Goal: Complete application form: Complete application form

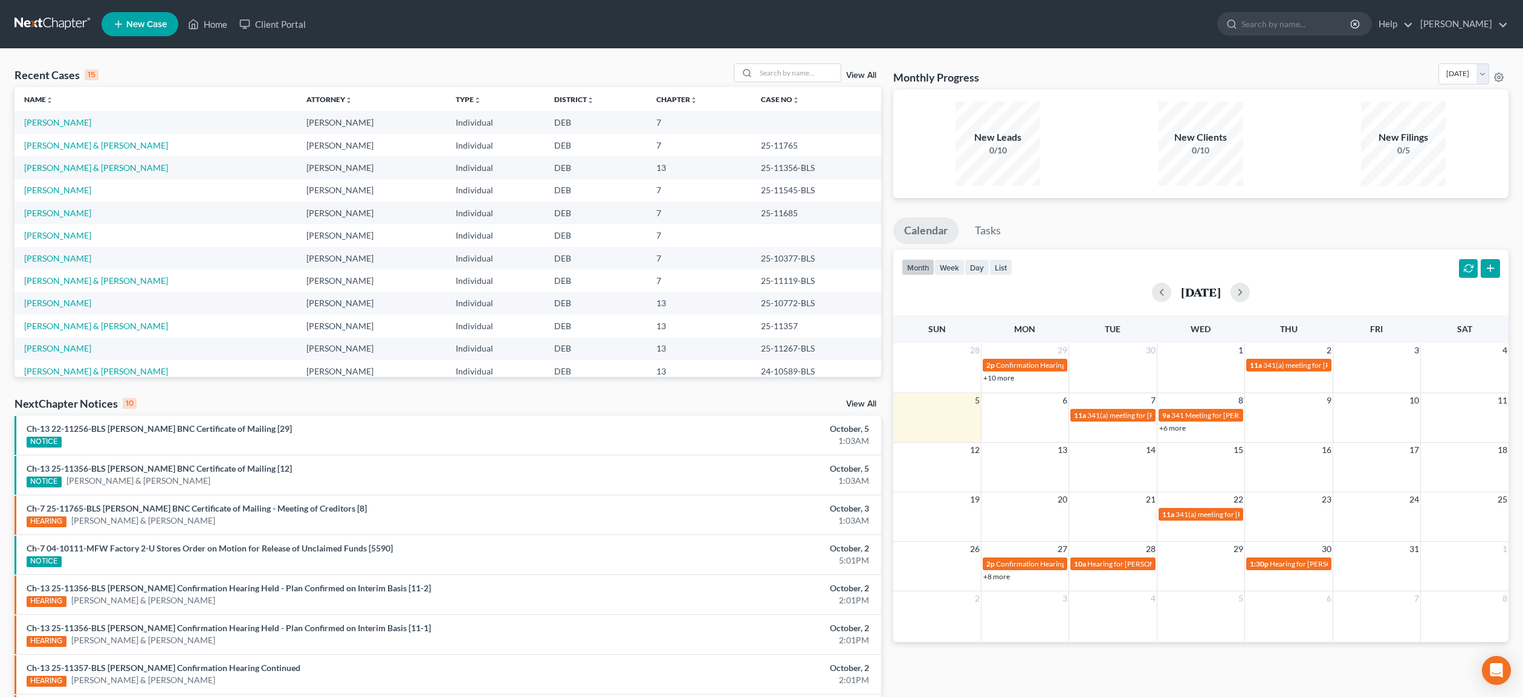
click at [147, 27] on span "New Case" at bounding box center [146, 24] width 40 height 9
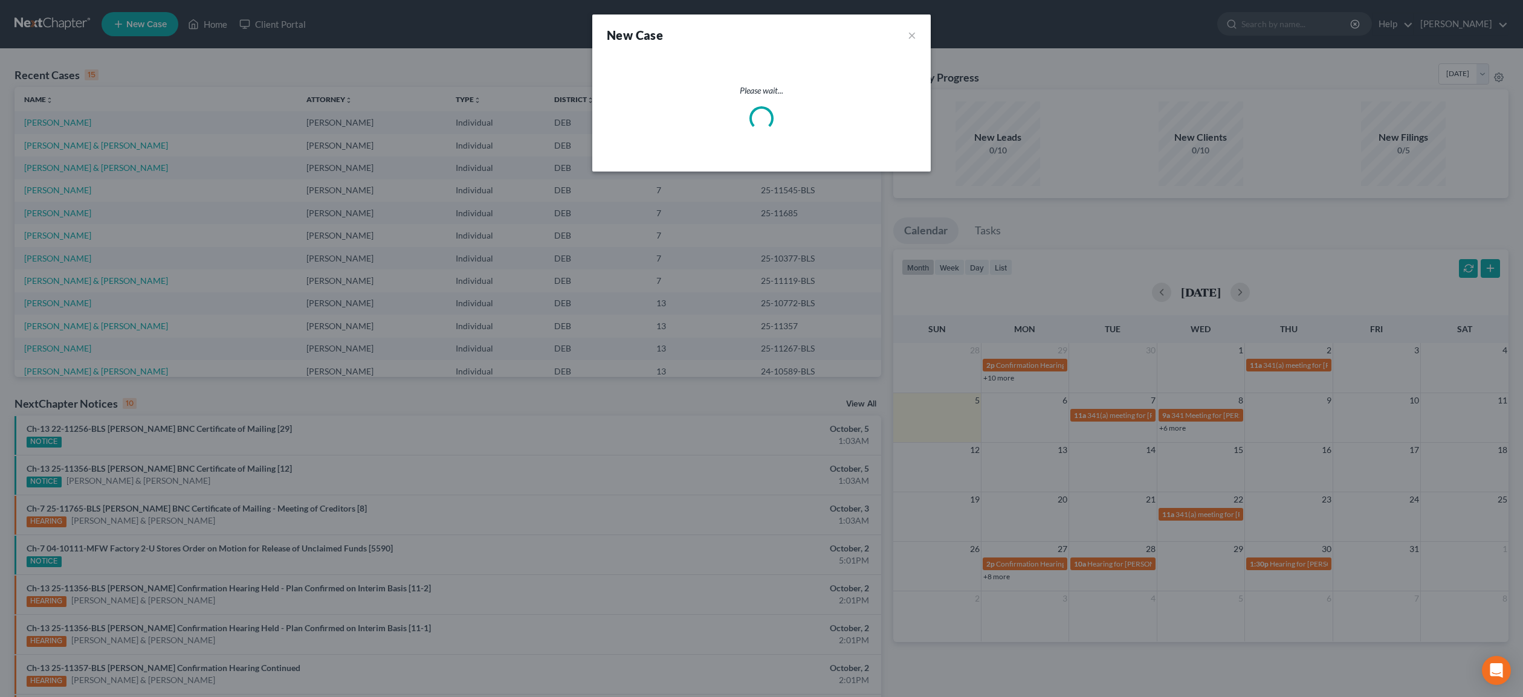
select select "13"
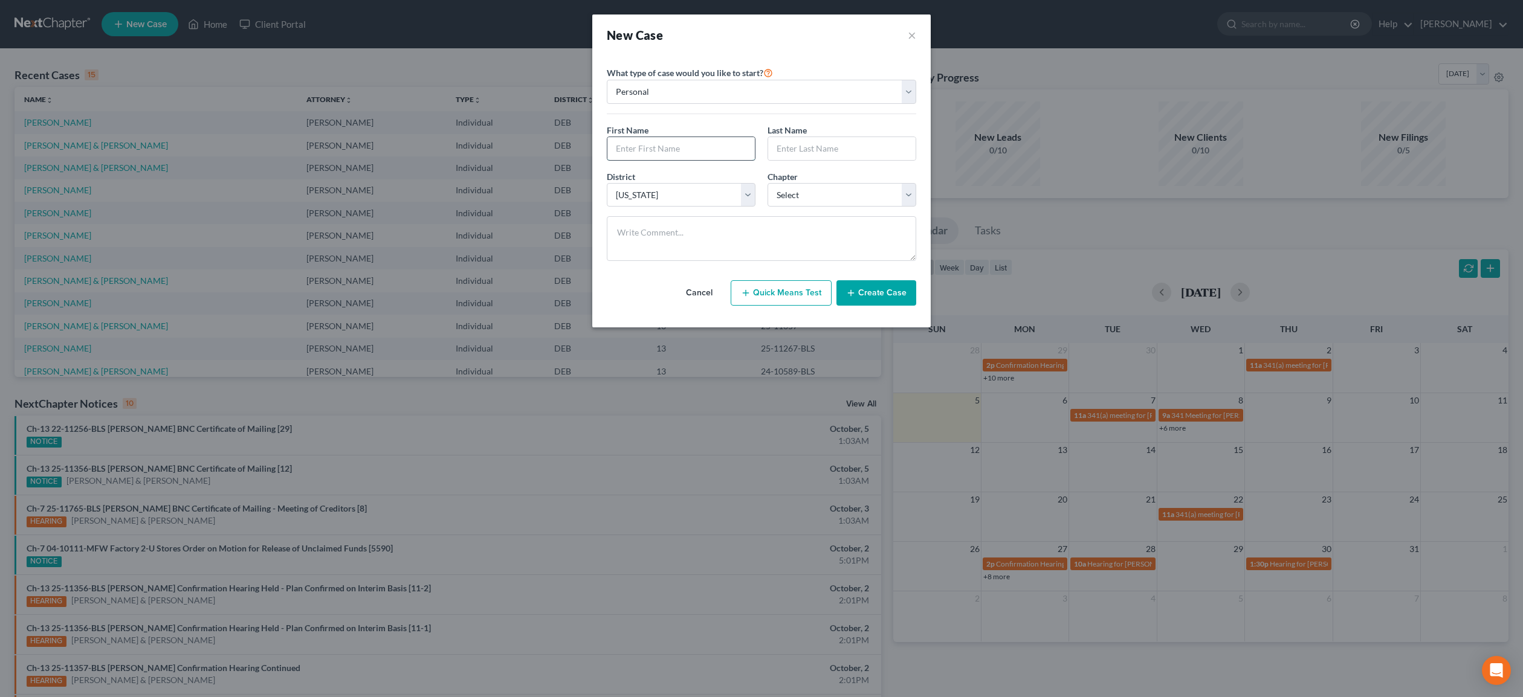
click at [668, 155] on input "text" at bounding box center [680, 148] width 147 height 23
type input "Chaylei"
type input "[PERSON_NAME]"
click at [768, 183] on select "Select 7 11 12 13" at bounding box center [842, 195] width 149 height 24
select select "0"
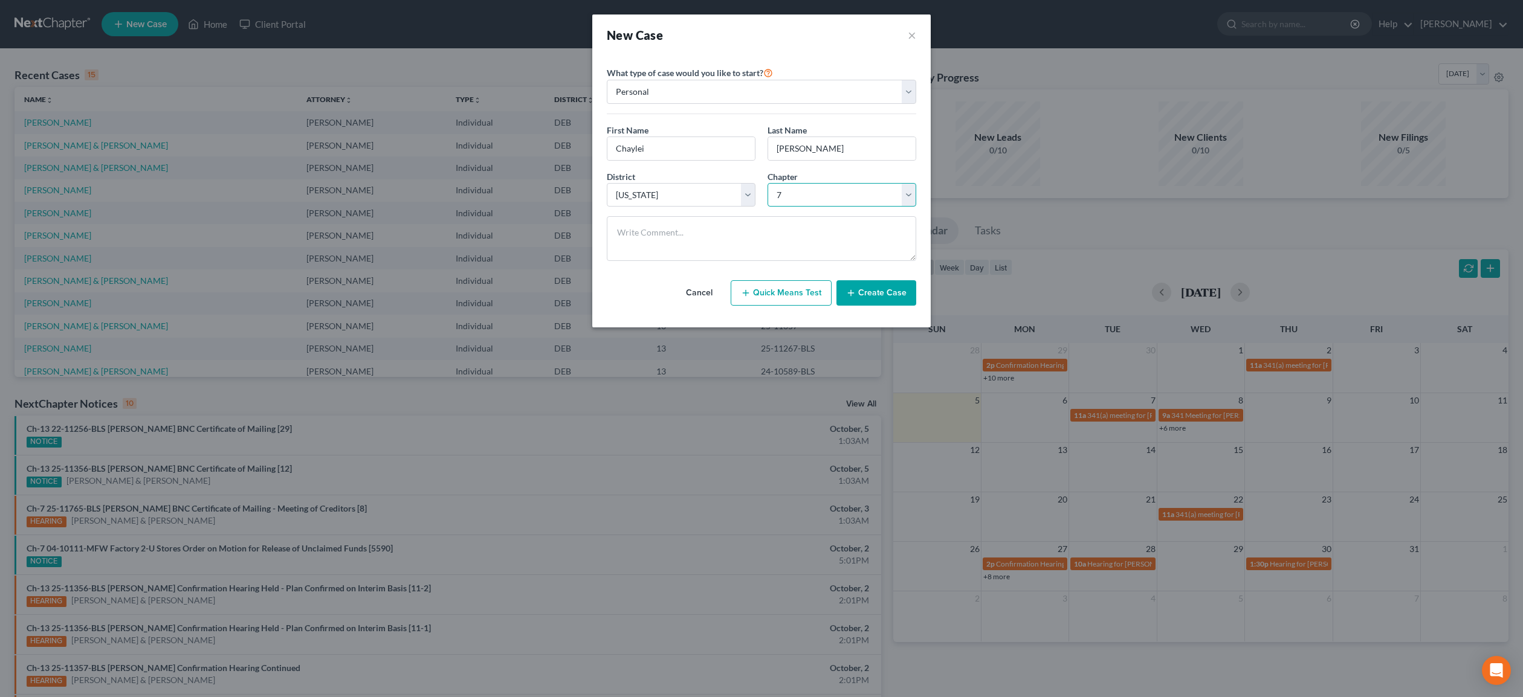
click option "7" at bounding box center [0, 0] width 0 height 0
click at [875, 297] on button "Create Case" at bounding box center [876, 292] width 80 height 25
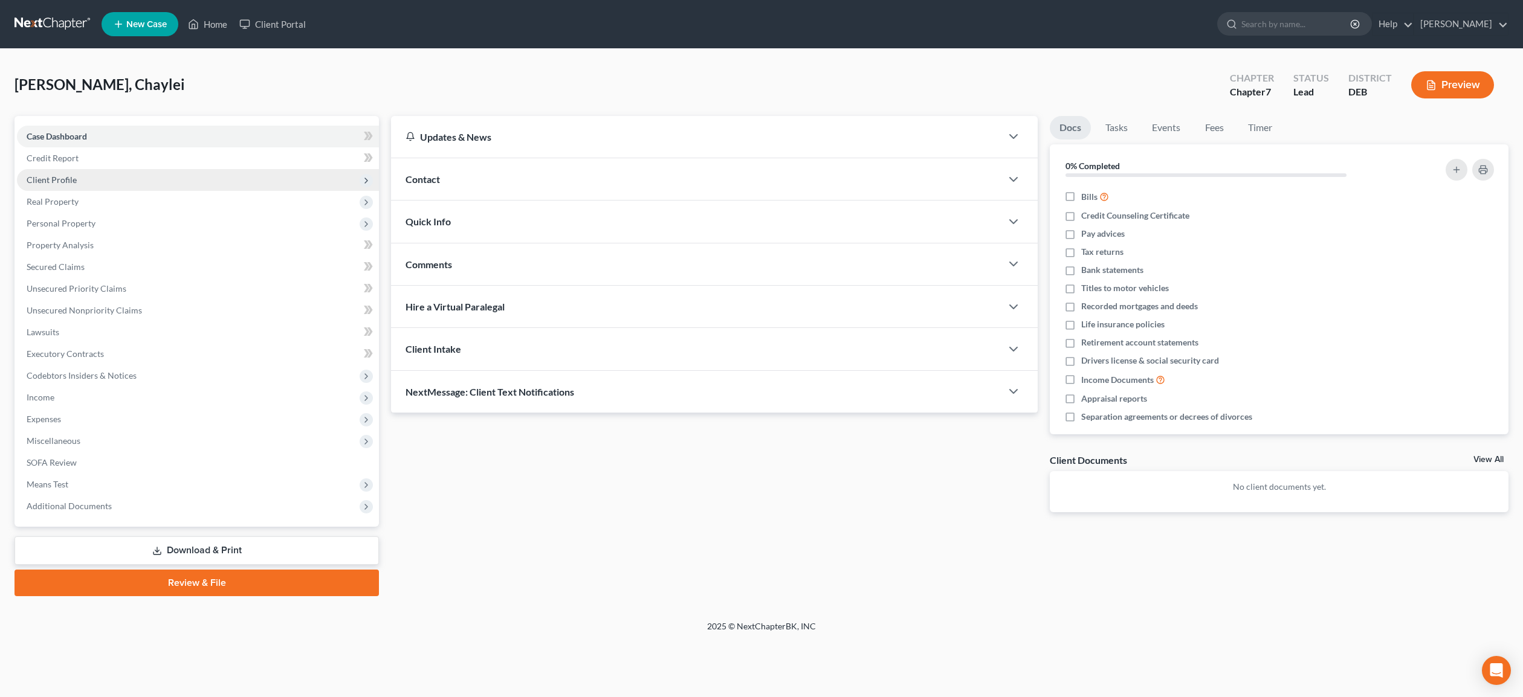
click at [60, 175] on span "Client Profile" at bounding box center [52, 180] width 50 height 10
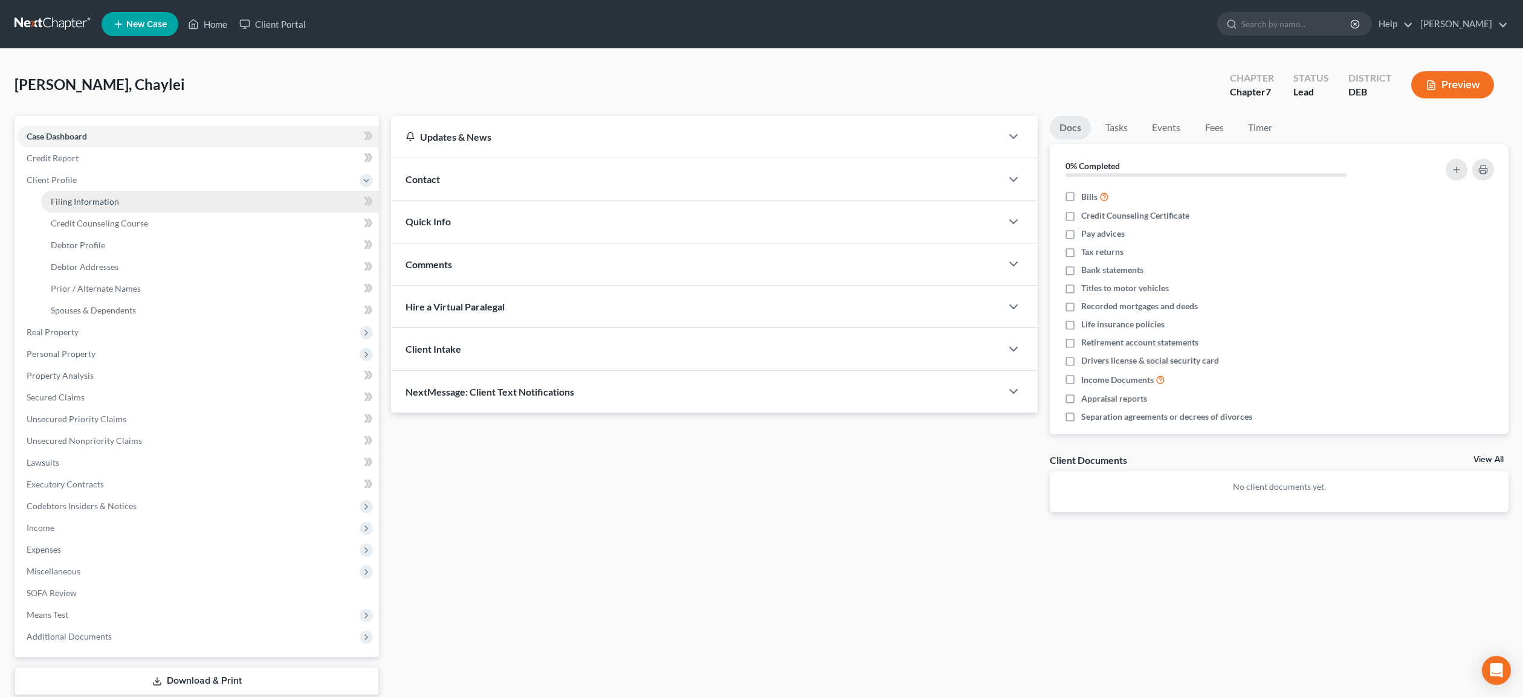
click at [100, 204] on span "Filing Information" at bounding box center [85, 201] width 68 height 10
select select "1"
select select "0"
select select "13"
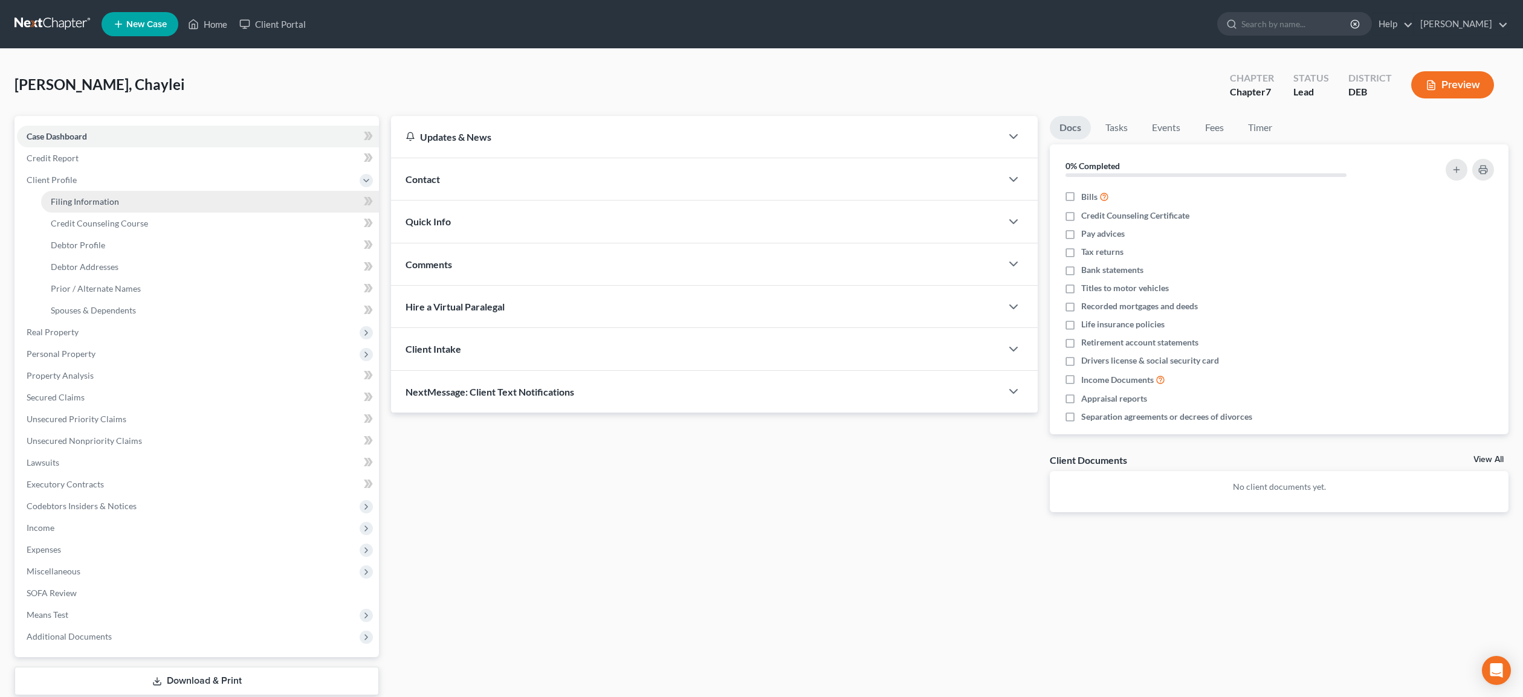
select select "0"
select select "7"
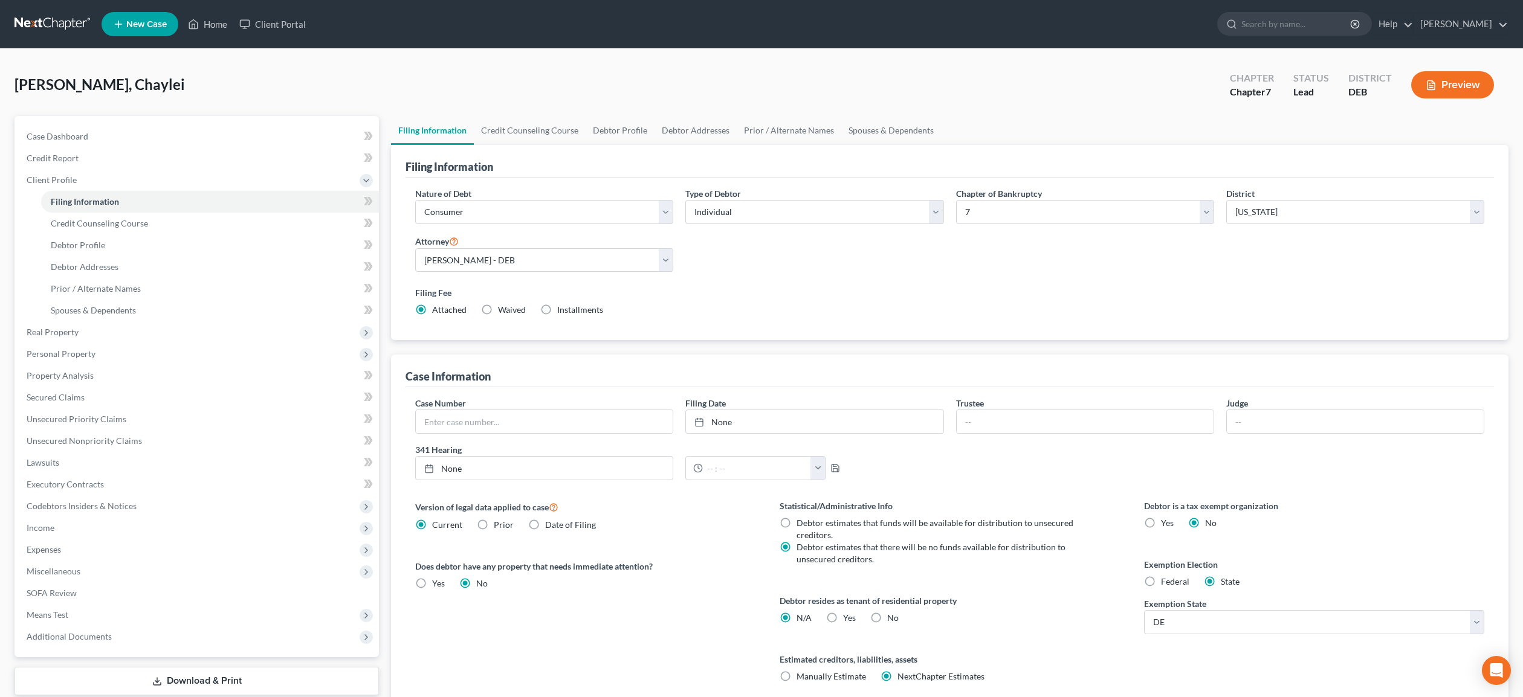
drag, startPoint x: 488, startPoint y: 309, endPoint x: 568, endPoint y: 294, distance: 81.1
click at [498, 309] on label "Waived Waived" at bounding box center [512, 310] width 28 height 12
click at [503, 309] on input "Waived Waived" at bounding box center [507, 308] width 8 height 8
radio input "true"
radio input "false"
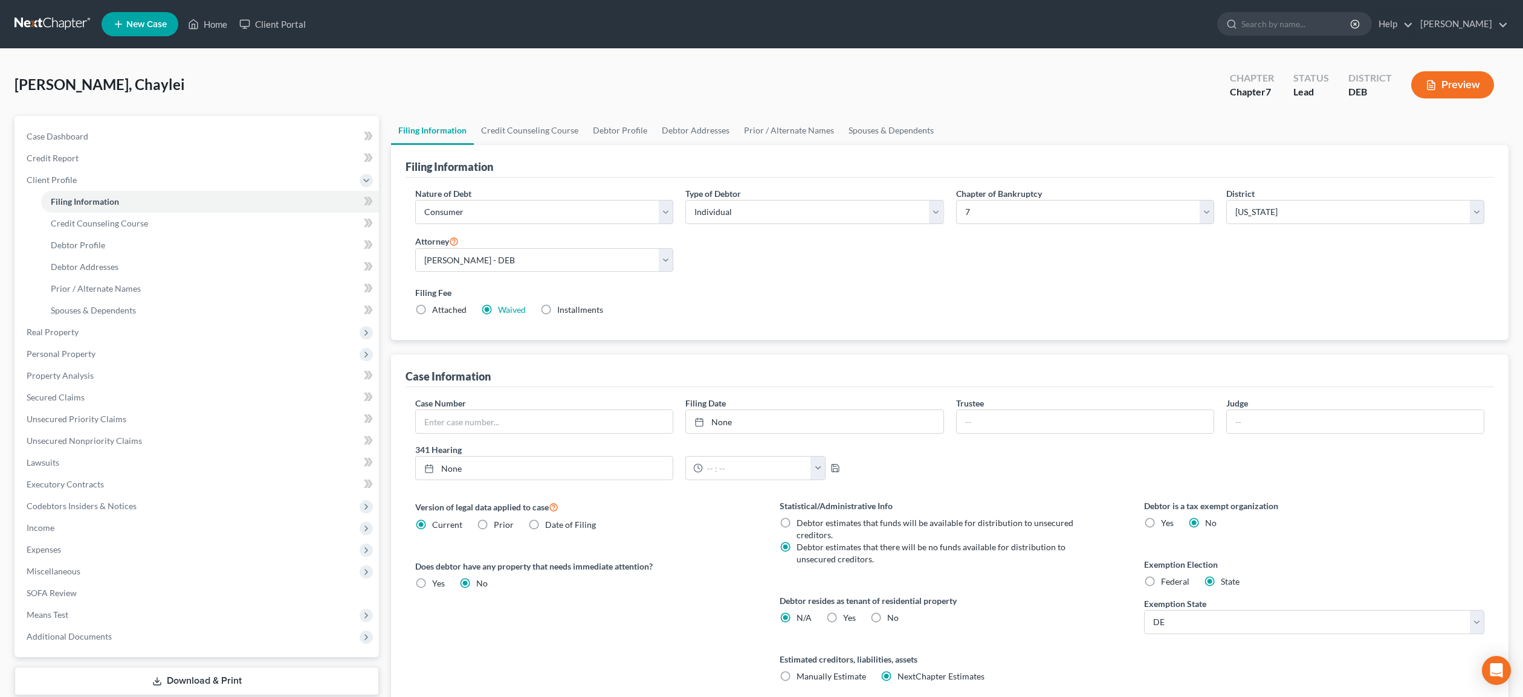
scroll to position [86, 0]
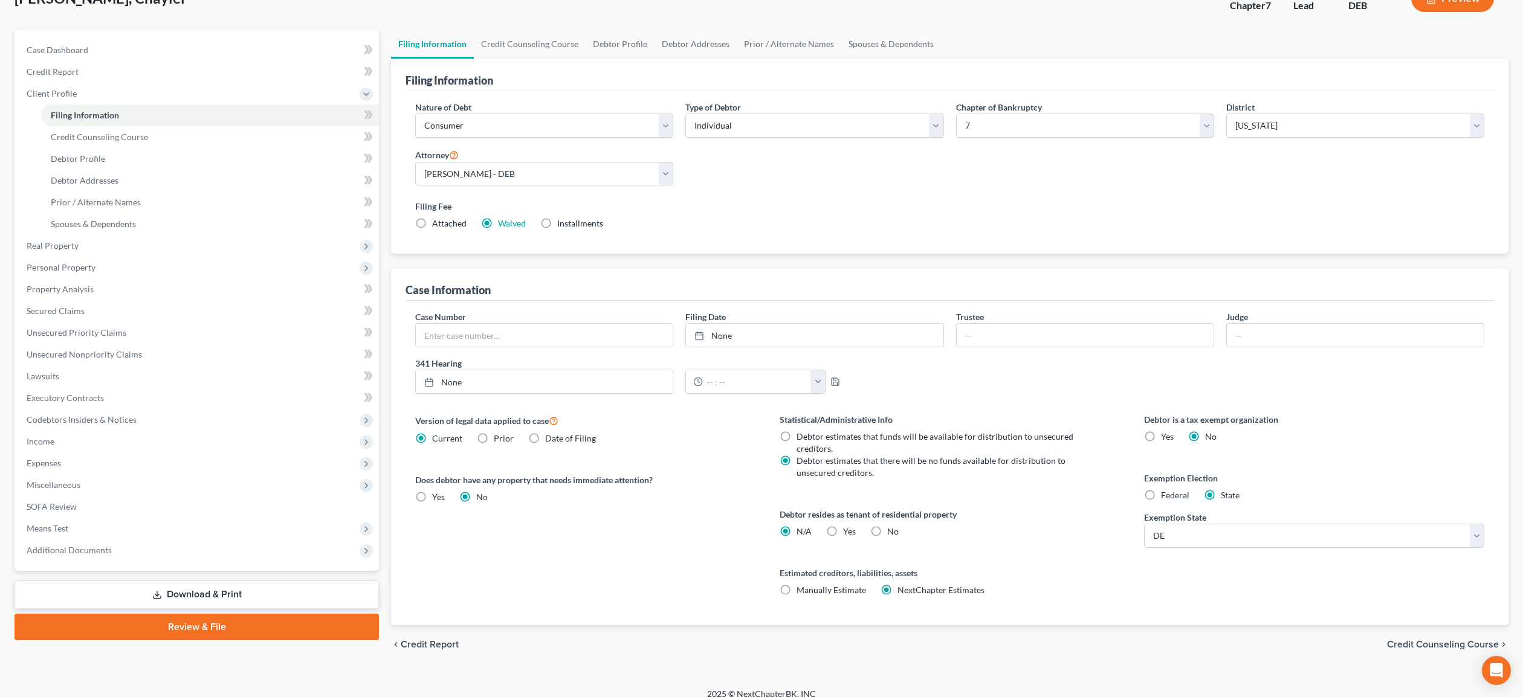
click at [843, 526] on label "Yes Yes" at bounding box center [849, 532] width 13 height 12
click at [848, 526] on input "Yes Yes" at bounding box center [852, 530] width 8 height 8
radio input "true"
radio input "false"
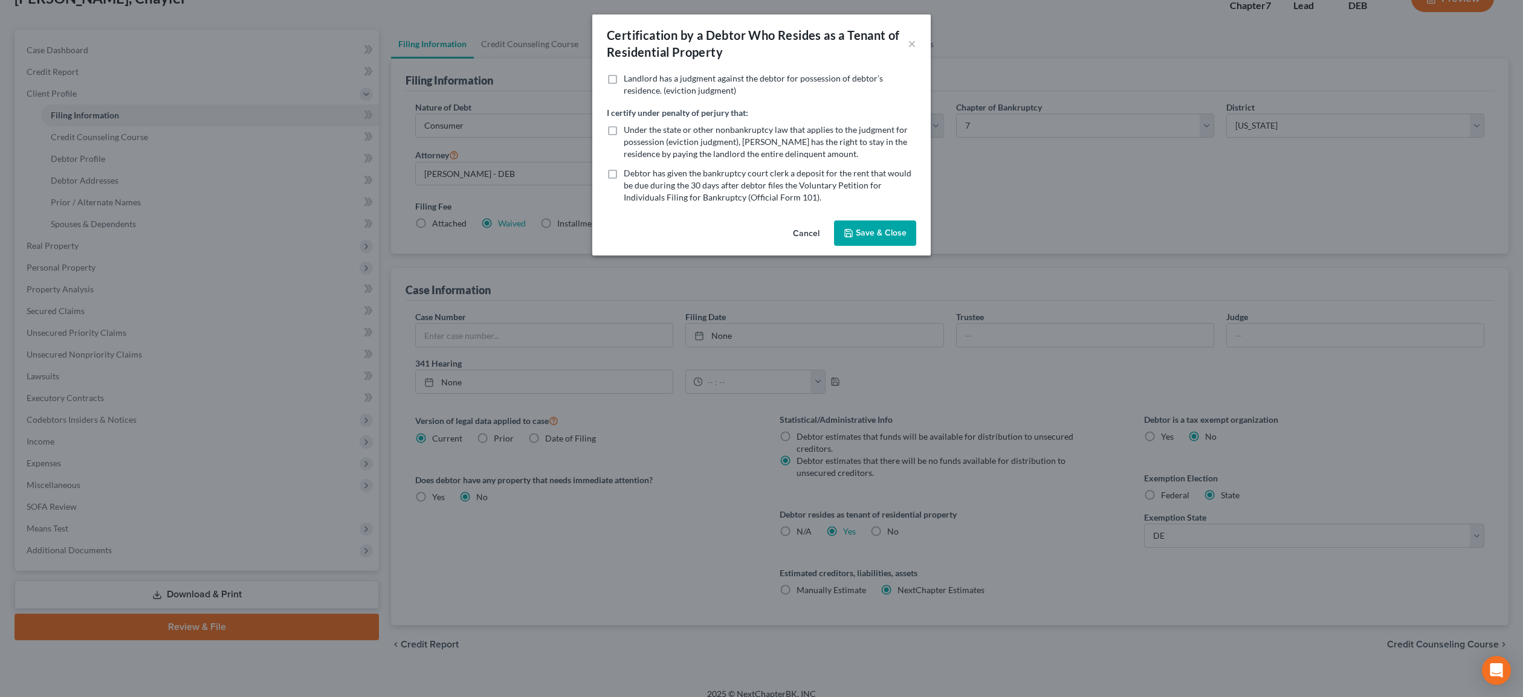
click at [883, 235] on button "Save & Close" at bounding box center [875, 233] width 82 height 25
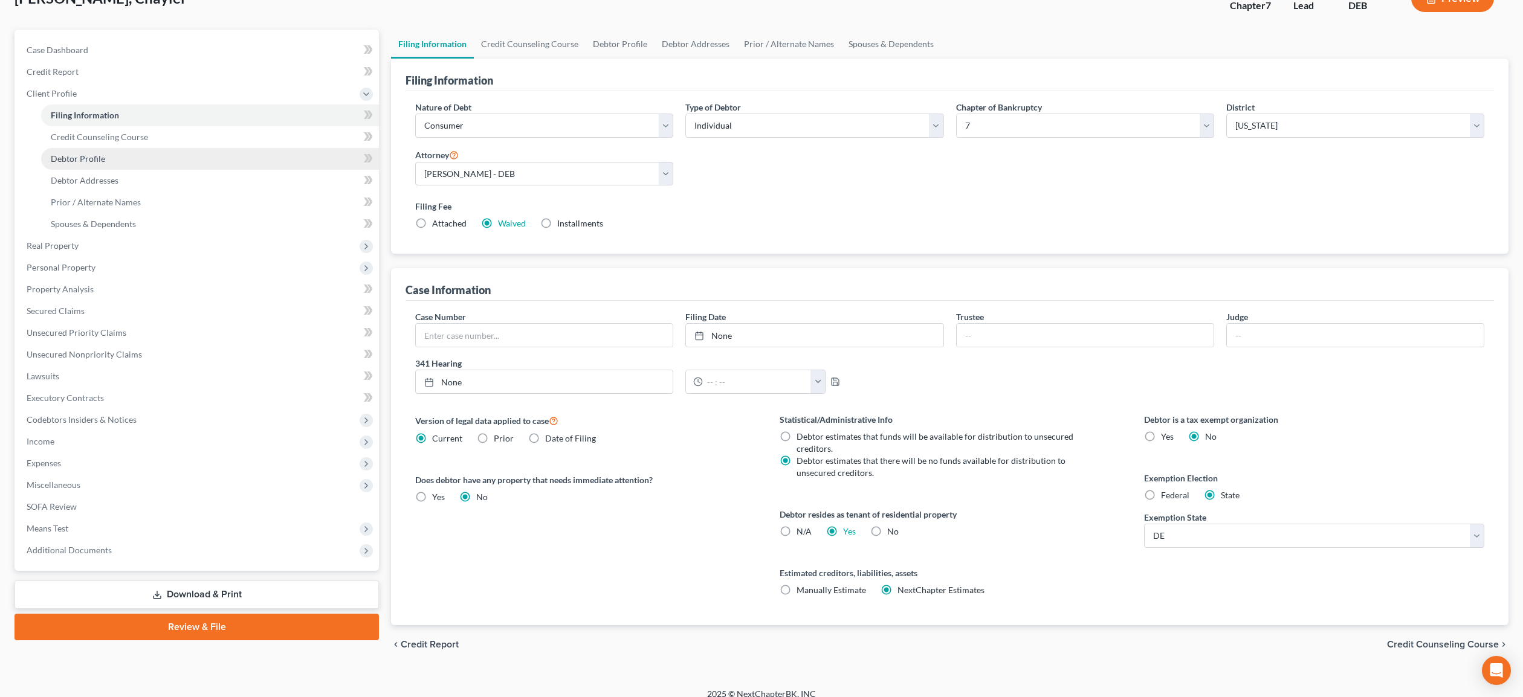
click at [92, 160] on span "Debtor Profile" at bounding box center [78, 159] width 54 height 10
select select "0"
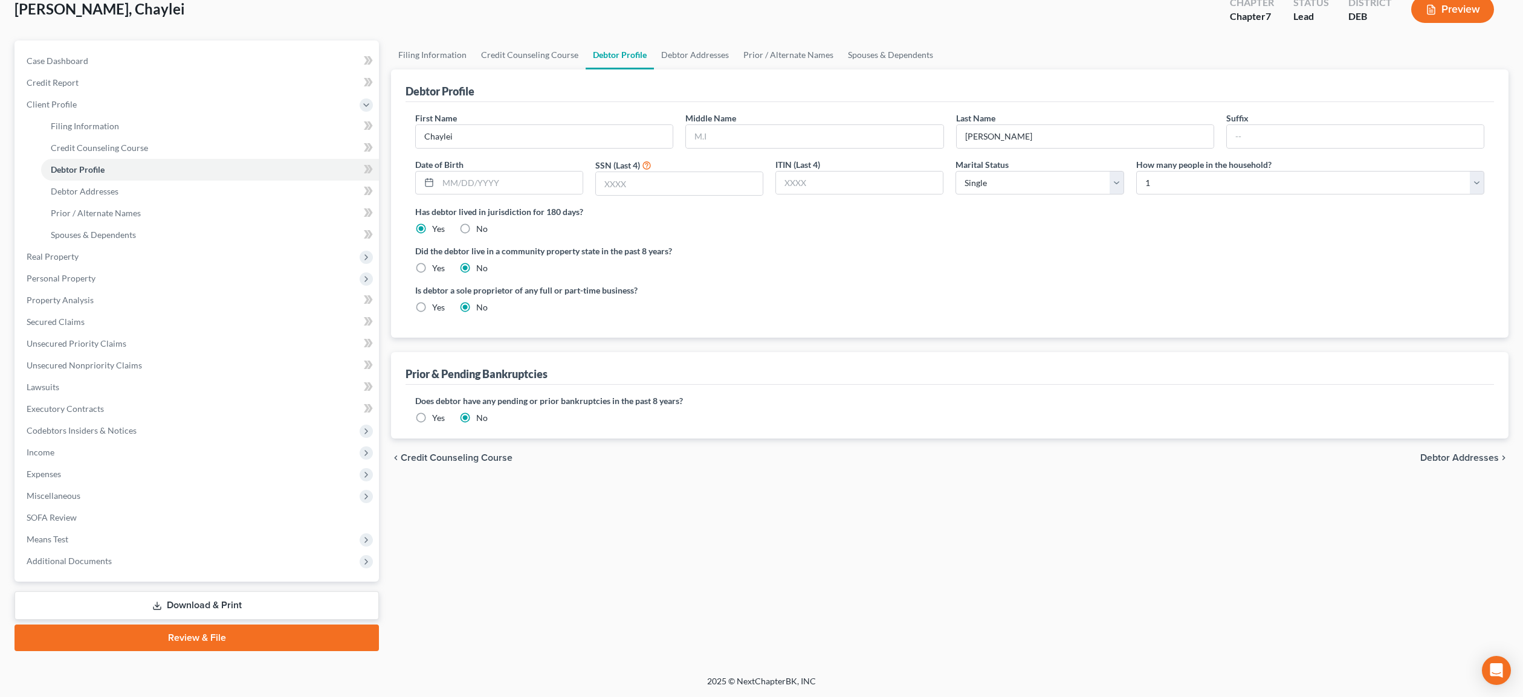
scroll to position [74, 0]
click at [745, 147] on input "text" at bounding box center [814, 137] width 257 height 23
type input "M."
select select "1"
click option "2" at bounding box center [0, 0] width 0 height 0
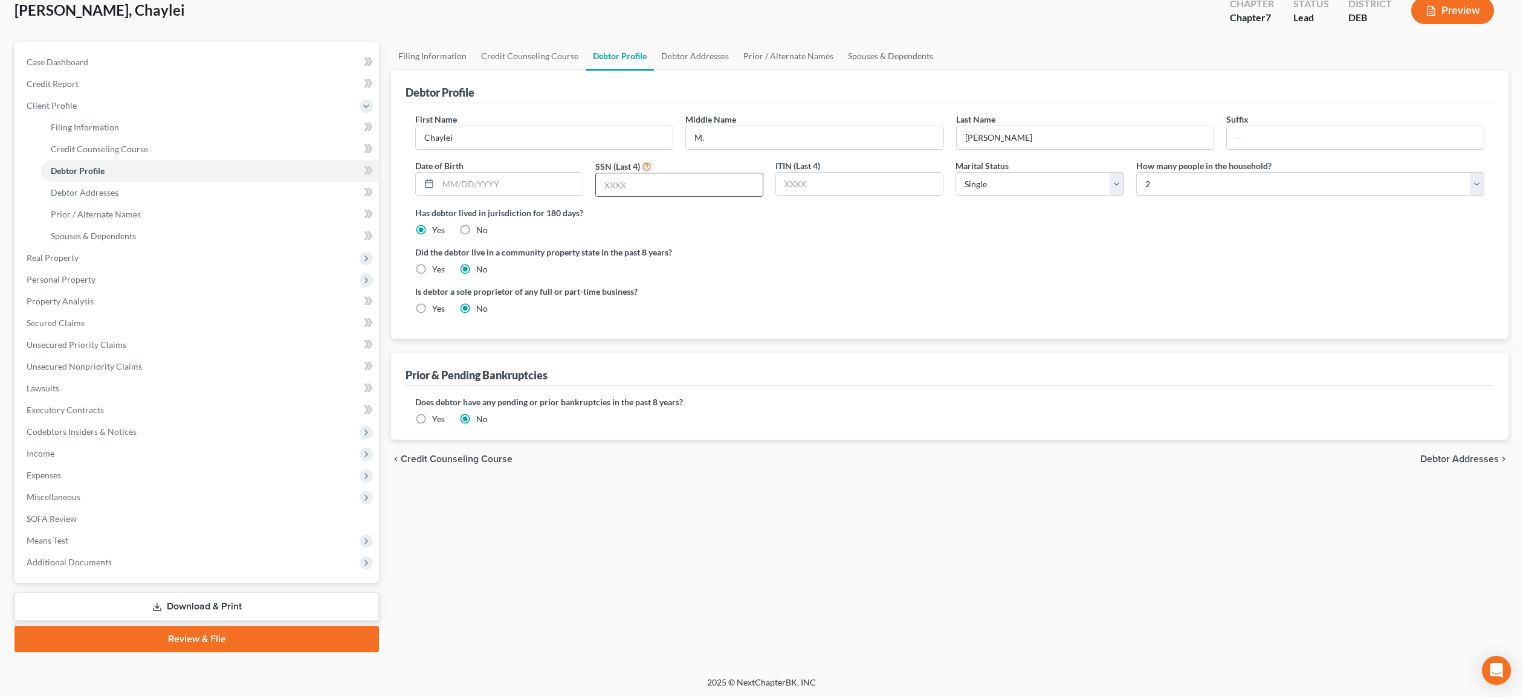
click at [638, 183] on input "text" at bounding box center [679, 184] width 167 height 23
type input "4471"
click at [74, 189] on span "Debtor Addresses" at bounding box center [85, 192] width 68 height 10
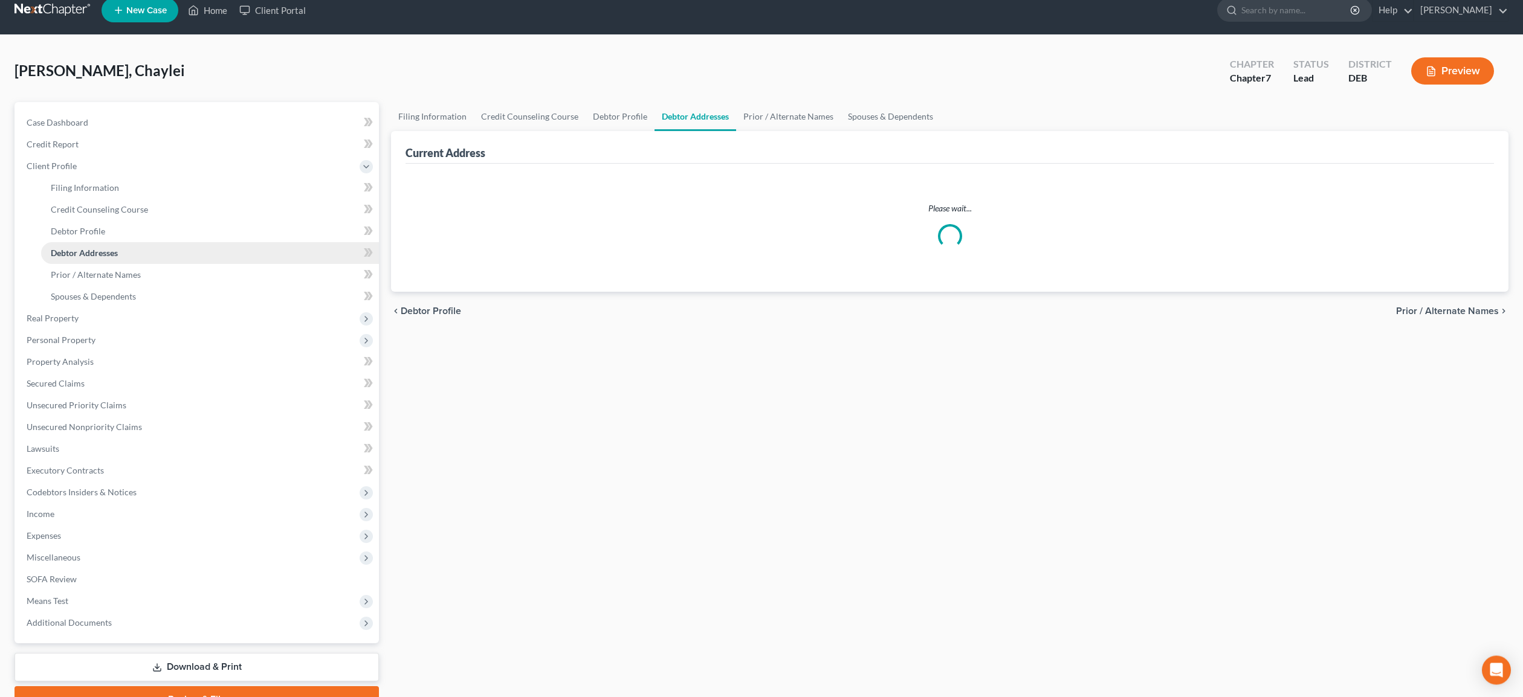
select select "0"
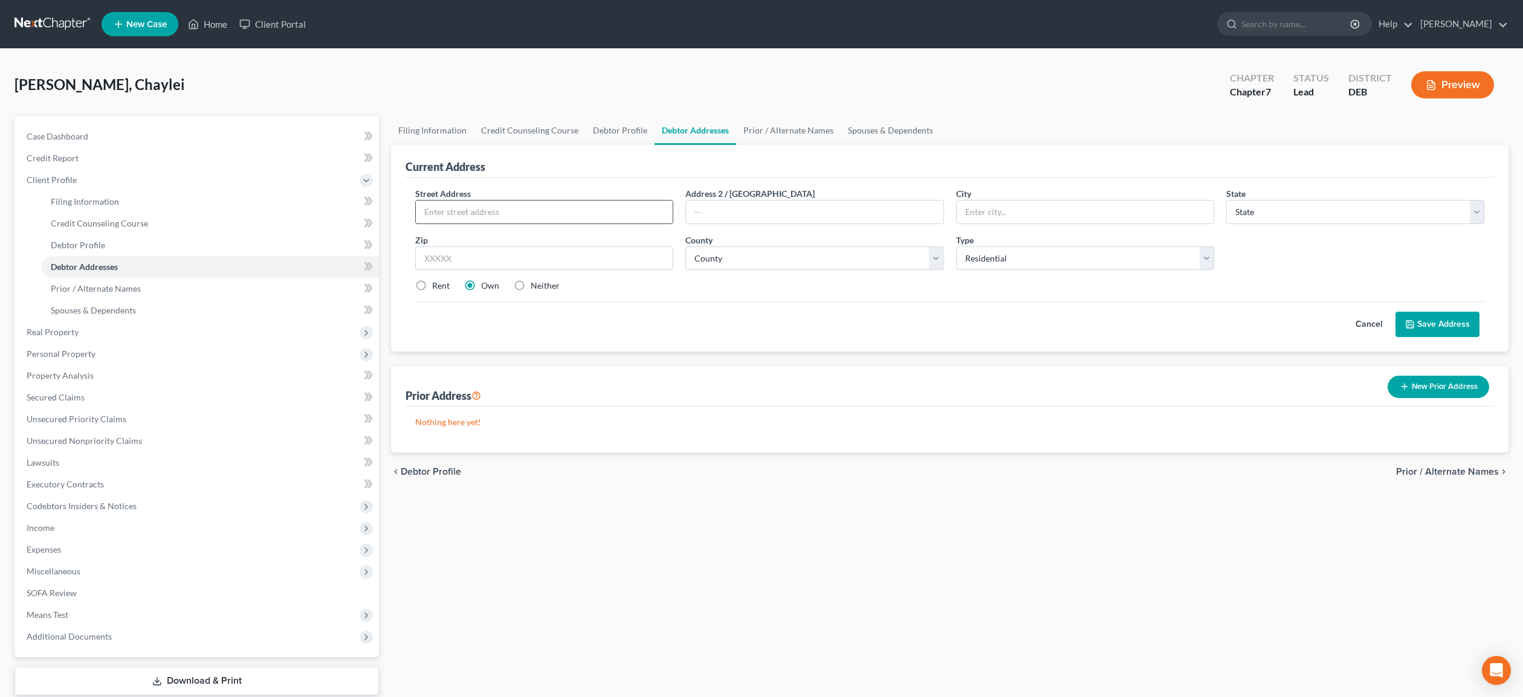
click at [448, 209] on input "text" at bounding box center [544, 212] width 257 height 23
type input "[STREET_ADDRESS]"
click at [685, 247] on select "County" at bounding box center [814, 259] width 258 height 24
click at [983, 213] on input "text" at bounding box center [1085, 212] width 257 height 23
type input "[GEOGRAPHIC_DATA]"
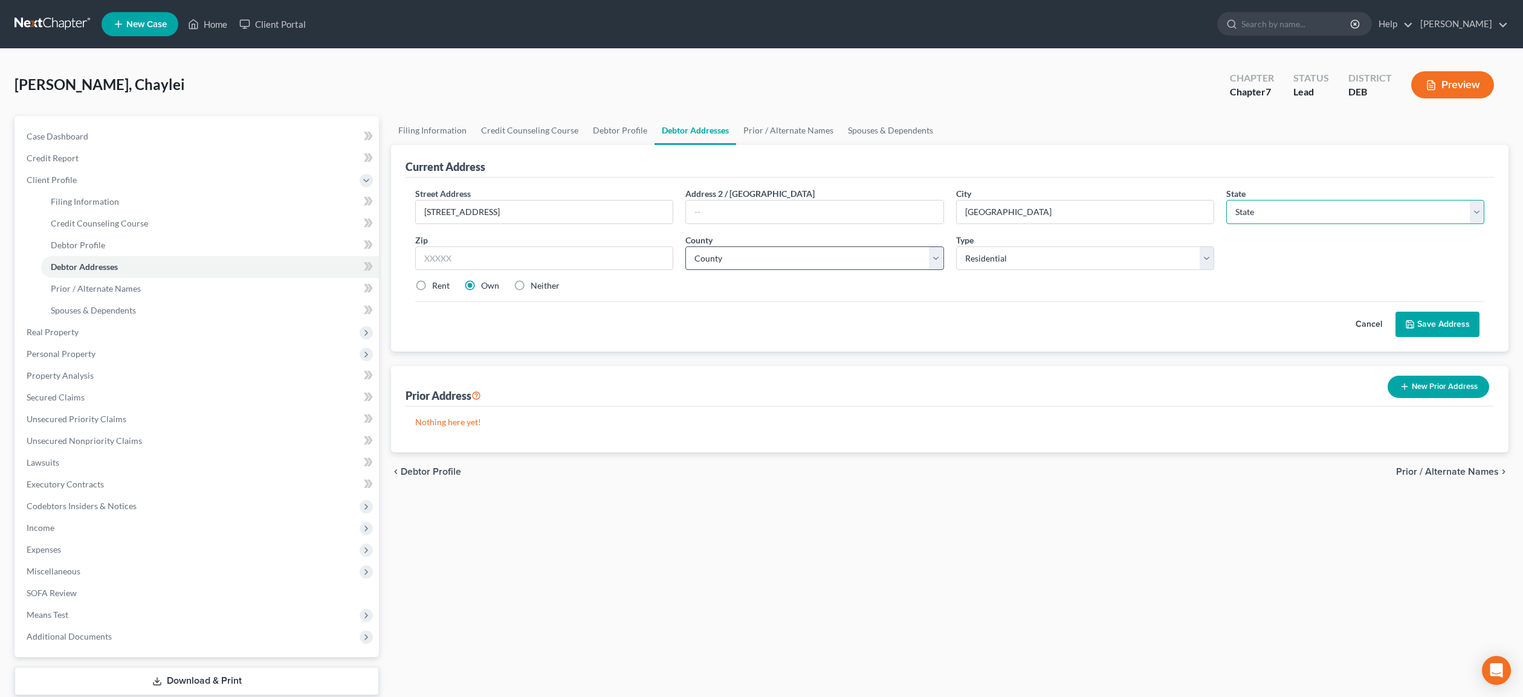
select select "7"
type input "19713-"
click at [767, 273] on div "Street Address * [STREET_ADDRESS] * [GEOGRAPHIC_DATA] * State [US_STATE] AK AR …" at bounding box center [949, 244] width 1081 height 115
select select "1"
click option "[GEOGRAPHIC_DATA]" at bounding box center [0, 0] width 0 height 0
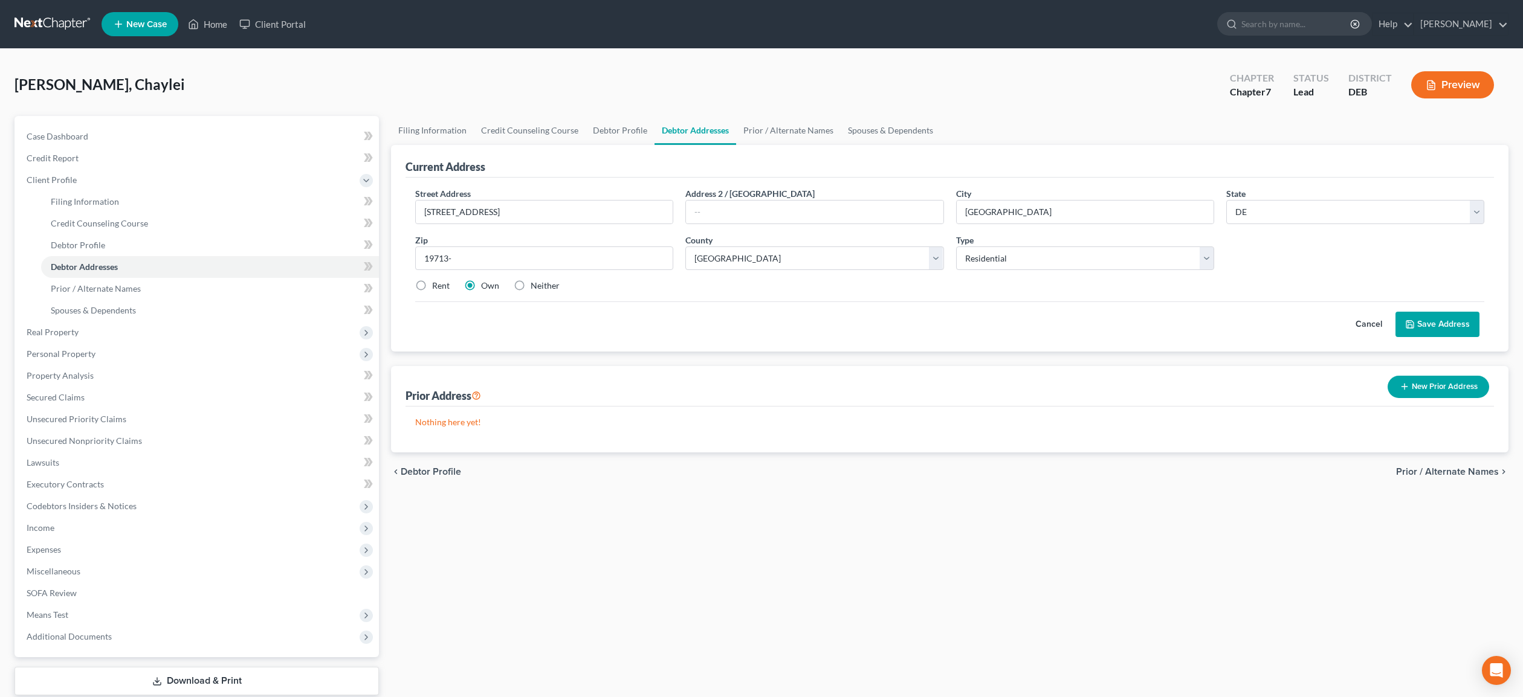
click at [531, 286] on label "Neither" at bounding box center [545, 286] width 29 height 12
click at [535, 286] on input "Neither" at bounding box center [539, 284] width 8 height 8
radio input "true"
click option "Residential" at bounding box center [0, 0] width 0 height 0
click at [1439, 325] on button "Save Address" at bounding box center [1437, 324] width 84 height 25
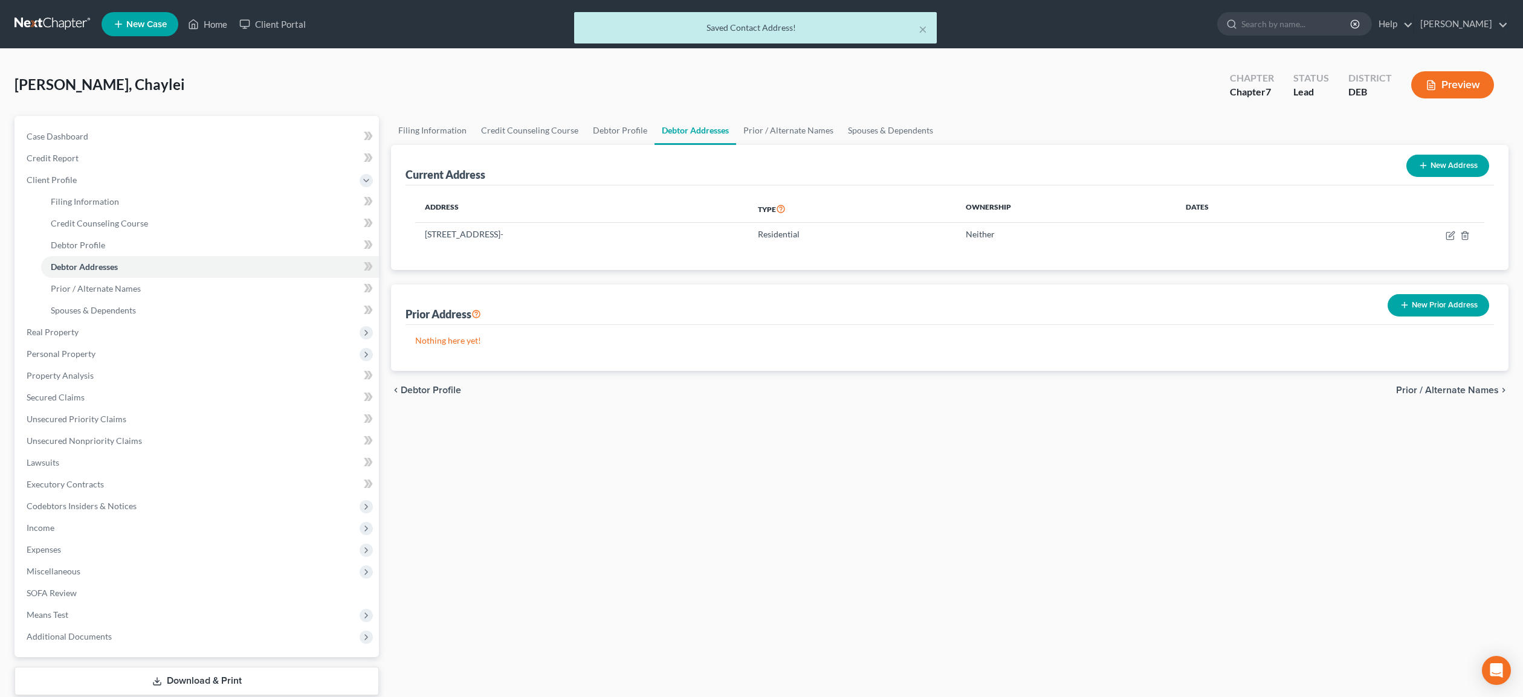
click at [1447, 305] on button "New Prior Address" at bounding box center [1439, 305] width 102 height 22
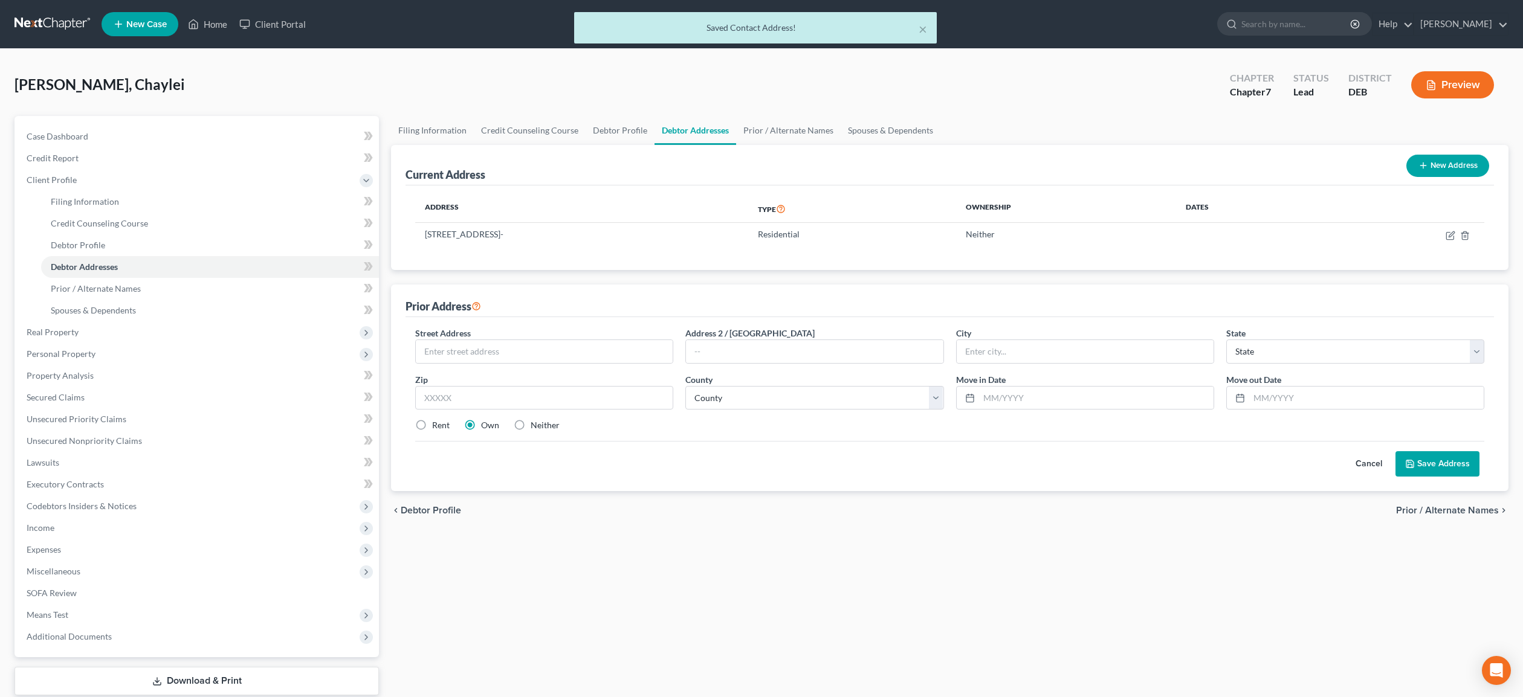
scroll to position [1, 0]
click at [482, 352] on input "text" at bounding box center [544, 351] width 257 height 23
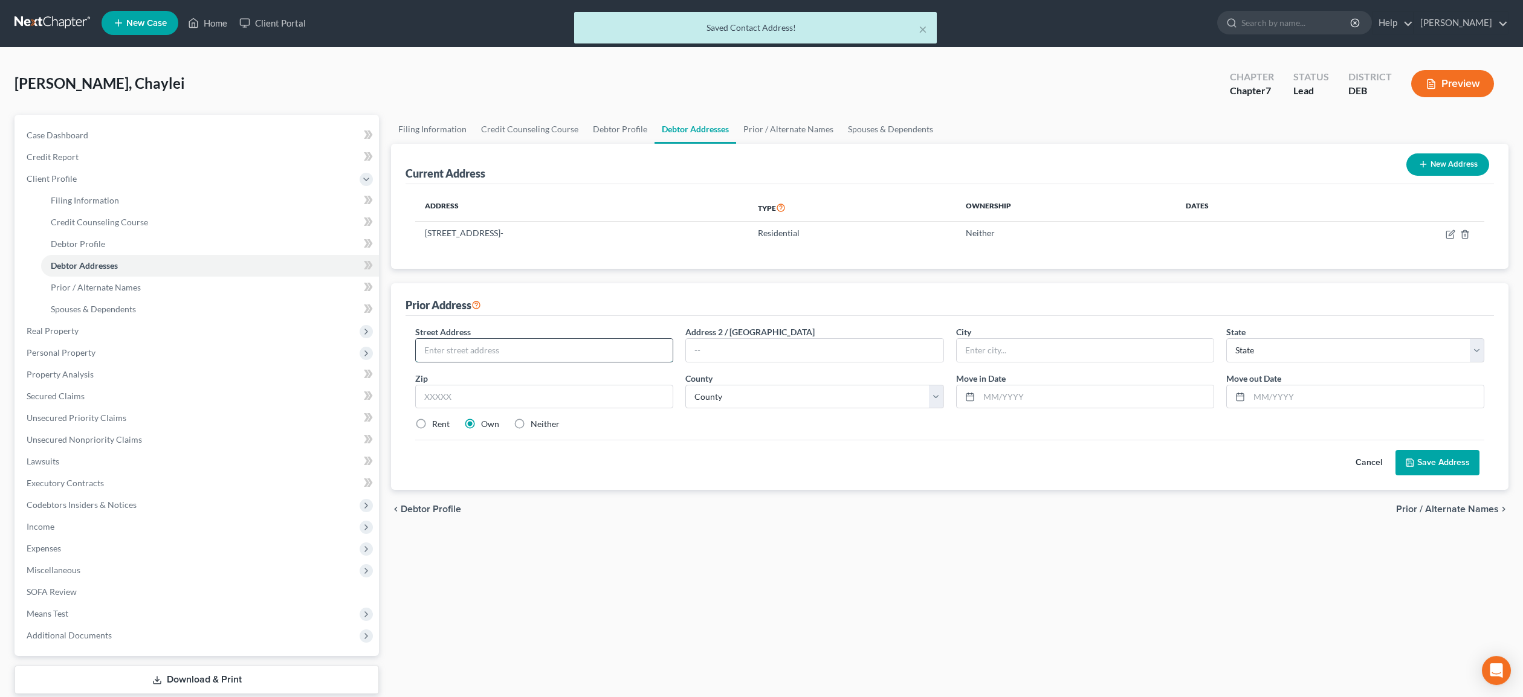
scroll to position [7, 0]
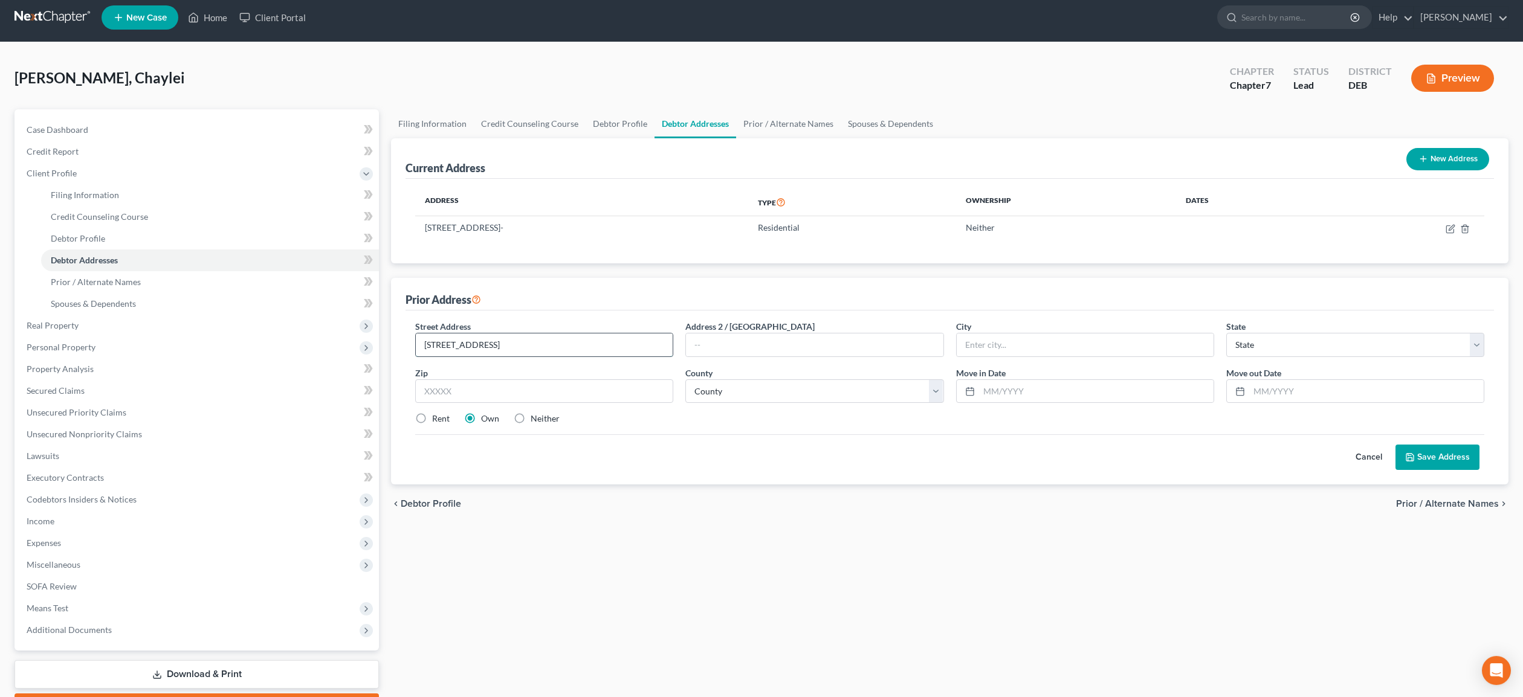
type input "[STREET_ADDRESS]"
type input "[GEOGRAPHIC_DATA]"
select select "7"
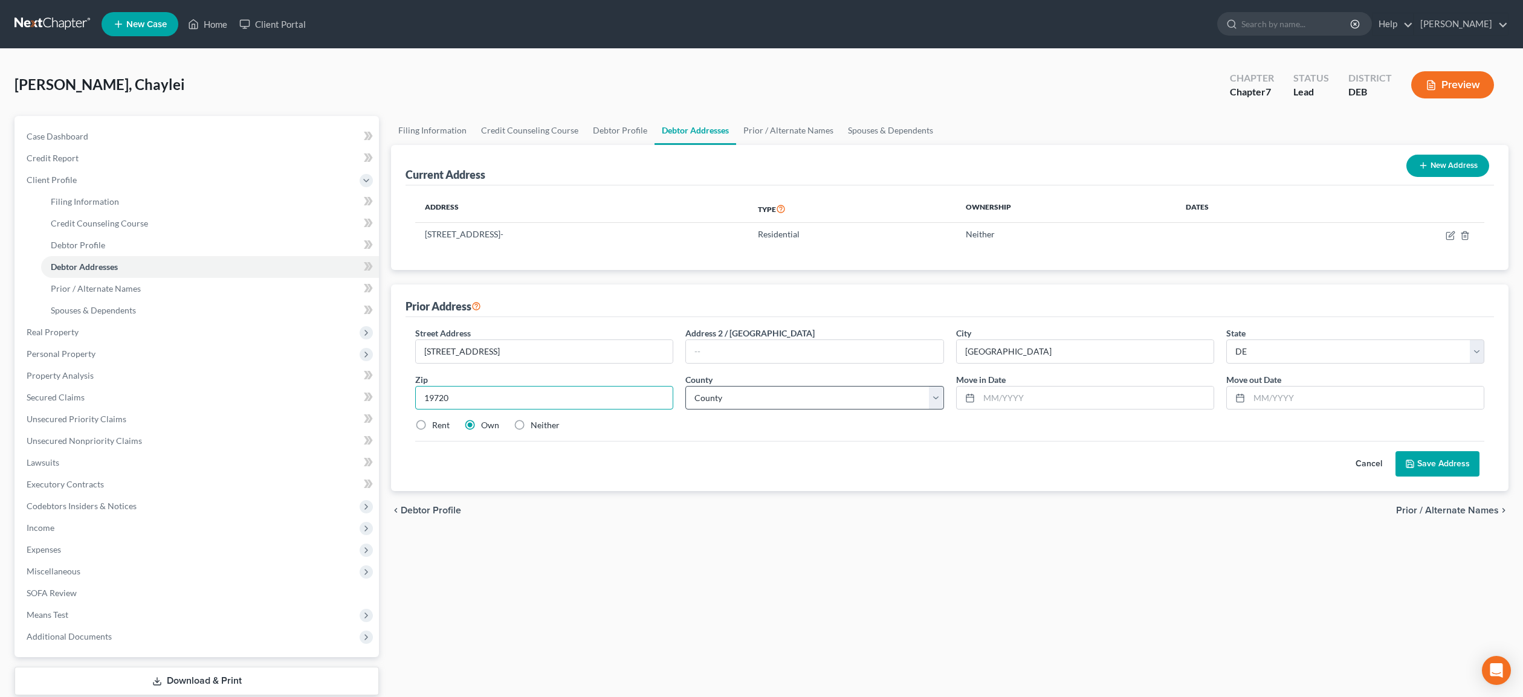
type input "19720"
type input "[GEOGRAPHIC_DATA]"
select select "1"
click option "[GEOGRAPHIC_DATA]" at bounding box center [0, 0] width 0 height 0
click at [1005, 394] on input "text" at bounding box center [1096, 398] width 234 height 23
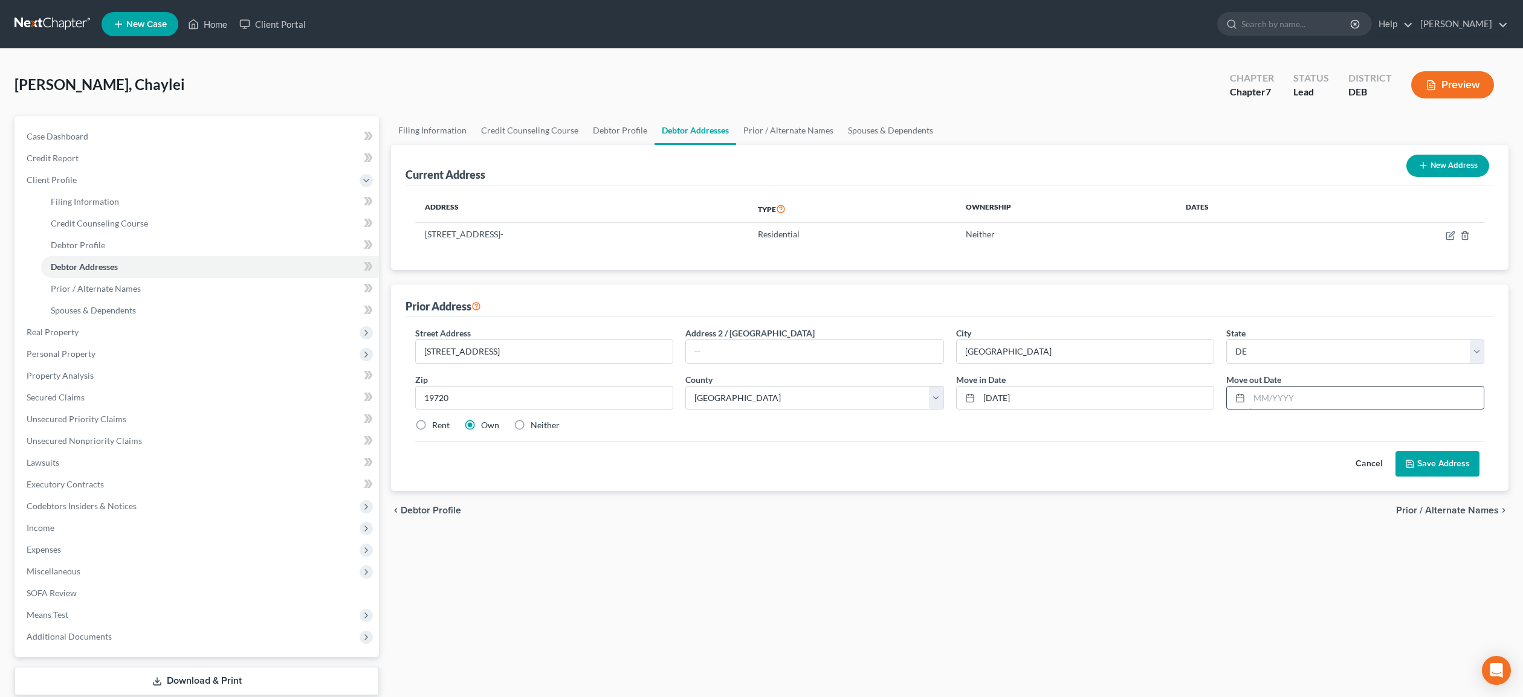
drag, startPoint x: 1249, startPoint y: 396, endPoint x: 1256, endPoint y: 395, distance: 7.5
click at [1252, 396] on div at bounding box center [1355, 398] width 258 height 24
click at [1008, 398] on input "[DATE]" at bounding box center [1096, 398] width 234 height 23
type input "01/2022"
click at [1253, 398] on input "text" at bounding box center [1366, 398] width 234 height 23
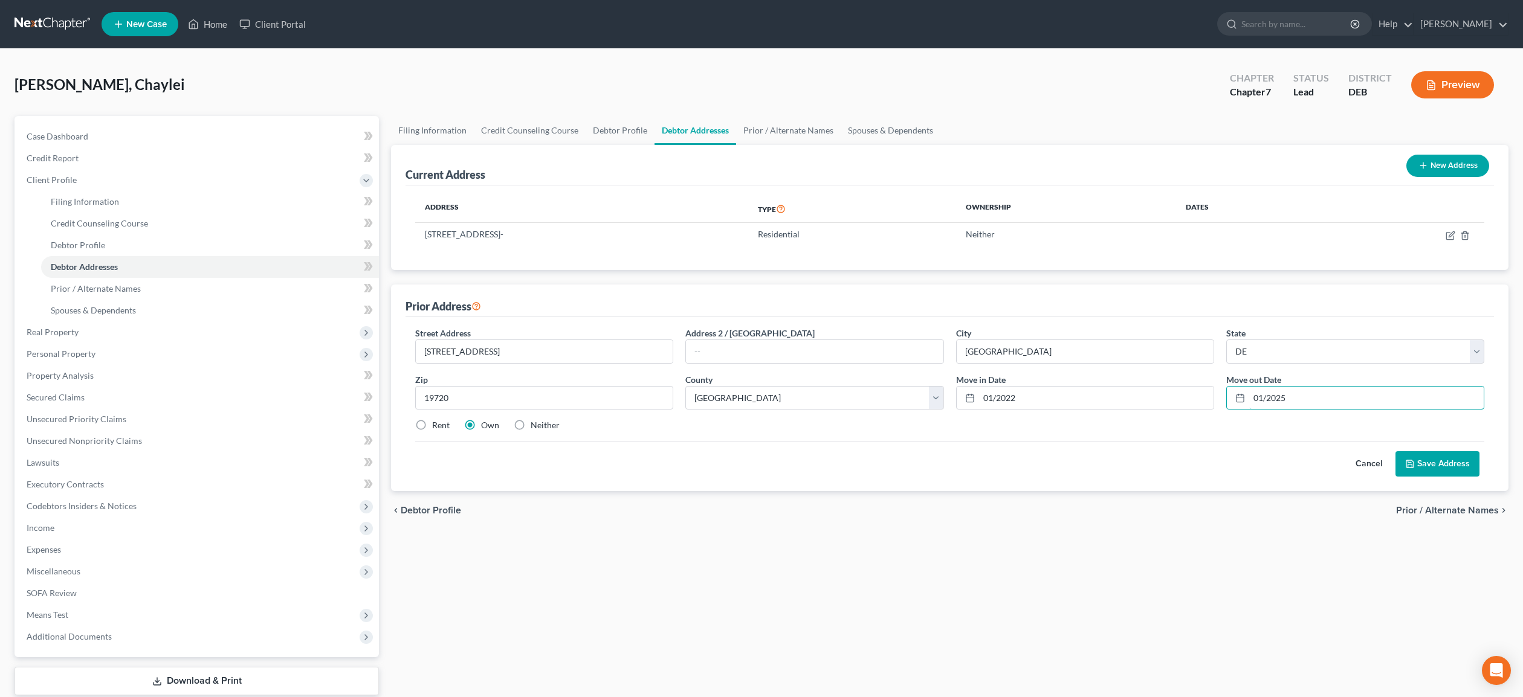
type input "01/2025"
click at [1443, 471] on button "Save Address" at bounding box center [1437, 463] width 84 height 25
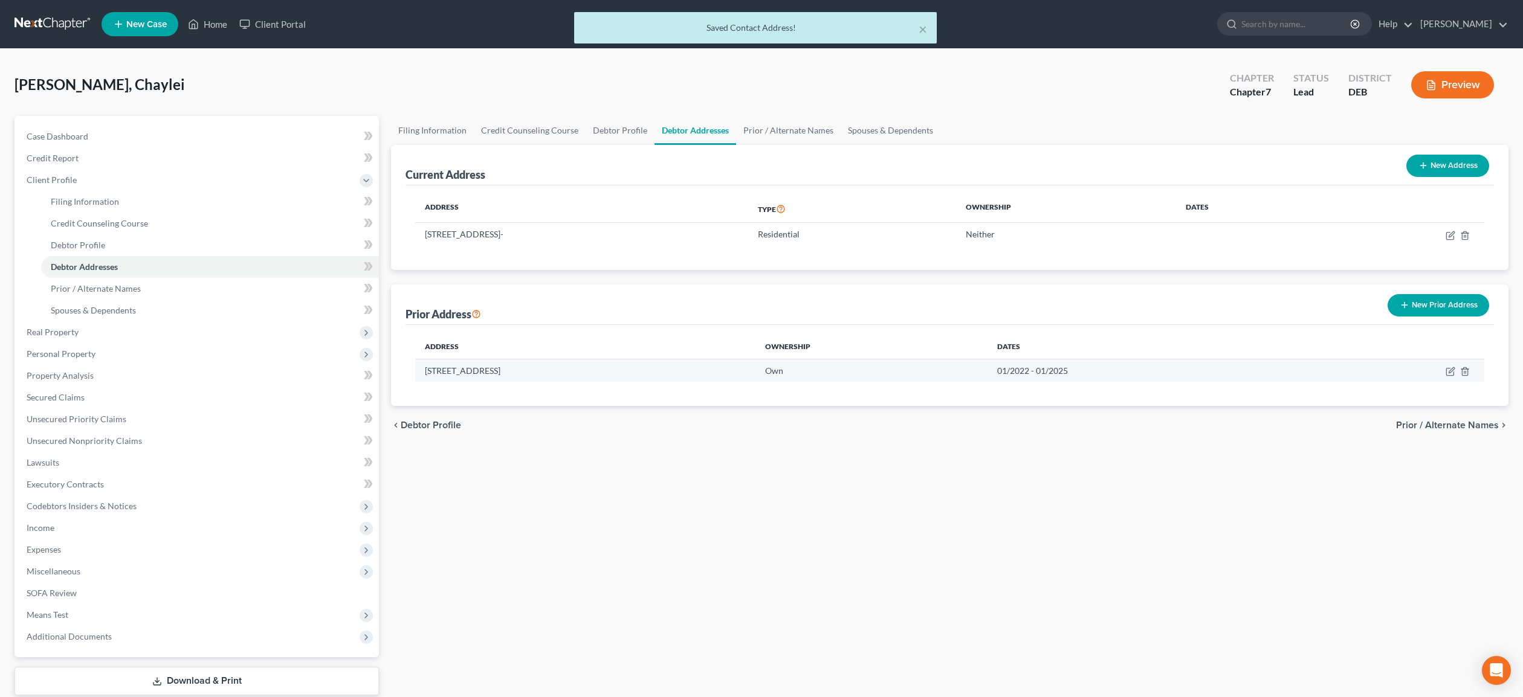
click at [1448, 366] on td at bounding box center [1397, 370] width 173 height 23
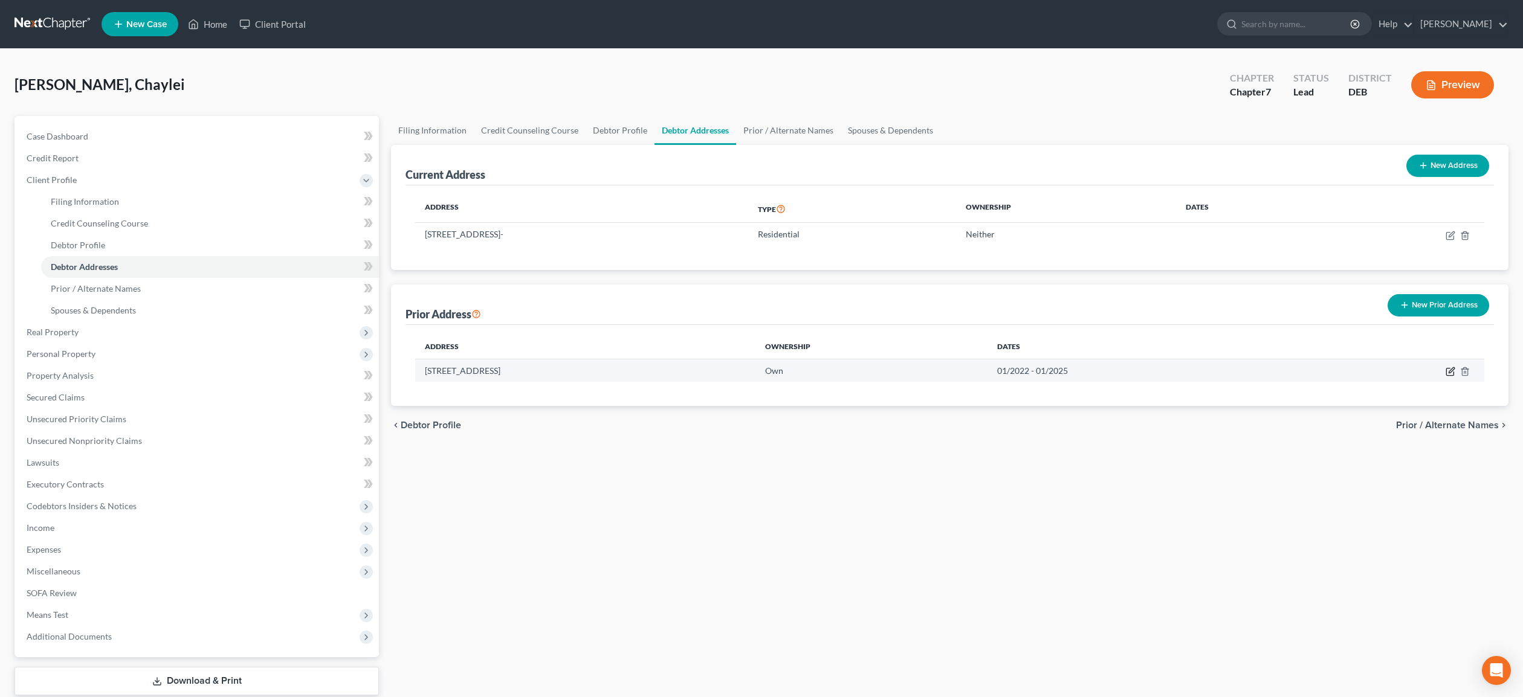
click at [1453, 372] on icon "button" at bounding box center [1449, 372] width 7 height 7
select select "7"
select select "1"
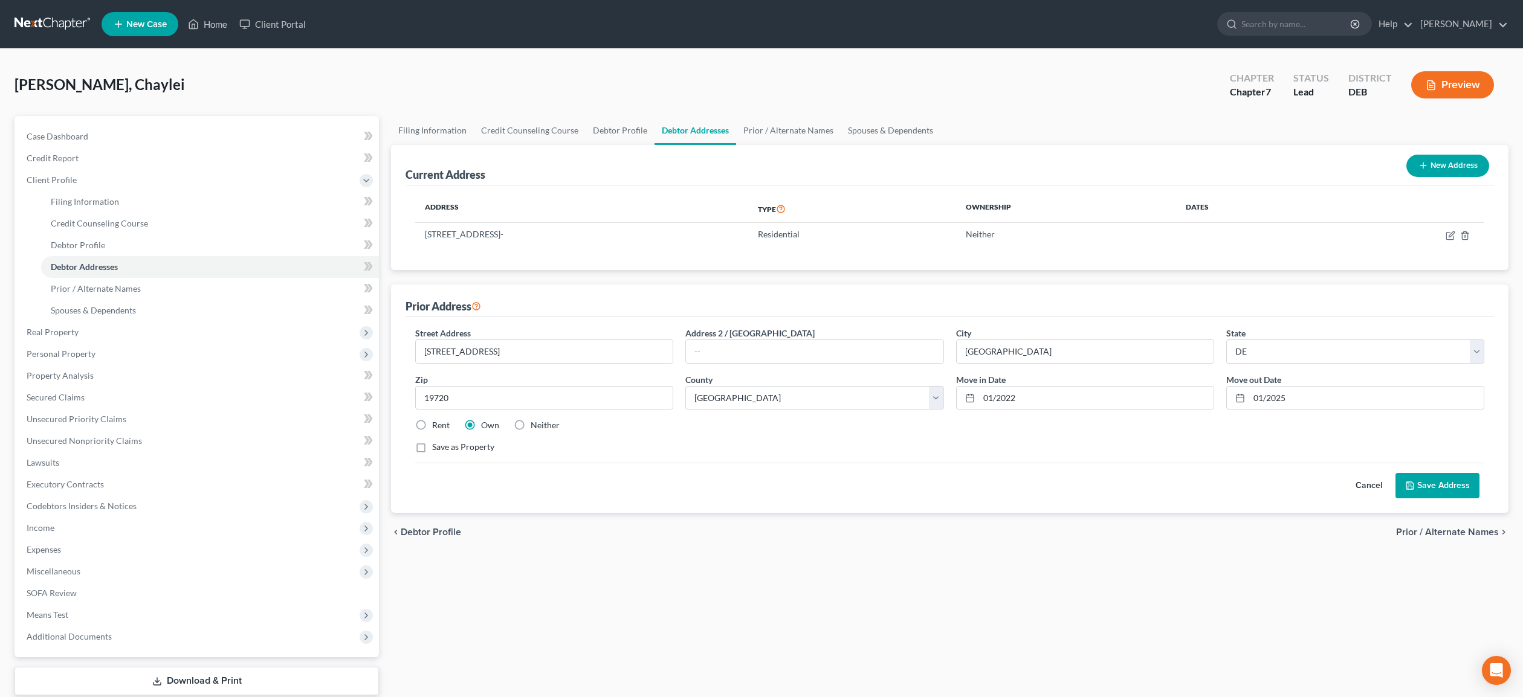
click at [432, 424] on label "Rent" at bounding box center [441, 425] width 18 height 12
click at [437, 424] on input "Rent" at bounding box center [441, 423] width 8 height 8
radio input "true"
click at [1460, 483] on button "Save Address" at bounding box center [1437, 485] width 84 height 25
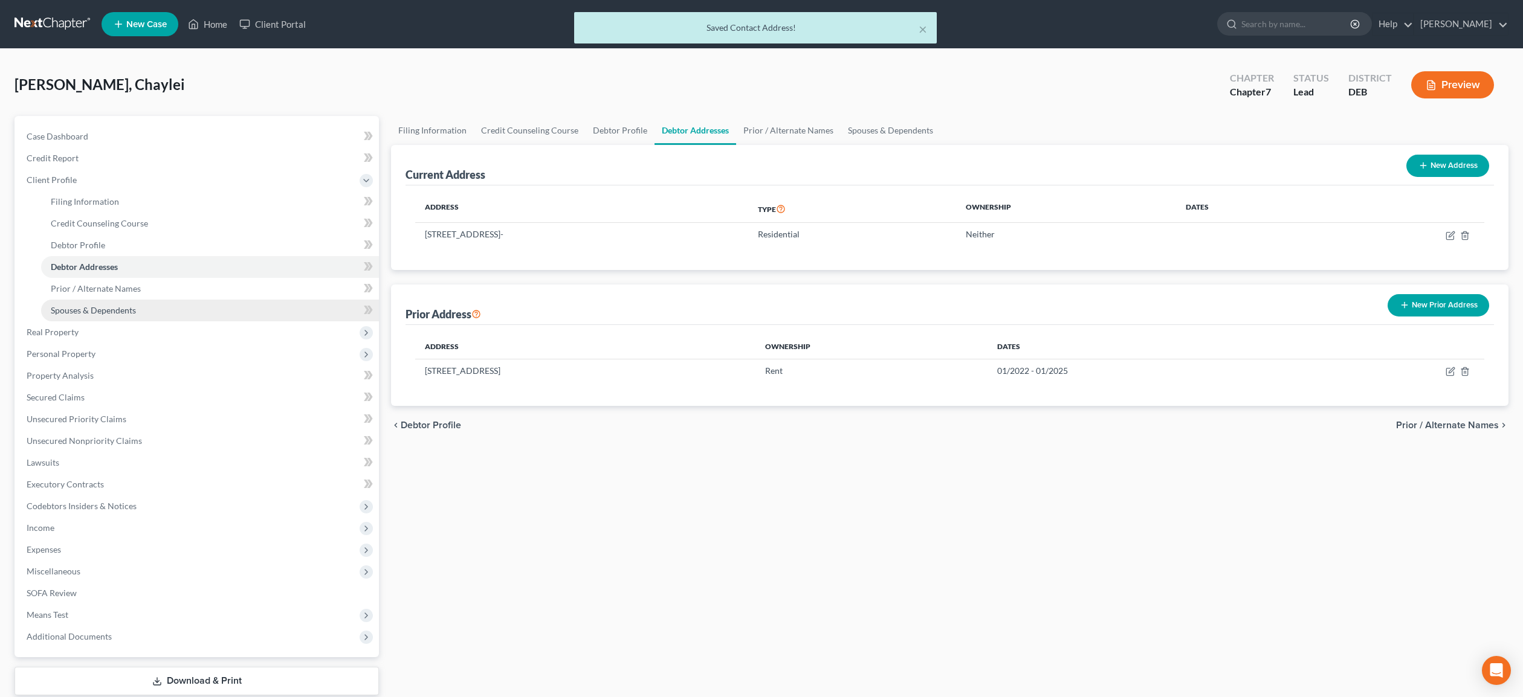
click at [121, 310] on span "Spouses & Dependents" at bounding box center [93, 310] width 85 height 10
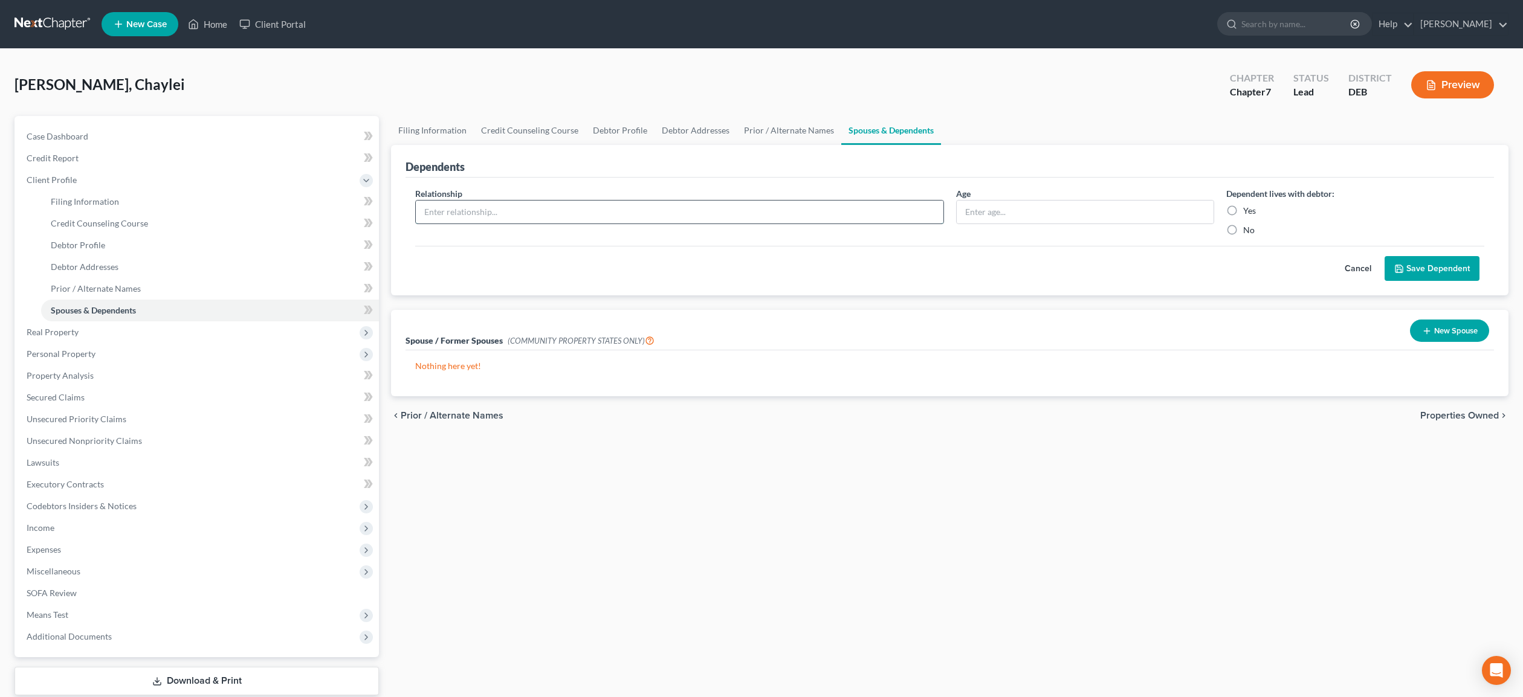
click at [526, 212] on input "text" at bounding box center [680, 212] width 528 height 23
type input "Daughter"
click at [1079, 219] on input "text" at bounding box center [1085, 212] width 257 height 23
type input "21"
drag, startPoint x: 1231, startPoint y: 212, endPoint x: 1320, endPoint y: 274, distance: 108.5
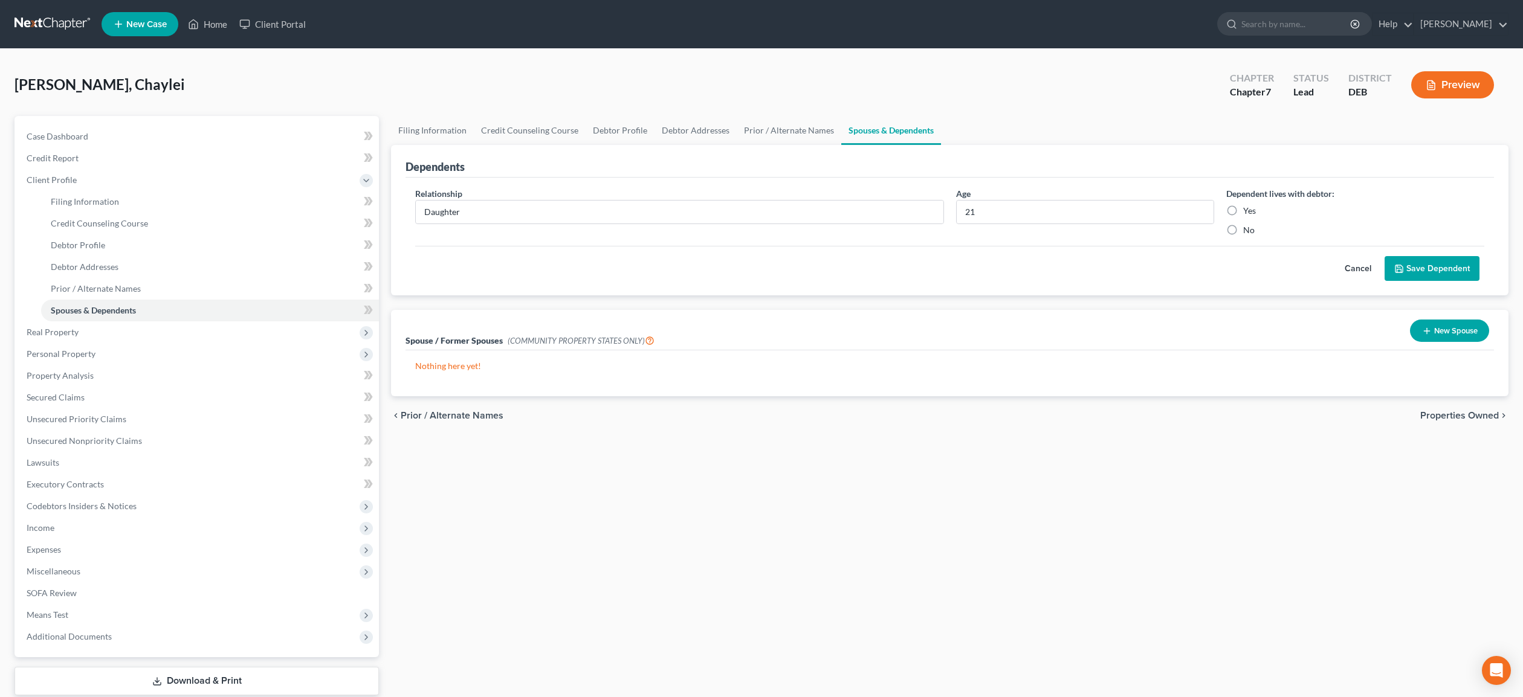
click at [1243, 212] on label "Yes" at bounding box center [1249, 211] width 13 height 12
click at [1248, 212] on input "Yes" at bounding box center [1252, 209] width 8 height 8
radio input "true"
click at [1428, 262] on button "Save Dependent" at bounding box center [1432, 268] width 95 height 25
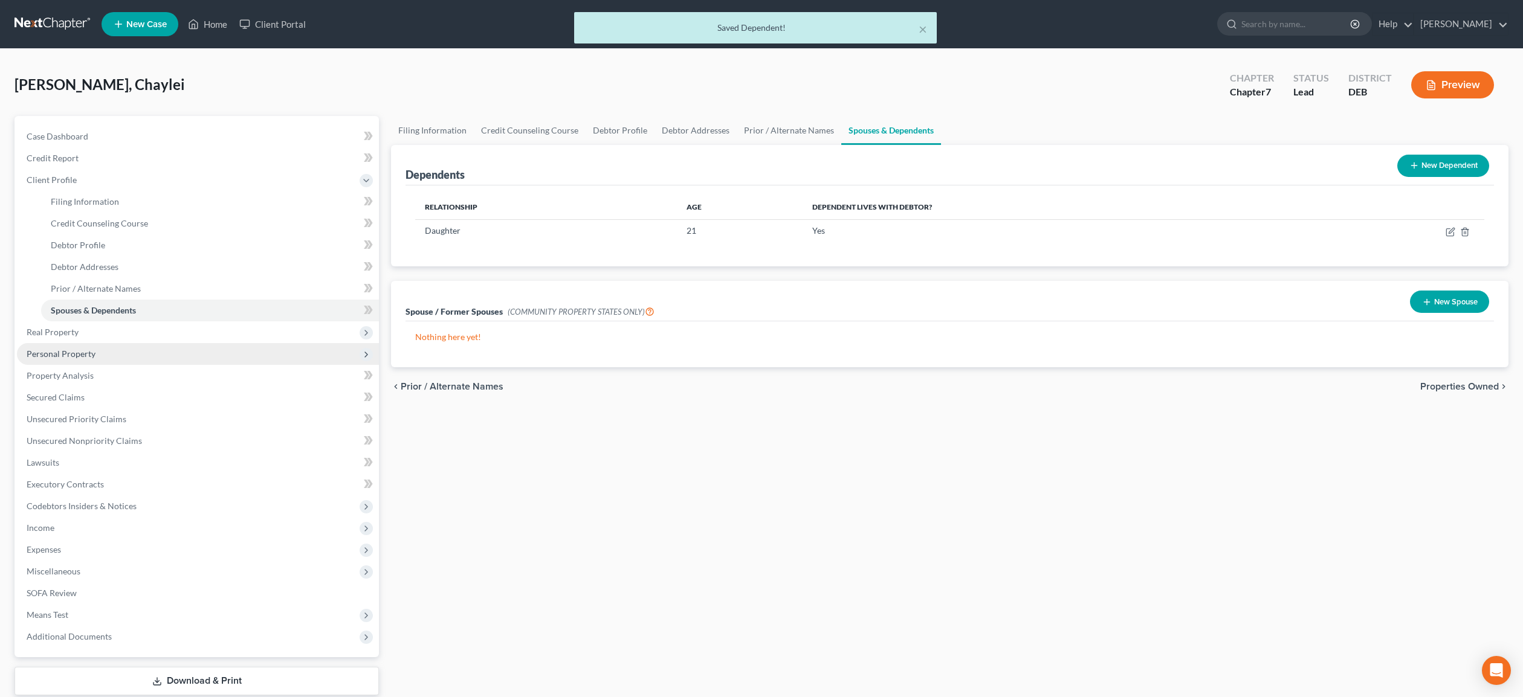
click at [73, 355] on span "Personal Property" at bounding box center [61, 354] width 69 height 10
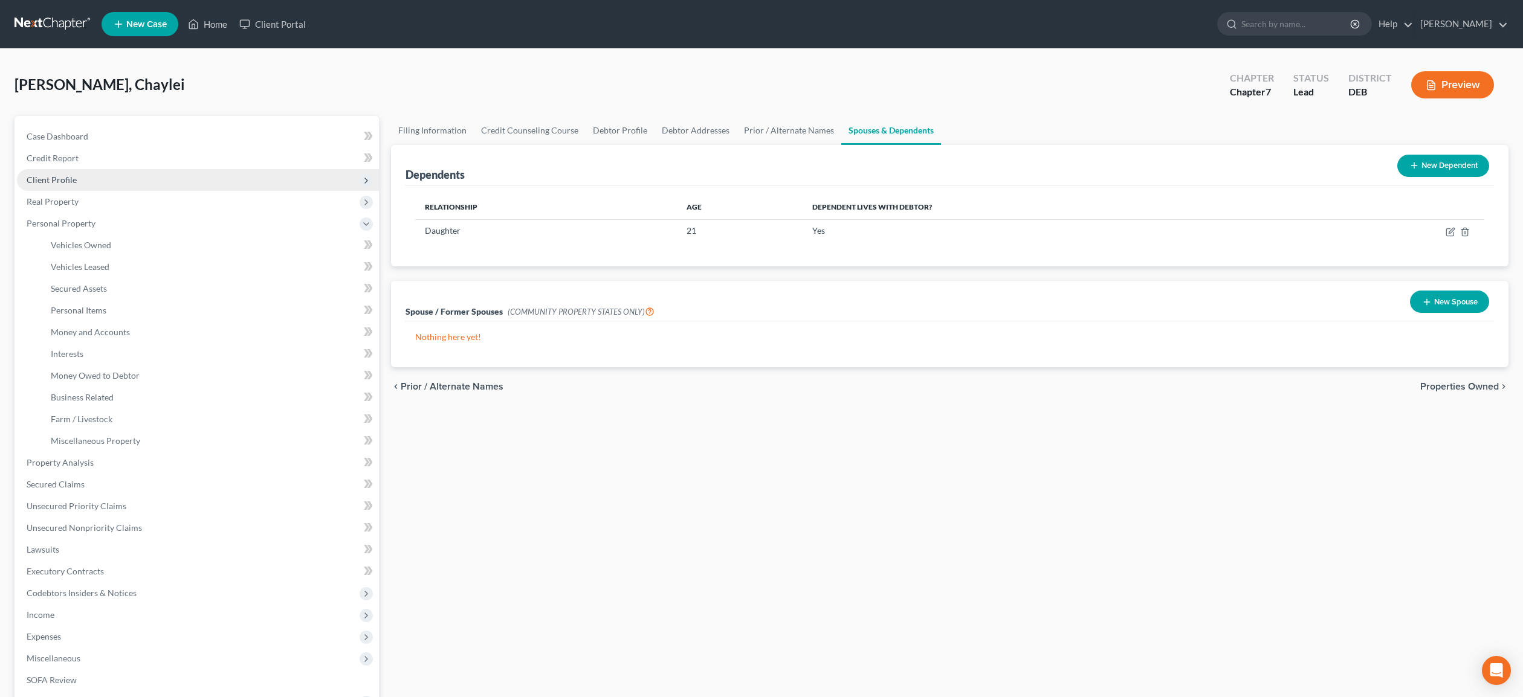
click at [53, 175] on span "Client Profile" at bounding box center [52, 180] width 50 height 10
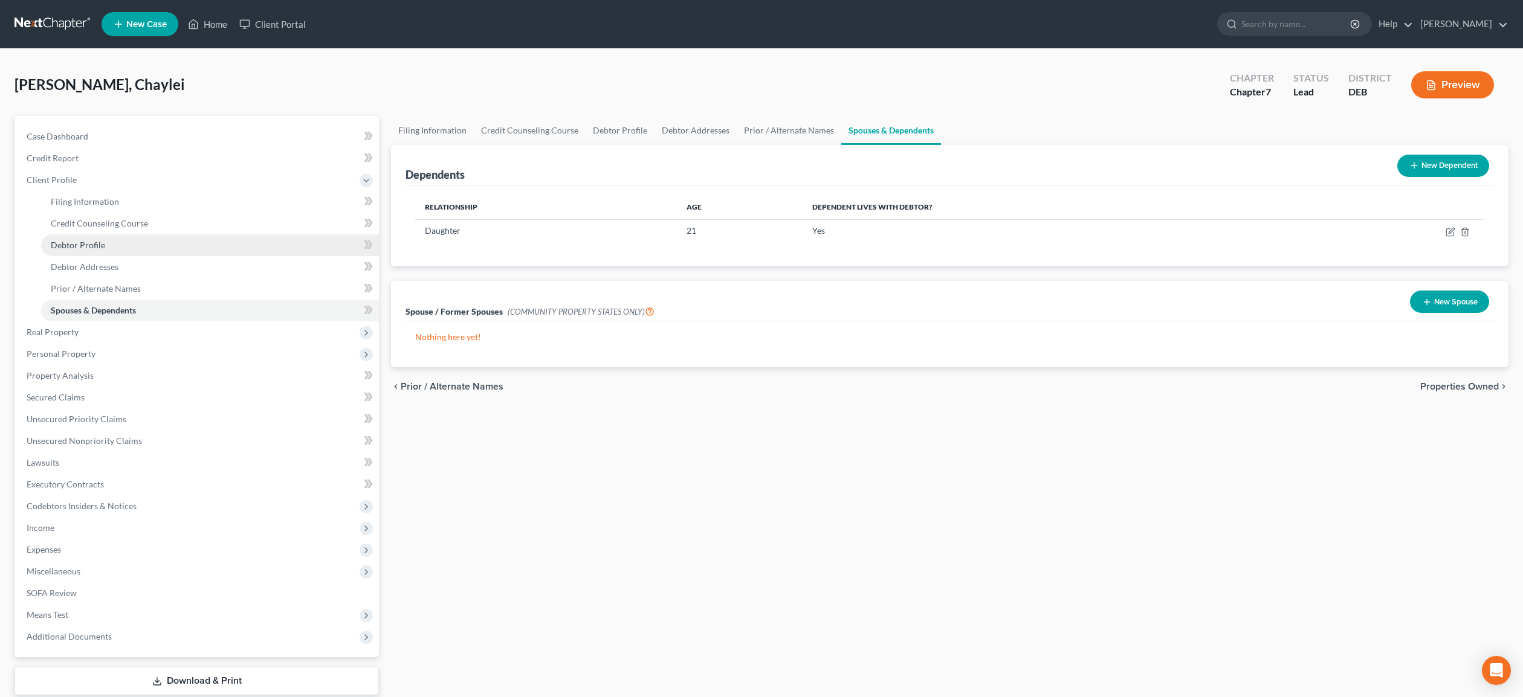
click at [90, 247] on span "Debtor Profile" at bounding box center [78, 245] width 54 height 10
select select "0"
select select "1"
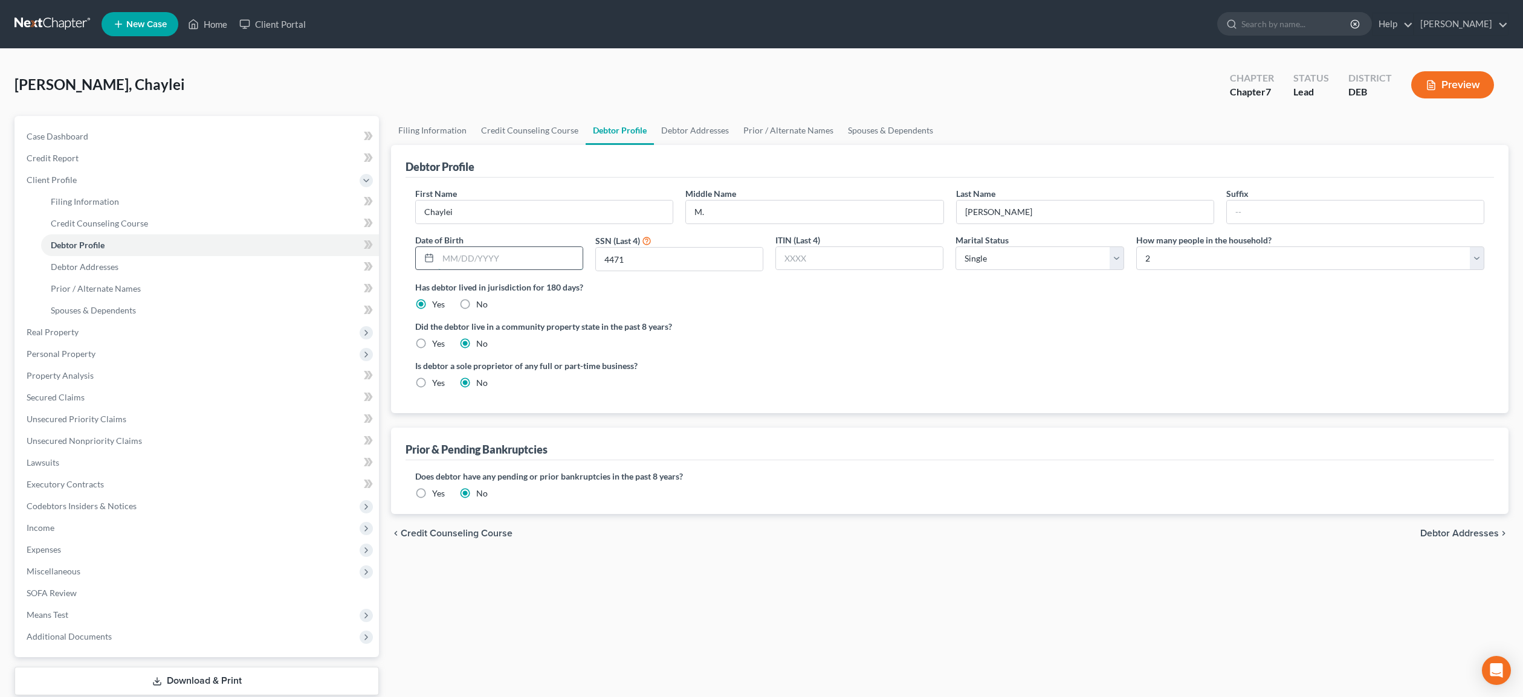
click at [444, 255] on input "text" at bounding box center [510, 258] width 144 height 23
type input "[DATE]"
click at [49, 355] on span "Personal Property" at bounding box center [61, 354] width 69 height 10
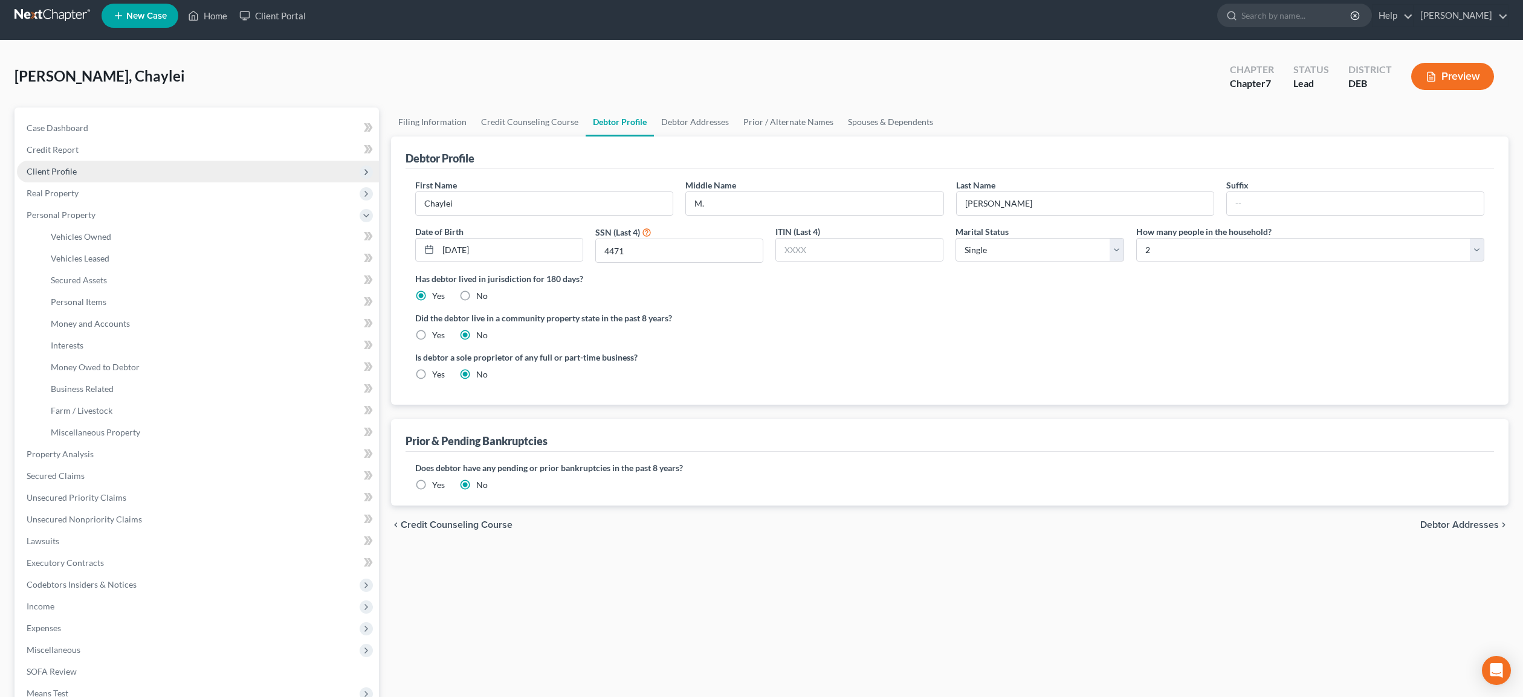
scroll to position [6, 0]
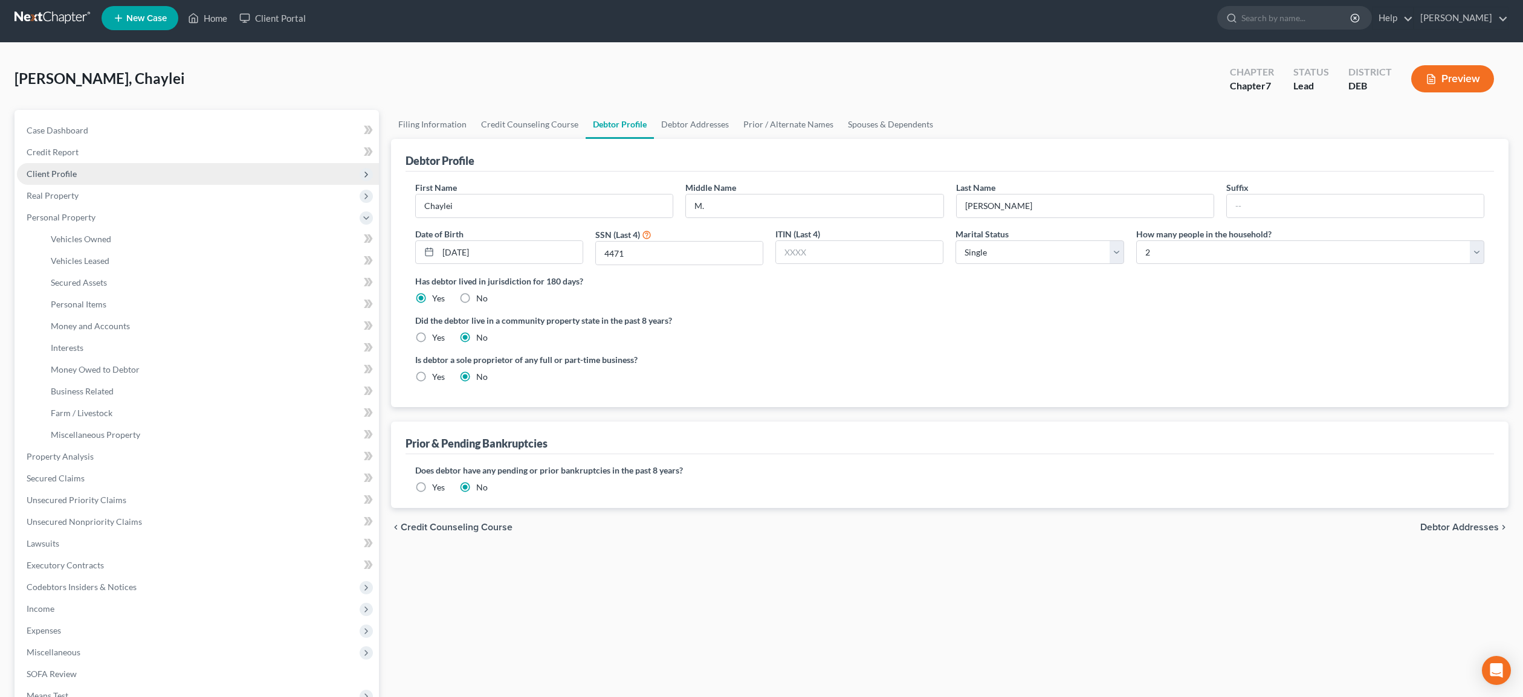
click at [68, 173] on span "Client Profile" at bounding box center [52, 174] width 50 height 10
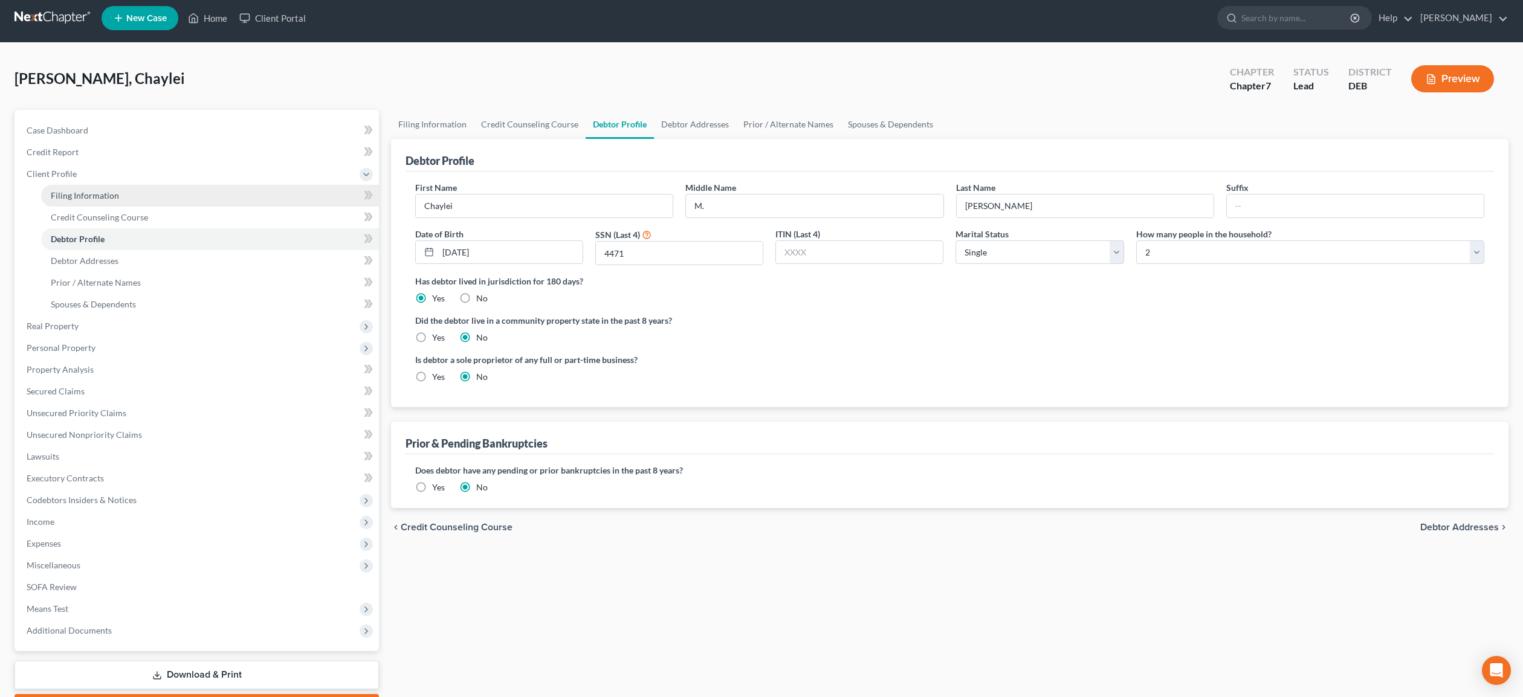
scroll to position [5, 0]
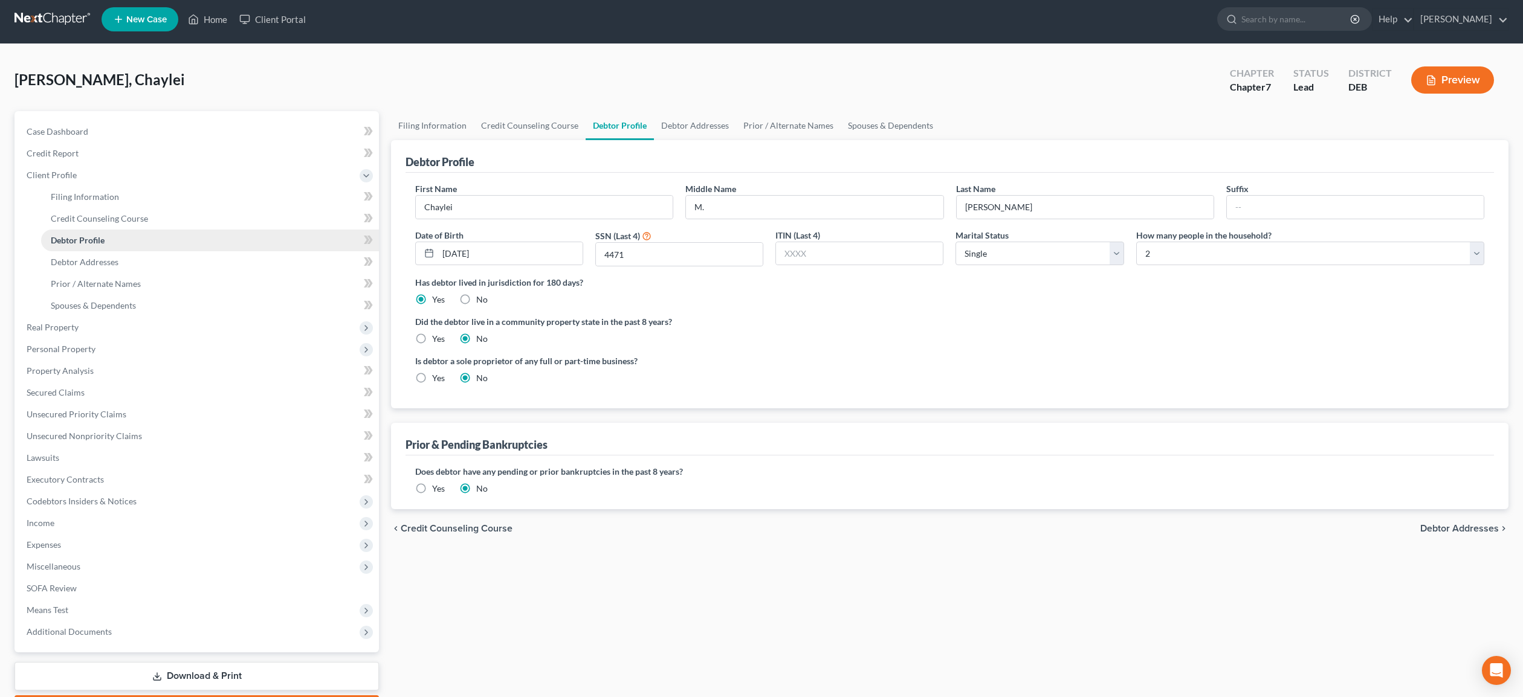
click at [99, 236] on span "Debtor Profile" at bounding box center [78, 240] width 54 height 10
click at [432, 377] on label "Yes" at bounding box center [438, 378] width 13 height 12
click at [437, 377] on input "Yes" at bounding box center [441, 376] width 8 height 8
radio input "true"
radio input "false"
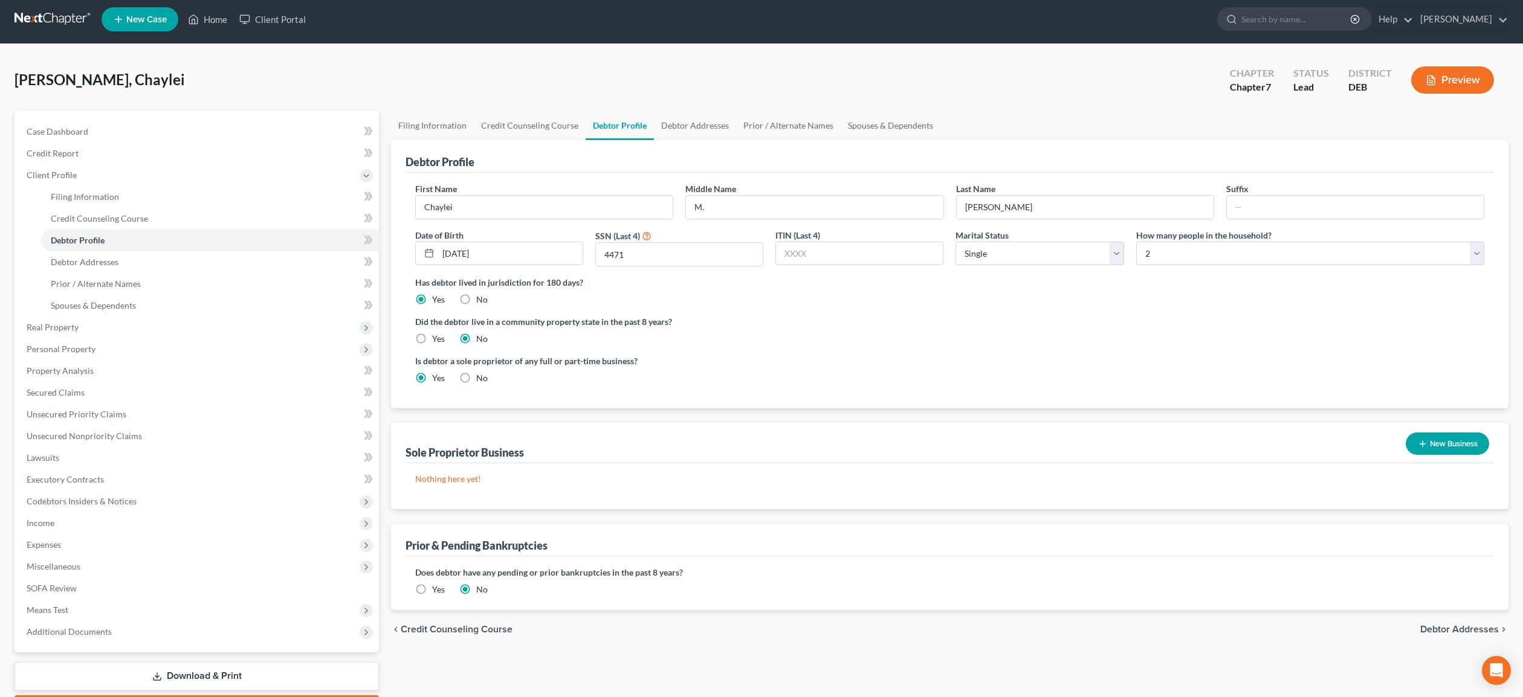
click at [1450, 449] on button "New Business" at bounding box center [1447, 444] width 83 height 22
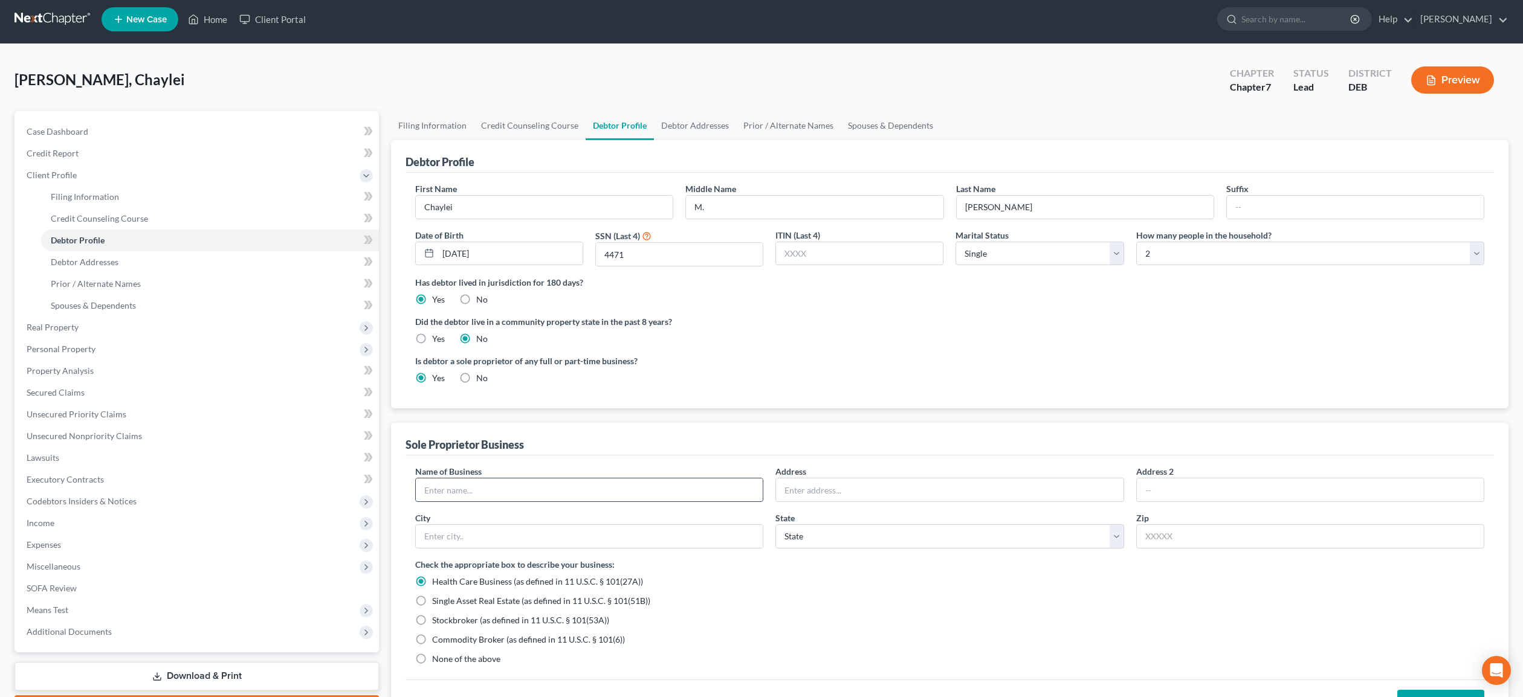
click at [523, 494] on input "text" at bounding box center [589, 490] width 347 height 23
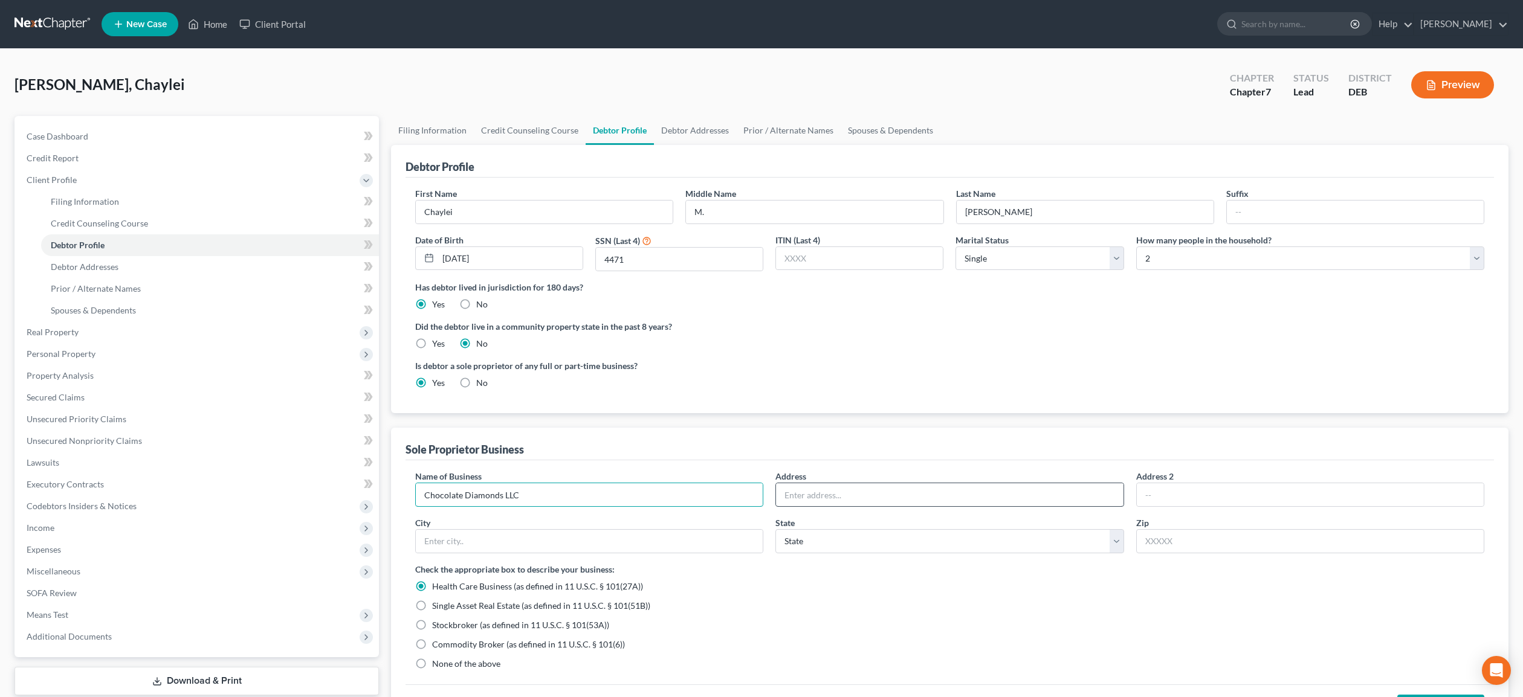
type input "Chocolate Diamonds LLC"
click at [795, 496] on input "text" at bounding box center [949, 494] width 347 height 23
type input "[STREET_ADDRESS]"
type input "Neward"
select select "7"
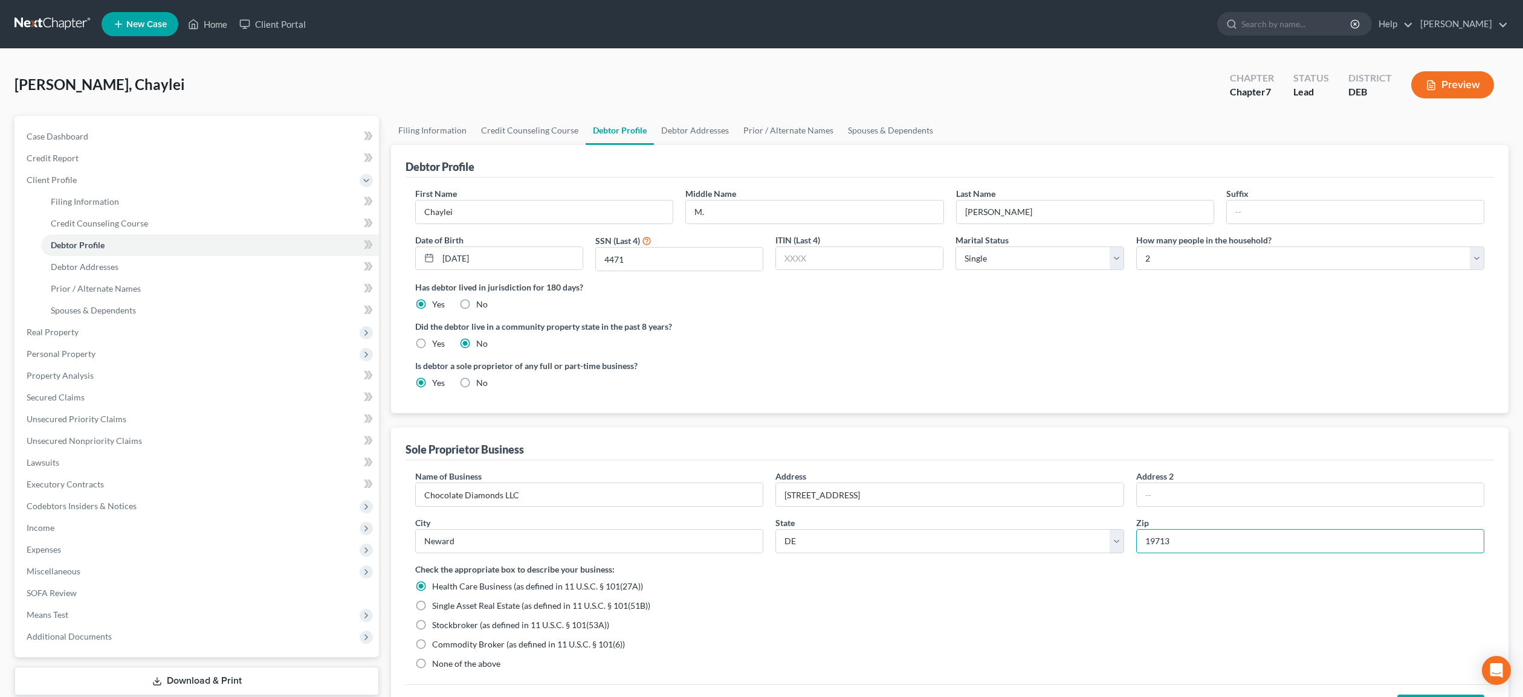
type input "19713"
type input "[GEOGRAPHIC_DATA]"
click at [432, 664] on label "None of the above" at bounding box center [466, 664] width 68 height 12
click at [437, 664] on input "None of the above" at bounding box center [441, 662] width 8 height 8
radio input "true"
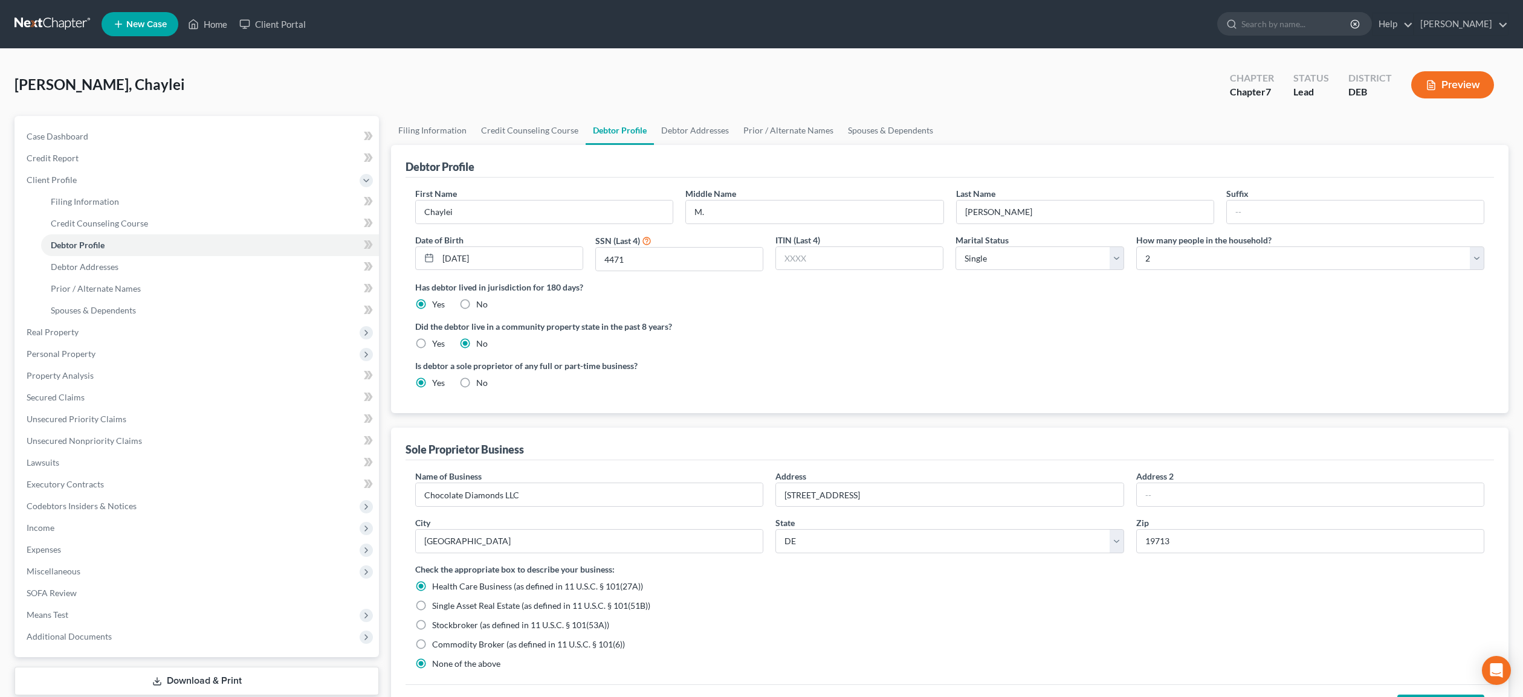
radio input "false"
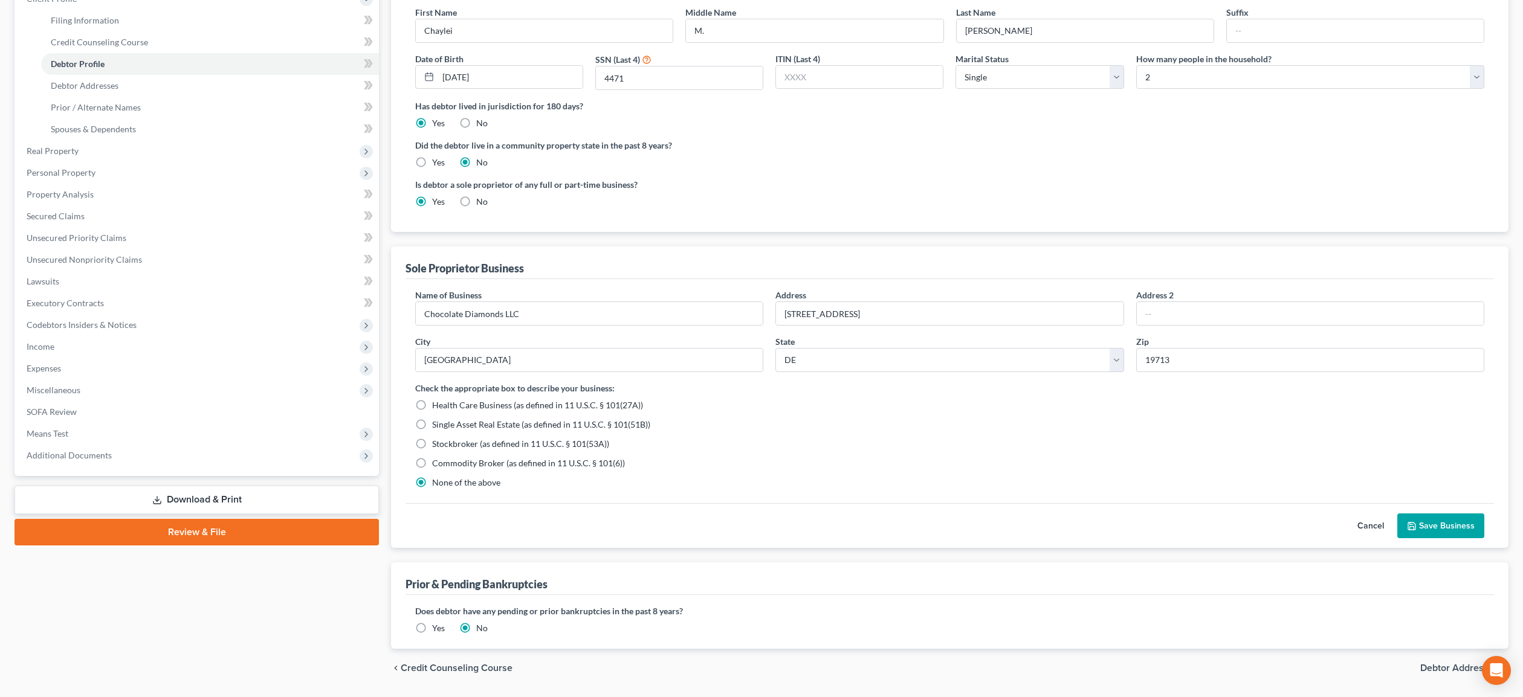
scroll to position [183, 0]
click at [1441, 526] on button "Save Business" at bounding box center [1440, 524] width 87 height 25
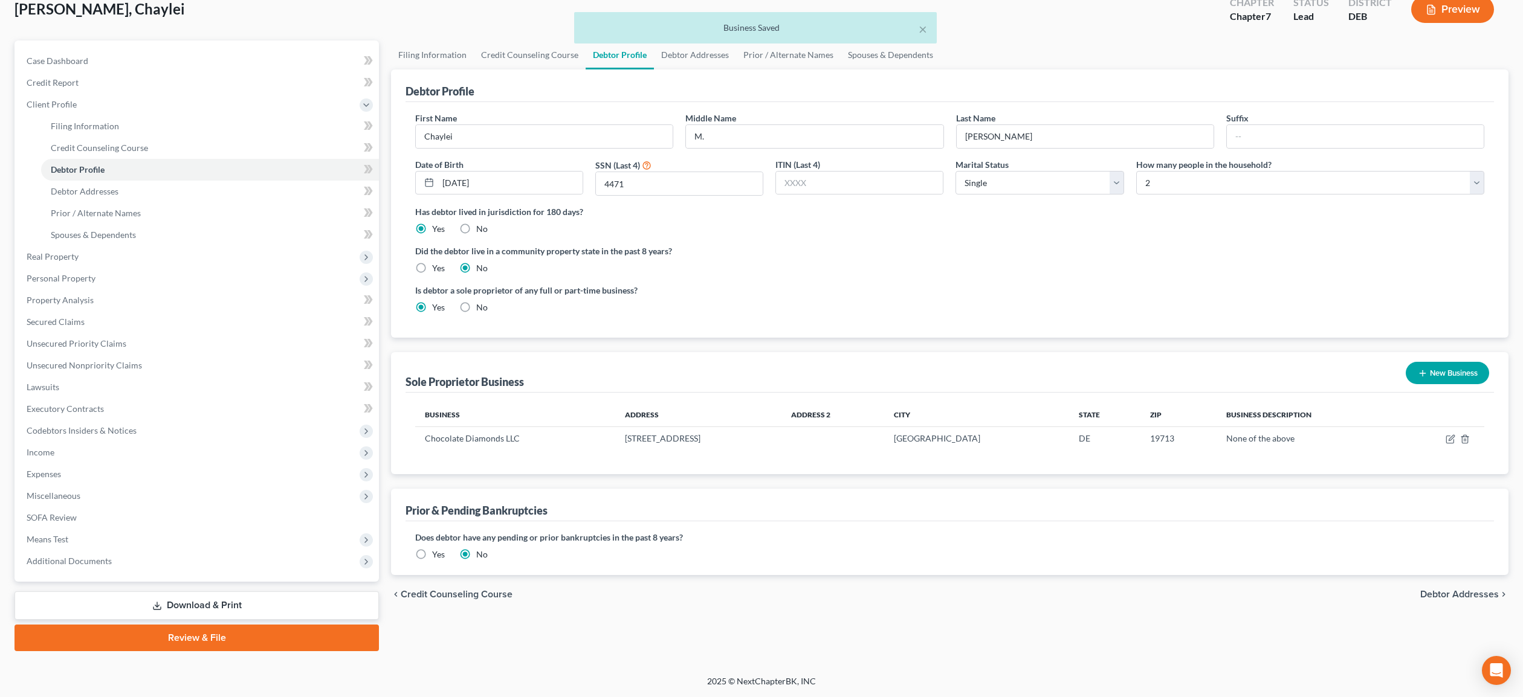
scroll to position [74, 0]
click at [1452, 368] on button "New Business" at bounding box center [1447, 374] width 83 height 22
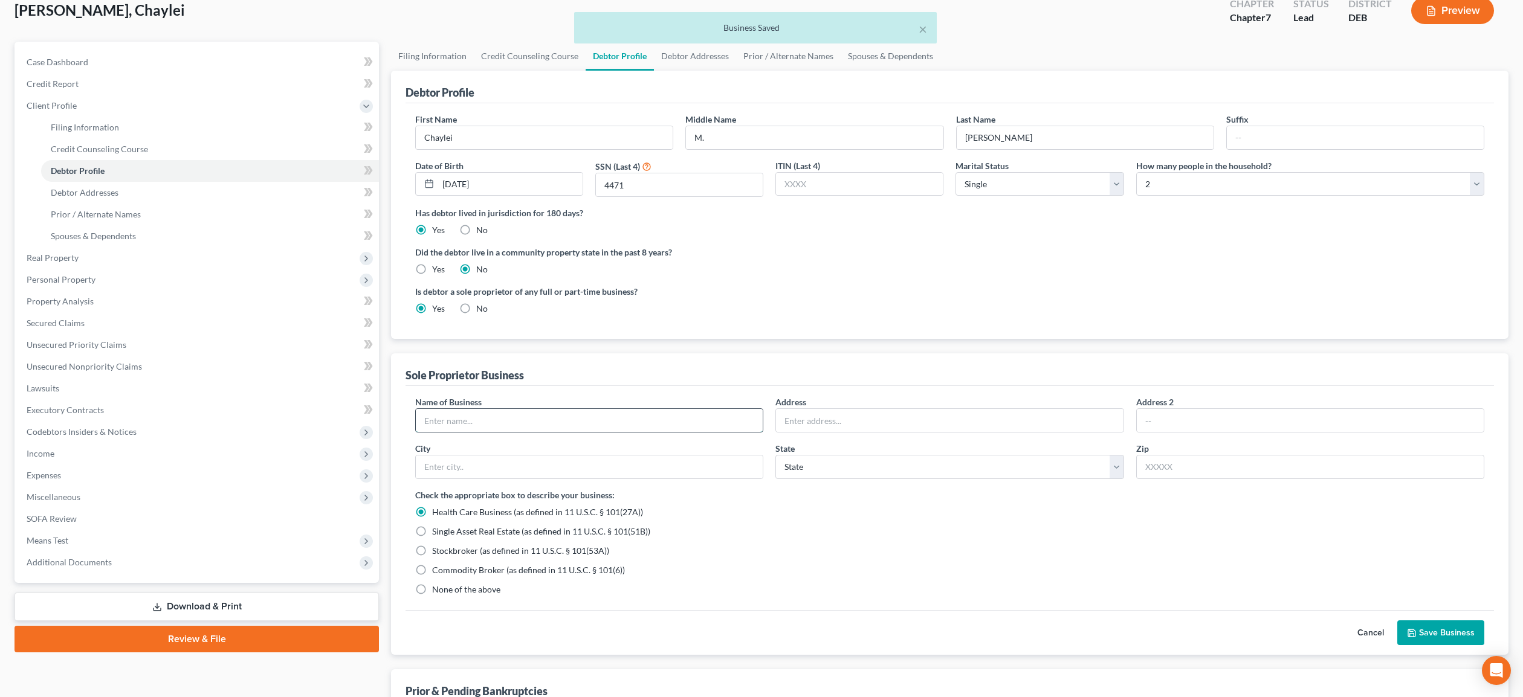
click at [461, 419] on input "text" at bounding box center [589, 420] width 347 height 23
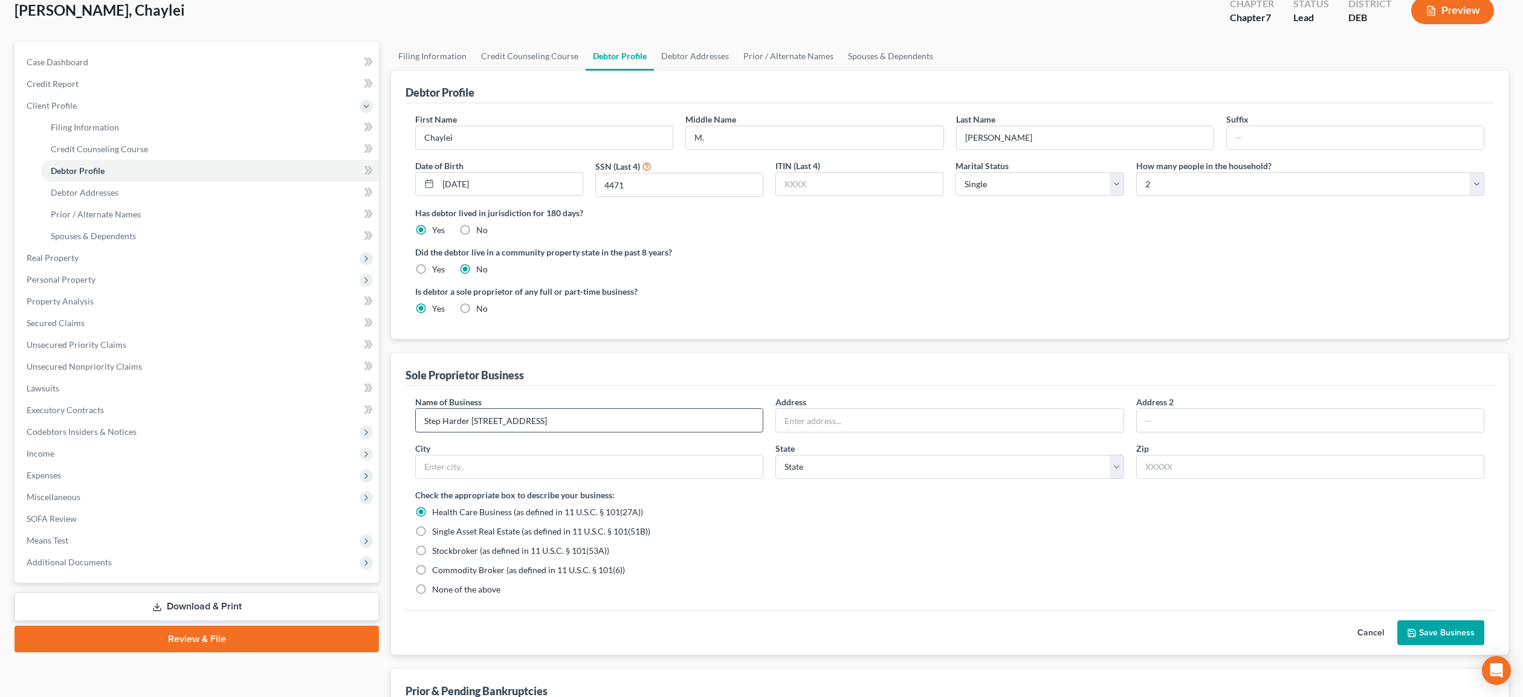
click at [572, 422] on input "Step Harder [STREET_ADDRESS]" at bounding box center [589, 420] width 347 height 23
type input "Step Harder LLC"
click at [788, 416] on input "text" at bounding box center [949, 420] width 347 height 23
type input "[STREET_ADDRESS]"
type input "[GEOGRAPHIC_DATA]"
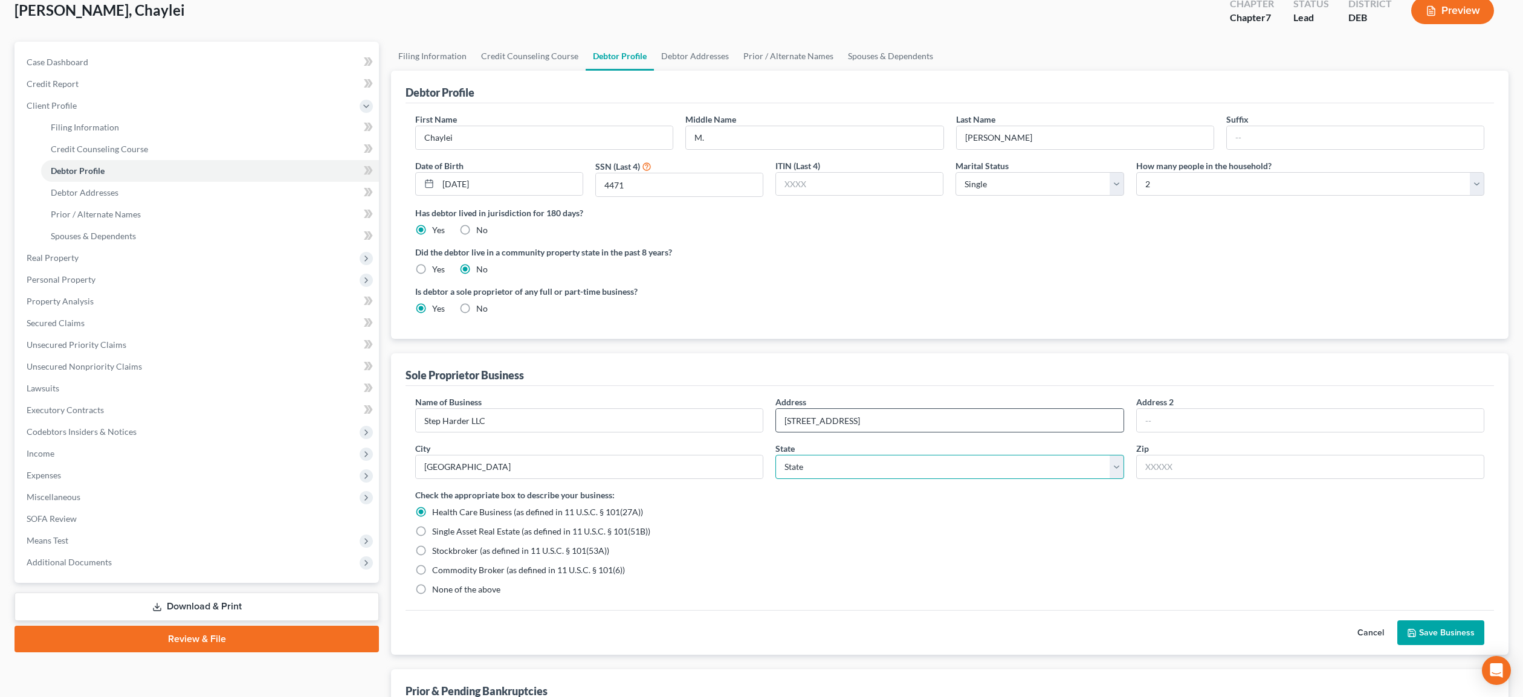
select select "7"
type input "19713"
click at [432, 587] on label "None of the above" at bounding box center [466, 590] width 68 height 12
click at [437, 587] on input "None of the above" at bounding box center [441, 588] width 8 height 8
radio input "true"
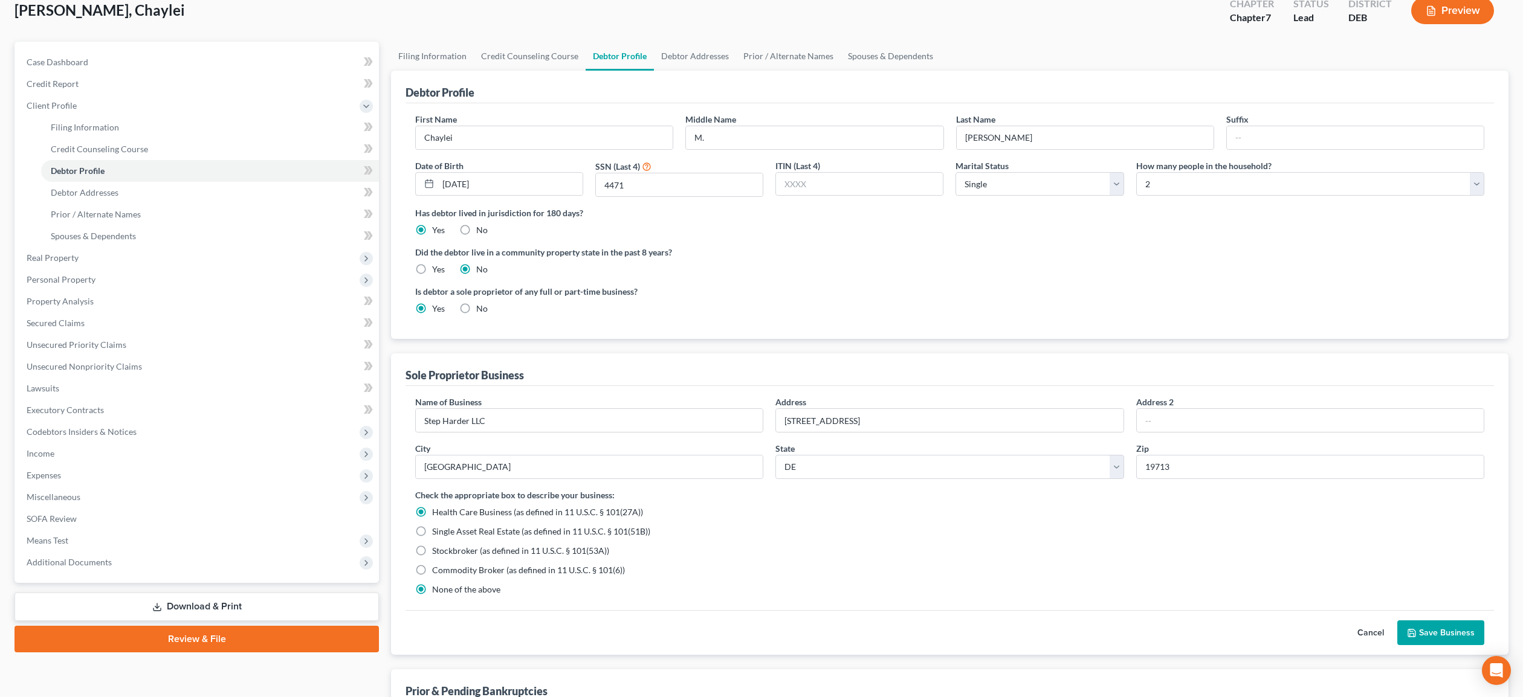
radio input "false"
click at [1443, 638] on button "Save Business" at bounding box center [1440, 633] width 87 height 25
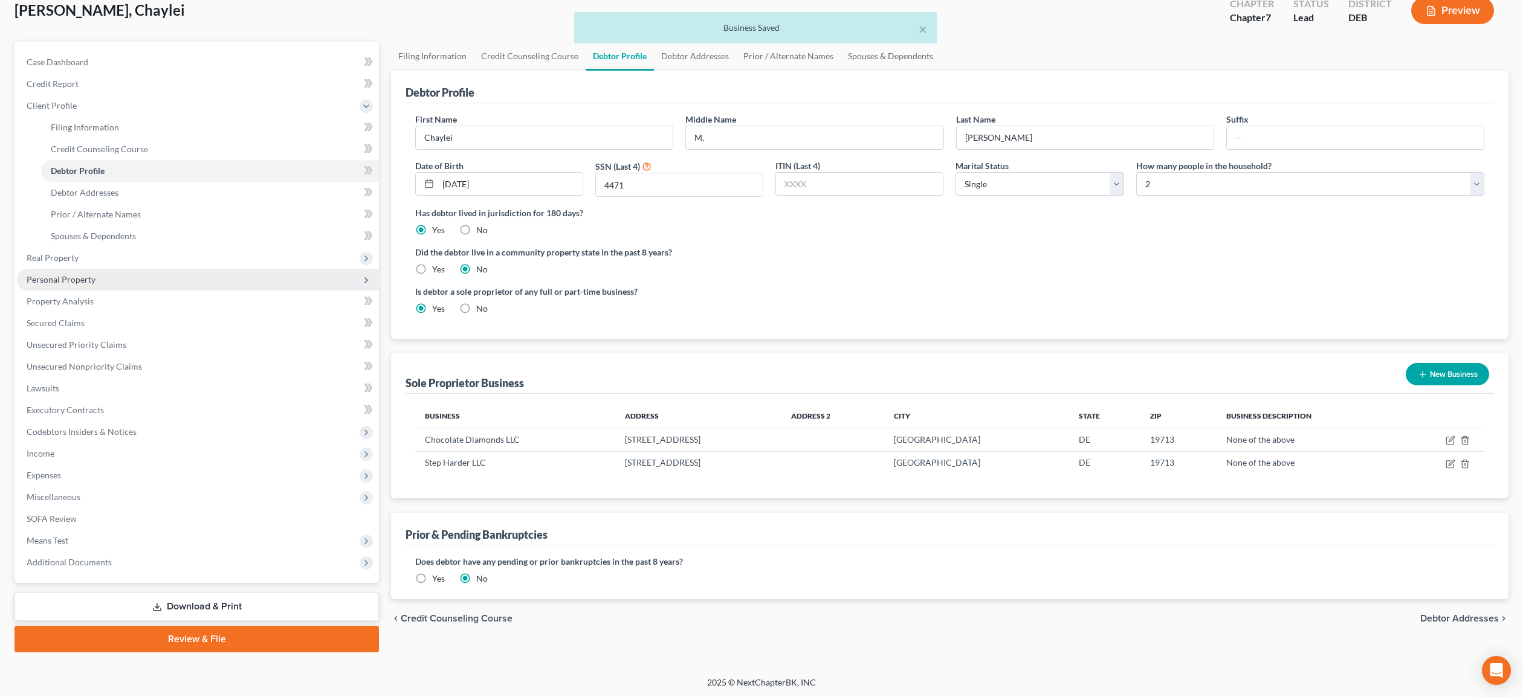
click at [71, 277] on span "Personal Property" at bounding box center [61, 279] width 69 height 10
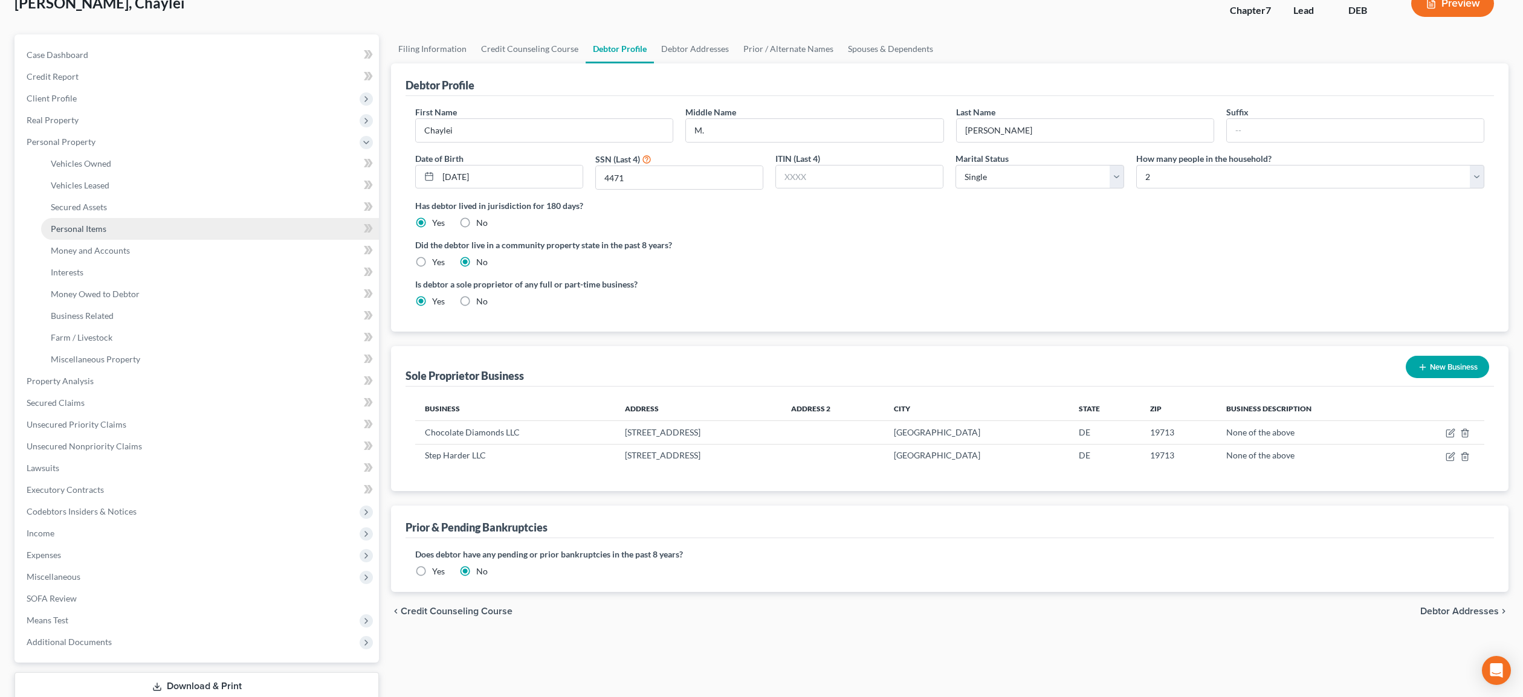
scroll to position [83, 0]
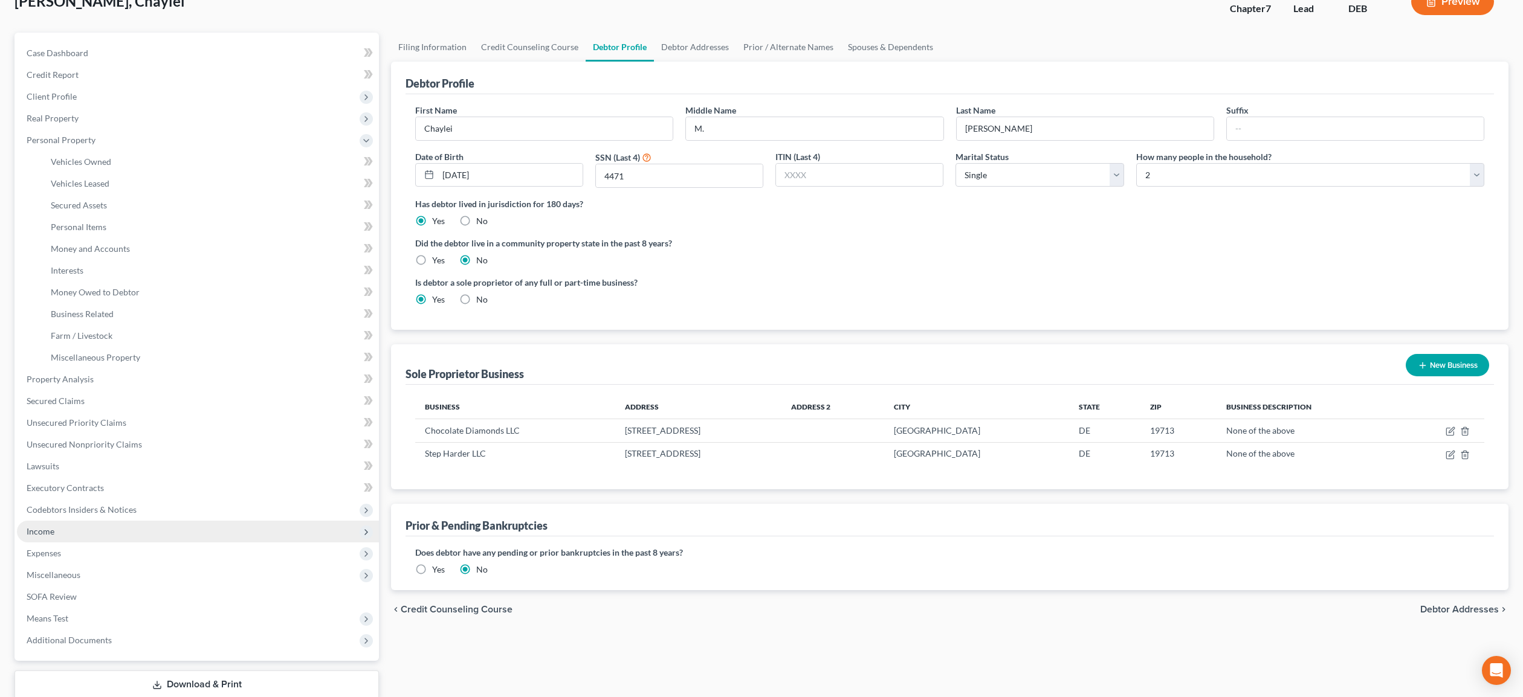
click at [50, 528] on span "Income" at bounding box center [41, 531] width 28 height 10
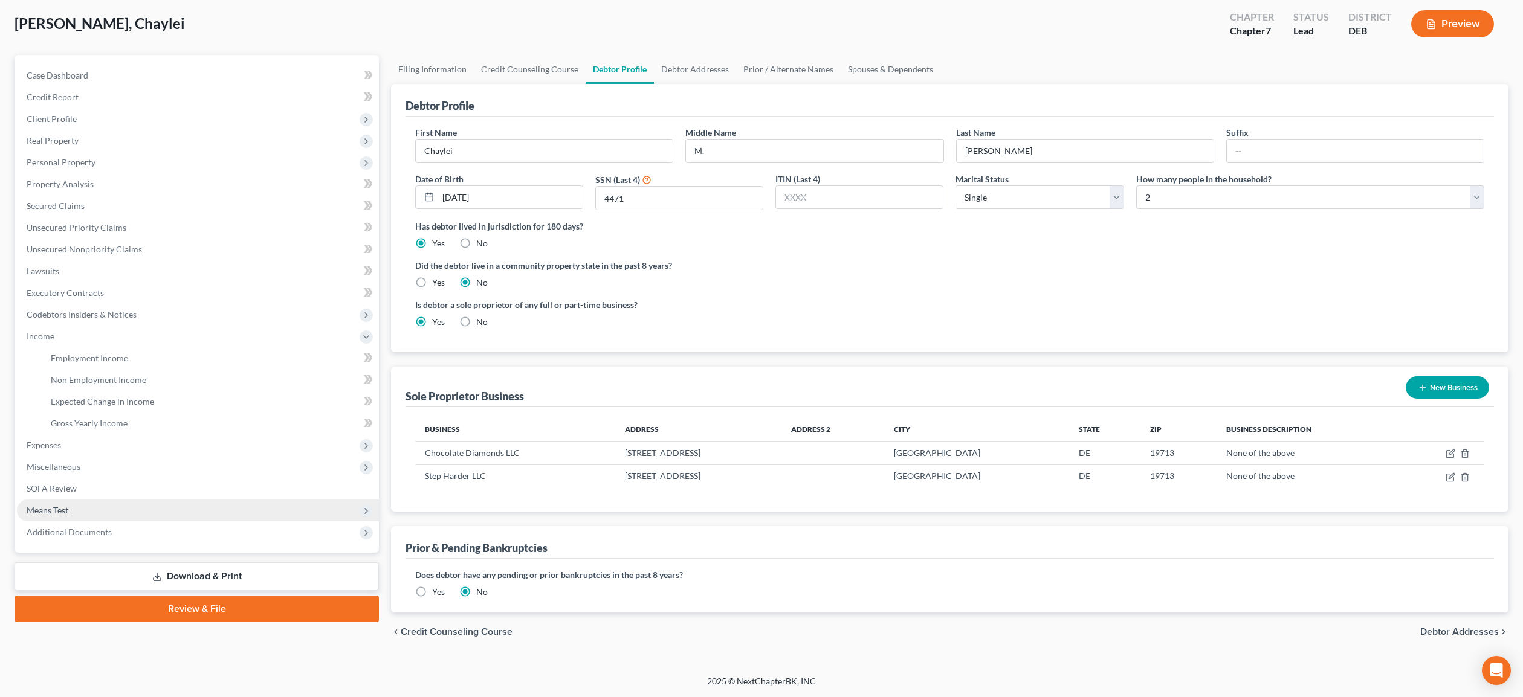
scroll to position [60, 0]
click at [66, 358] on span "Employment Income" at bounding box center [89, 359] width 77 height 10
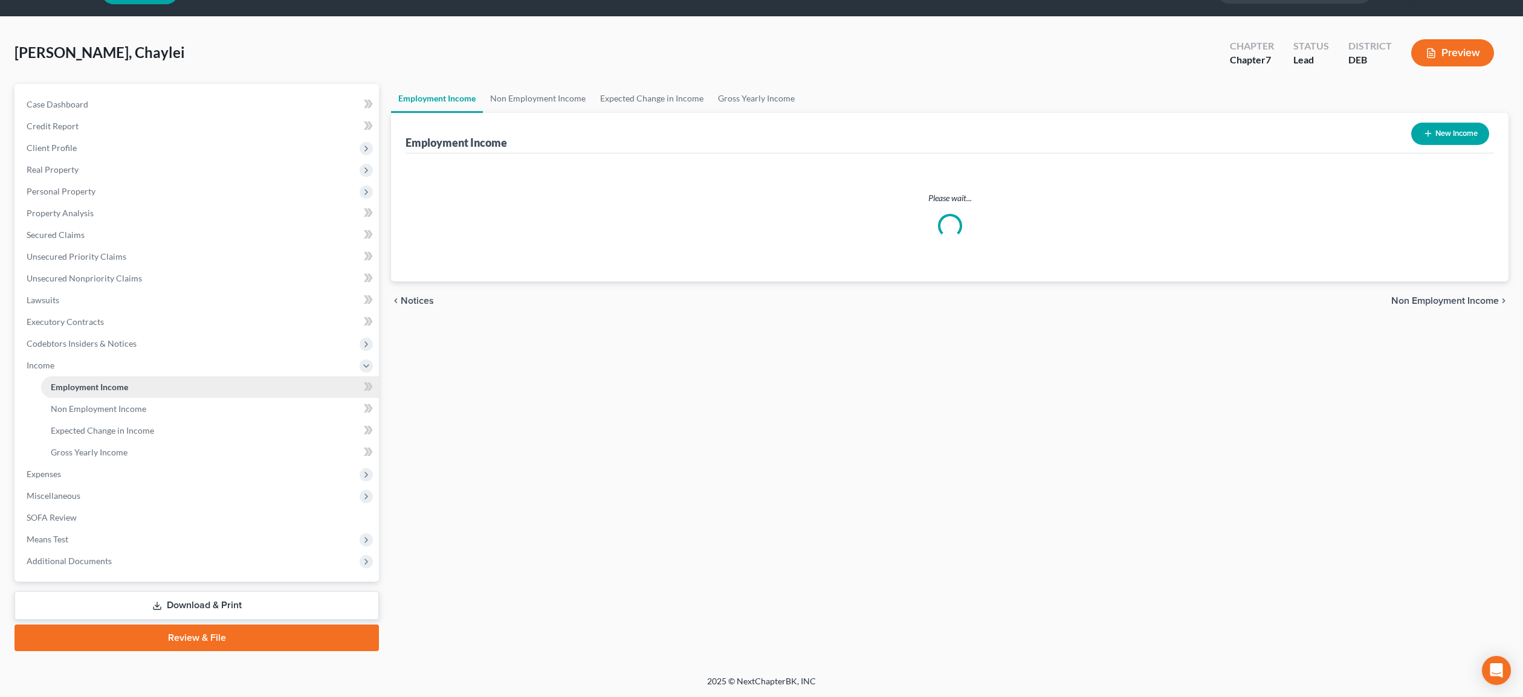
scroll to position [31, 0]
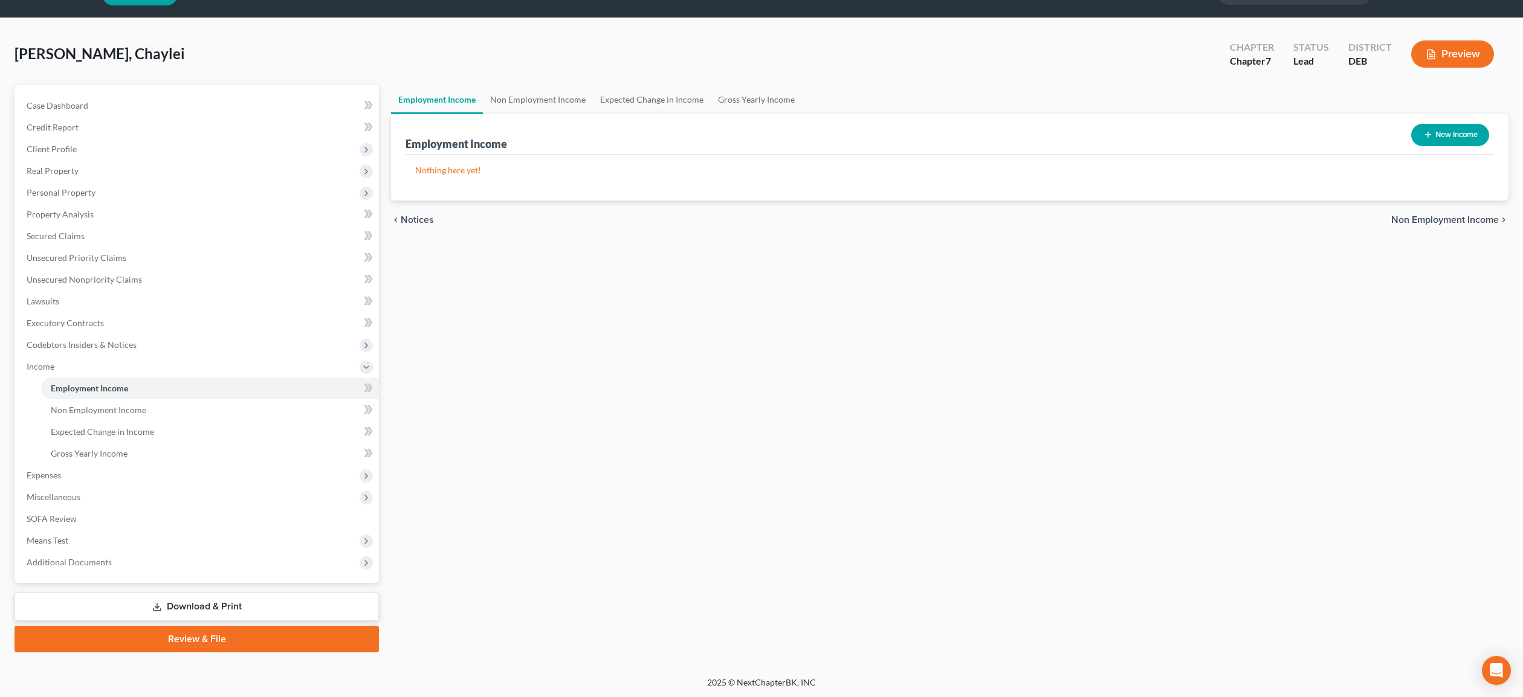
click at [1455, 129] on button "New Income" at bounding box center [1450, 135] width 78 height 22
select select "0"
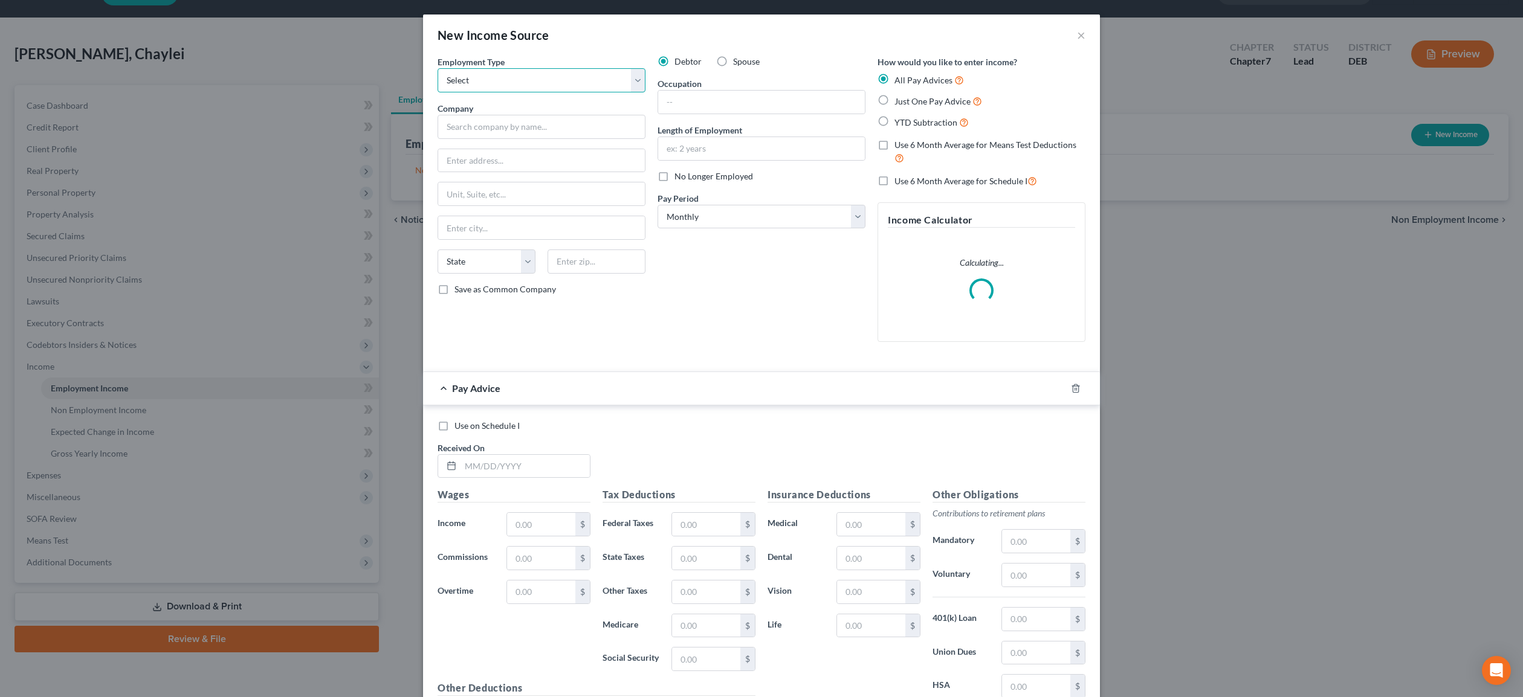
click option "Select" at bounding box center [0, 0] width 0 height 0
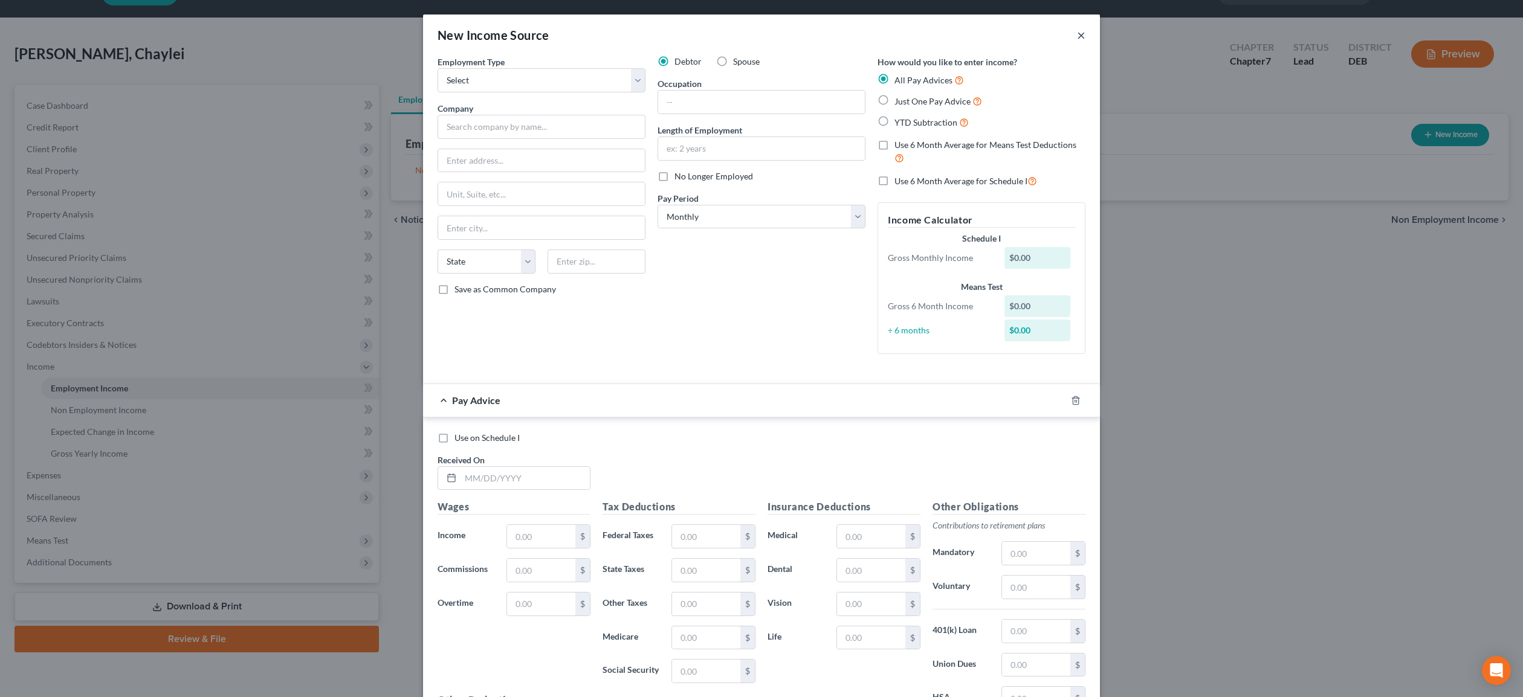
click at [1081, 35] on button "×" at bounding box center [1081, 35] width 8 height 15
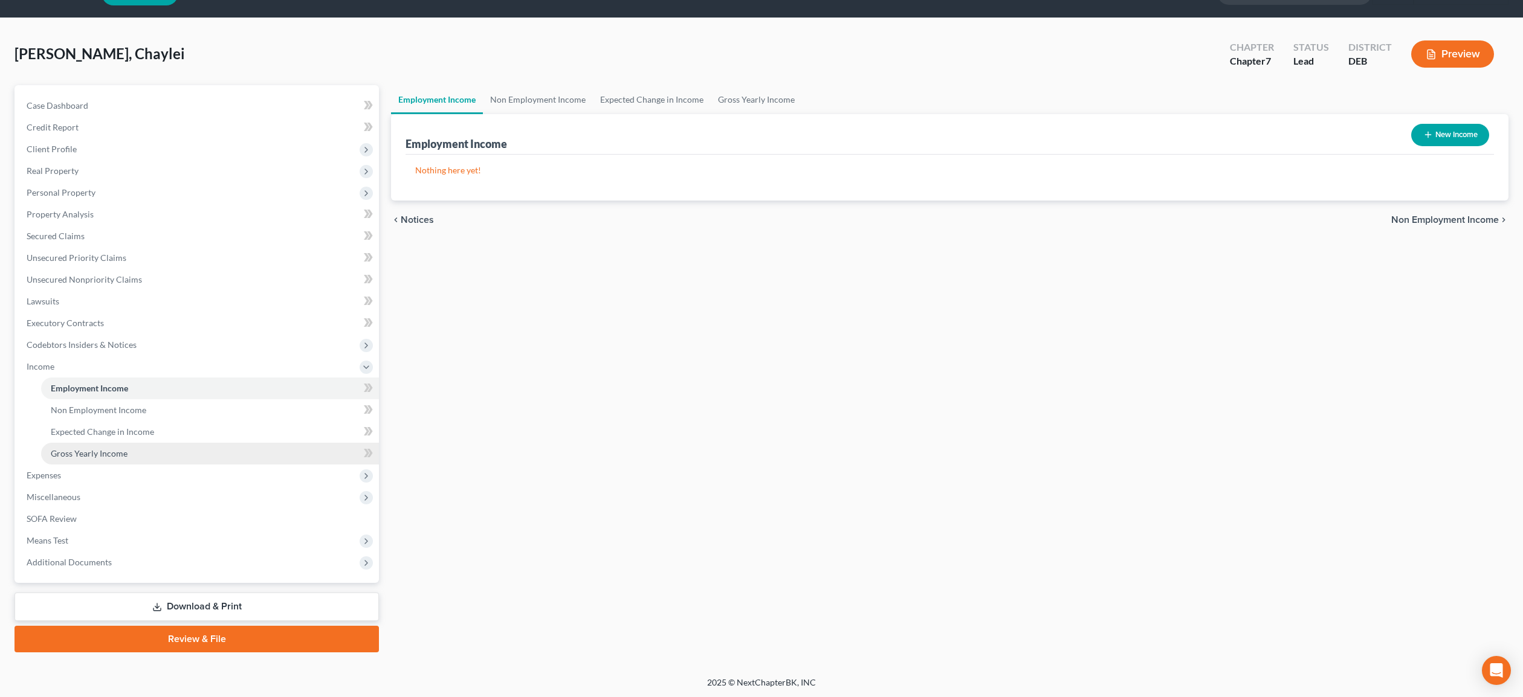
click at [86, 456] on span "Gross Yearly Income" at bounding box center [89, 453] width 77 height 10
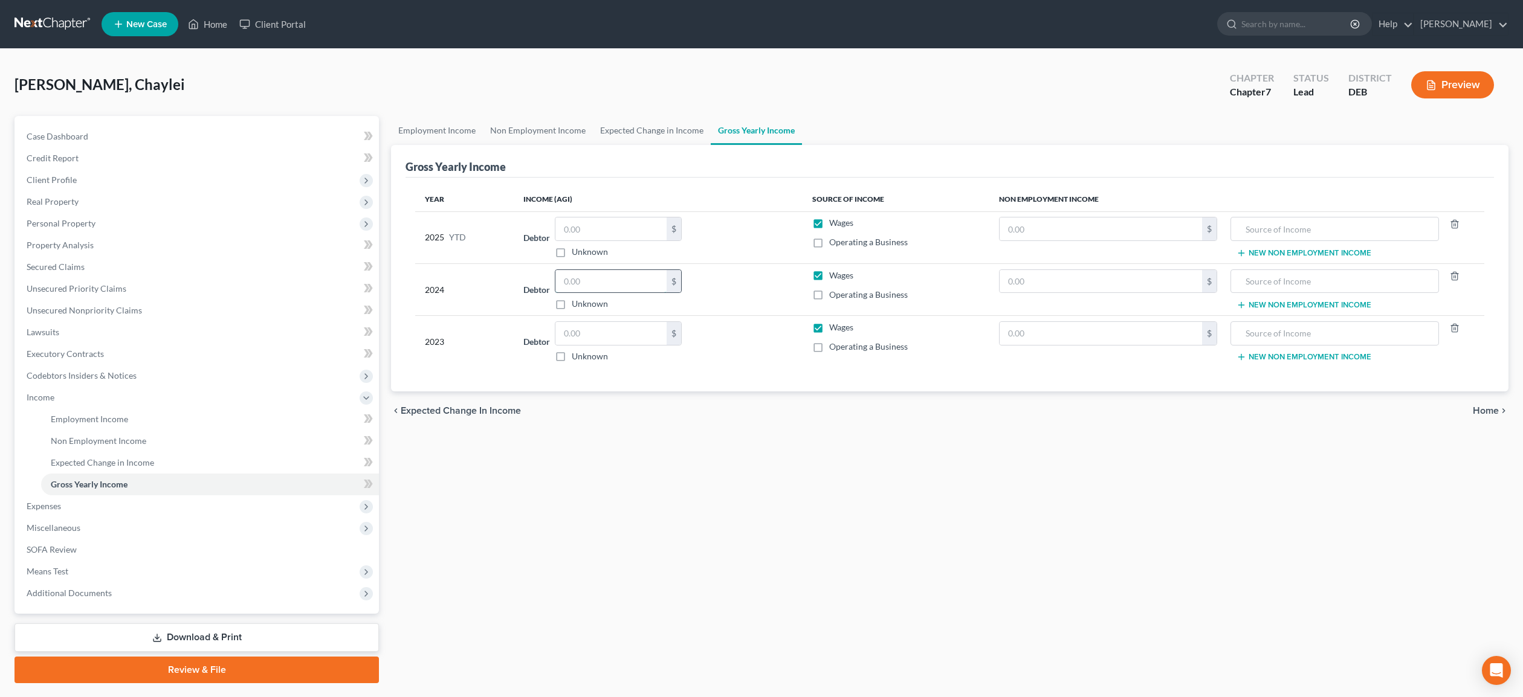
click at [587, 282] on input "text" at bounding box center [610, 281] width 111 height 23
click at [578, 330] on input "text" at bounding box center [610, 333] width 111 height 23
type input "20,800.00"
click at [586, 279] on input "text" at bounding box center [610, 281] width 111 height 23
type input "14,600.00"
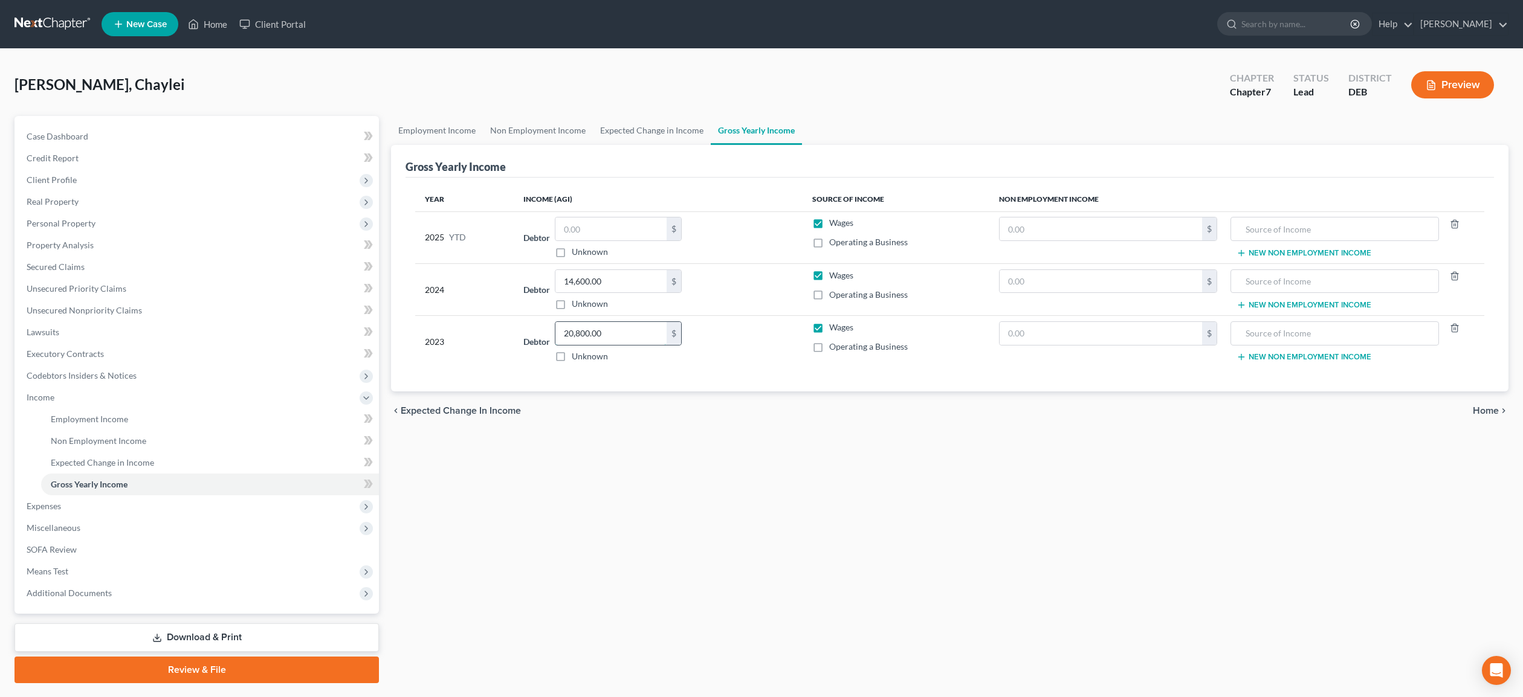
click at [665, 327] on input "20,800.00" at bounding box center [610, 333] width 111 height 23
click at [905, 588] on div "Employment Income Non Employment Income Expected Change in Income Gross Yearly …" at bounding box center [950, 399] width 1130 height 567
click at [43, 505] on span "Expenses" at bounding box center [44, 506] width 34 height 10
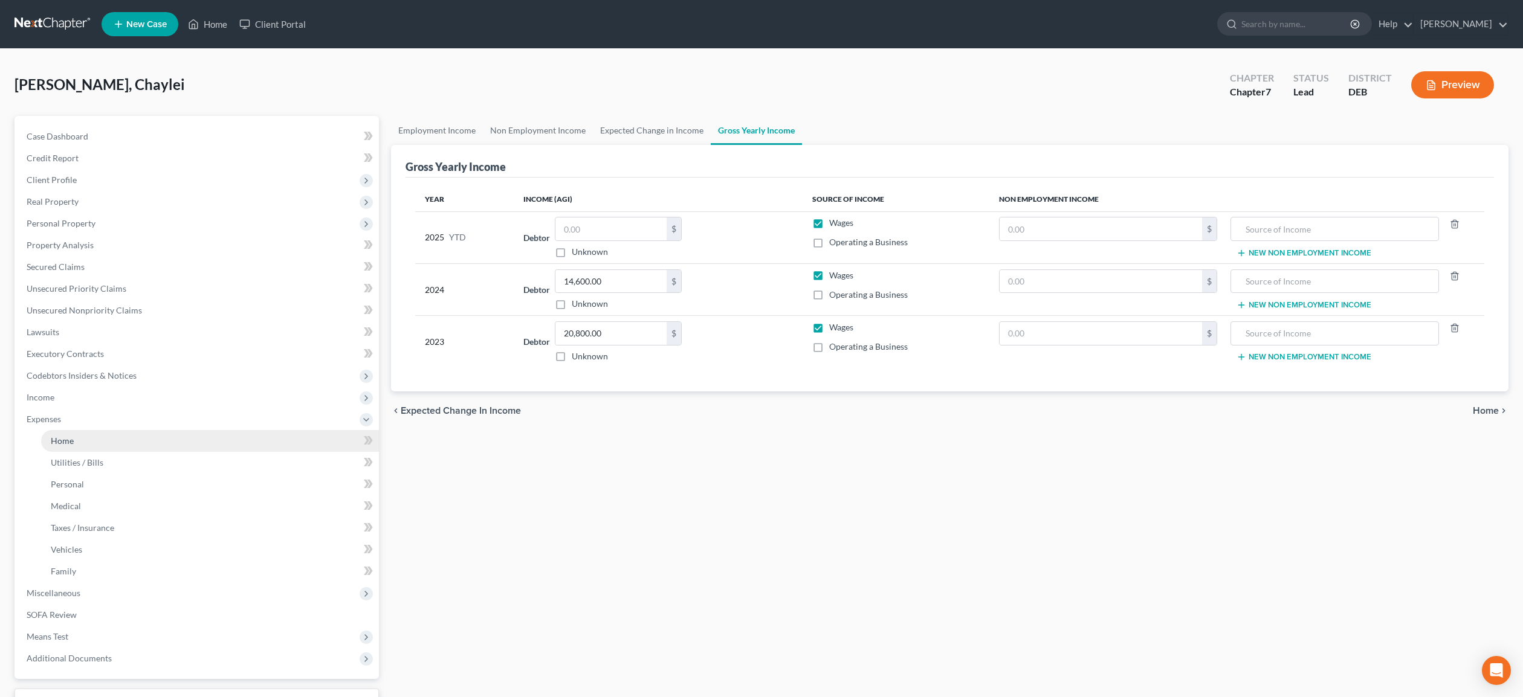
click at [67, 439] on span "Home" at bounding box center [62, 441] width 23 height 10
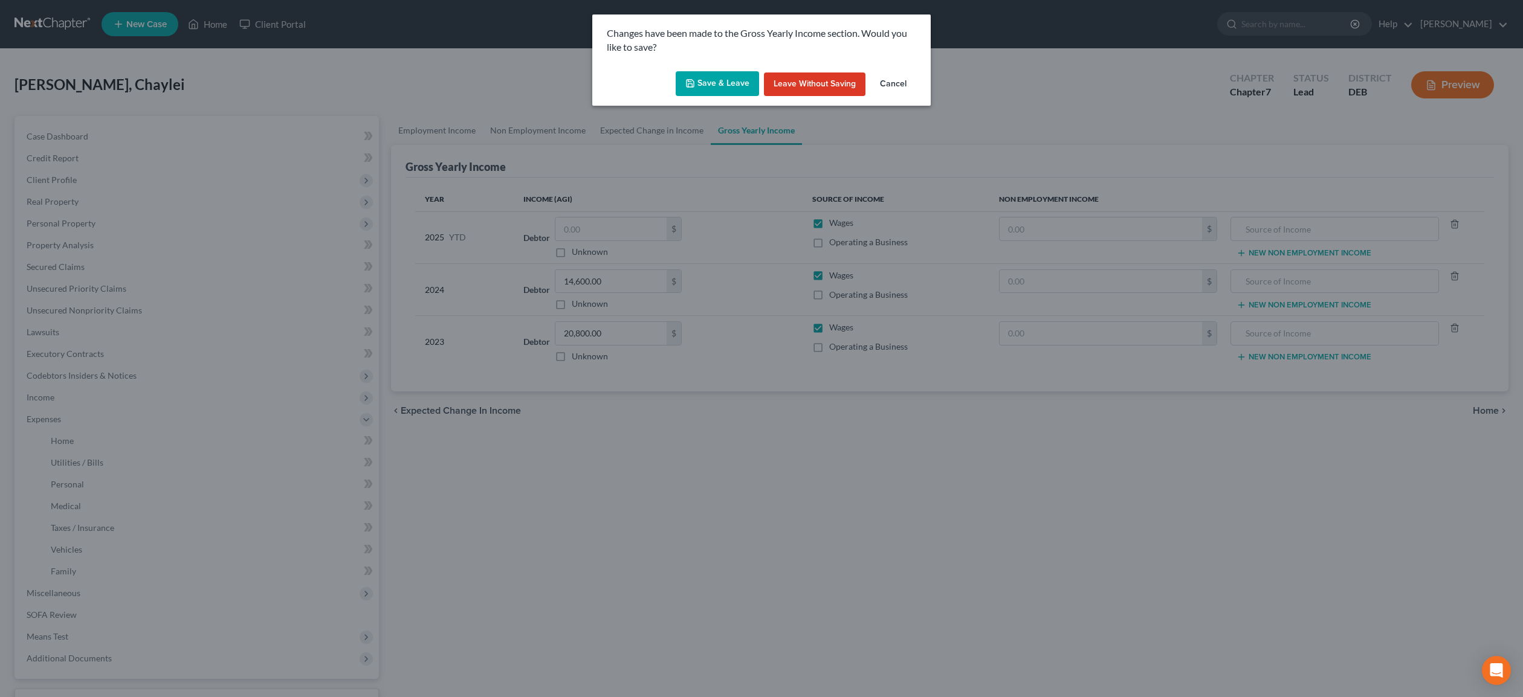
click at [698, 81] on button "Save & Leave" at bounding box center [717, 83] width 83 height 25
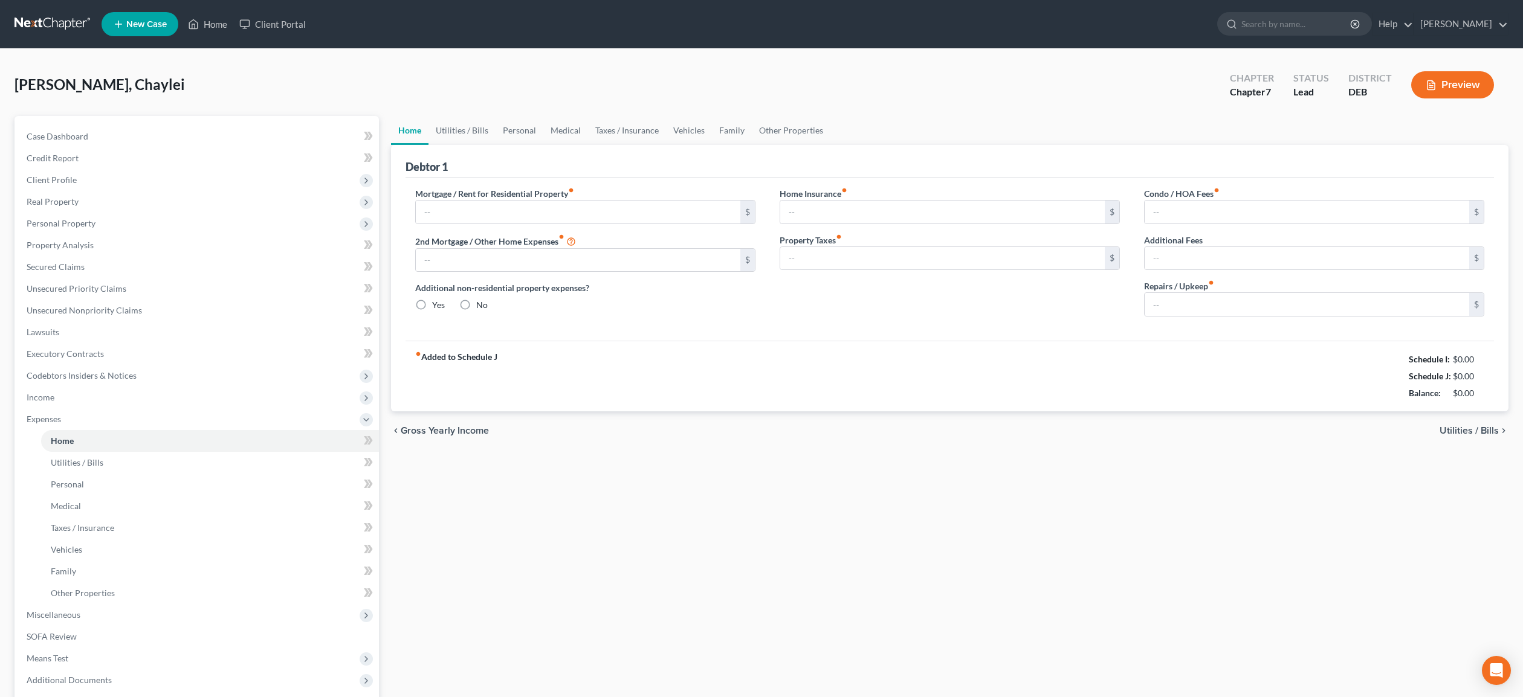
type input "0.00"
radio input "true"
type input "0.00"
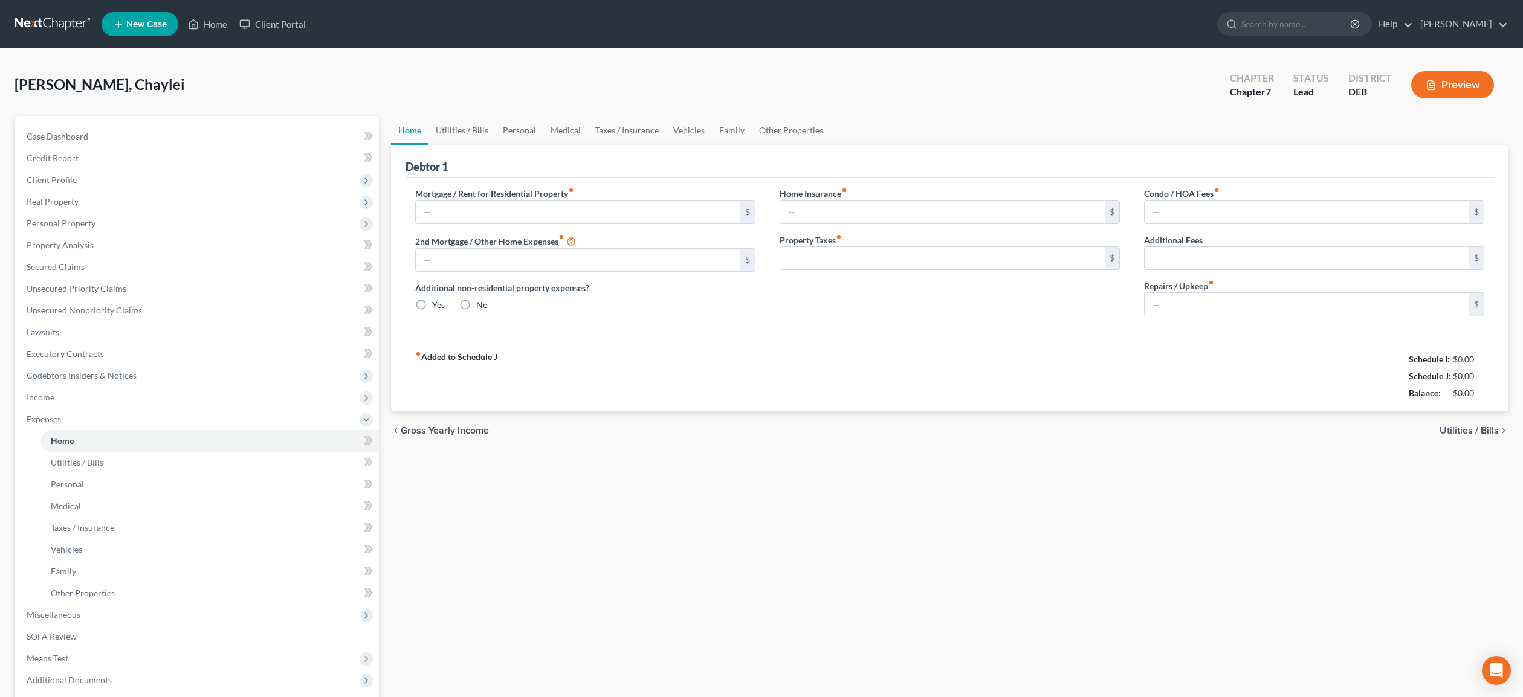
type input "0.00"
click at [477, 132] on link "Utilities / Bills" at bounding box center [461, 130] width 67 height 29
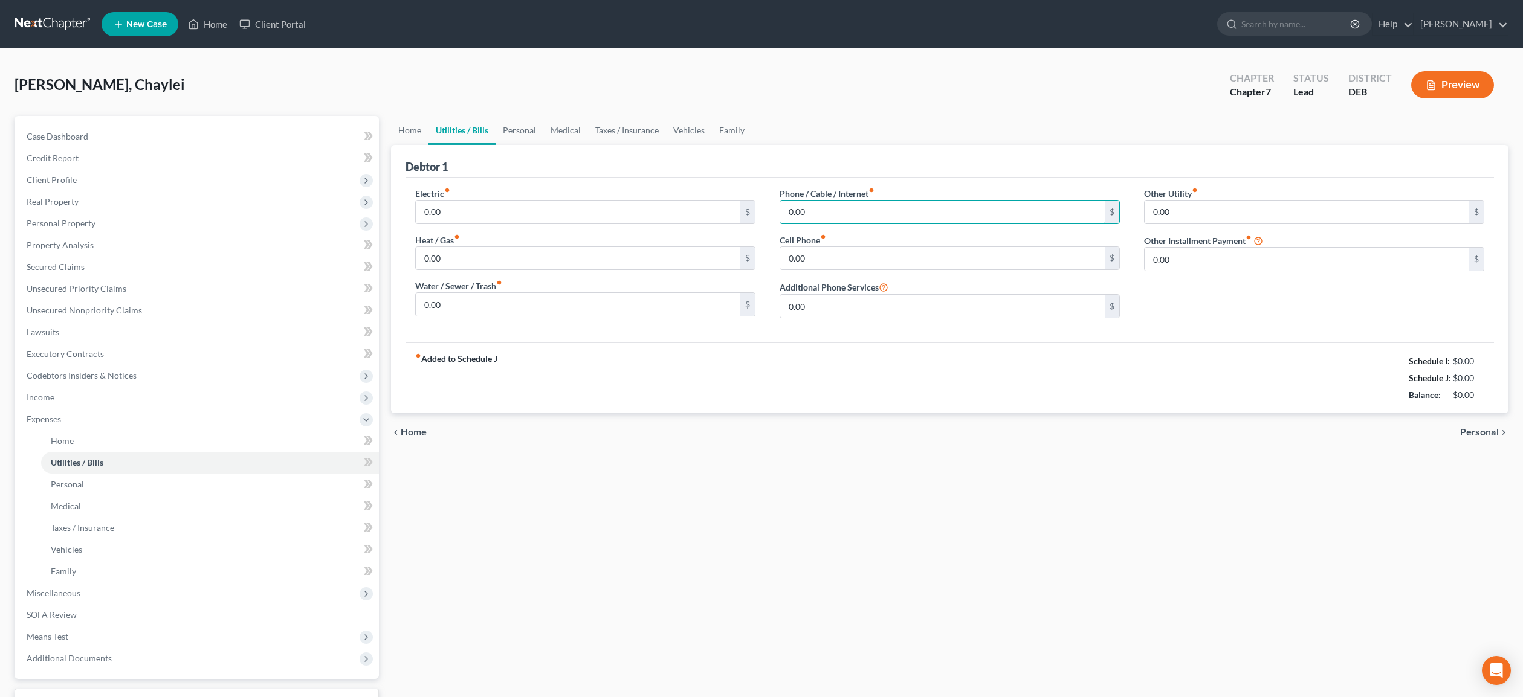
drag, startPoint x: 821, startPoint y: 216, endPoint x: 817, endPoint y: 239, distance: 22.8
click at [820, 218] on input "0.00" at bounding box center [942, 212] width 325 height 23
click at [812, 253] on input "0.00" at bounding box center [942, 258] width 325 height 23
drag, startPoint x: 812, startPoint y: 253, endPoint x: 772, endPoint y: 253, distance: 39.9
click at [780, 253] on input "0.00" at bounding box center [942, 258] width 325 height 23
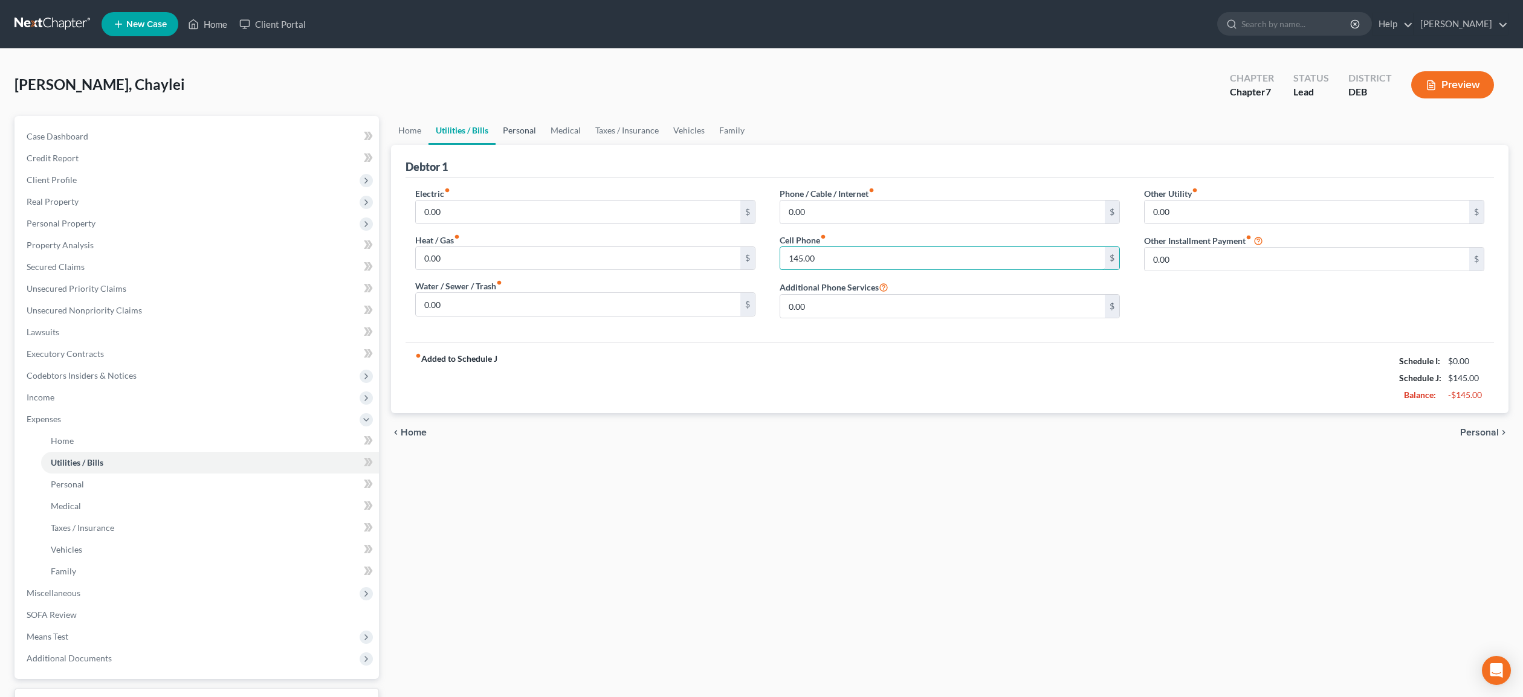
type input "145.00"
click at [531, 132] on link "Personal" at bounding box center [520, 130] width 48 height 29
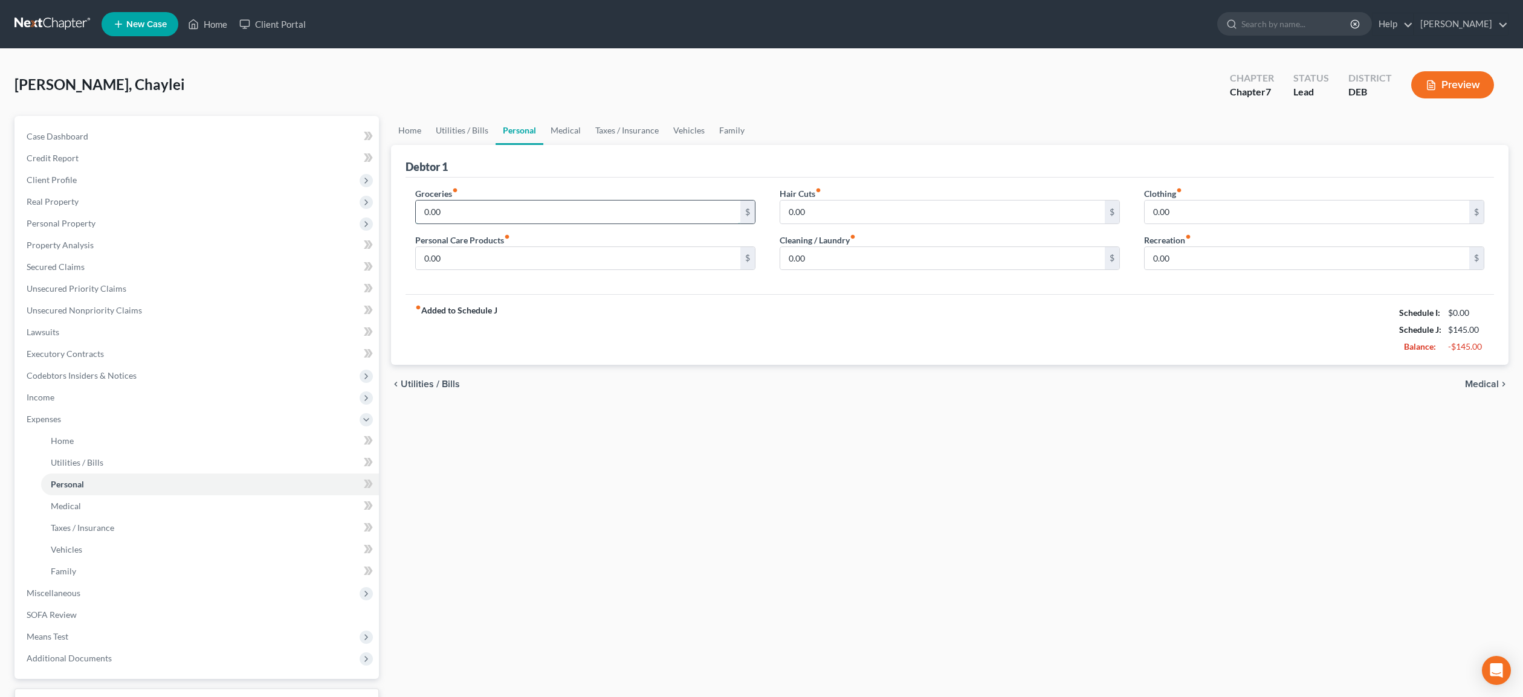
drag, startPoint x: 445, startPoint y: 212, endPoint x: 498, endPoint y: 220, distance: 53.8
click at [498, 220] on input "0.00" at bounding box center [578, 212] width 325 height 23
type input "500.00"
click at [813, 256] on input "0.00" at bounding box center [942, 258] width 325 height 23
type input "20.00"
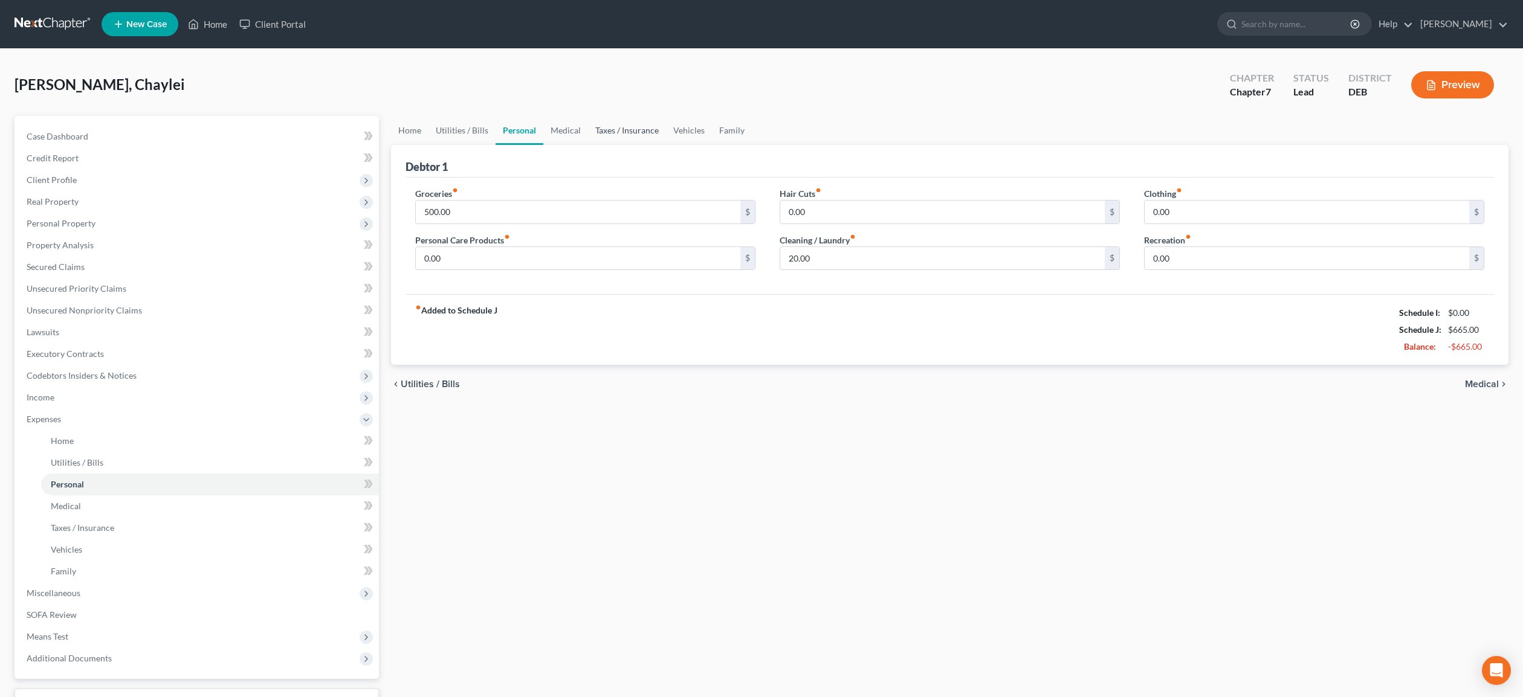
click at [620, 129] on link "Taxes / Insurance" at bounding box center [627, 130] width 78 height 29
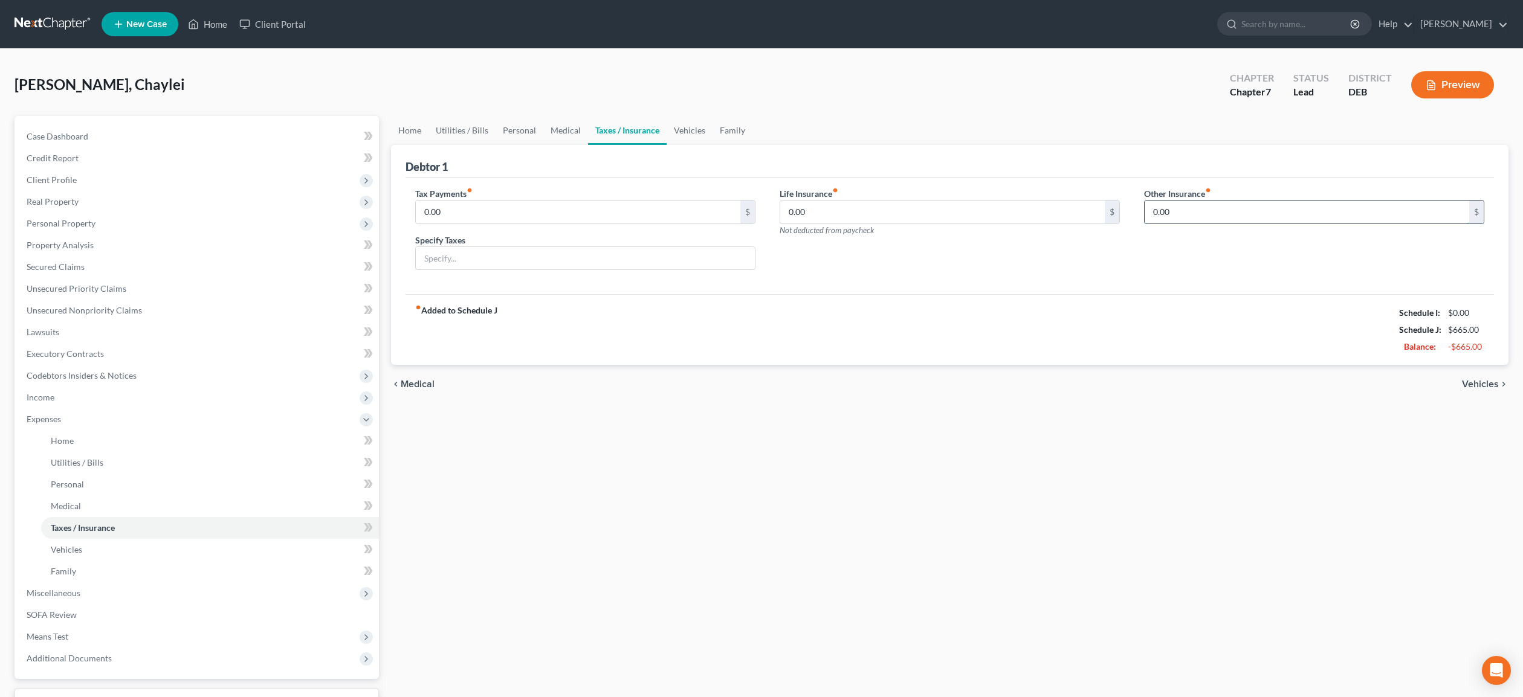
click at [1156, 212] on input "0.00" at bounding box center [1307, 212] width 325 height 23
type input "74.00"
click at [1191, 257] on div "Other Insurance fiber_manual_record 74.00 $" at bounding box center [1314, 233] width 364 height 93
click at [1187, 250] on input "text" at bounding box center [1314, 245] width 339 height 23
drag, startPoint x: 1175, startPoint y: 242, endPoint x: 1193, endPoint y: 241, distance: 17.6
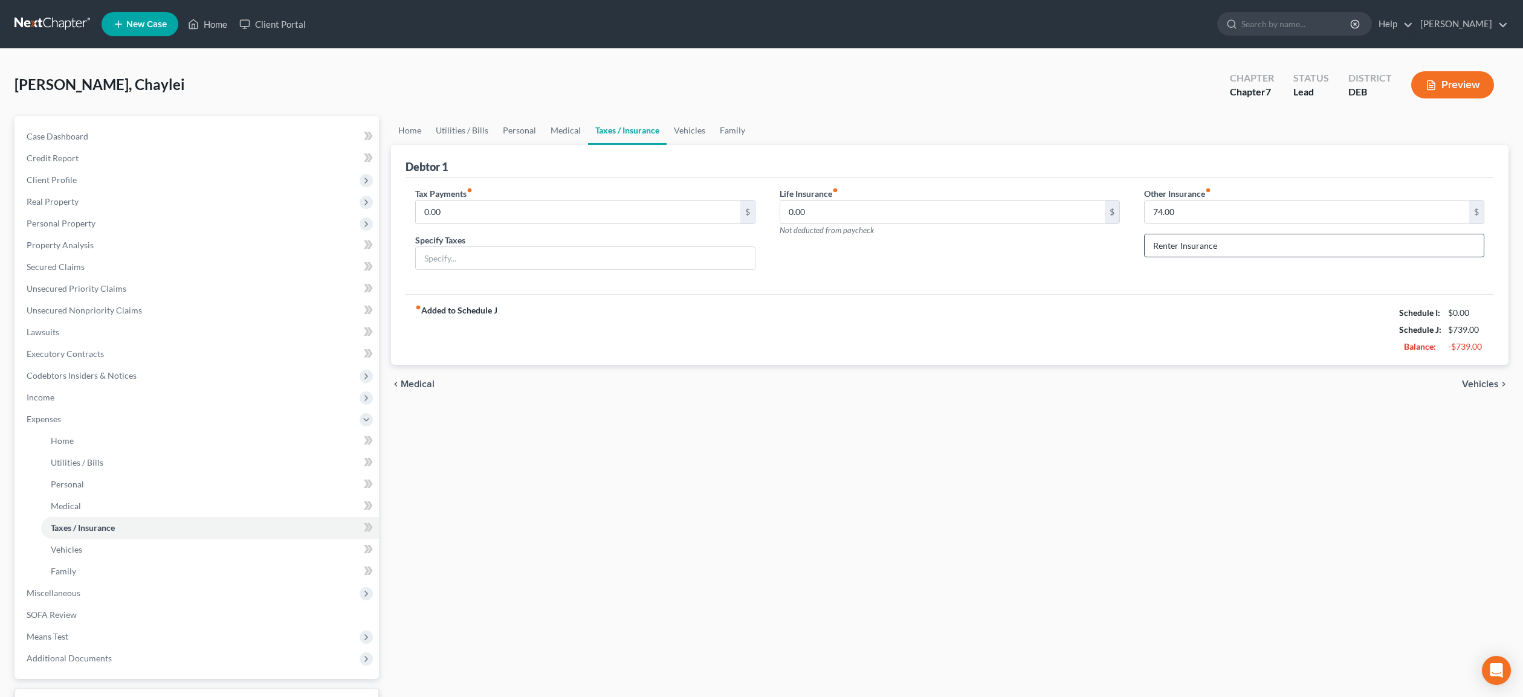
click at [1175, 242] on input "Renter Insurance" at bounding box center [1314, 245] width 339 height 23
type input "Renter's Insurance"
click at [732, 129] on link "Family" at bounding box center [733, 130] width 40 height 29
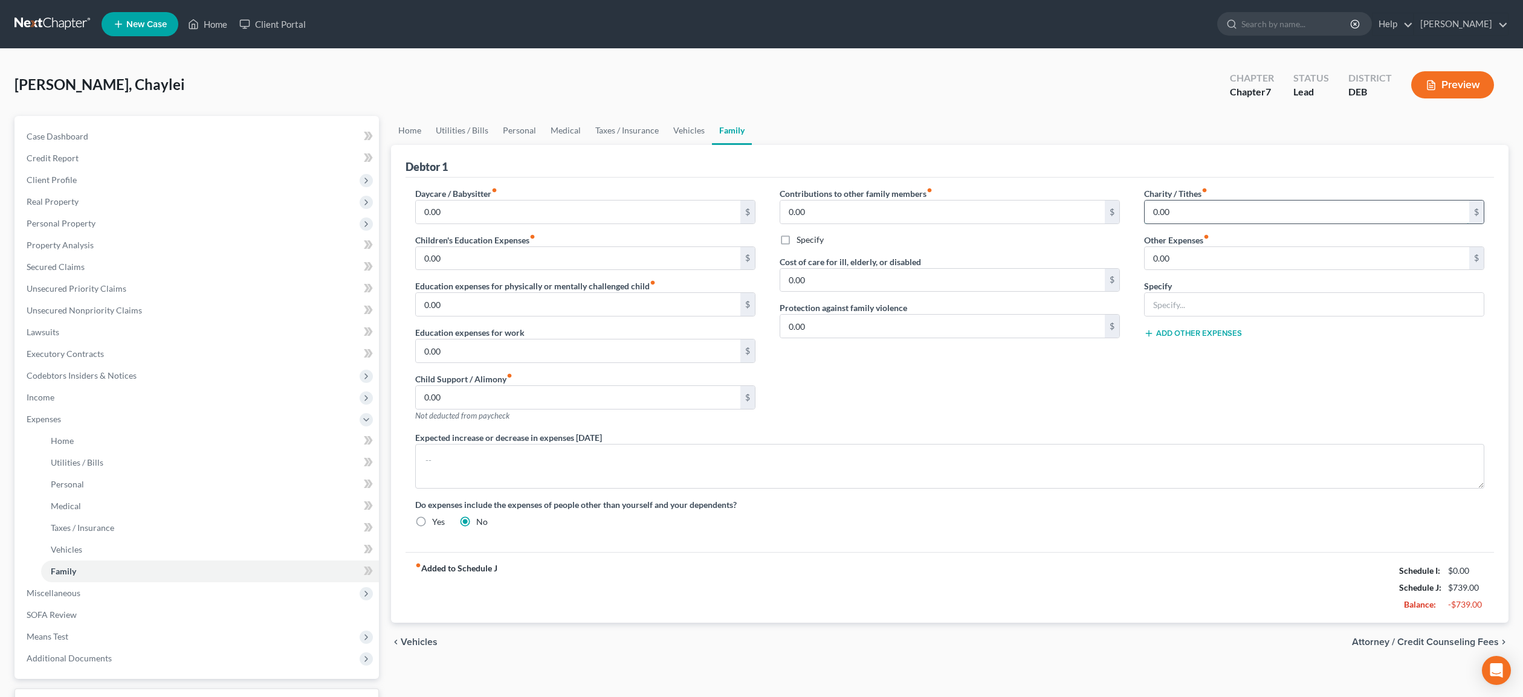
click at [1174, 216] on input "0.00" at bounding box center [1307, 212] width 325 height 23
type input "40.00"
click at [563, 131] on link "Medical" at bounding box center [565, 130] width 45 height 29
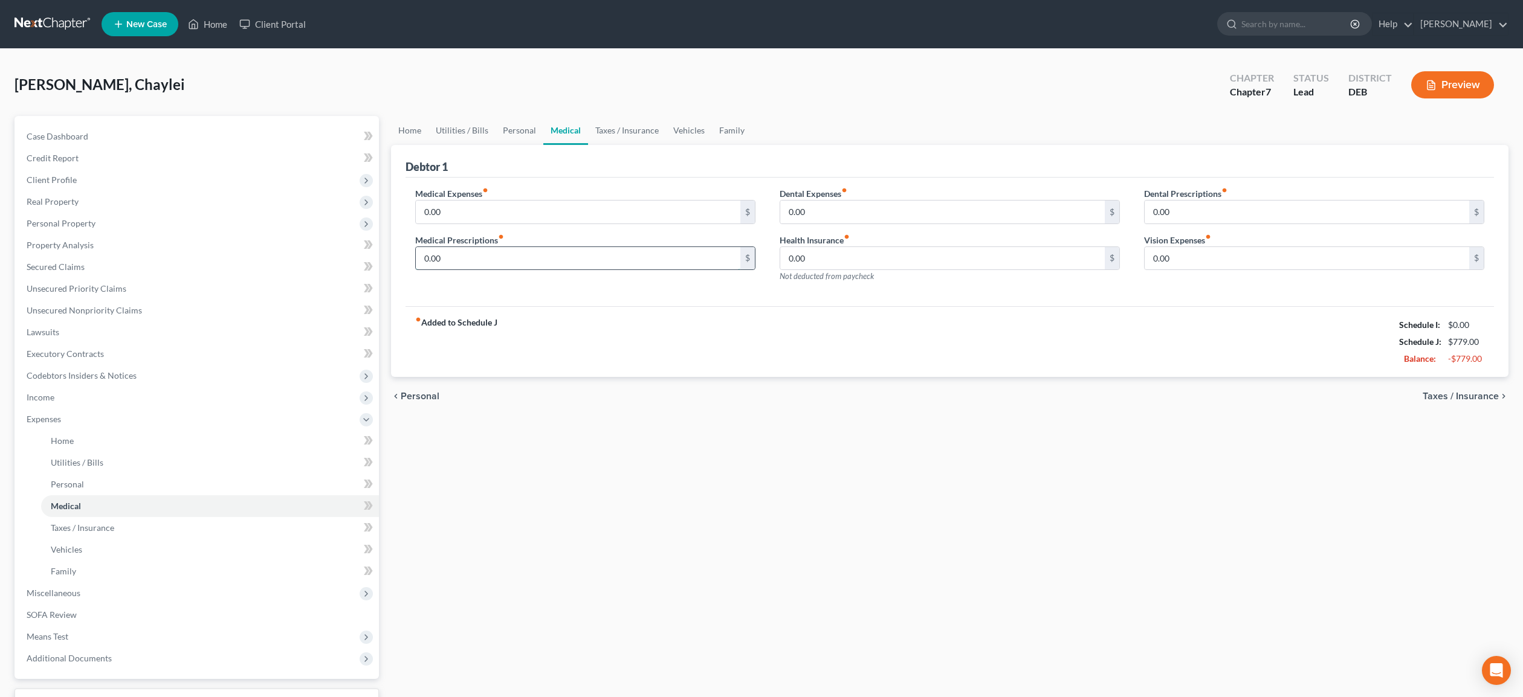
click at [449, 254] on input "0.00" at bounding box center [578, 258] width 325 height 23
type input "6.00"
click at [519, 132] on link "Personal" at bounding box center [520, 130] width 48 height 29
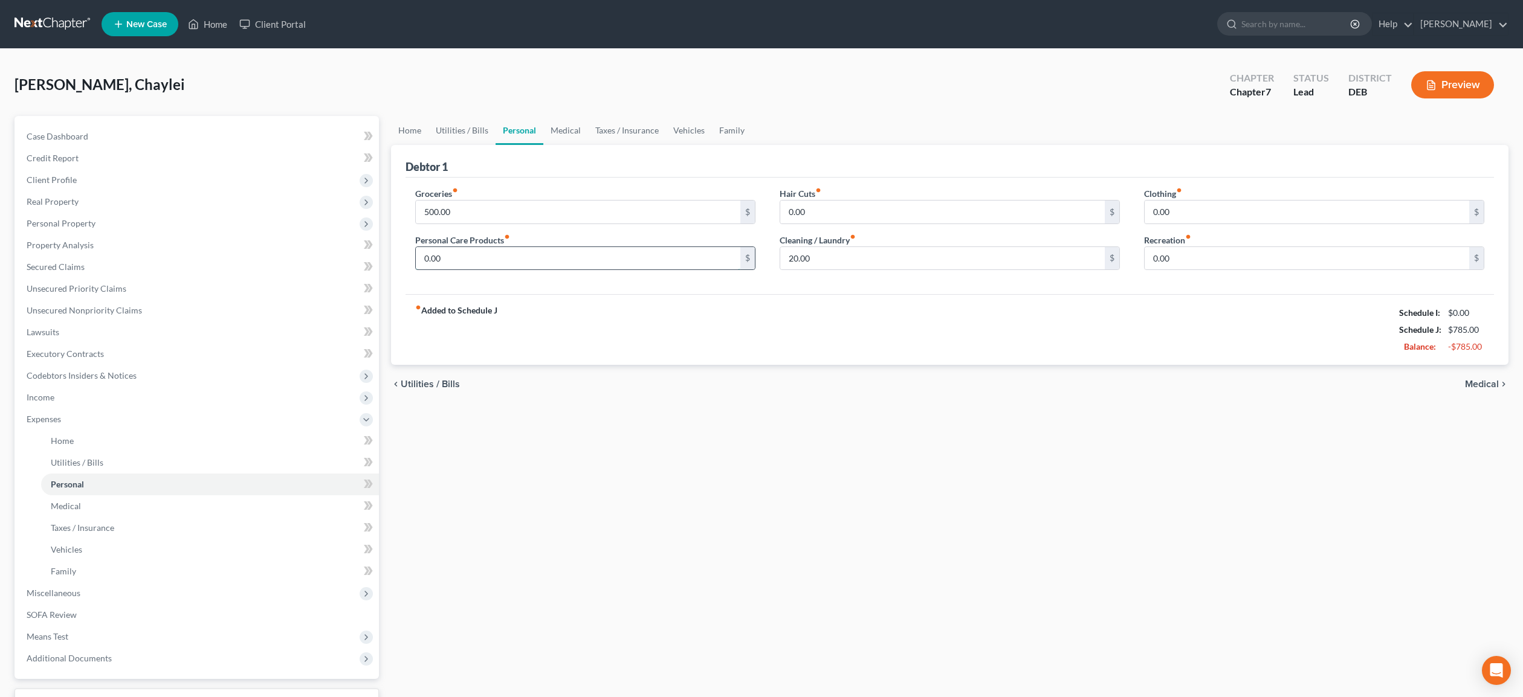
drag, startPoint x: 445, startPoint y: 261, endPoint x: 458, endPoint y: 254, distance: 13.8
click at [458, 254] on input "0.00" at bounding box center [578, 258] width 325 height 23
type input "80.00"
click at [61, 590] on span "Miscellaneous" at bounding box center [54, 593] width 54 height 10
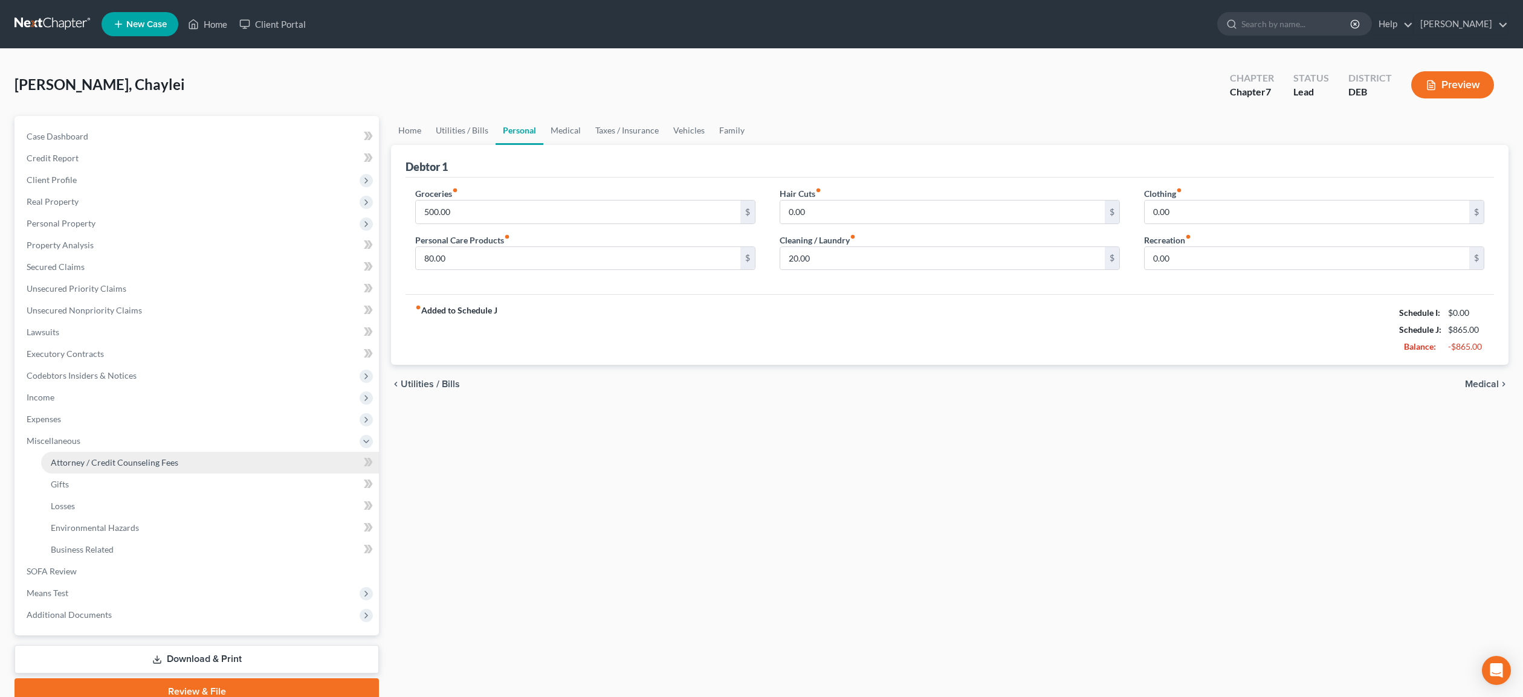
click at [116, 458] on span "Attorney / Credit Counseling Fees" at bounding box center [115, 463] width 128 height 10
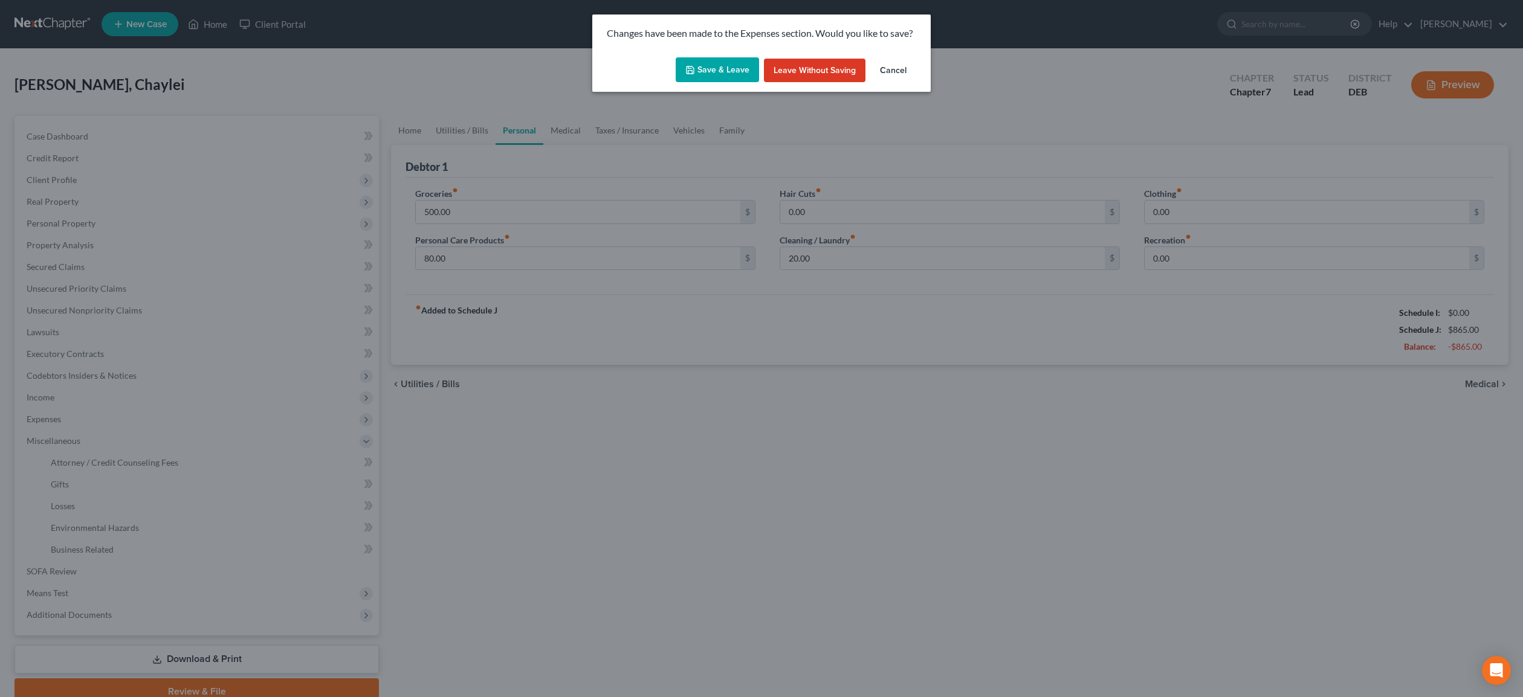
click at [716, 70] on button "Save & Leave" at bounding box center [717, 69] width 83 height 25
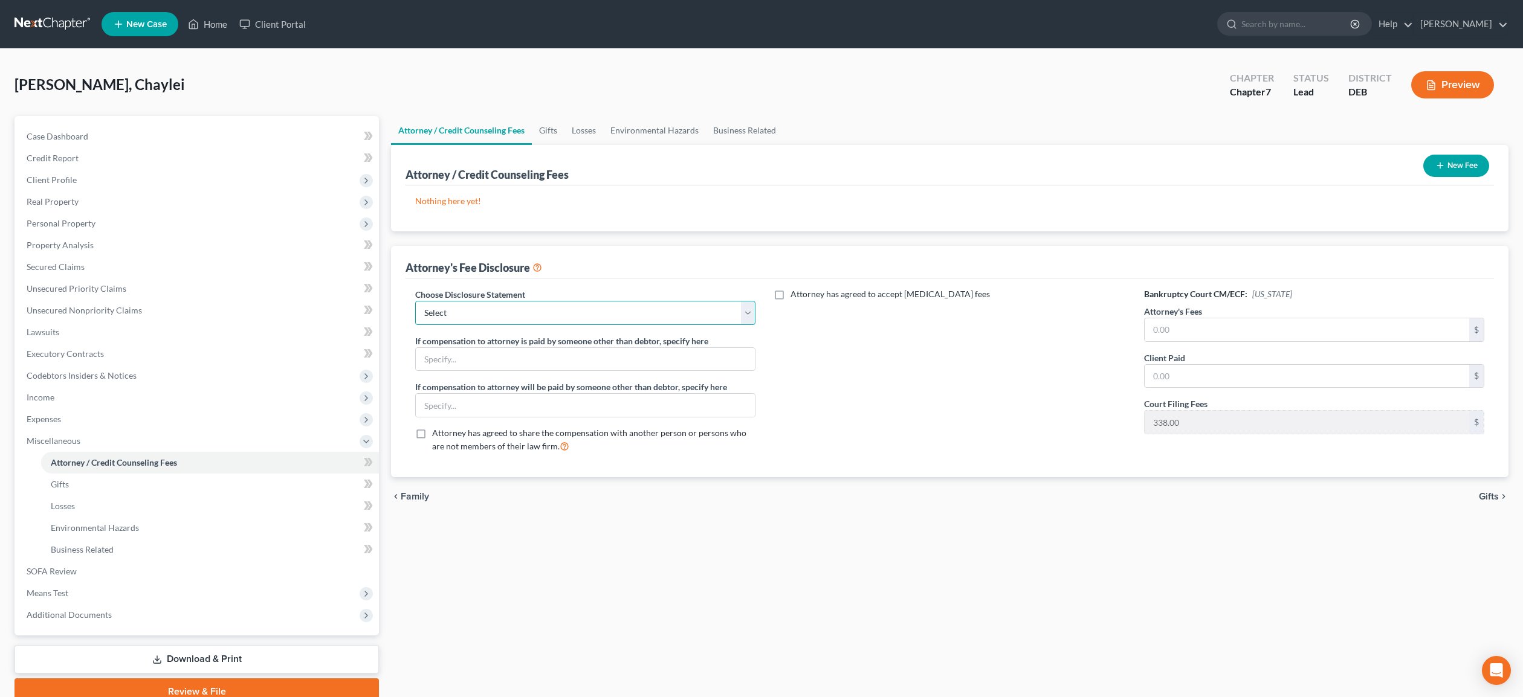
select select "0"
click option "Attorney Fee Disclosure" at bounding box center [0, 0] width 0 height 0
click at [478, 355] on input "text" at bounding box center [585, 359] width 339 height 23
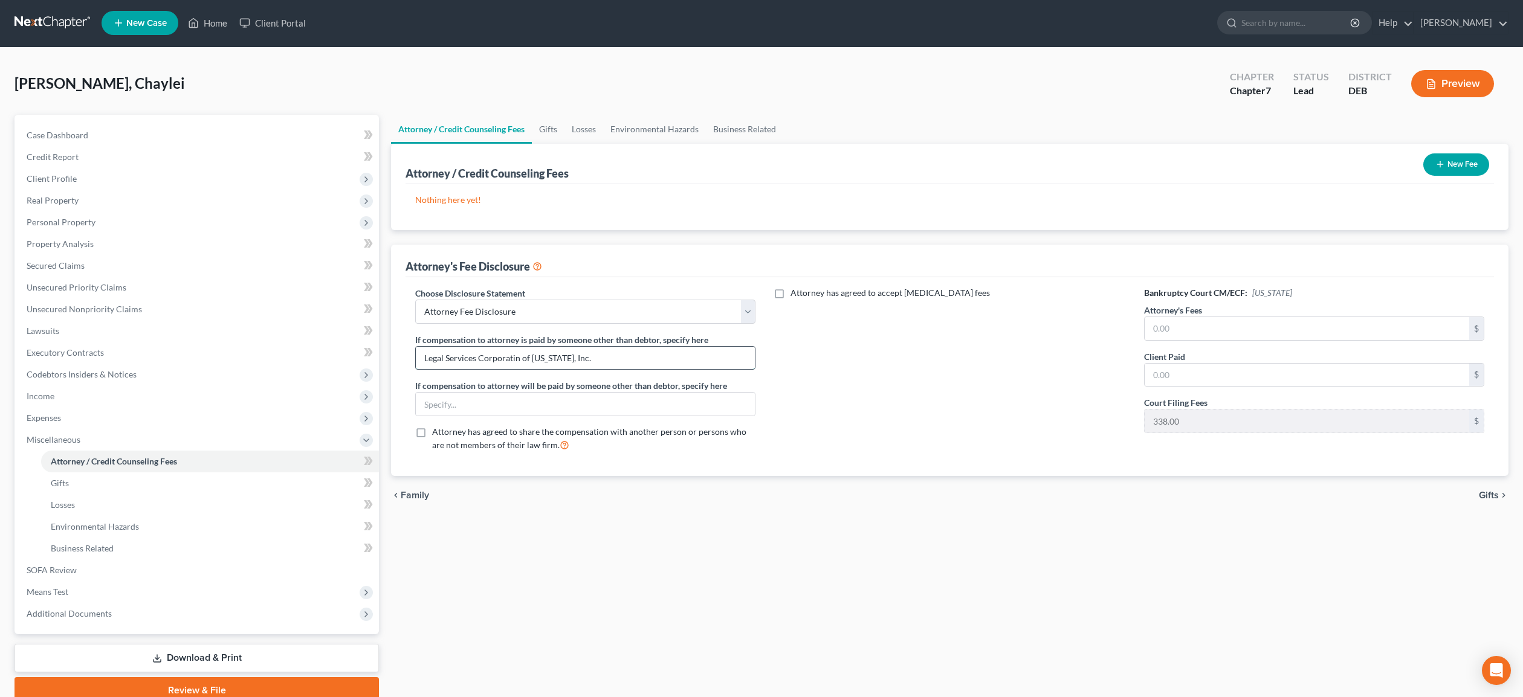
click at [522, 357] on input "Legal Services Corporatin of [US_STATE], Inc." at bounding box center [585, 358] width 339 height 23
drag, startPoint x: 596, startPoint y: 360, endPoint x: 441, endPoint y: 349, distance: 155.7
click at [416, 352] on input "Legal Services Corporation of [US_STATE], Inc." at bounding box center [585, 358] width 339 height 23
type input "Legal Services Corporation of [US_STATE], Inc."
click at [442, 401] on input "text" at bounding box center [585, 404] width 339 height 23
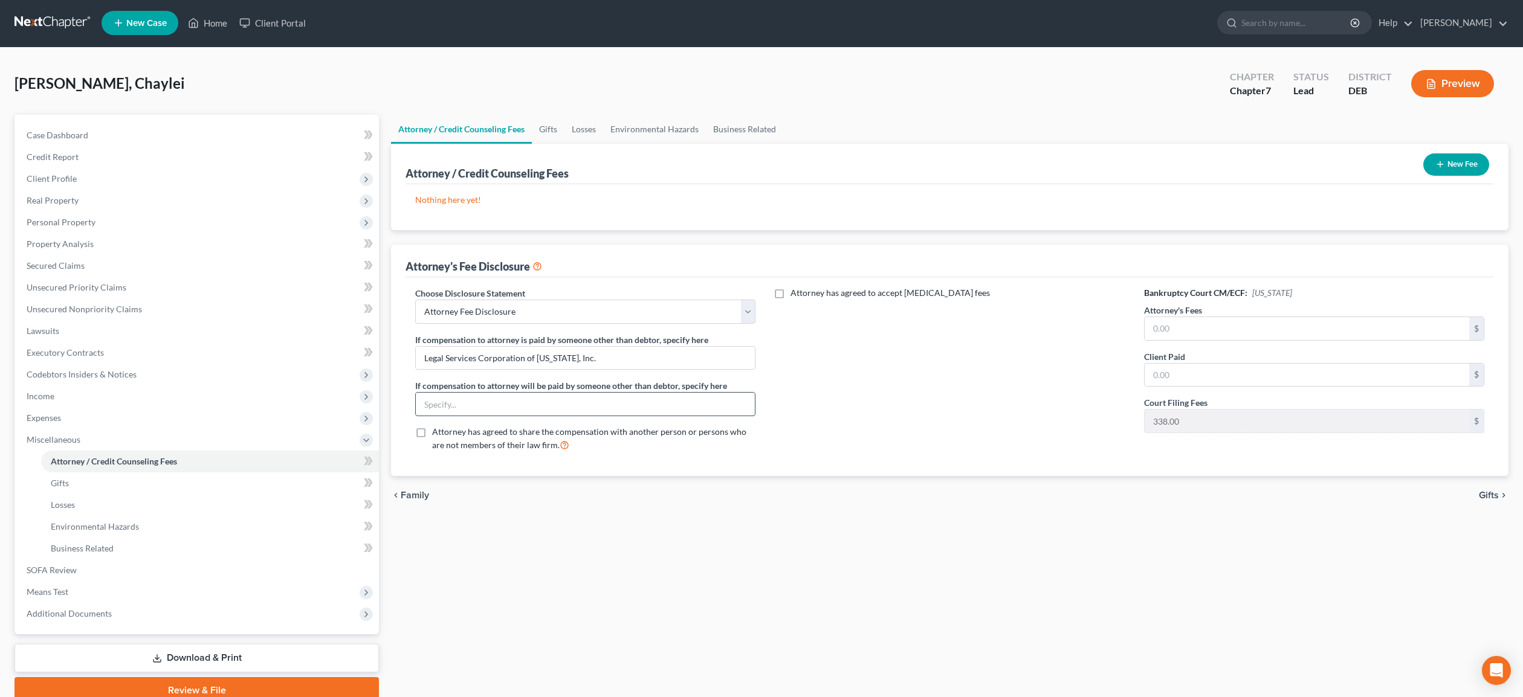
paste input "Legal Services Corporation of [US_STATE], Inc."
type input "Legal Services Corporation of [US_STATE], Inc."
click at [1186, 325] on input "text" at bounding box center [1307, 328] width 325 height 23
type input "1,250.00"
click at [1168, 381] on input "text" at bounding box center [1307, 375] width 325 height 23
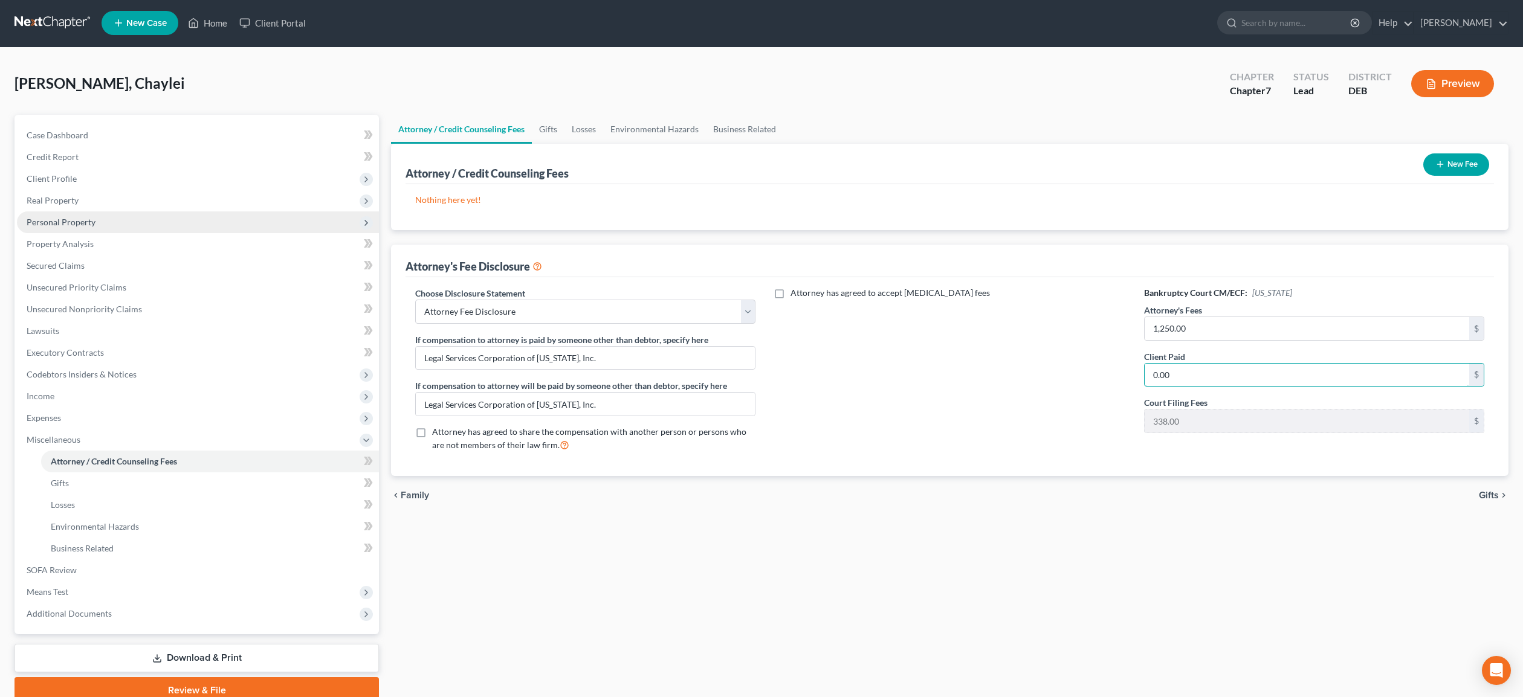
type input "0.00"
click at [85, 222] on span "Personal Property" at bounding box center [61, 222] width 69 height 10
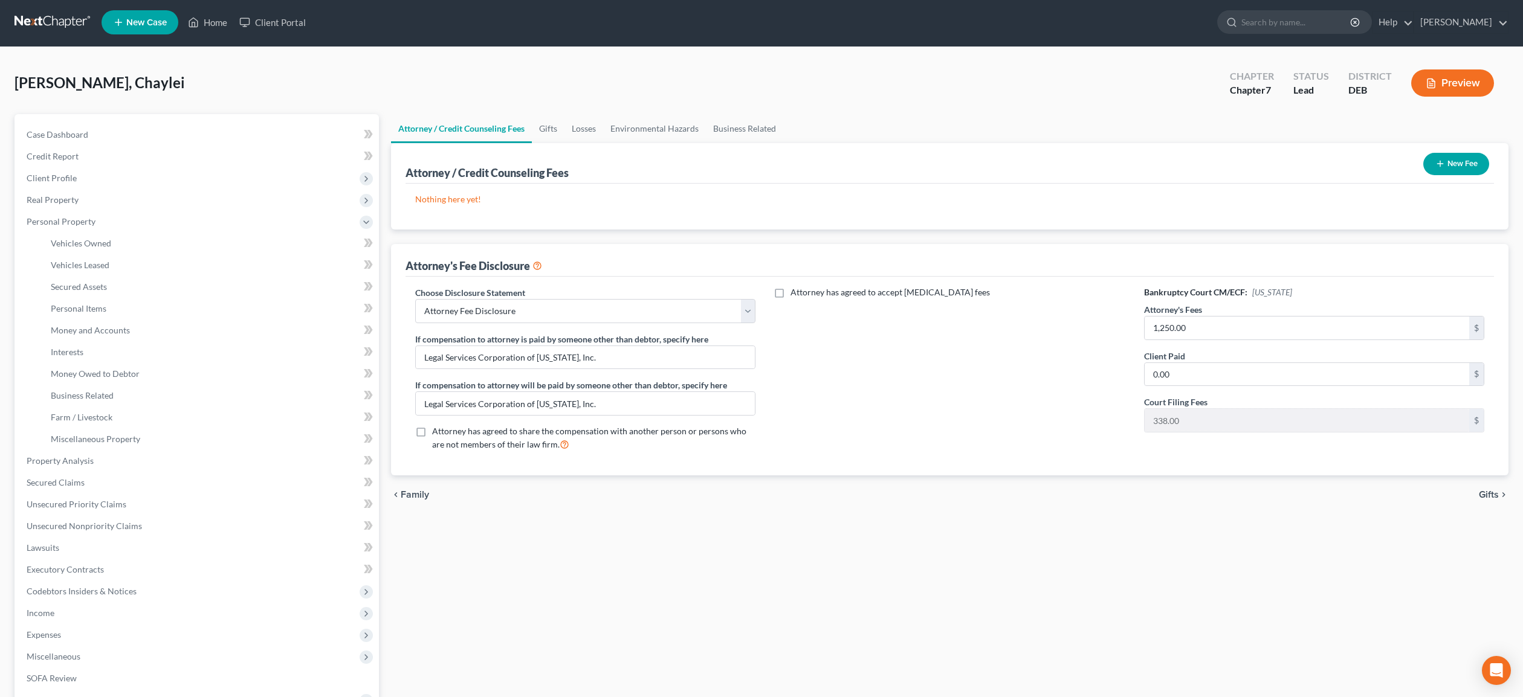
scroll to position [0, 0]
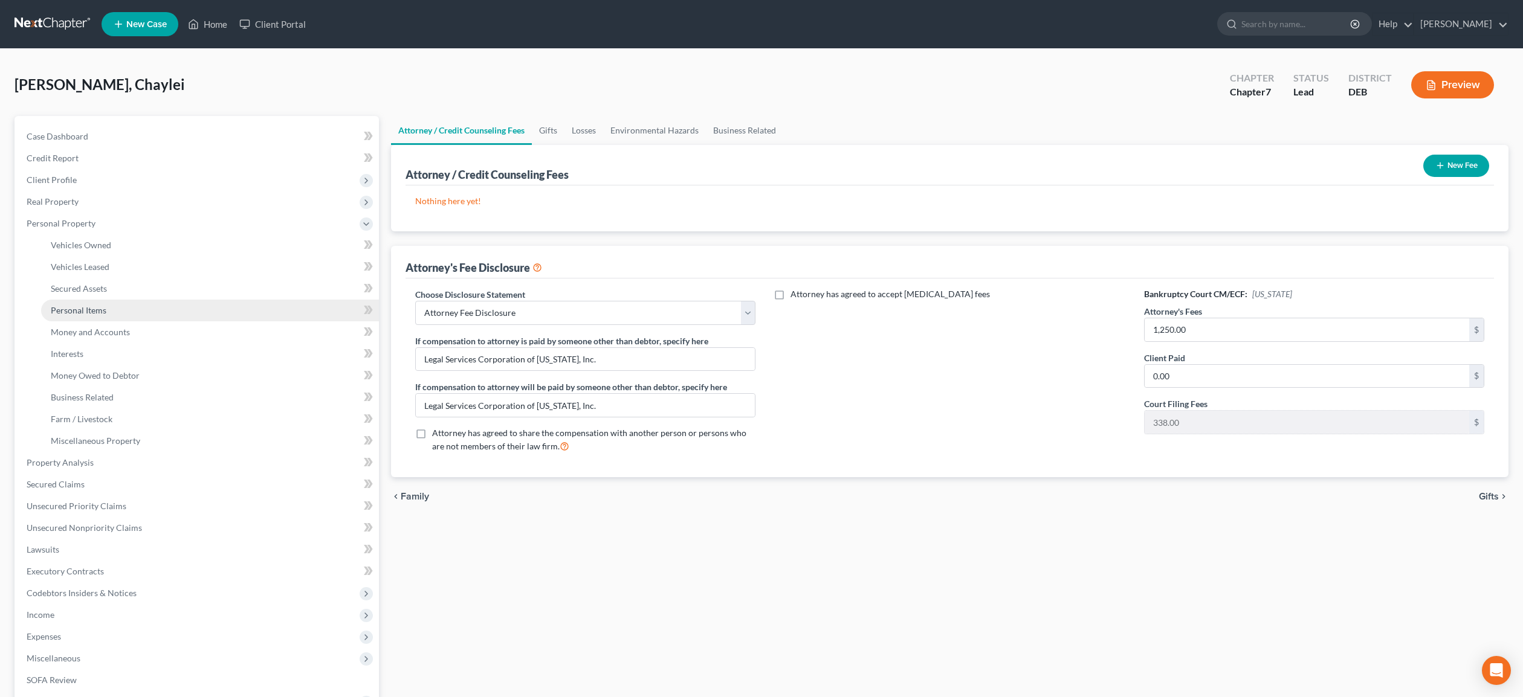
click at [93, 309] on span "Personal Items" at bounding box center [79, 310] width 56 height 10
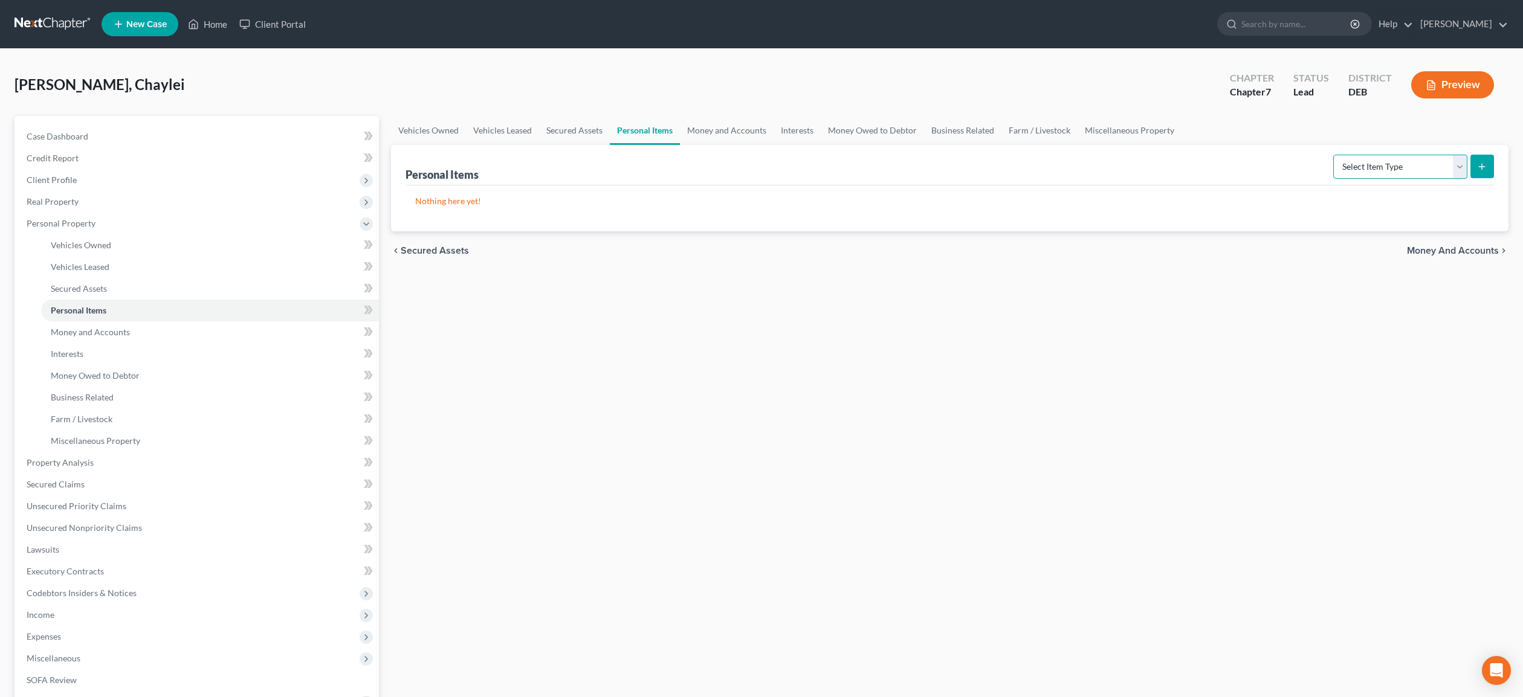
click at [1333, 155] on select "Select Item Type Clothing Collectibles Of Value Electronics Firearms Household …" at bounding box center [1400, 167] width 134 height 24
select select "clothing"
click option "Clothing" at bounding box center [0, 0] width 0 height 0
click at [1486, 166] on icon "submit" at bounding box center [1482, 167] width 10 height 10
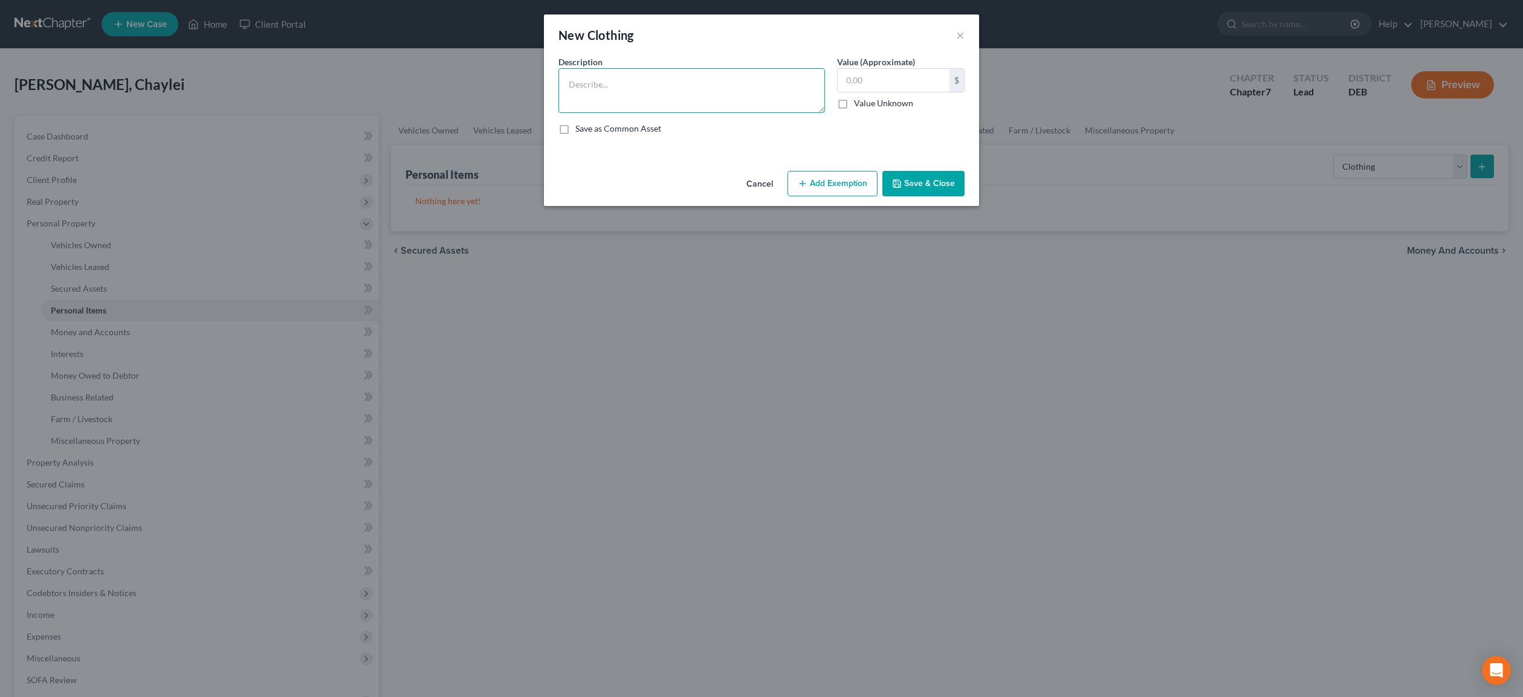
click at [629, 84] on textarea at bounding box center [691, 90] width 267 height 45
click at [597, 82] on textarea "Misc. IUsed Clothing" at bounding box center [691, 90] width 267 height 45
type textarea "Misc. Used Clothing"
click at [859, 85] on input "text" at bounding box center [894, 80] width 112 height 23
type input "250.00"
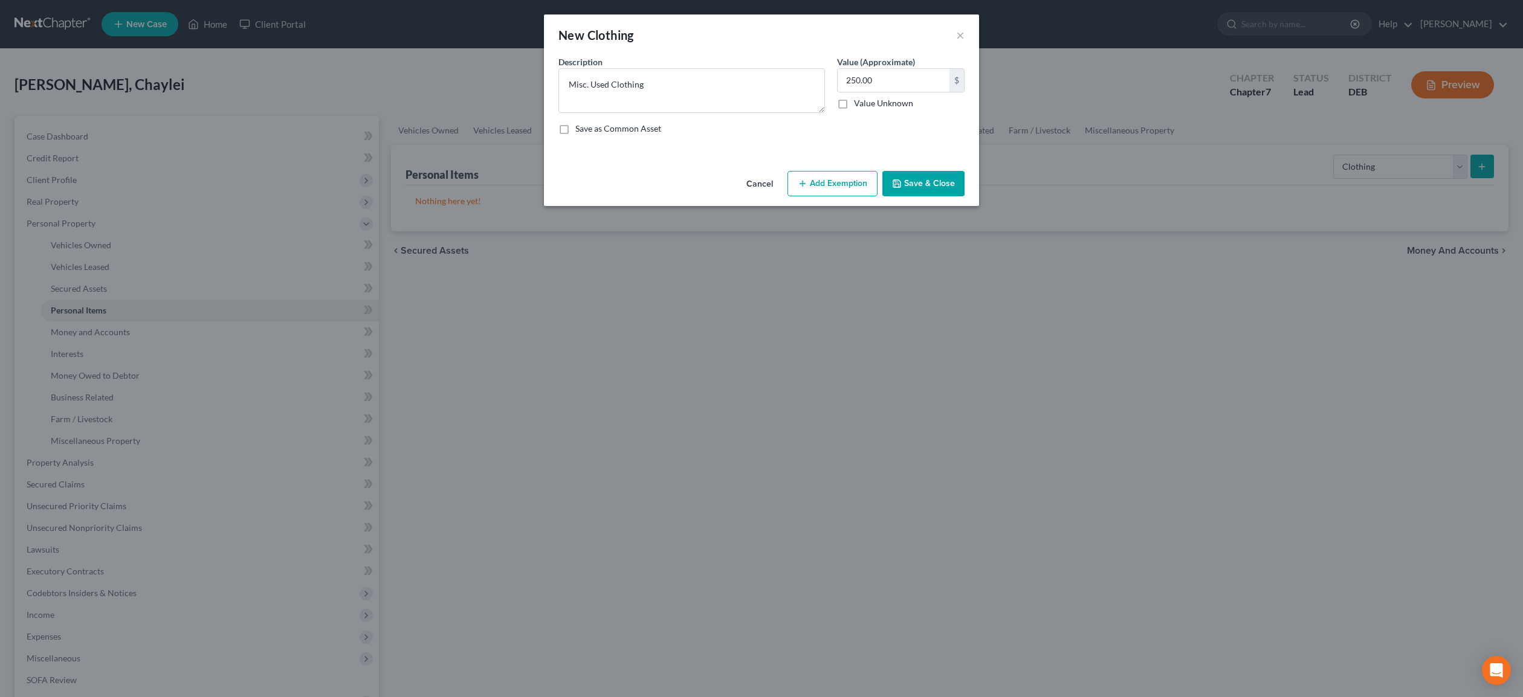
click at [855, 182] on button "Add Exemption" at bounding box center [832, 183] width 90 height 25
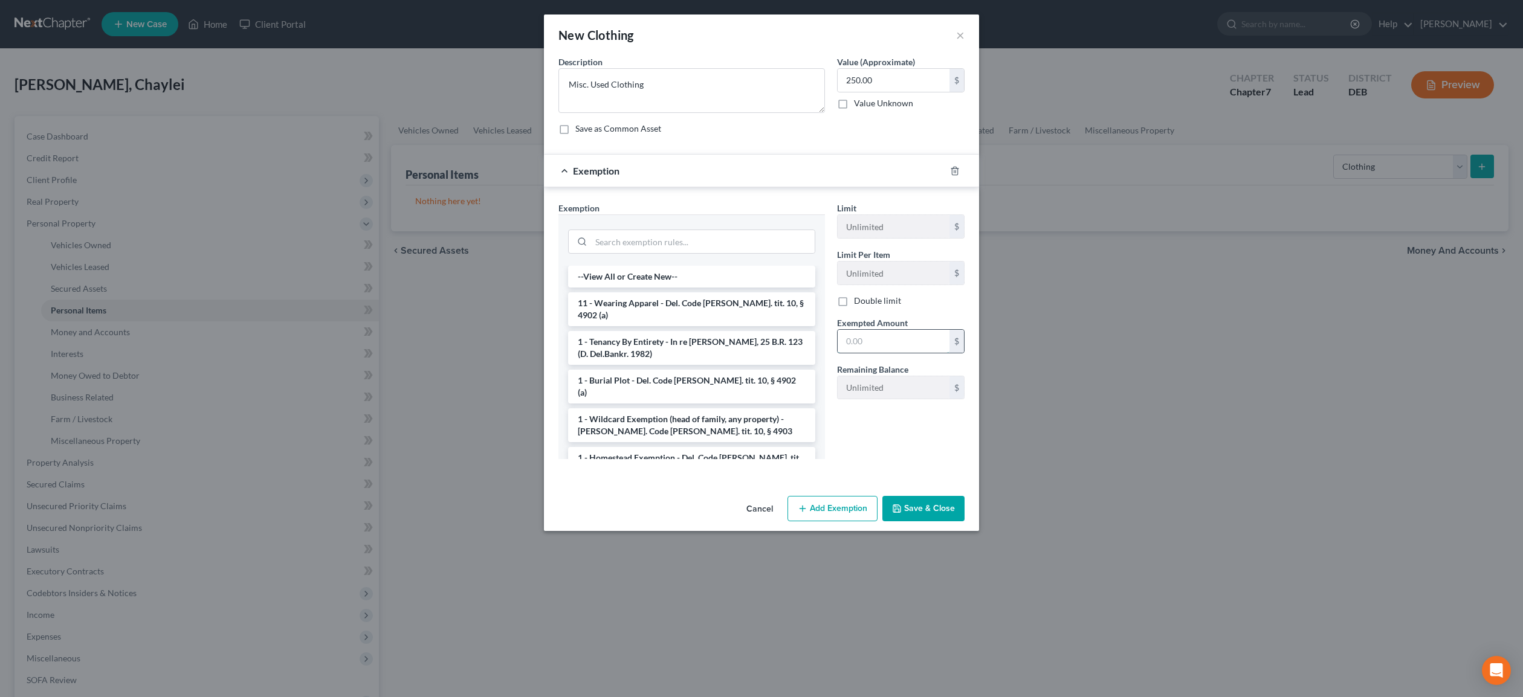
click at [876, 341] on input "text" at bounding box center [894, 341] width 112 height 23
type input "250.00"
click at [690, 303] on li "11 - Wearing Apparel - Del. Code [PERSON_NAME]. tit. 10, § 4902 (a)" at bounding box center [691, 310] width 247 height 34
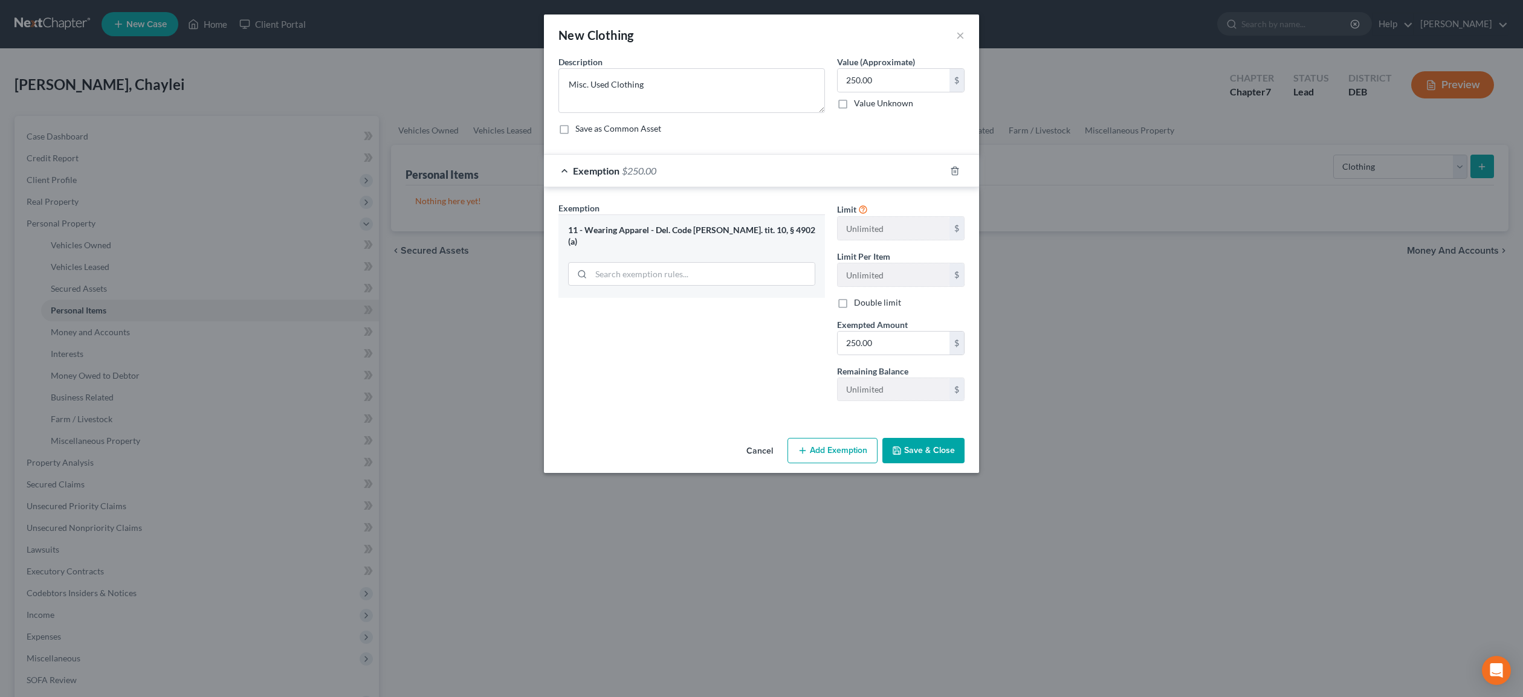
click at [930, 453] on button "Save & Close" at bounding box center [923, 450] width 82 height 25
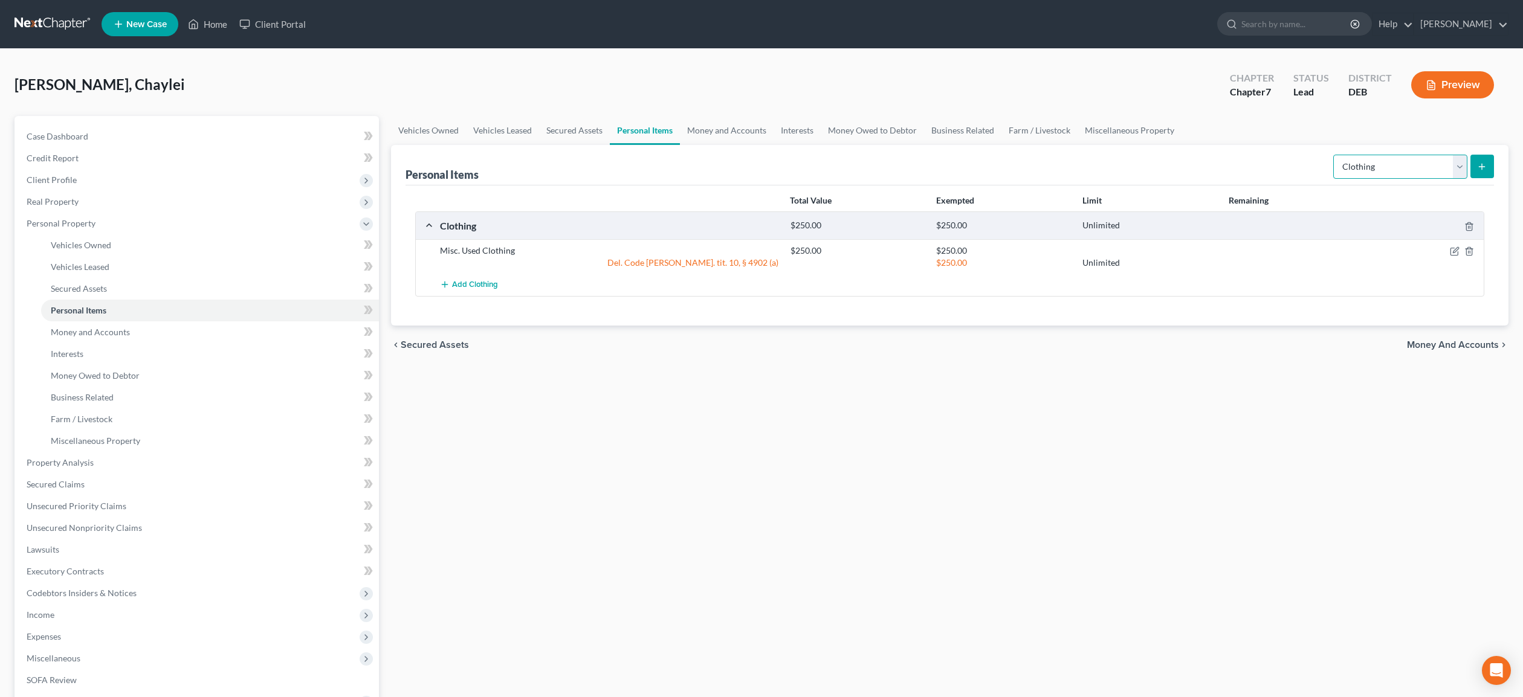
select select "electronics"
click option "Electronics" at bounding box center [0, 0] width 0 height 0
click at [1481, 165] on icon "submit" at bounding box center [1482, 167] width 10 height 10
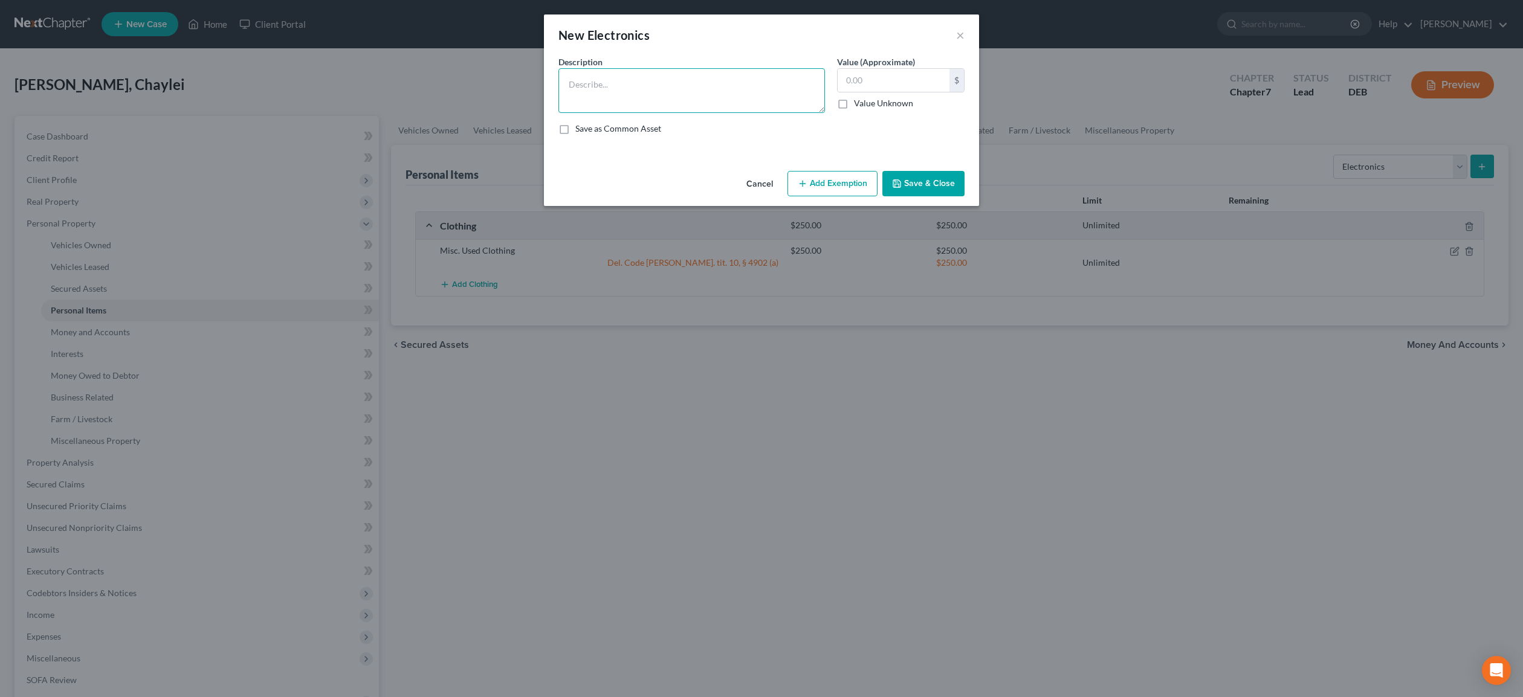
click at [606, 95] on textarea at bounding box center [691, 90] width 267 height 45
type textarea "Cell Phone"
click at [862, 82] on input "text" at bounding box center [894, 80] width 112 height 23
type input "200.00"
drag, startPoint x: 820, startPoint y: 189, endPoint x: 845, endPoint y: 223, distance: 41.9
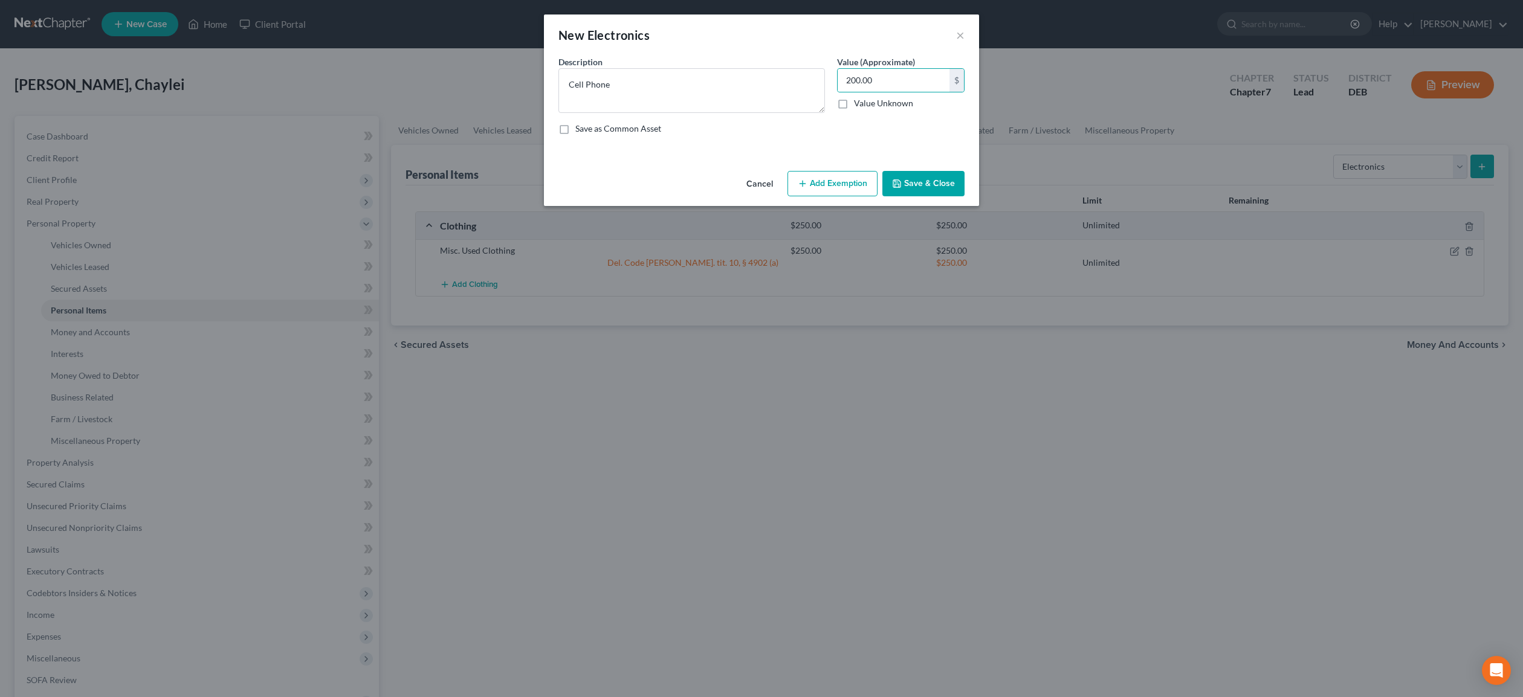
click at [820, 189] on button "Add Exemption" at bounding box center [832, 183] width 90 height 25
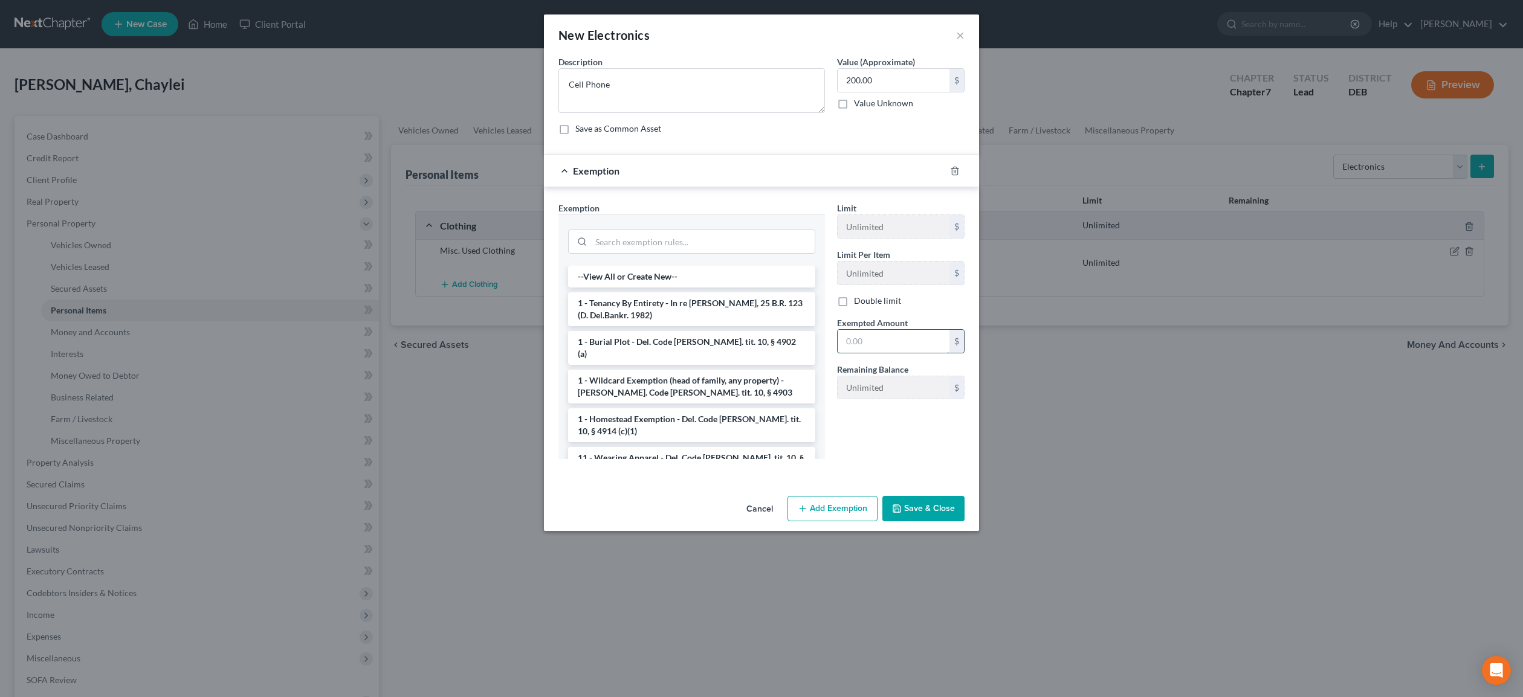
click at [871, 351] on input "text" at bounding box center [894, 341] width 112 height 23
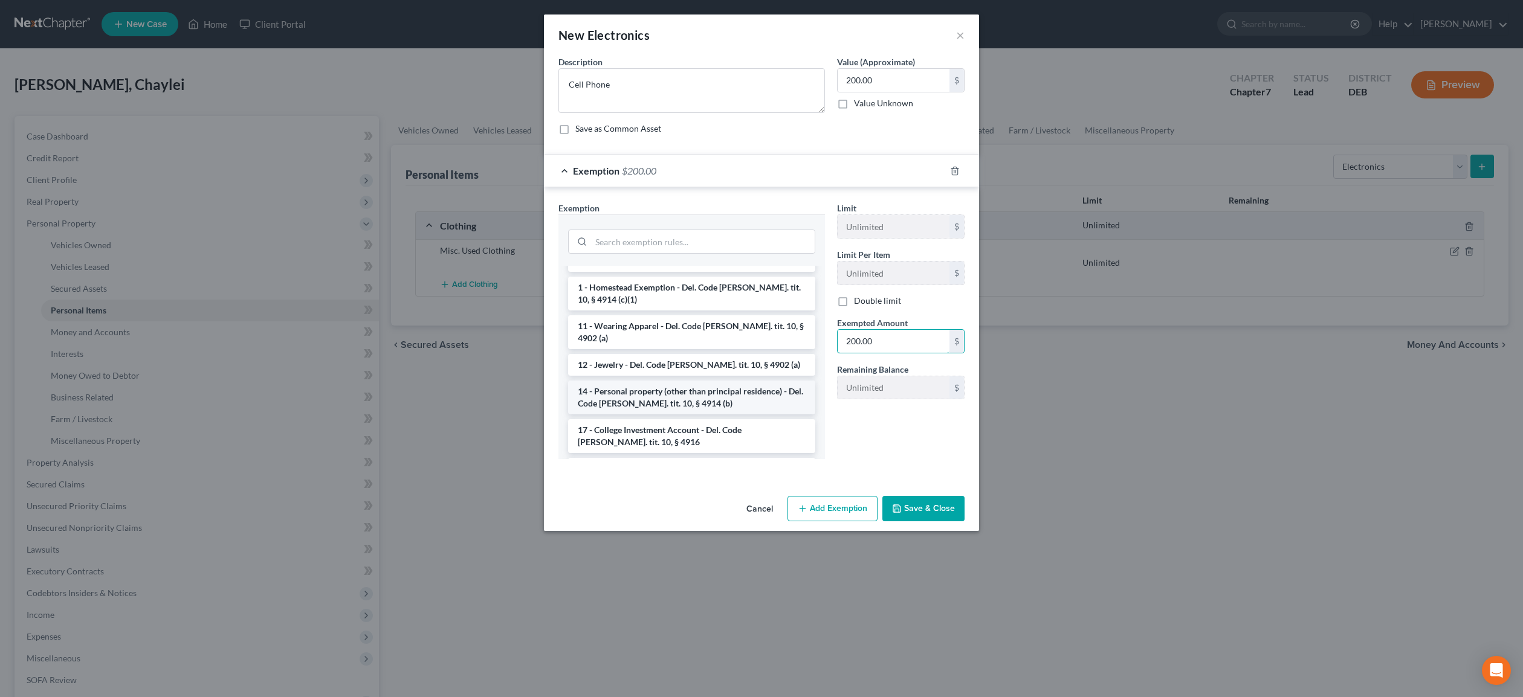
scroll to position [149, 0]
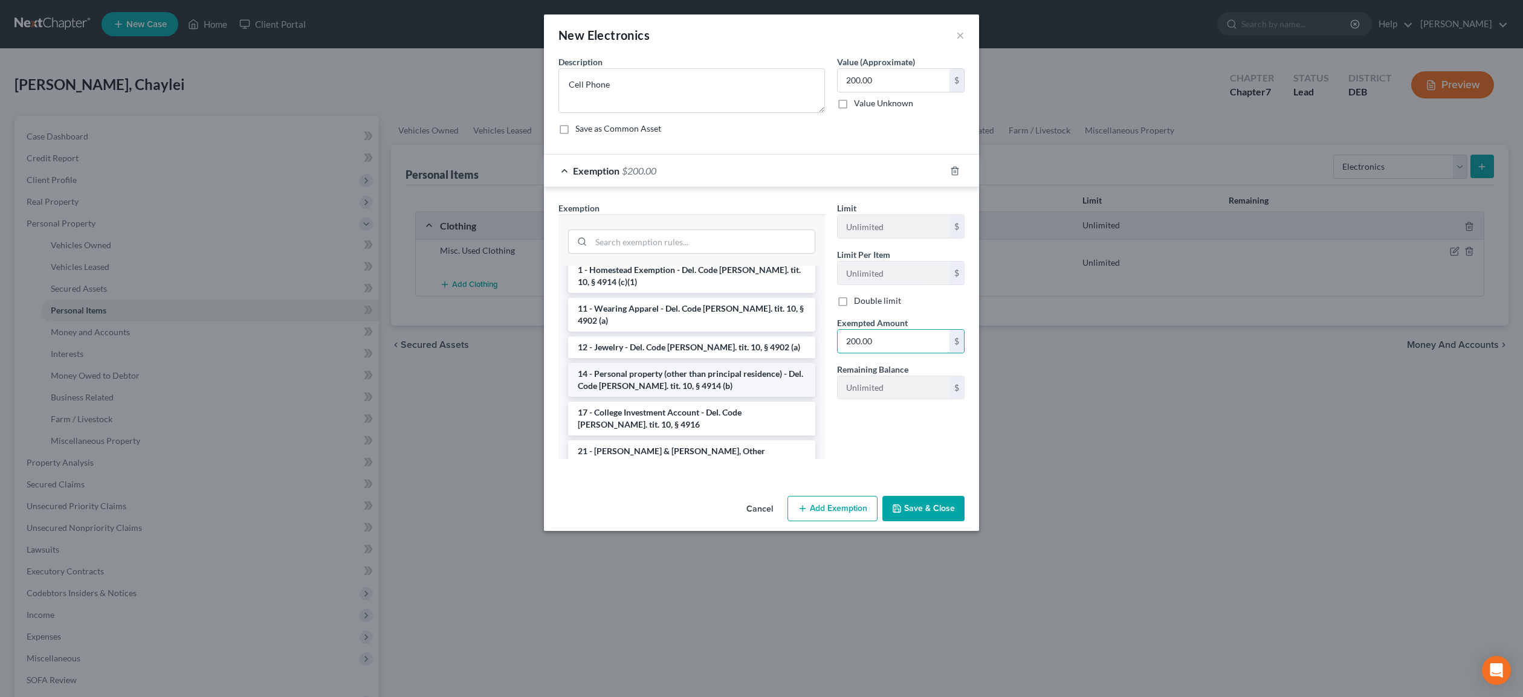
type input "200.00"
click at [716, 363] on li "14 - Personal property (other than principal residence) - Del. Code [PERSON_NAM…" at bounding box center [691, 380] width 247 height 34
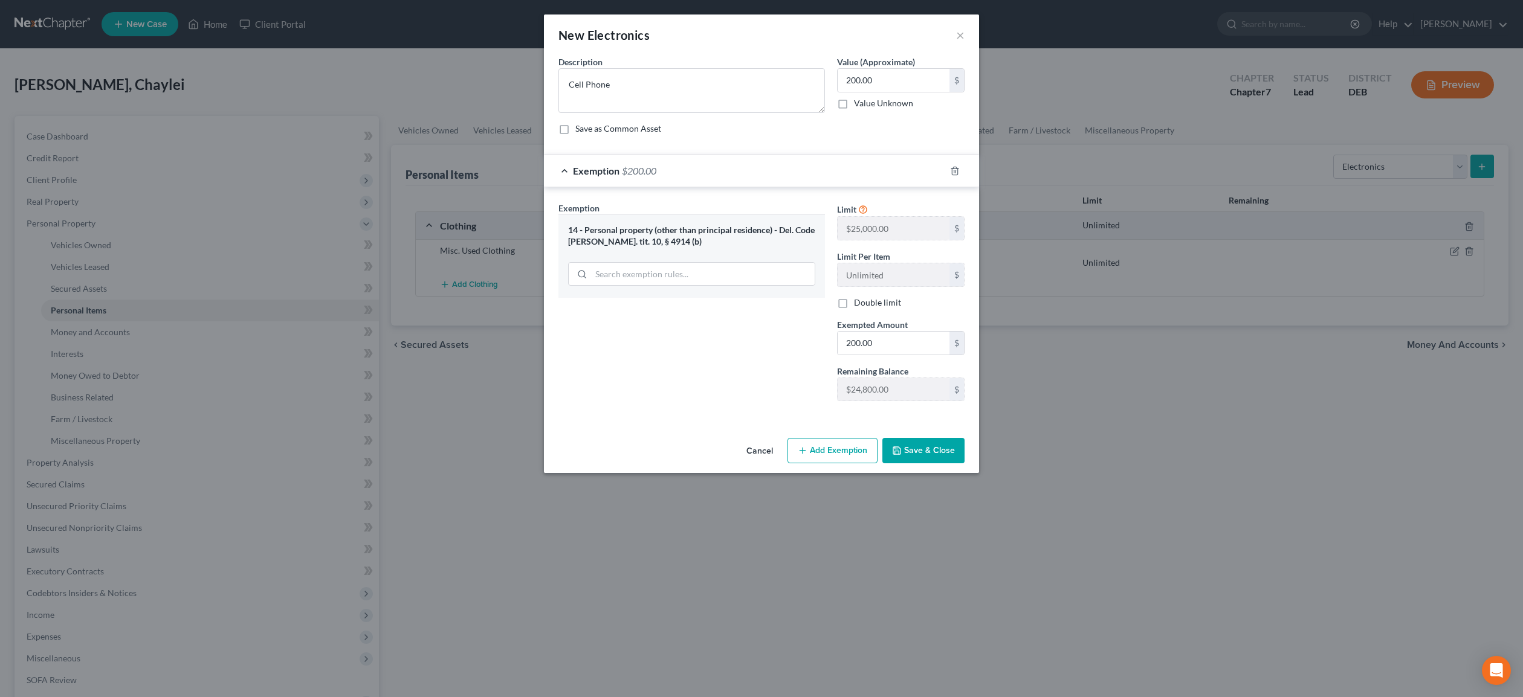
click at [922, 453] on button "Save & Close" at bounding box center [923, 450] width 82 height 25
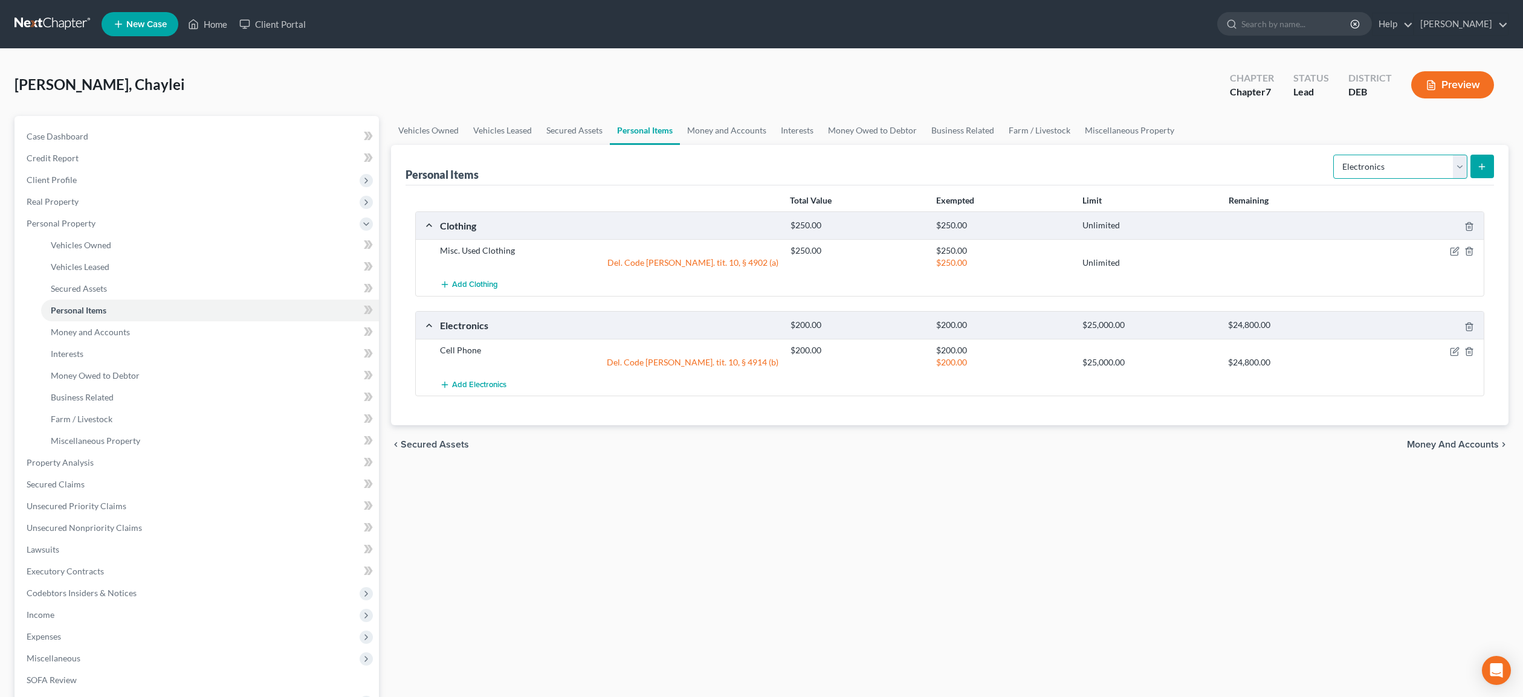
select select "household_goods"
click option "Household Goods" at bounding box center [0, 0] width 0 height 0
click at [1482, 162] on icon "submit" at bounding box center [1482, 167] width 10 height 10
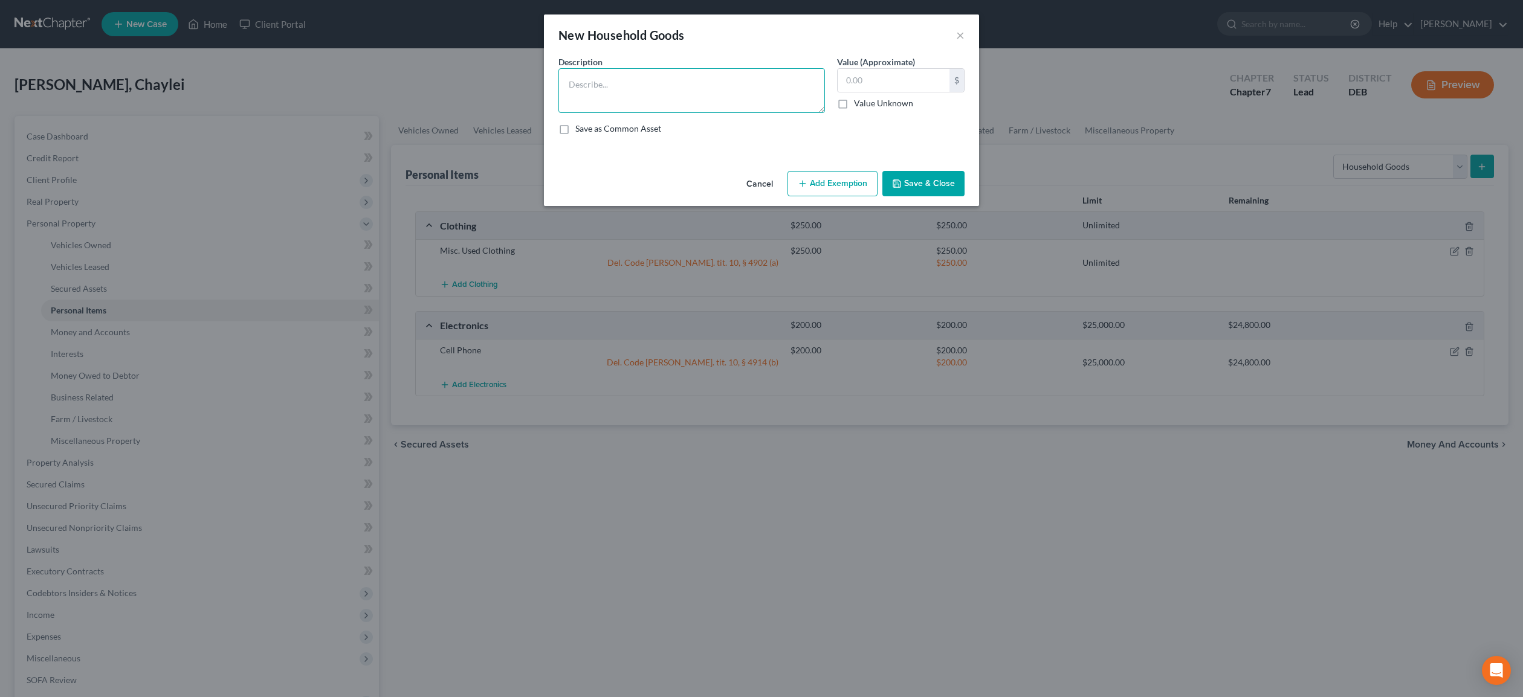
click at [614, 94] on textarea at bounding box center [691, 90] width 267 height 45
type textarea "Misc. Used Household Goods and Furnishings"
click at [869, 85] on input "text" at bounding box center [894, 80] width 112 height 23
type input "1,500.00"
click at [834, 184] on button "Add Exemption" at bounding box center [832, 183] width 90 height 25
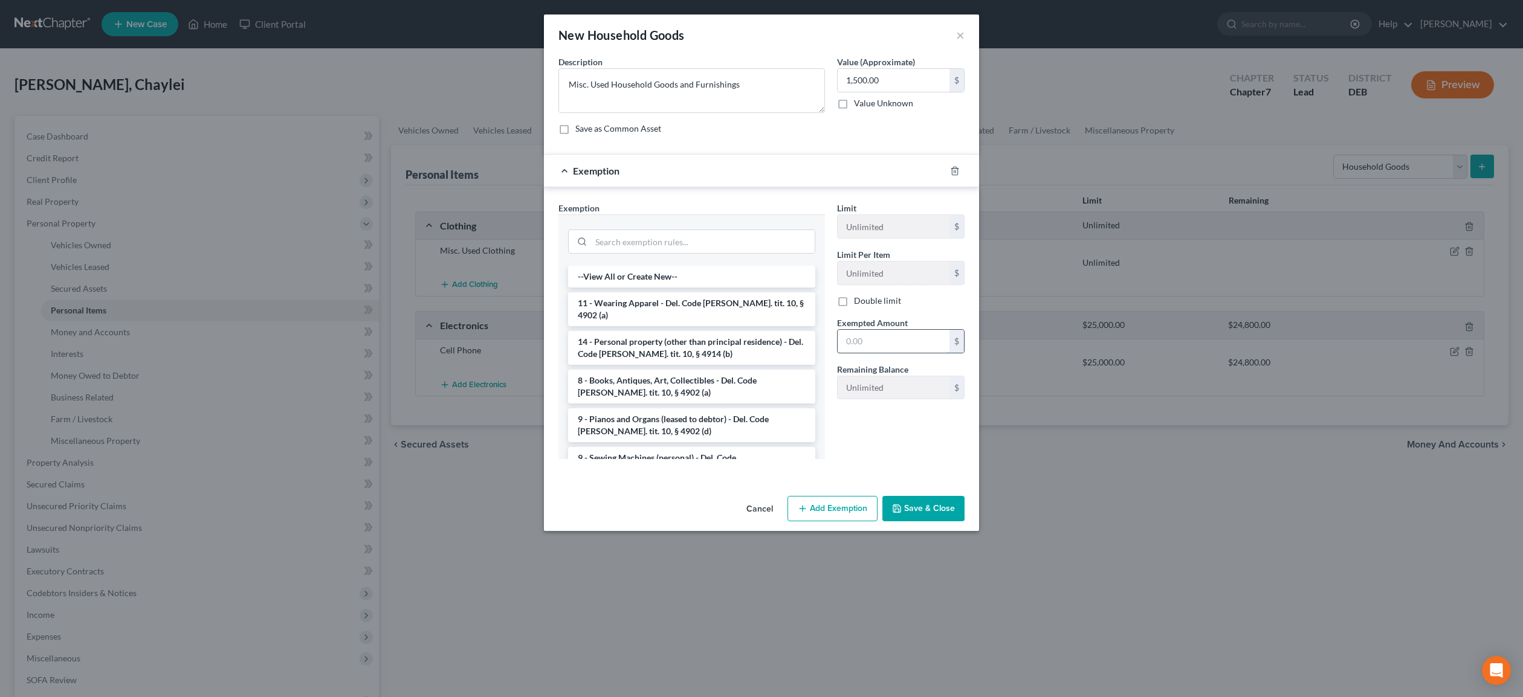
click at [879, 342] on input "text" at bounding box center [894, 341] width 112 height 23
type input "1,500.00"
click at [691, 348] on li "14 - Personal property (other than principal residence) - Del. Code [PERSON_NAM…" at bounding box center [691, 348] width 247 height 34
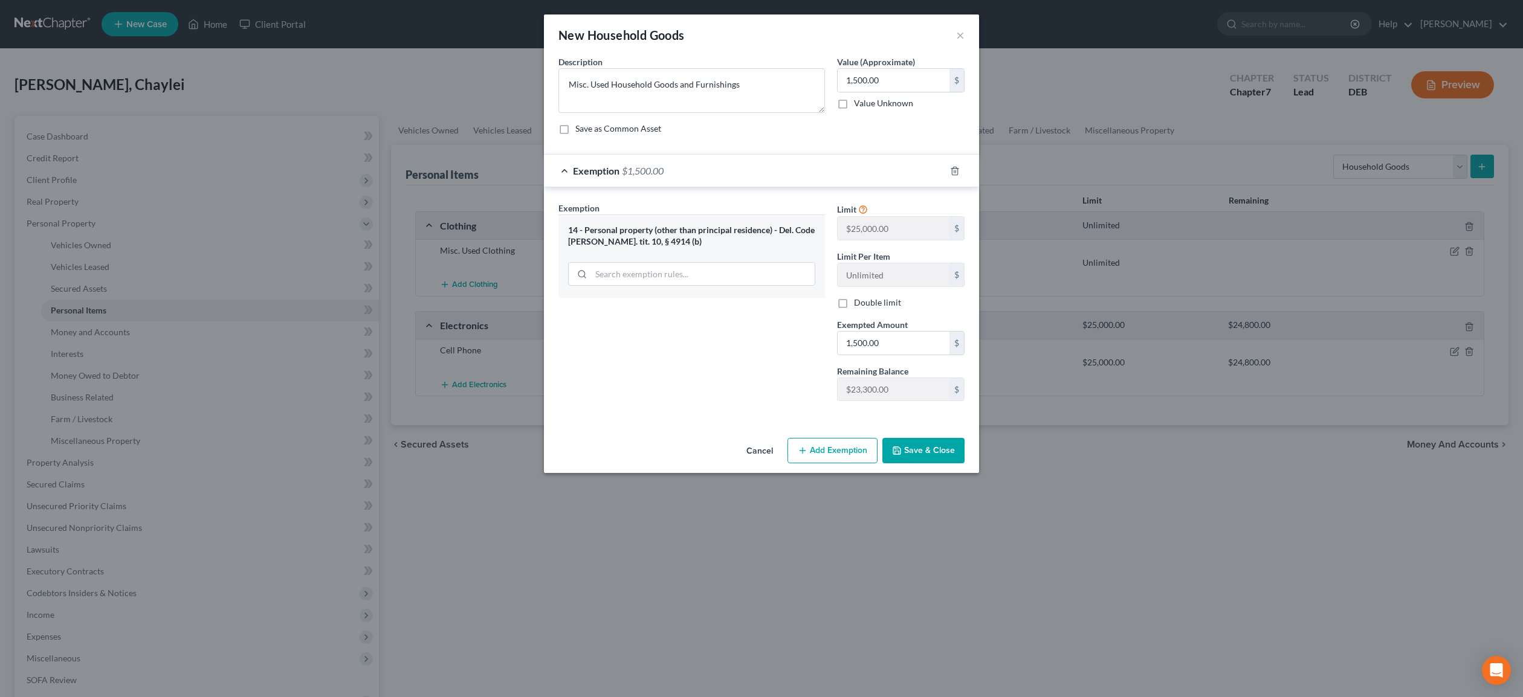
click at [925, 447] on button "Save & Close" at bounding box center [923, 450] width 82 height 25
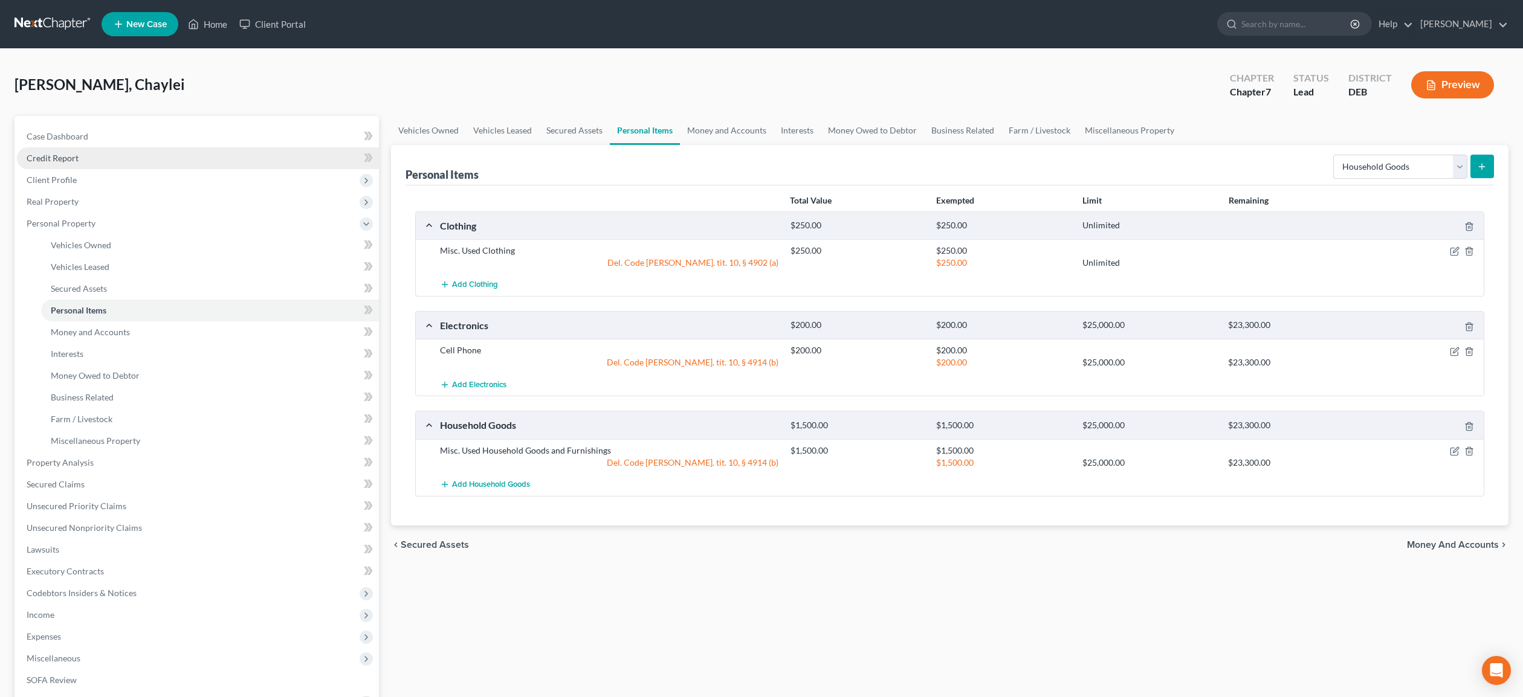
click at [59, 156] on span "Credit Report" at bounding box center [53, 158] width 52 height 10
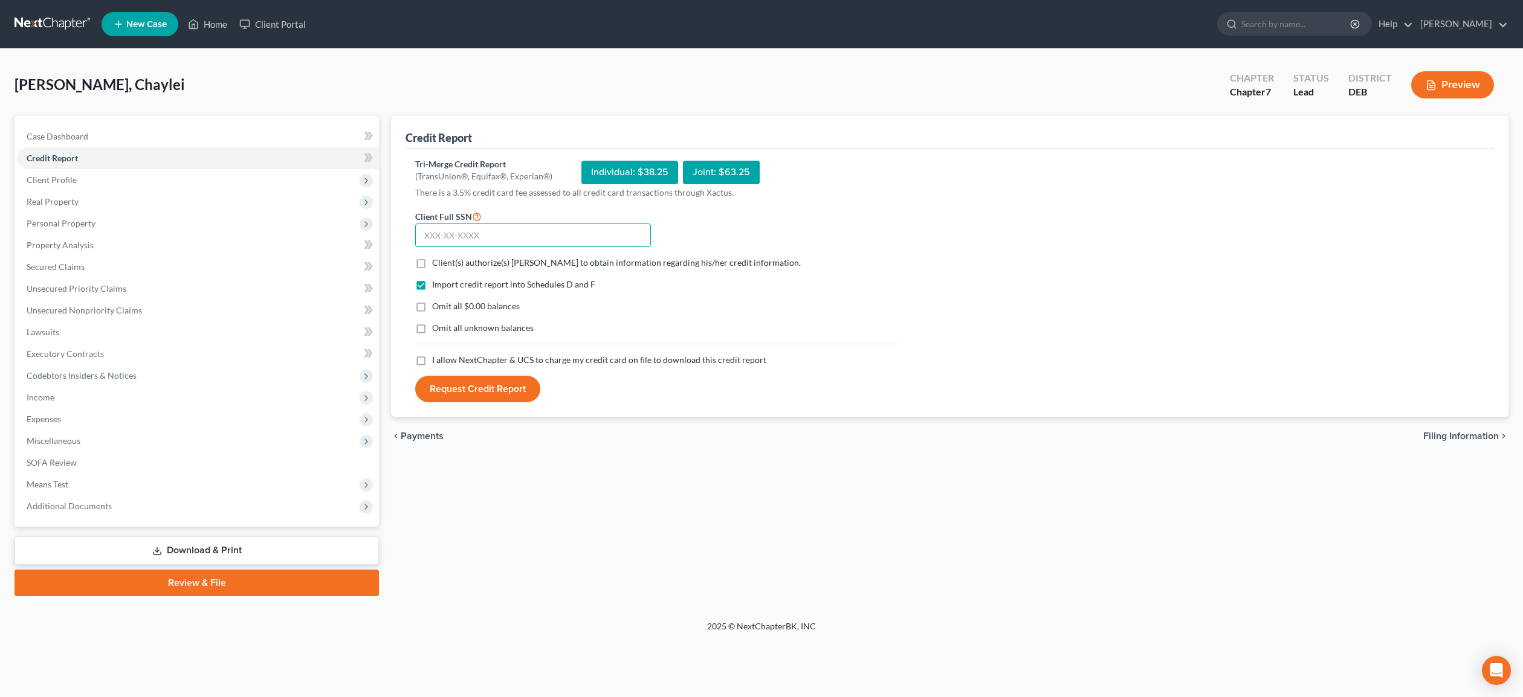
click at [465, 230] on input "text" at bounding box center [533, 236] width 236 height 24
type input "576-41-4471"
drag, startPoint x: 419, startPoint y: 262, endPoint x: 445, endPoint y: 302, distance: 46.8
click at [432, 262] on label "Client(s) authorize(s) [PERSON_NAME] to obtain information regarding his/her cr…" at bounding box center [616, 263] width 369 height 12
click at [437, 262] on input "Client(s) authorize(s) [PERSON_NAME] to obtain information regarding his/her cr…" at bounding box center [441, 261] width 8 height 8
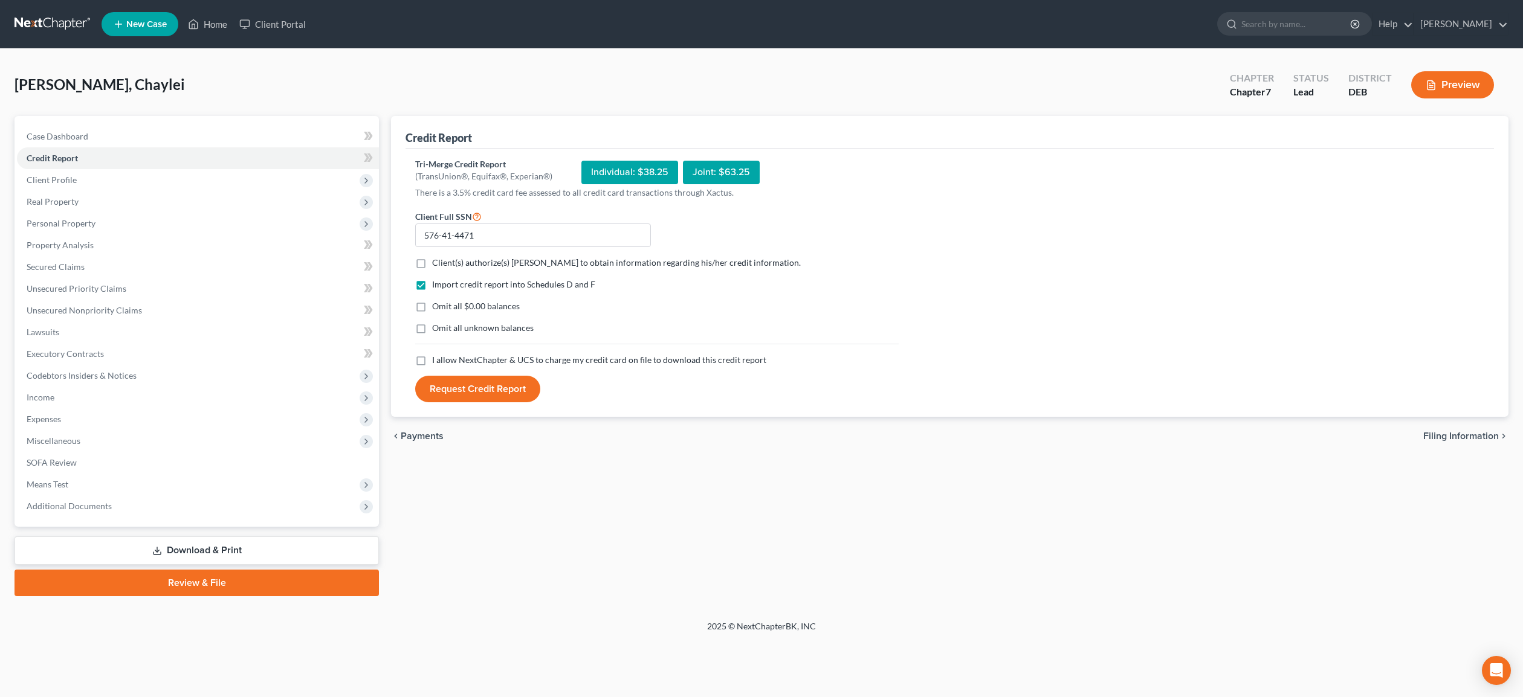
checkbox input "true"
drag, startPoint x: 423, startPoint y: 305, endPoint x: 414, endPoint y: 329, distance: 26.4
click at [432, 305] on label "Omit all $0.00 balances" at bounding box center [476, 306] width 88 height 12
click at [437, 305] on input "Omit all $0.00 balances" at bounding box center [441, 304] width 8 height 8
checkbox input "true"
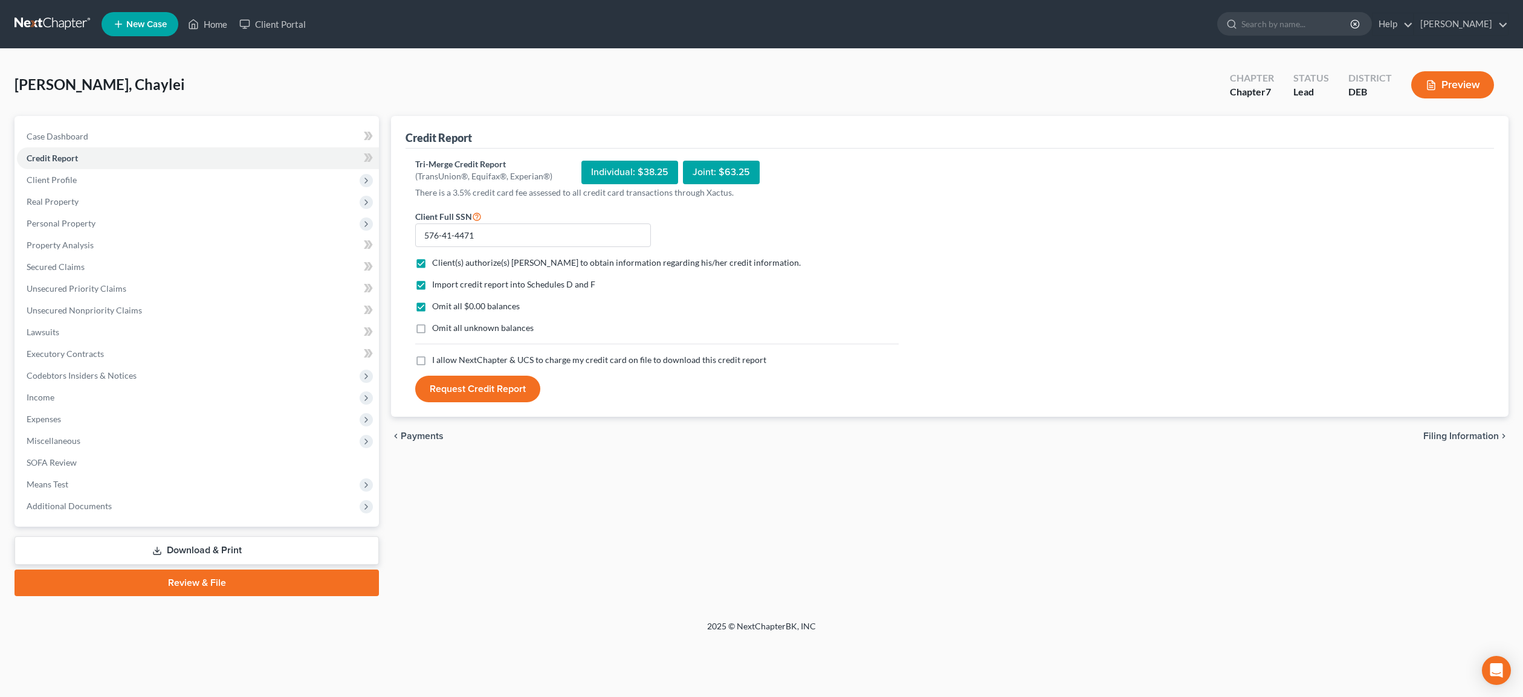
drag, startPoint x: 415, startPoint y: 329, endPoint x: 425, endPoint y: 333, distance: 10.9
click at [432, 329] on label "Omit all unknown balances" at bounding box center [483, 328] width 102 height 12
click at [432, 326] on label "Omit all unknown balances" at bounding box center [483, 328] width 102 height 12
click at [437, 326] on input "Omit all unknown balances" at bounding box center [441, 326] width 8 height 8
checkbox input "true"
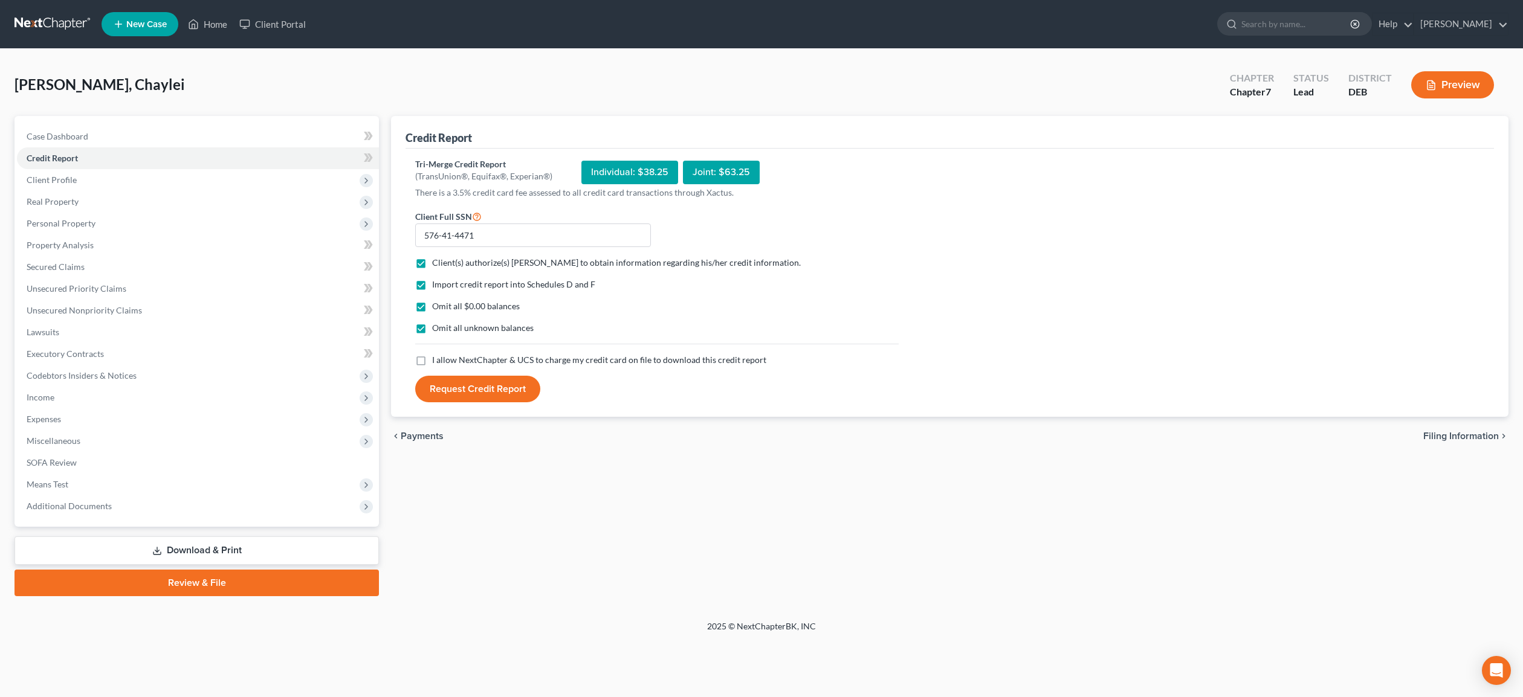
click at [432, 360] on label "I allow NextChapter & UCS to charge my credit card on file to download this cre…" at bounding box center [599, 360] width 334 height 12
click at [437, 360] on input "I allow NextChapter & UCS to charge my credit card on file to download this cre…" at bounding box center [441, 358] width 8 height 8
checkbox input "true"
click at [505, 391] on button "Request Credit Report" at bounding box center [477, 389] width 125 height 27
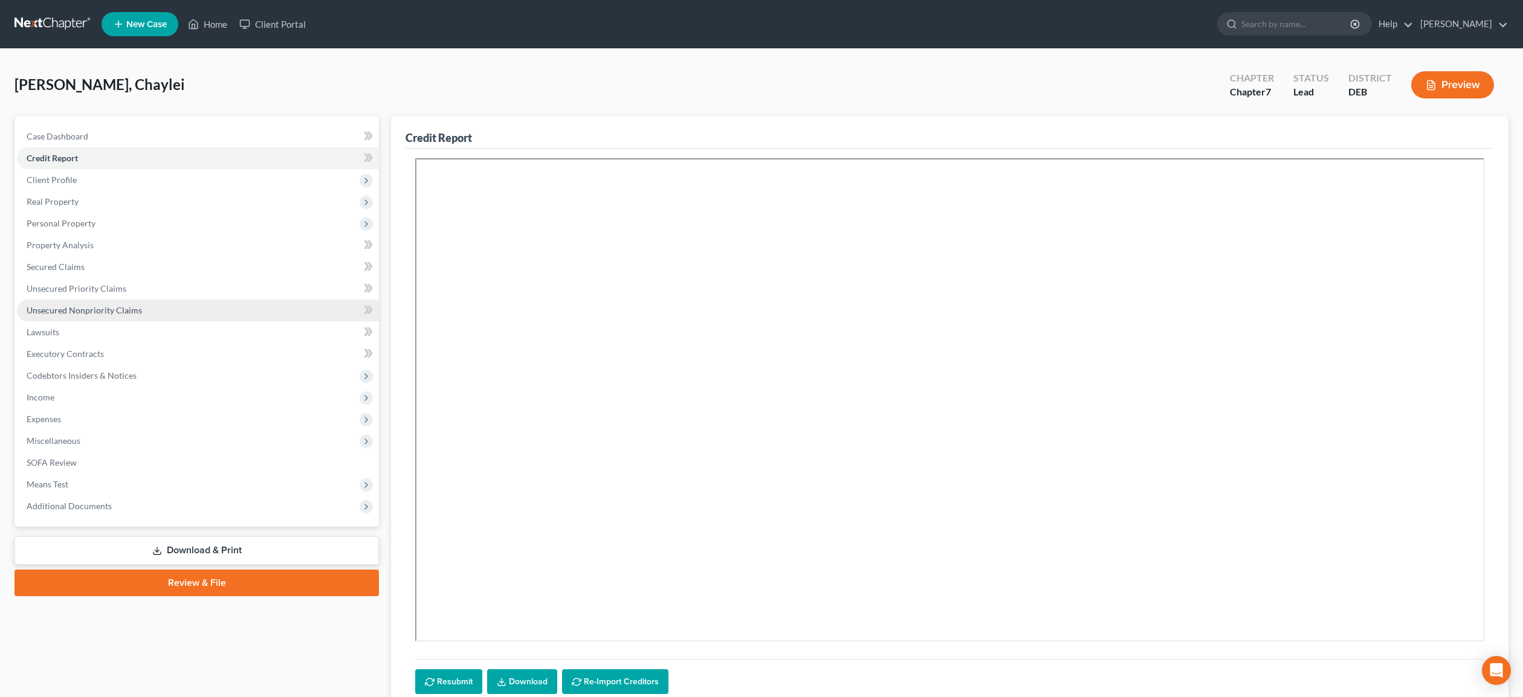
click at [100, 312] on span "Unsecured Nonpriority Claims" at bounding box center [84, 310] width 115 height 10
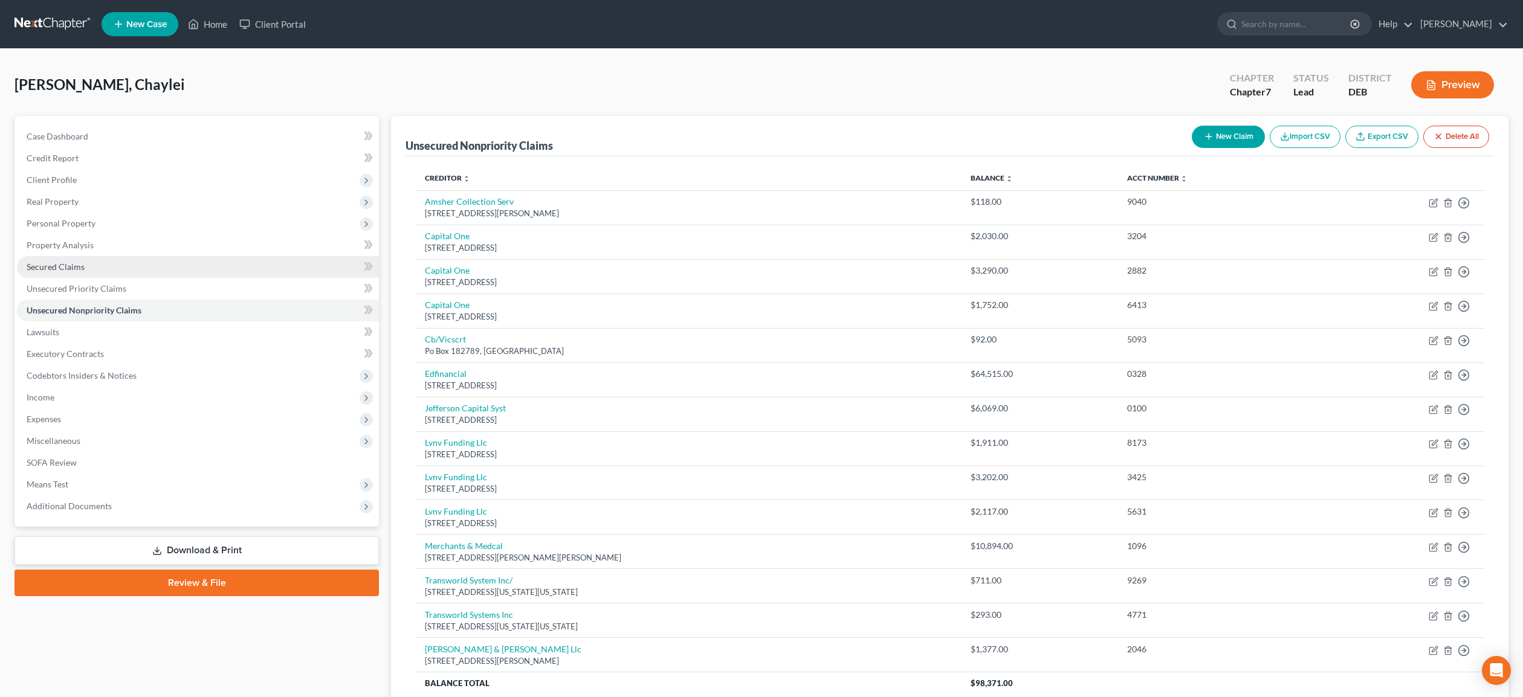
click at [68, 267] on span "Secured Claims" at bounding box center [56, 267] width 58 height 10
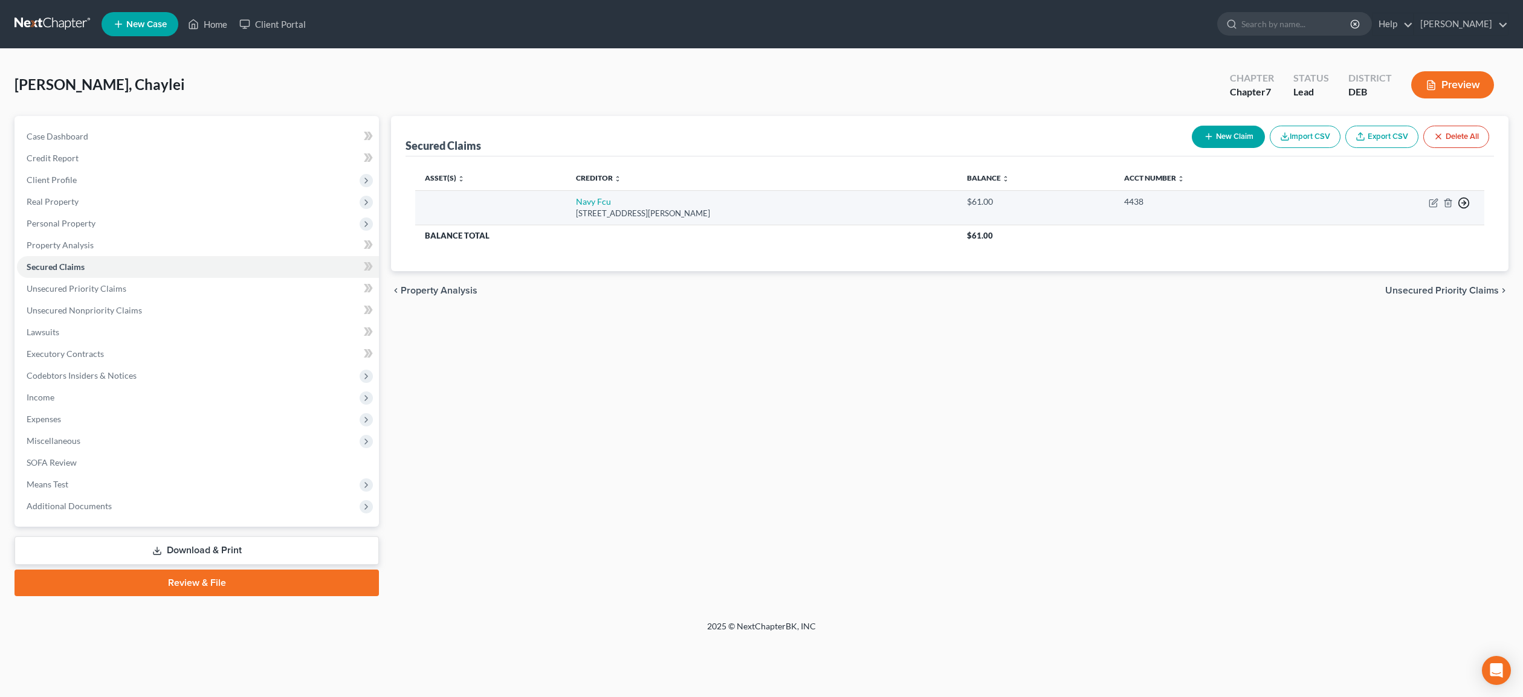
click at [1467, 201] on icon "button" at bounding box center [1464, 203] width 12 height 12
click at [1424, 235] on link "Move to F" at bounding box center [1408, 232] width 101 height 21
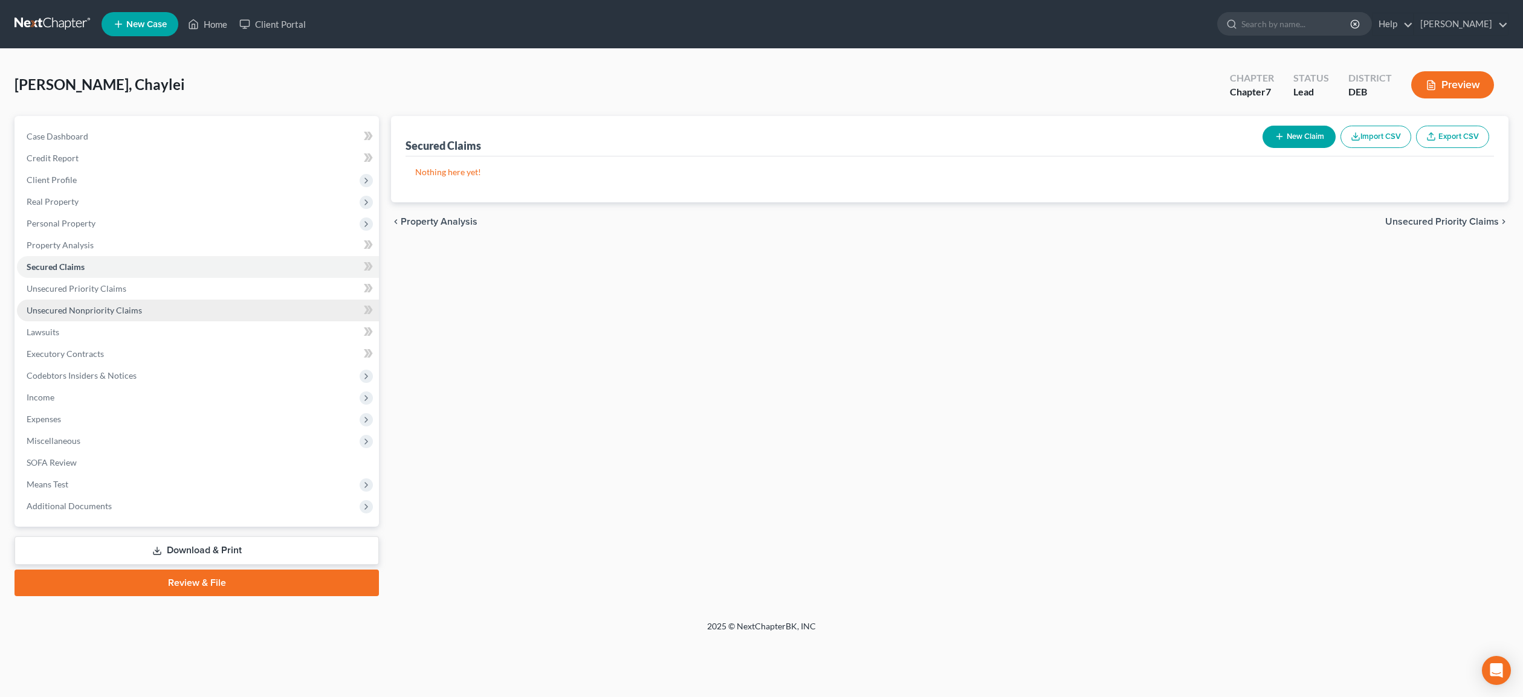
click at [112, 311] on span "Unsecured Nonpriority Claims" at bounding box center [84, 310] width 115 height 10
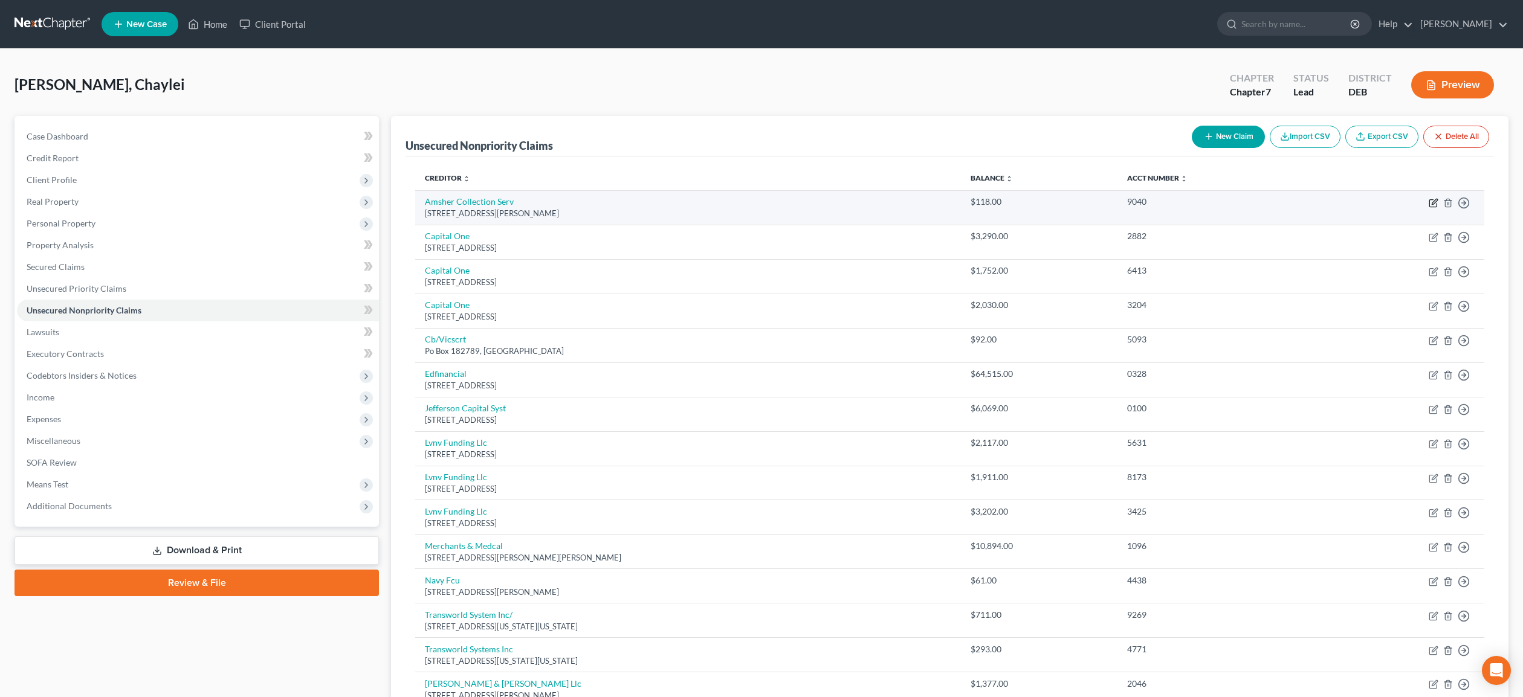
click at [1435, 203] on icon "button" at bounding box center [1434, 203] width 10 height 10
select select "0"
select select "1"
select select "0"
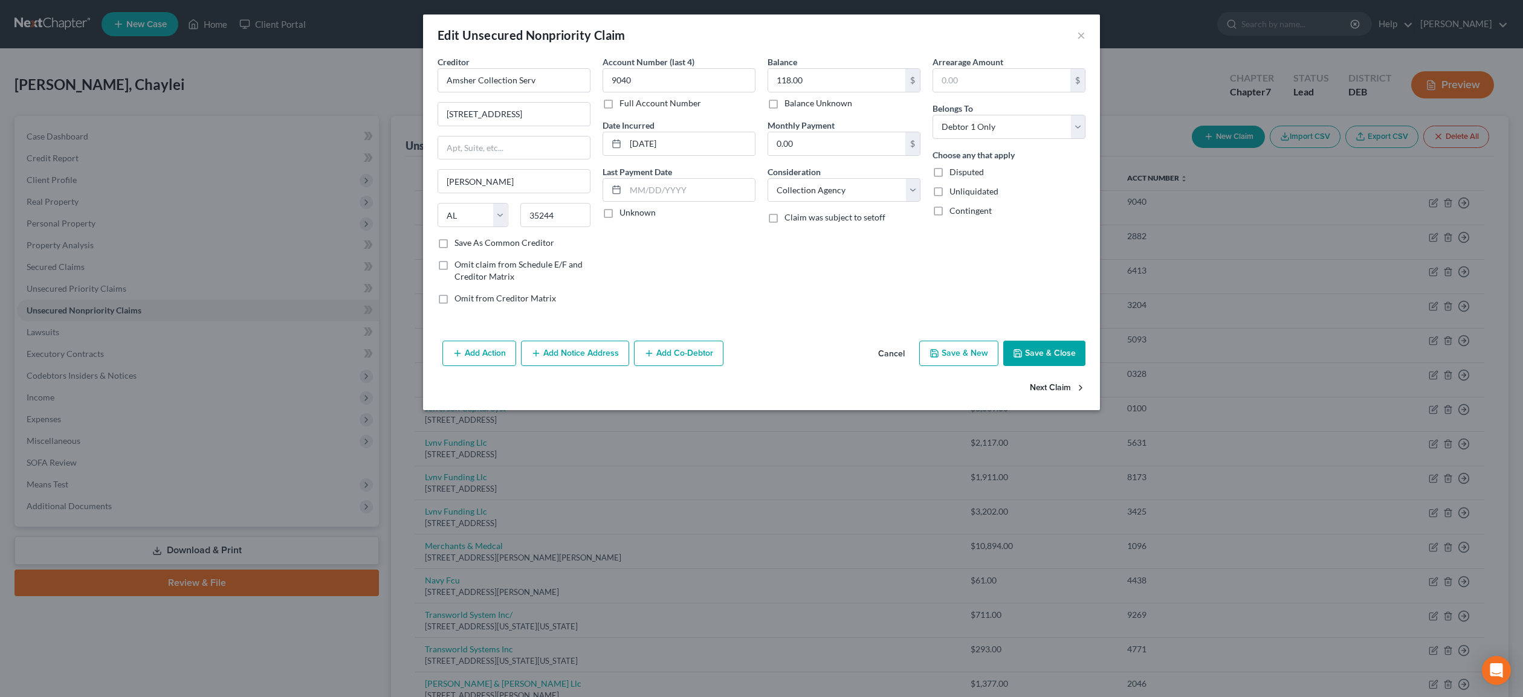
click at [1053, 391] on button "Next Claim" at bounding box center [1058, 388] width 56 height 25
select select "46"
select select "2"
select select "0"
click at [1053, 391] on button "Next Claim" at bounding box center [1058, 388] width 56 height 25
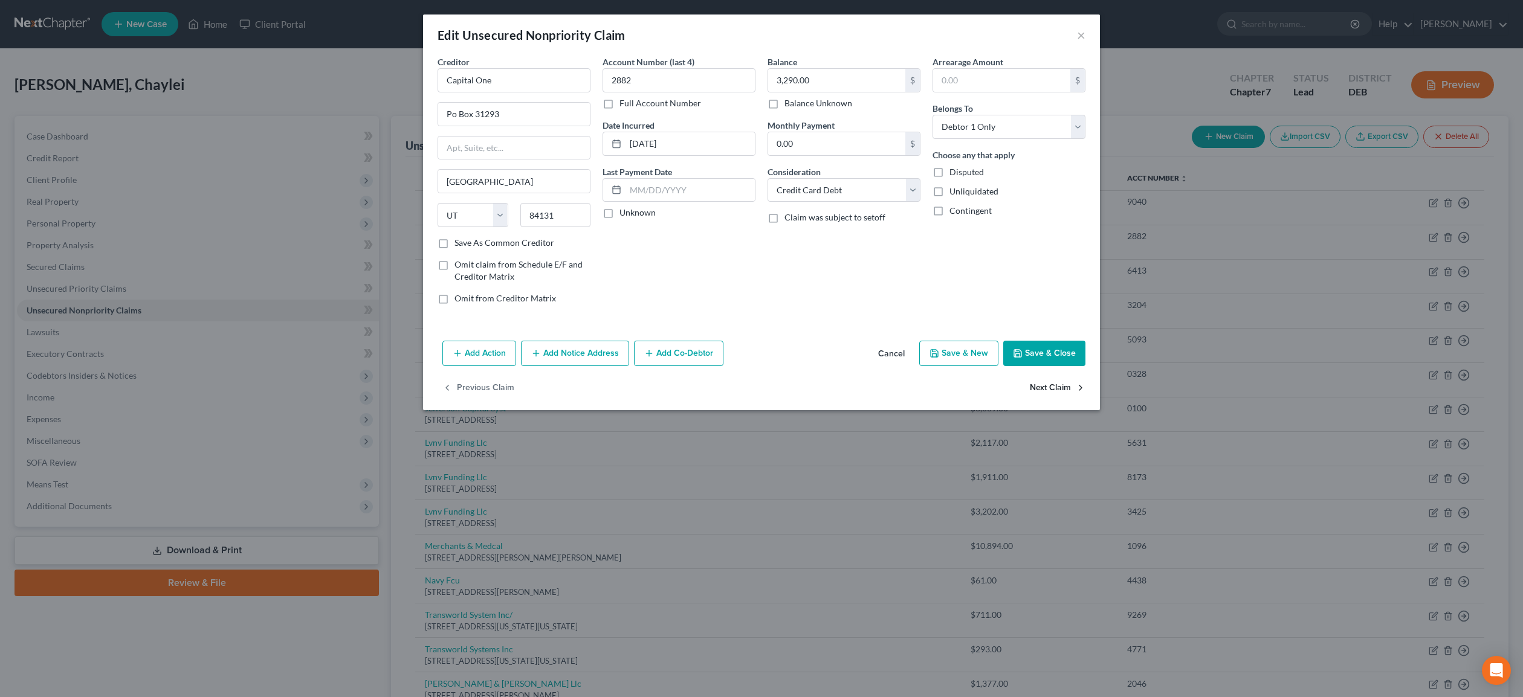
select select "46"
select select "2"
select select "0"
click at [1053, 391] on button "Next Claim" at bounding box center [1058, 388] width 56 height 25
select select "46"
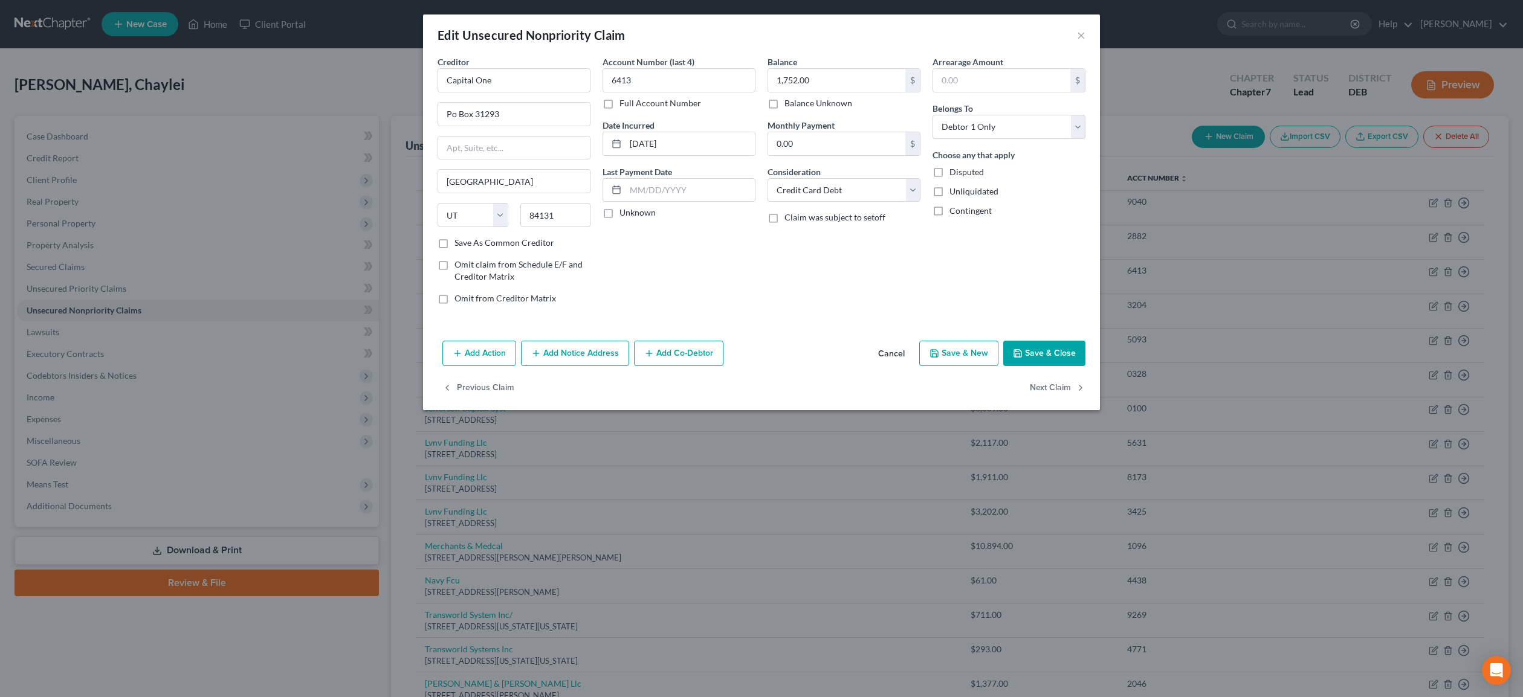
select select "2"
select select "0"
click at [1053, 391] on button "Next Claim" at bounding box center [1058, 388] width 56 height 25
select select "36"
select select "2"
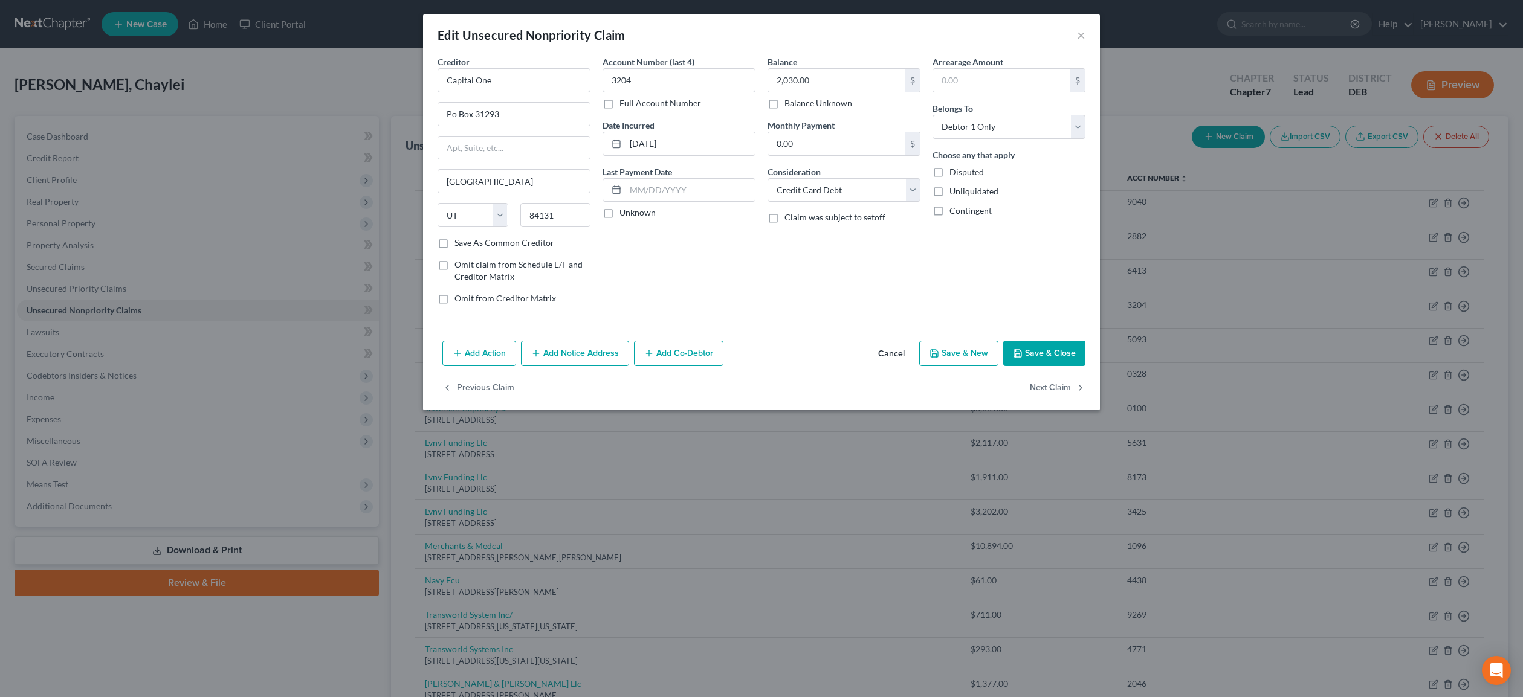
select select "0"
click at [1053, 391] on button "Next Claim" at bounding box center [1058, 388] width 56 height 25
select select "44"
select select "17"
select select "0"
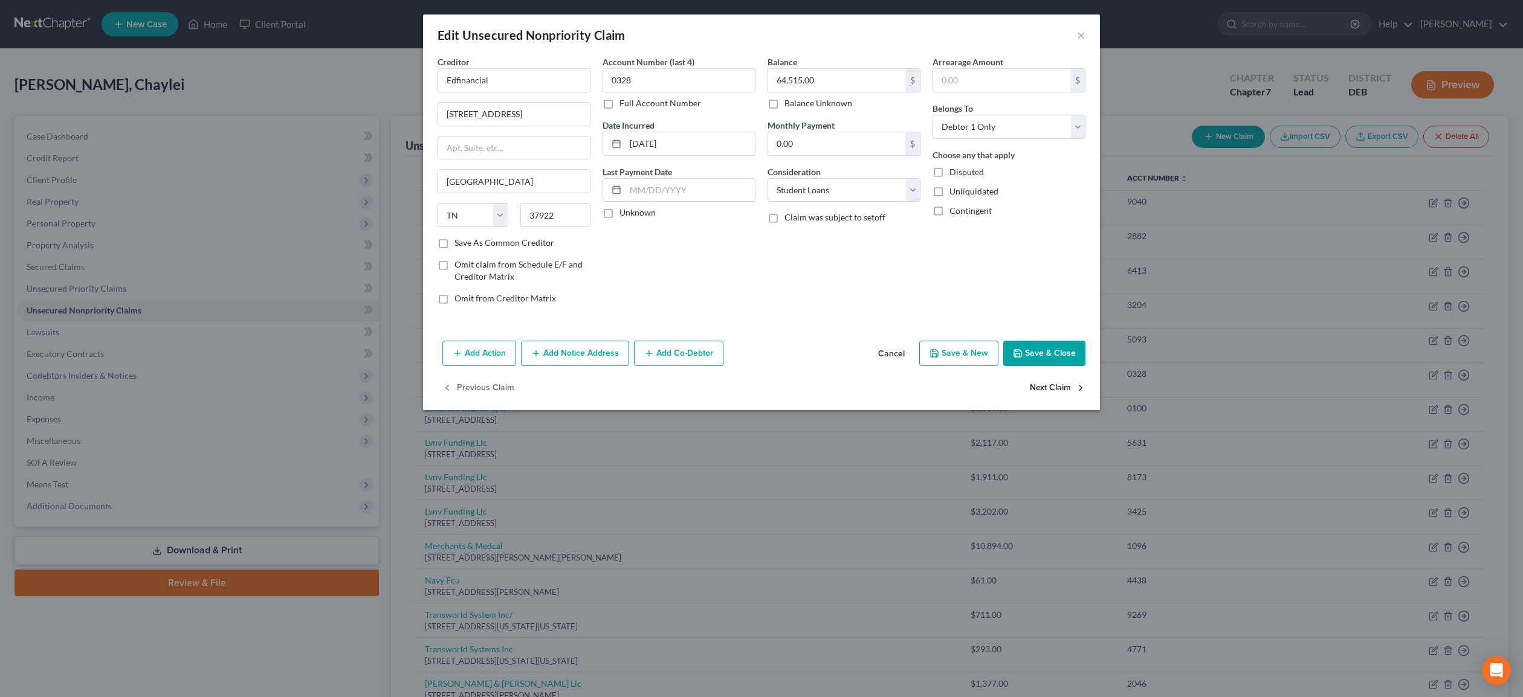
click at [1053, 391] on button "Next Claim" at bounding box center [1058, 388] width 56 height 25
select select "24"
select select "0"
select select "1"
click option "Collection Agency" at bounding box center [0, 0] width 0 height 0
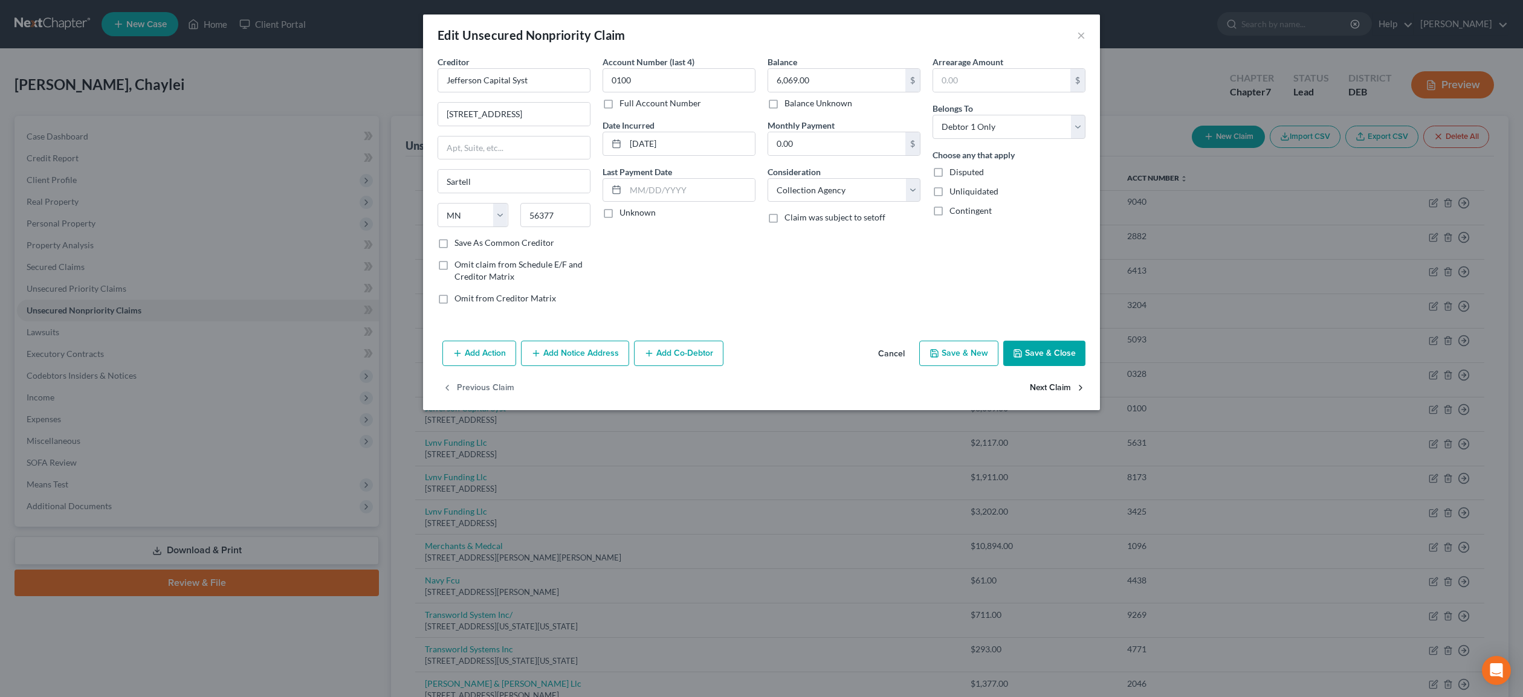
click at [1053, 392] on button "Next Claim" at bounding box center [1058, 388] width 56 height 25
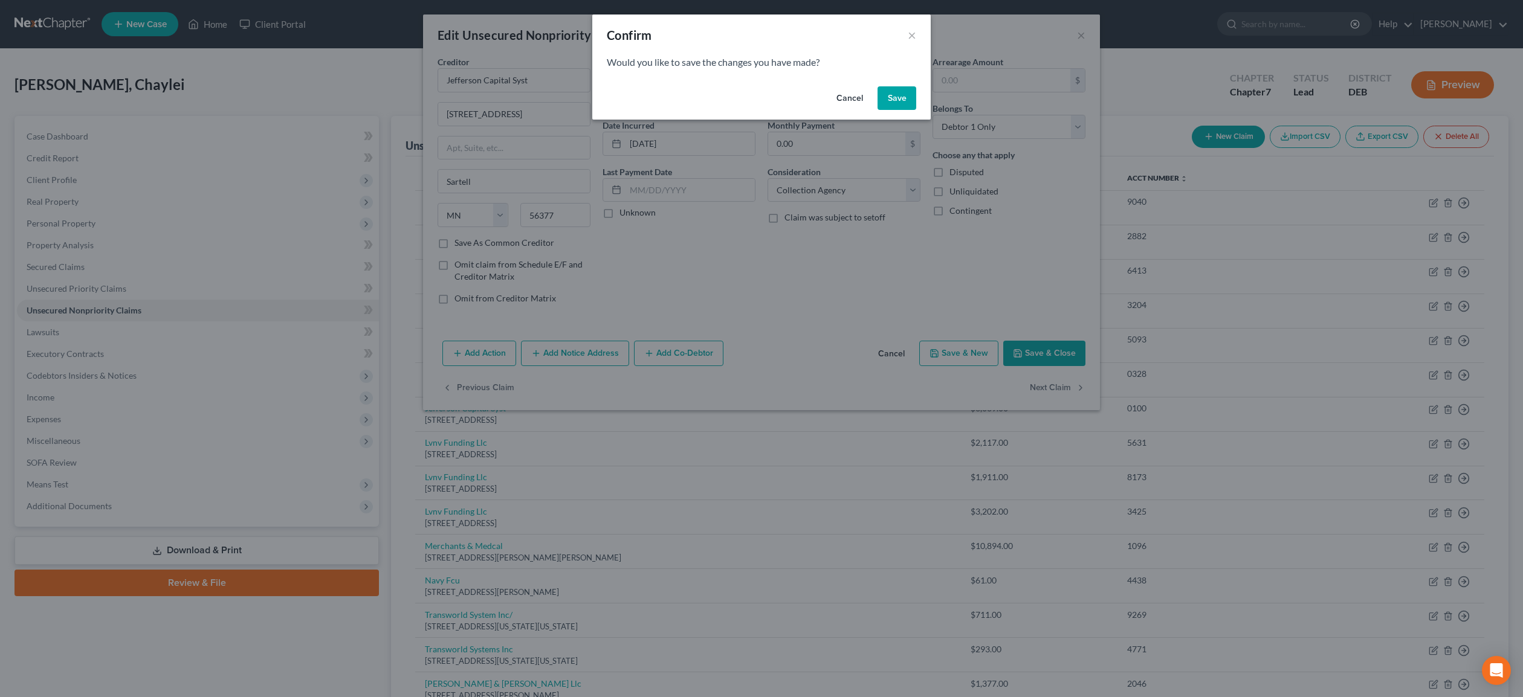
drag, startPoint x: 884, startPoint y: 103, endPoint x: 970, endPoint y: 237, distance: 159.1
click at [883, 103] on button "Save" at bounding box center [897, 98] width 39 height 24
select select "42"
select select "0"
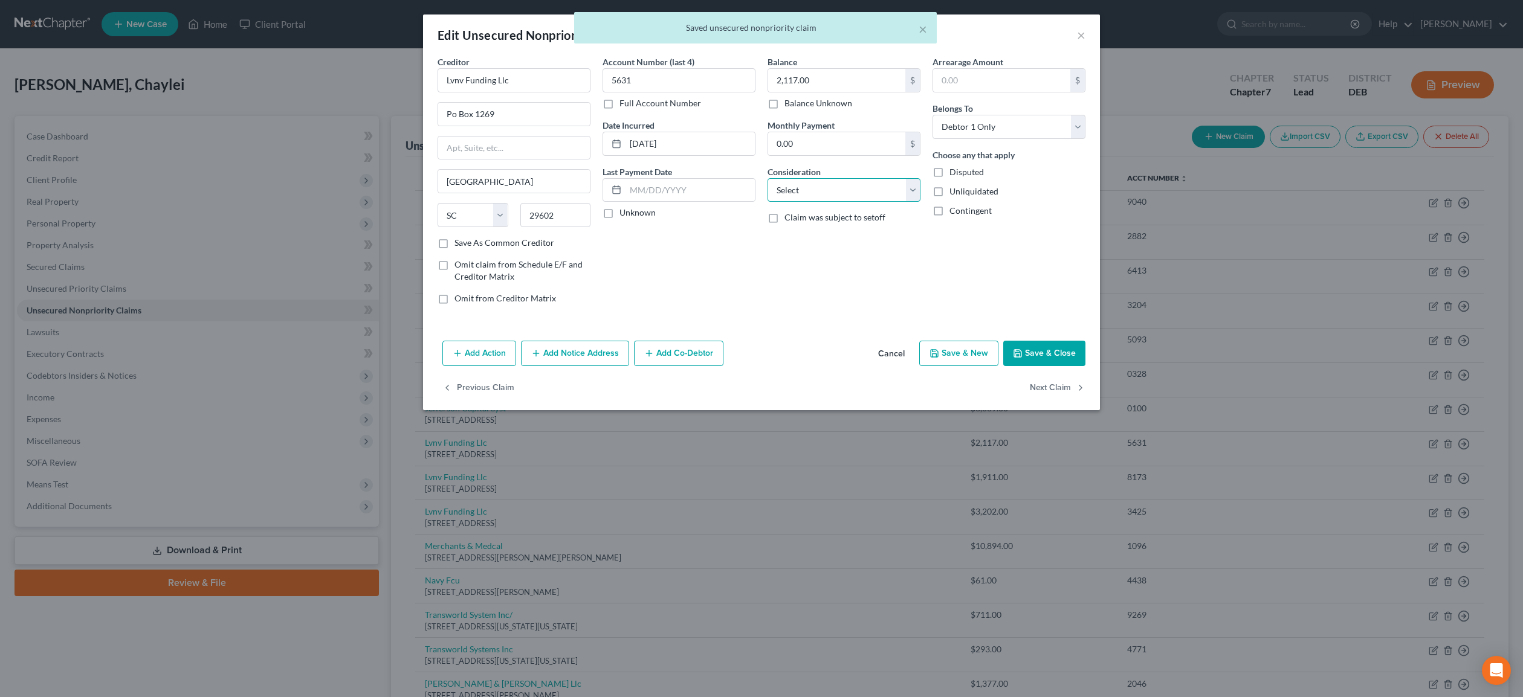
select select "1"
click option "Collection Agency" at bounding box center [0, 0] width 0 height 0
click at [1066, 390] on button "Next Claim" at bounding box center [1058, 388] width 56 height 25
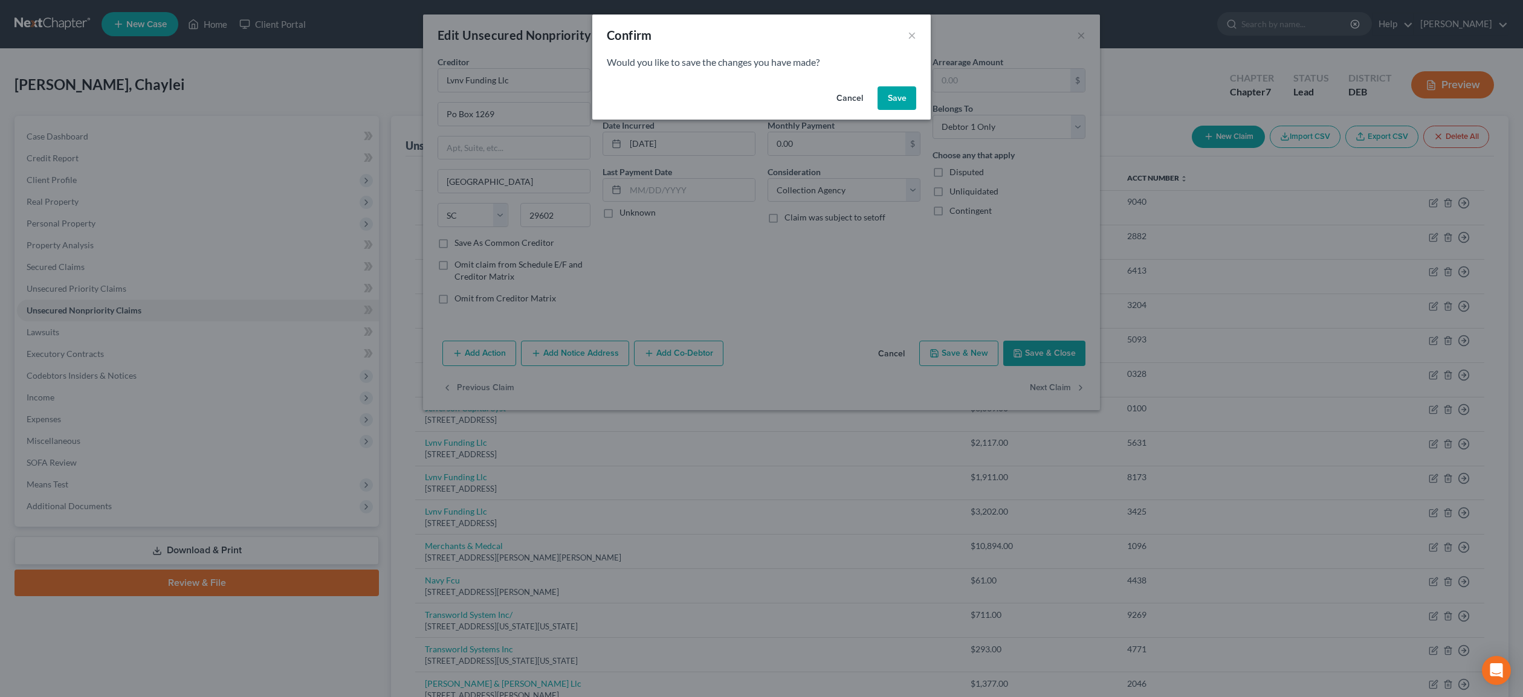
click at [889, 103] on button "Save" at bounding box center [897, 98] width 39 height 24
select select "42"
select select "0"
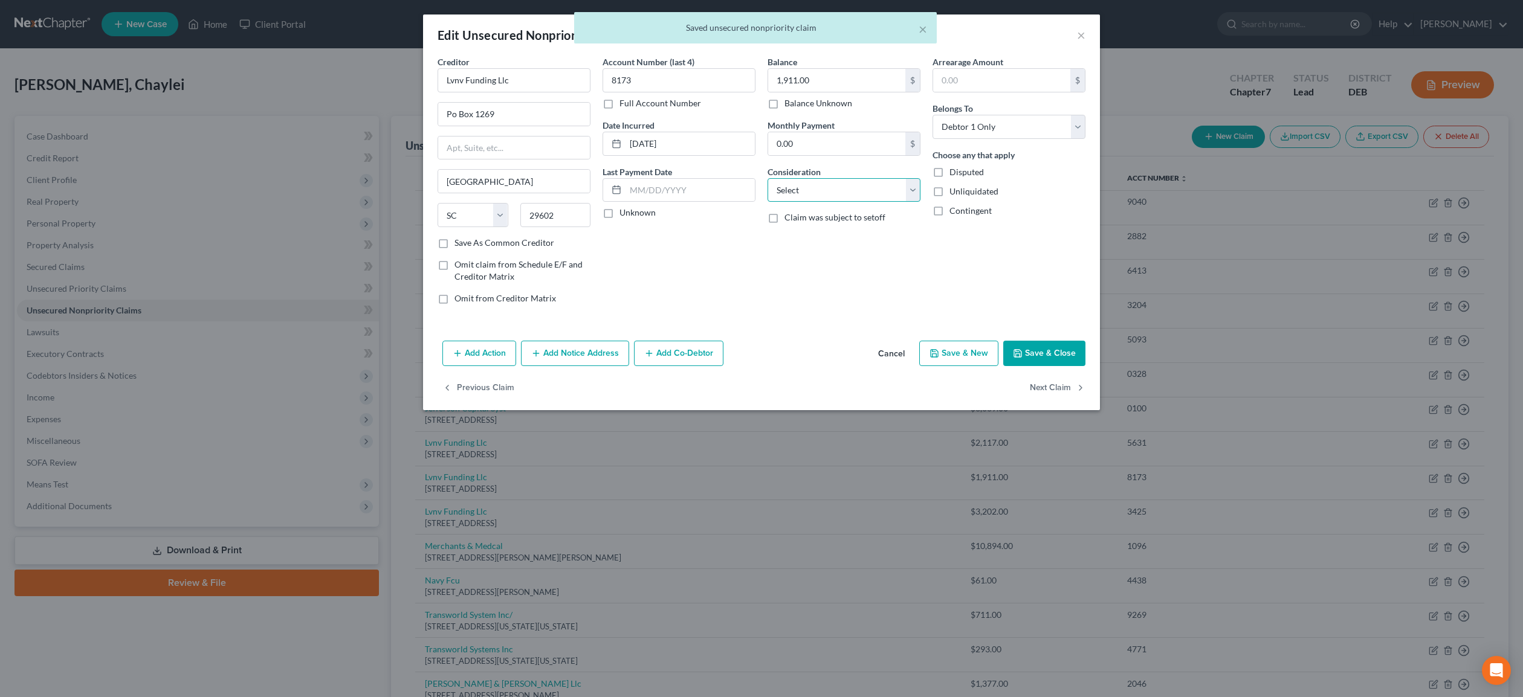
select select "1"
click option "Collection Agency" at bounding box center [0, 0] width 0 height 0
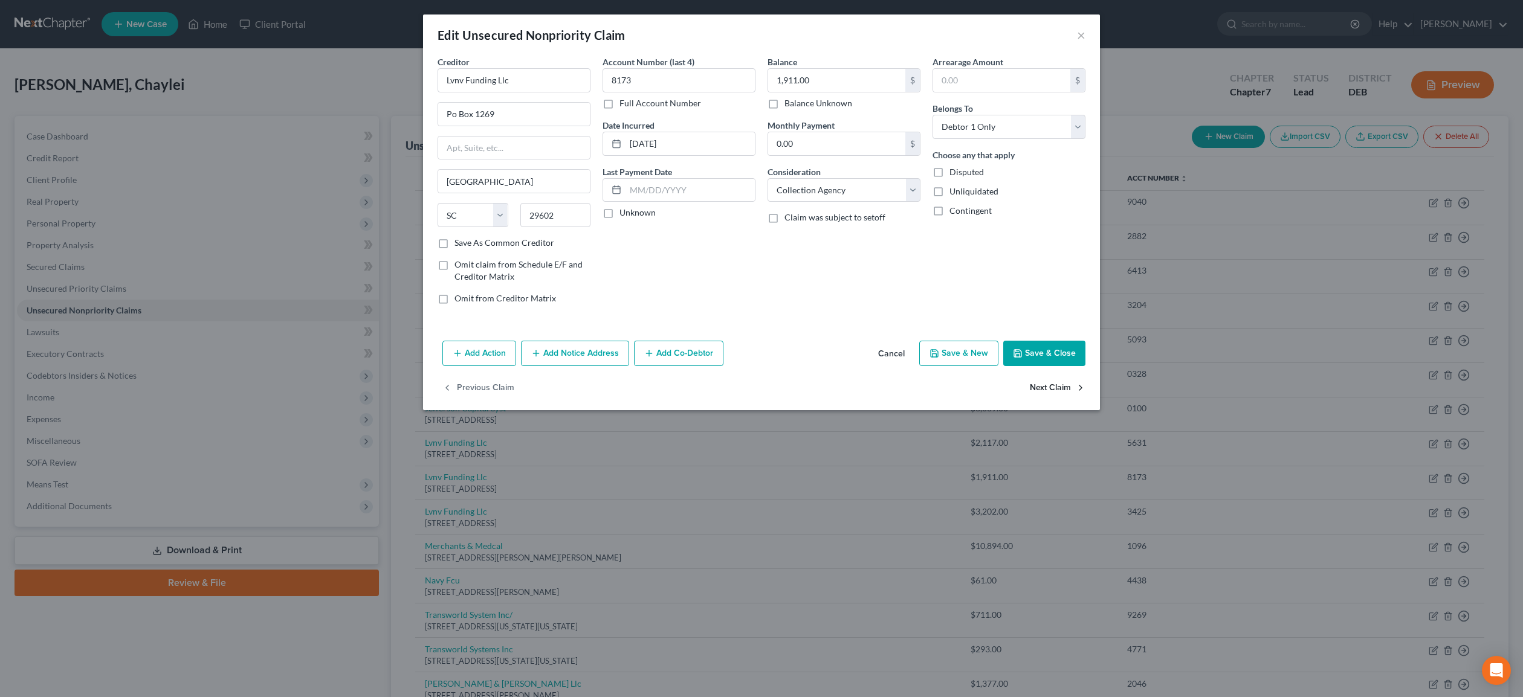
click at [1052, 390] on button "Next Claim" at bounding box center [1058, 388] width 56 height 25
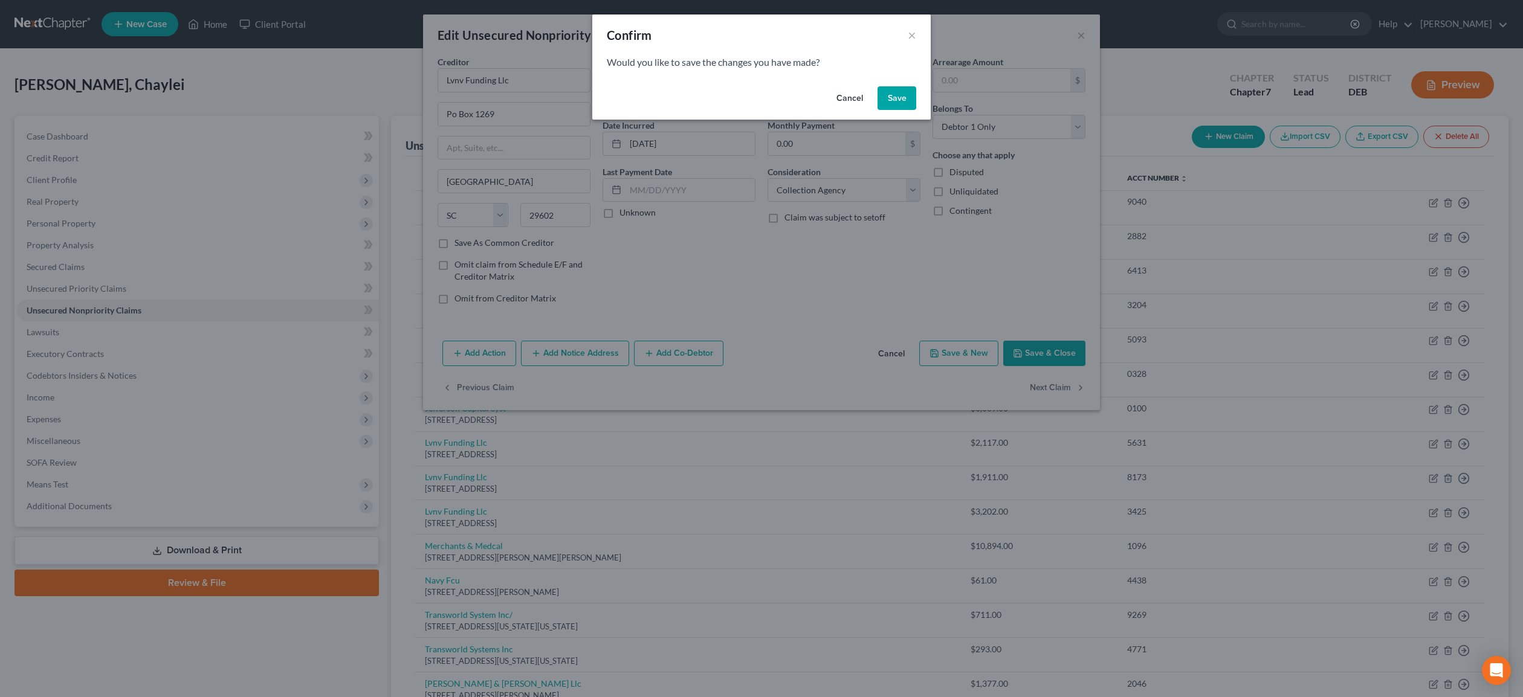
click at [902, 94] on button "Save" at bounding box center [897, 98] width 39 height 24
select select "42"
select select "0"
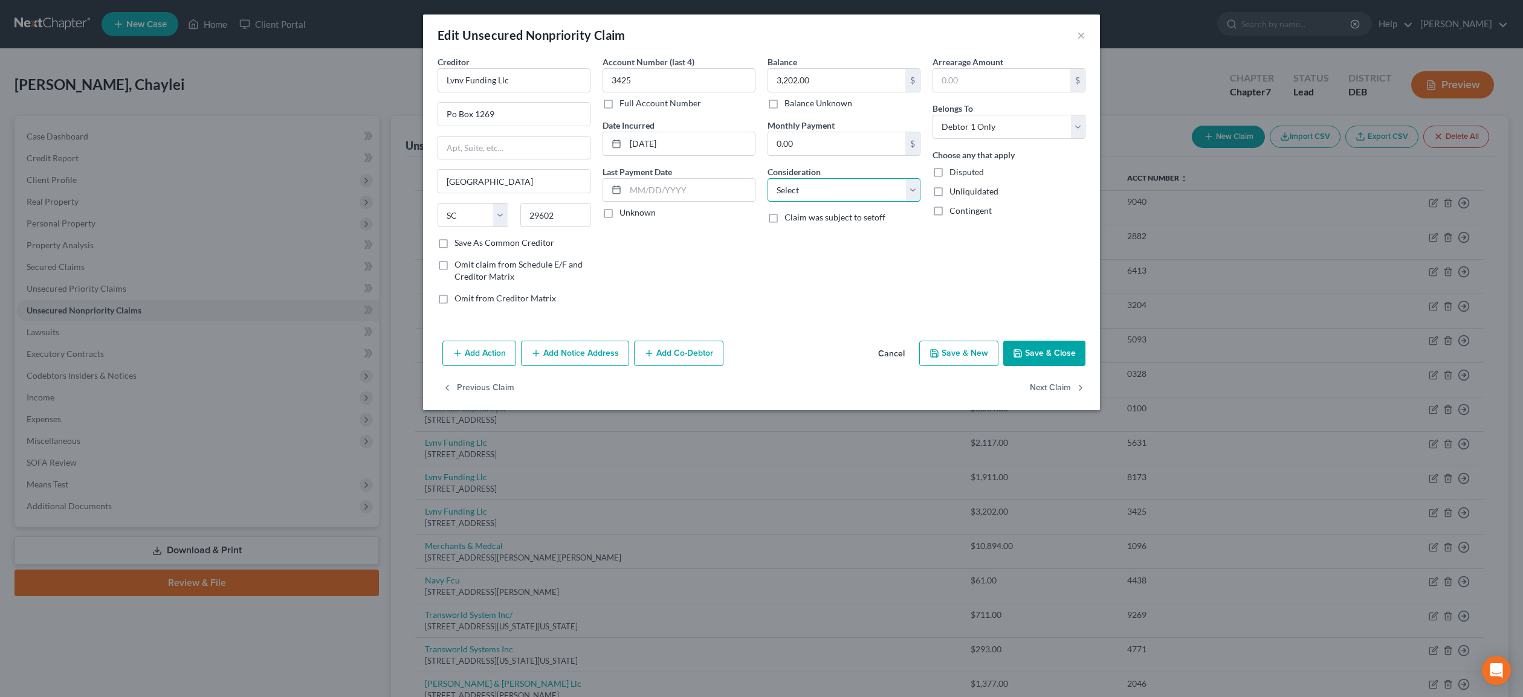
select select "1"
click option "Collection Agency" at bounding box center [0, 0] width 0 height 0
click at [1053, 388] on button "Next Claim" at bounding box center [1058, 388] width 56 height 25
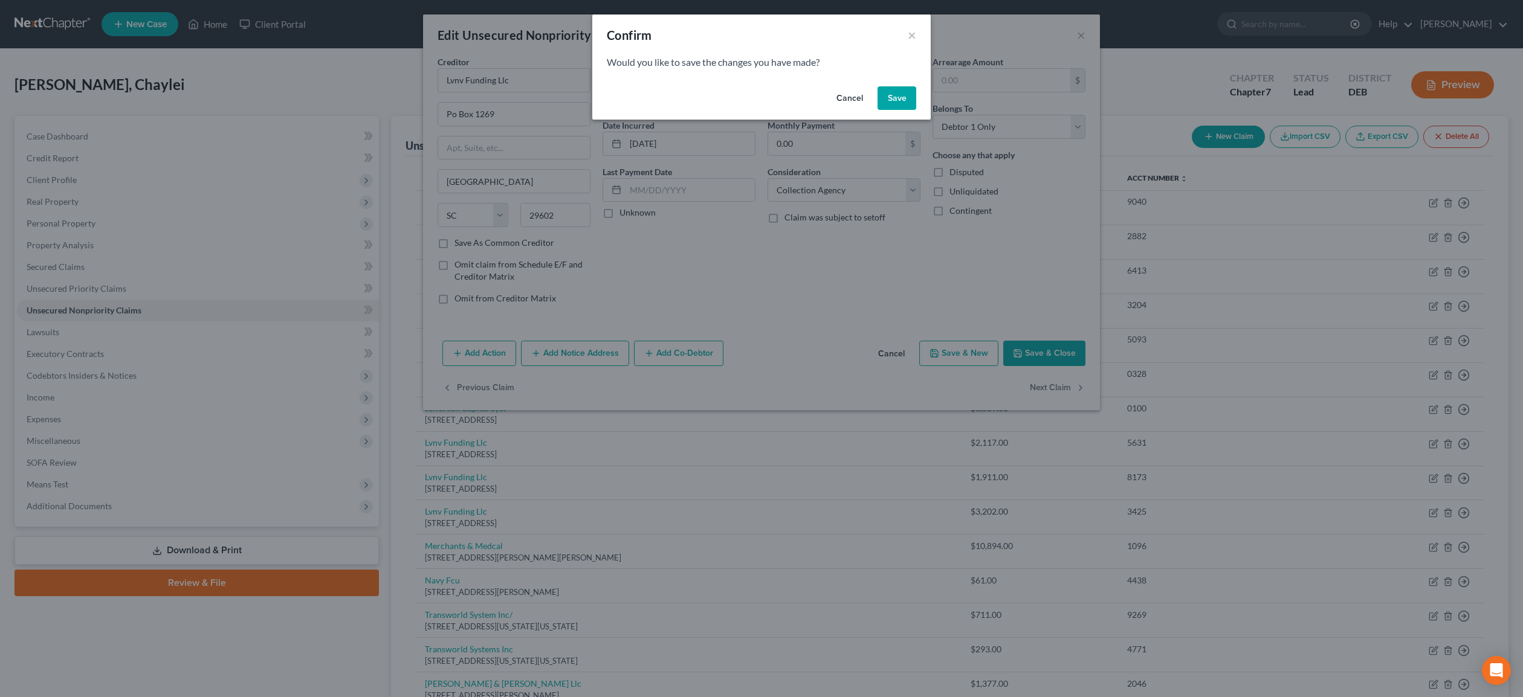
click at [897, 92] on button "Save" at bounding box center [897, 98] width 39 height 24
select select "23"
select select "1"
select select "0"
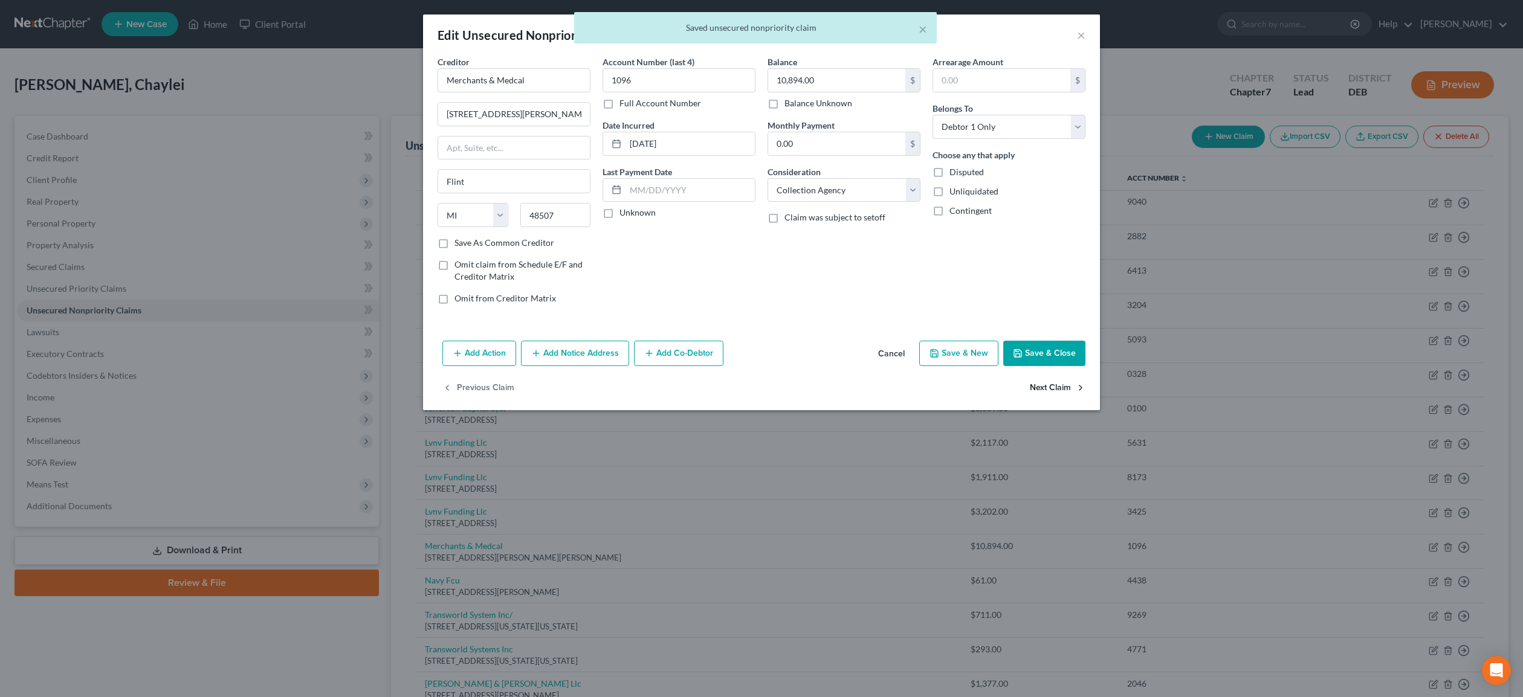
click at [1048, 389] on button "Next Claim" at bounding box center [1058, 388] width 56 height 25
select select "48"
select select "0"
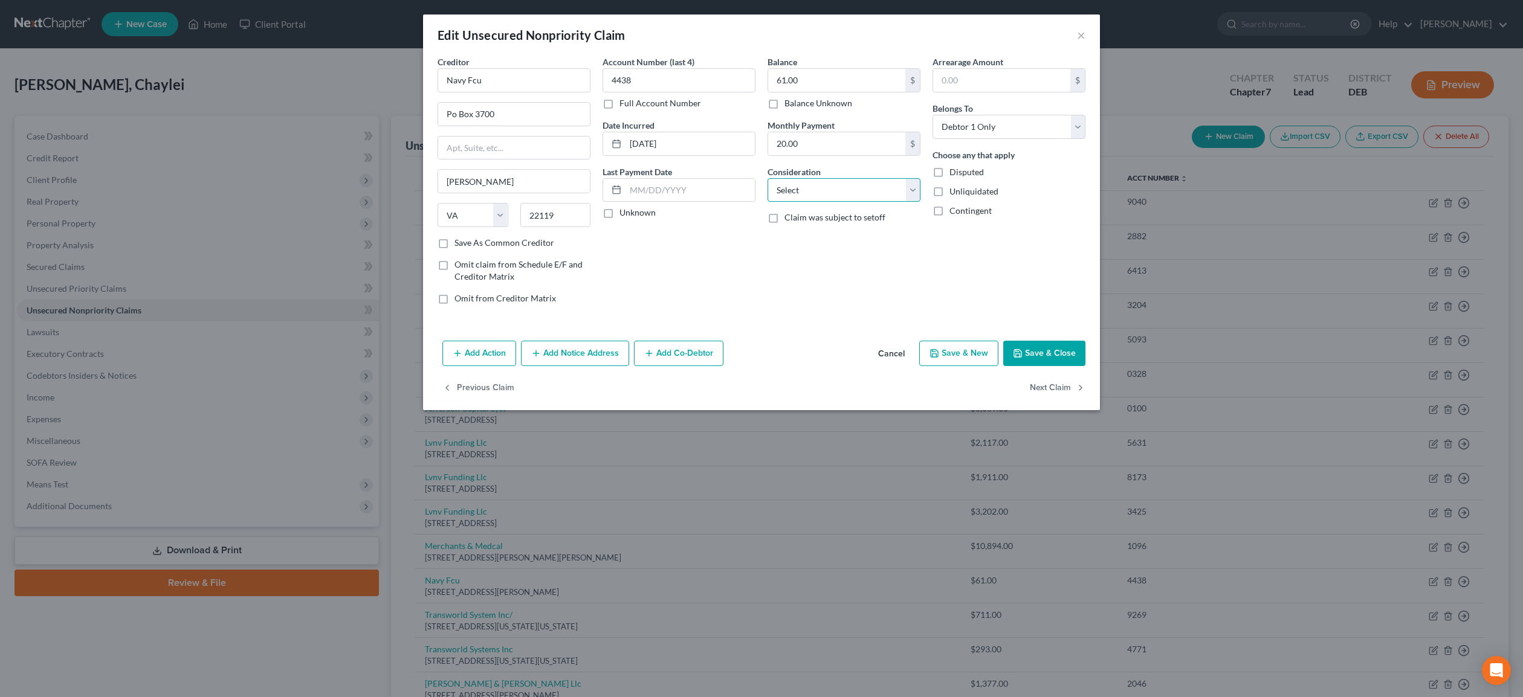
select select "2"
click option "Credit Card Debt" at bounding box center [0, 0] width 0 height 0
click at [1043, 390] on button "Next Claim" at bounding box center [1058, 388] width 56 height 25
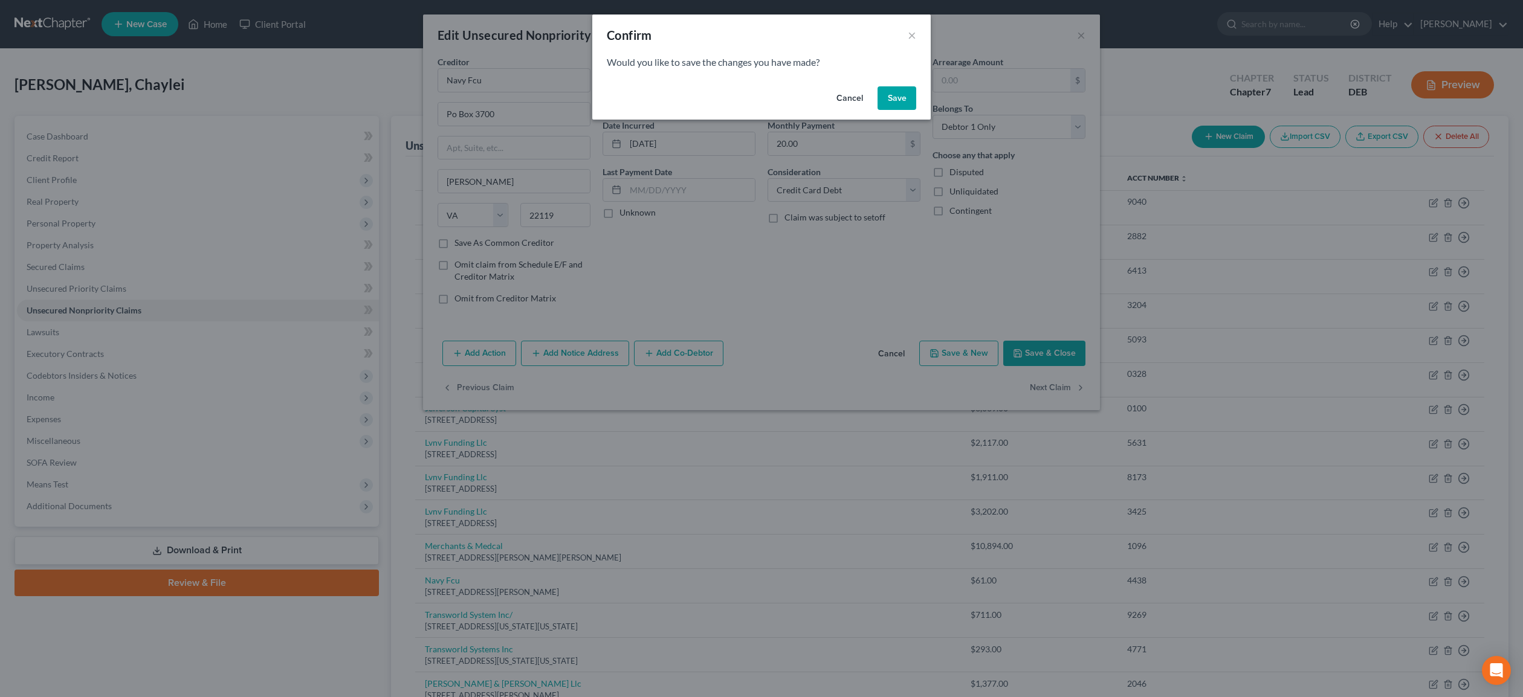
click at [903, 102] on button "Save" at bounding box center [897, 98] width 39 height 24
select select "39"
select select "1"
select select "0"
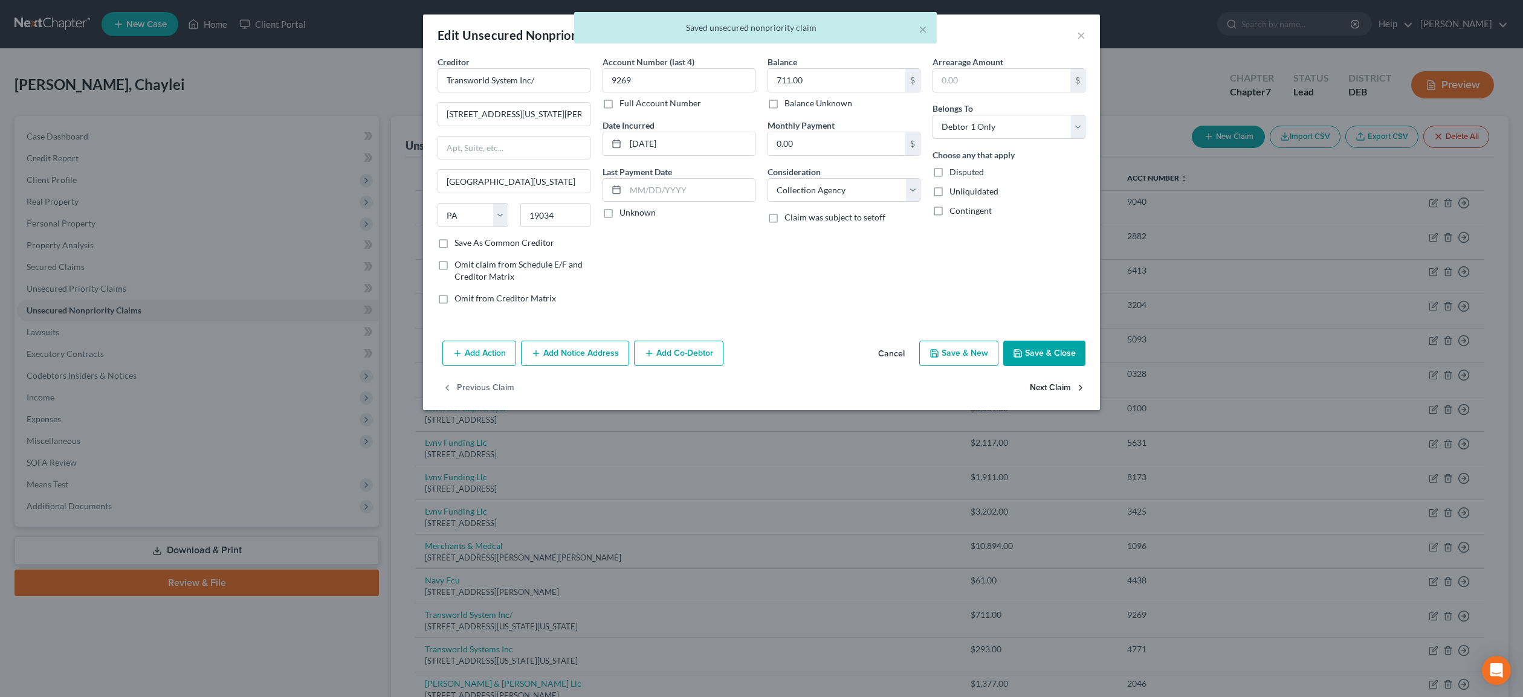
click at [1069, 389] on button "Next Claim" at bounding box center [1058, 388] width 56 height 25
select select "39"
select select "1"
select select "0"
click at [1069, 389] on button "Next Claim" at bounding box center [1058, 388] width 56 height 25
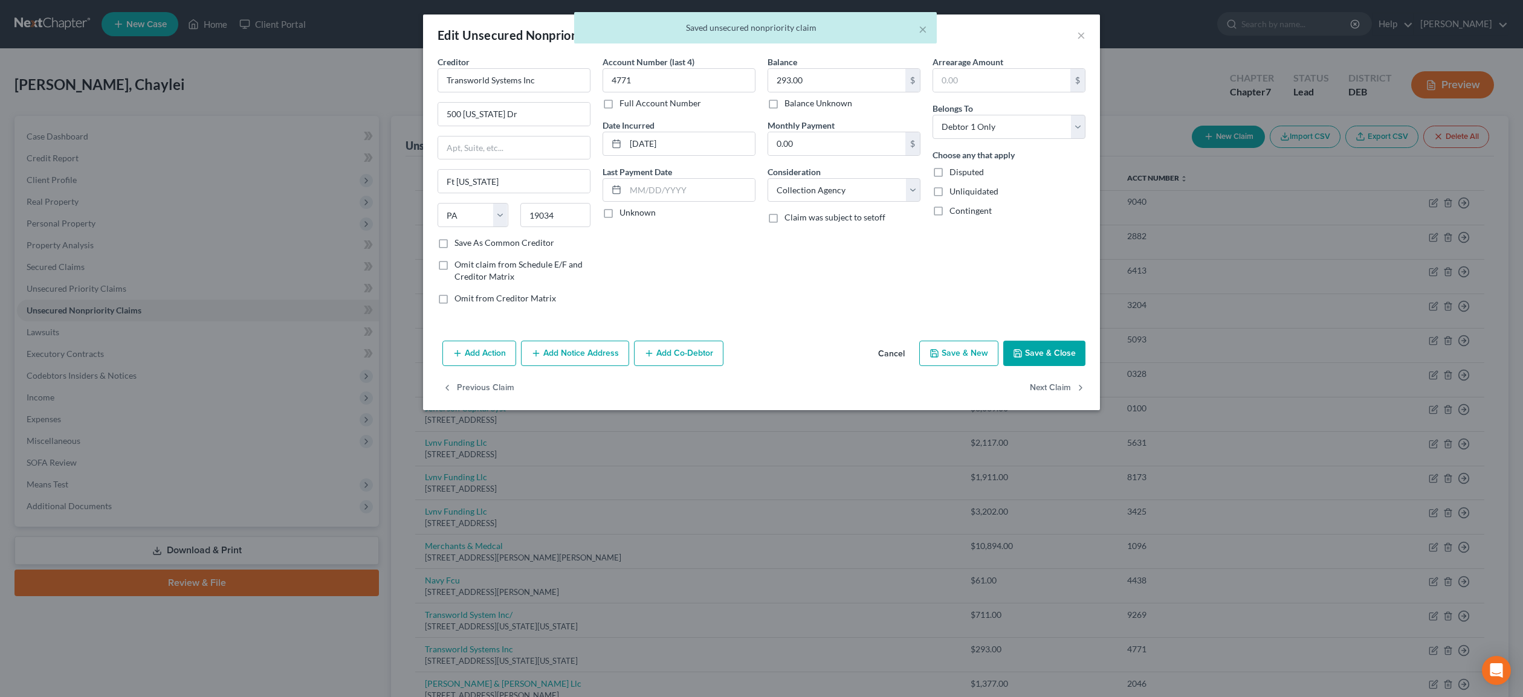
select select "48"
select select "1"
select select "0"
click at [1069, 389] on div "Previous Claim" at bounding box center [761, 393] width 677 height 35
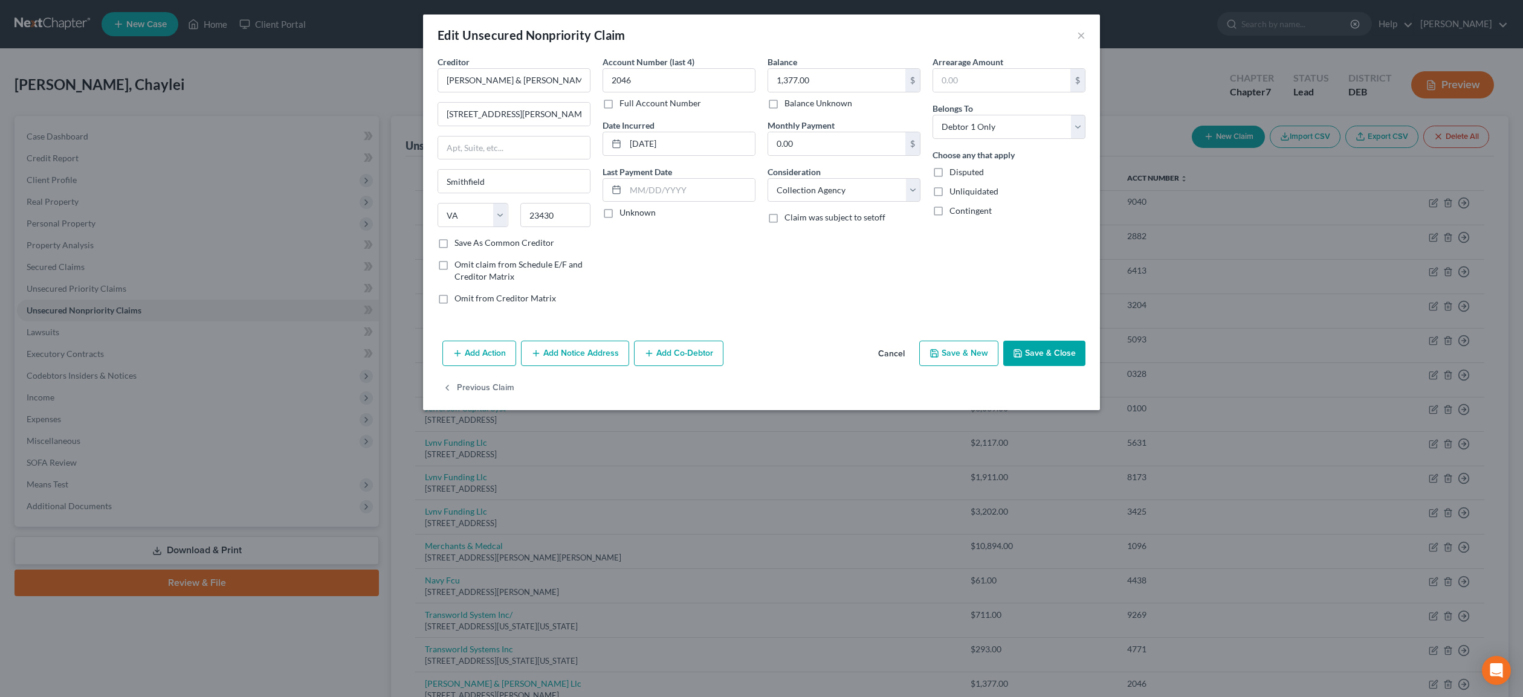
drag, startPoint x: 881, startPoint y: 348, endPoint x: 740, endPoint y: 253, distance: 170.3
click at [740, 253] on div "Edit Unsecured Nonpriority Claim × Creditor * [PERSON_NAME] & [PERSON_NAME] Llc…" at bounding box center [761, 213] width 677 height 396
click at [740, 253] on div "Account Number (last 4) 2046 Full Account Number Date Incurred [DATE] Last Paym…" at bounding box center [679, 185] width 165 height 259
click at [1080, 37] on button "×" at bounding box center [1081, 35] width 8 height 15
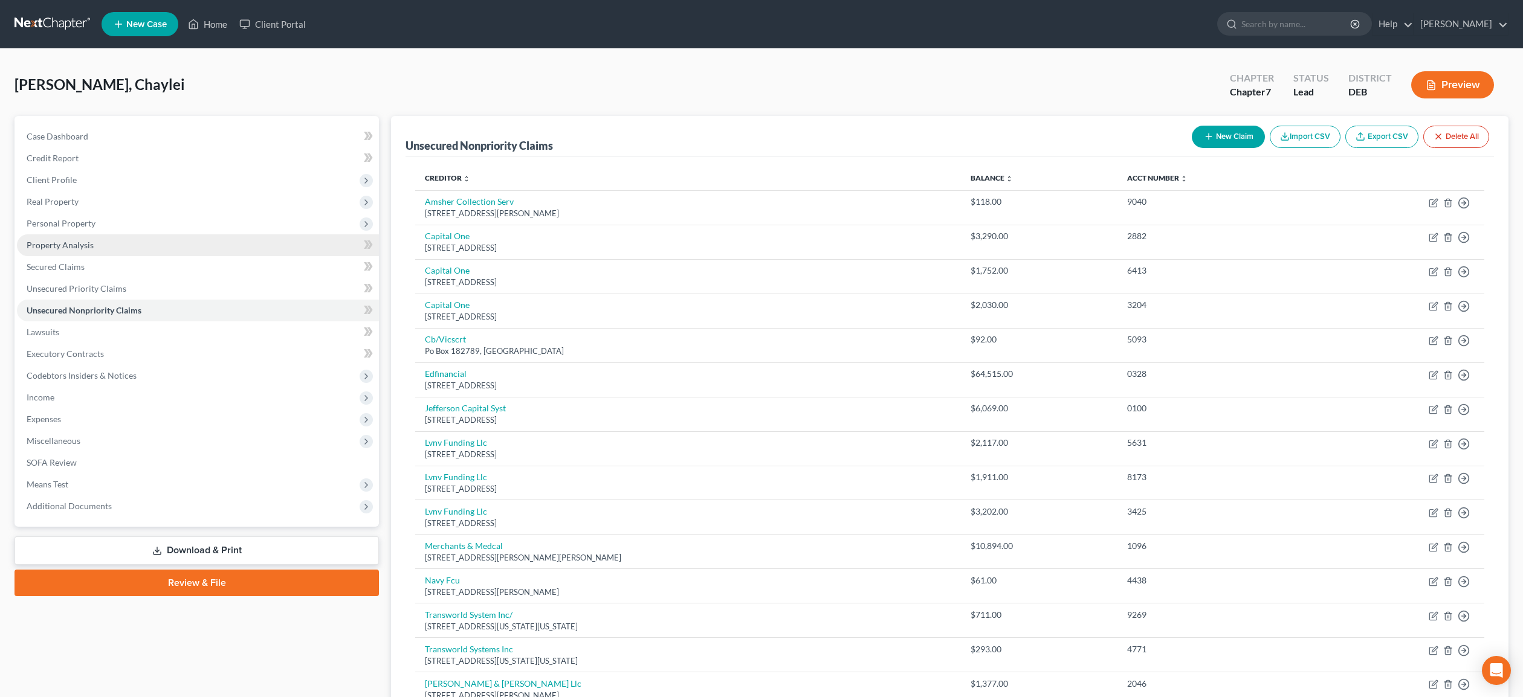
click at [61, 245] on span "Property Analysis" at bounding box center [60, 245] width 67 height 10
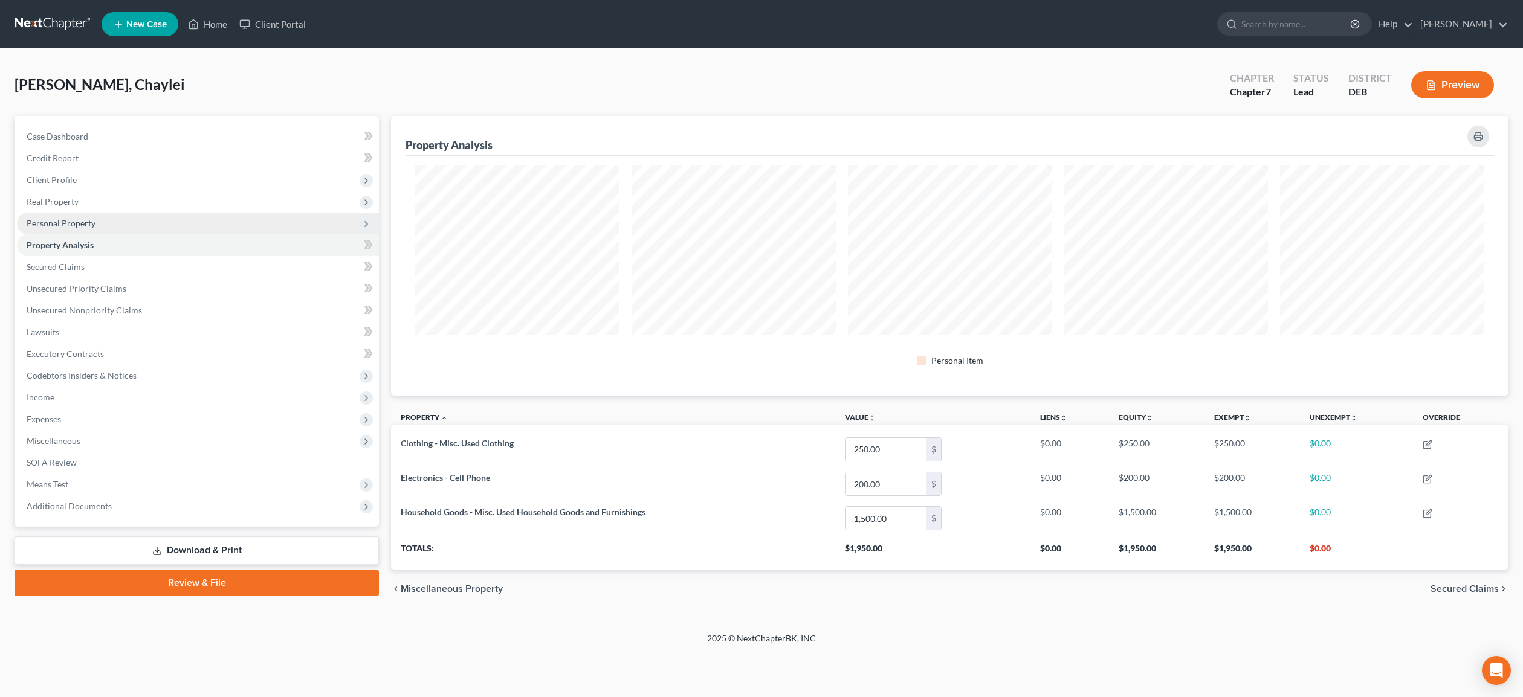
scroll to position [280, 1117]
click at [75, 225] on span "Personal Property" at bounding box center [61, 223] width 69 height 10
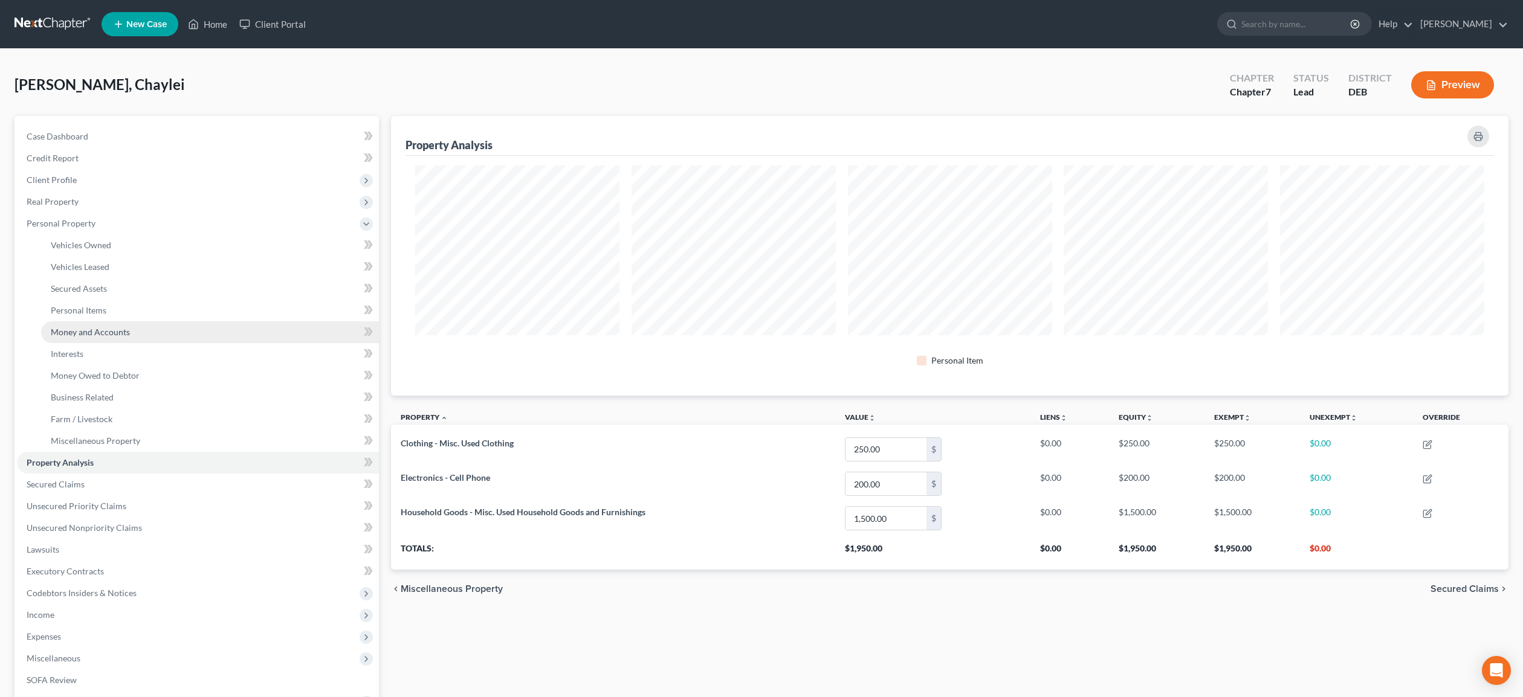
click at [114, 329] on span "Money and Accounts" at bounding box center [90, 332] width 79 height 10
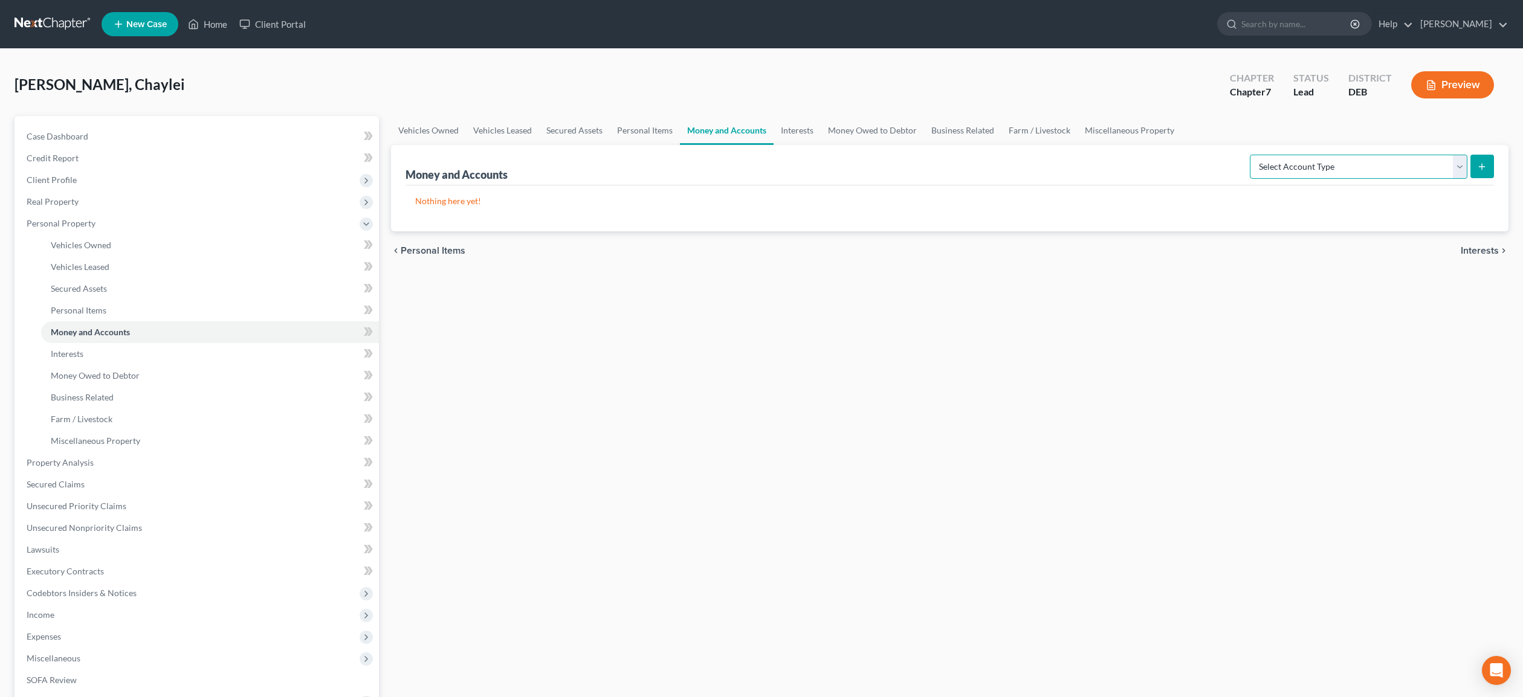
click at [1250, 155] on select "Select Account Type Brokerage Cash on Hand Certificates of Deposit Checking Acc…" at bounding box center [1359, 167] width 218 height 24
select select "cash_on_hand"
click option "Cash on Hand" at bounding box center [0, 0] width 0 height 0
click at [1476, 161] on button "submit" at bounding box center [1482, 167] width 24 height 24
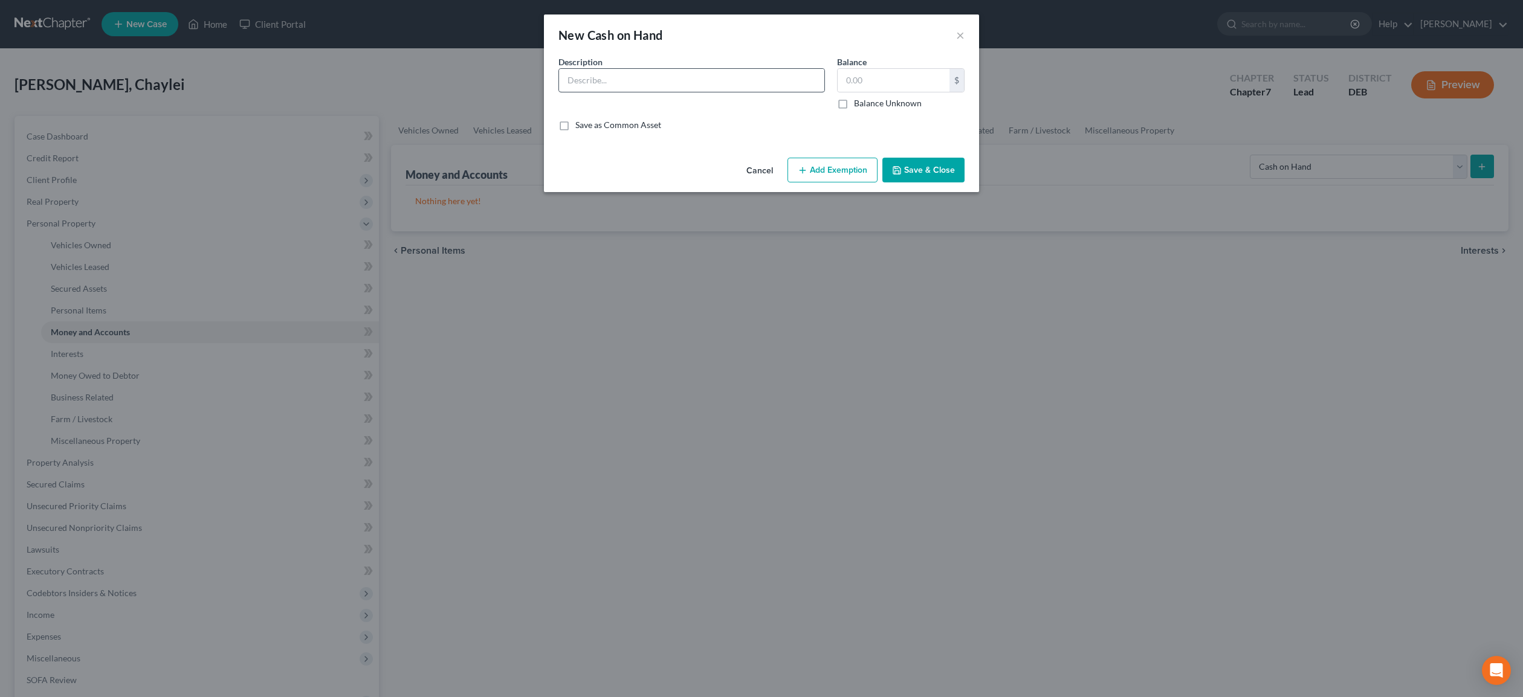
drag, startPoint x: 607, startPoint y: 60, endPoint x: 603, endPoint y: 73, distance: 14.0
click at [607, 60] on div "Description *" at bounding box center [691, 83] width 279 height 54
click at [602, 76] on input "text" at bounding box center [691, 80] width 265 height 23
click at [593, 77] on input "Cash ON Hand" at bounding box center [691, 80] width 265 height 23
click at [598, 77] on input "Cash ON Hand" at bounding box center [691, 80] width 265 height 23
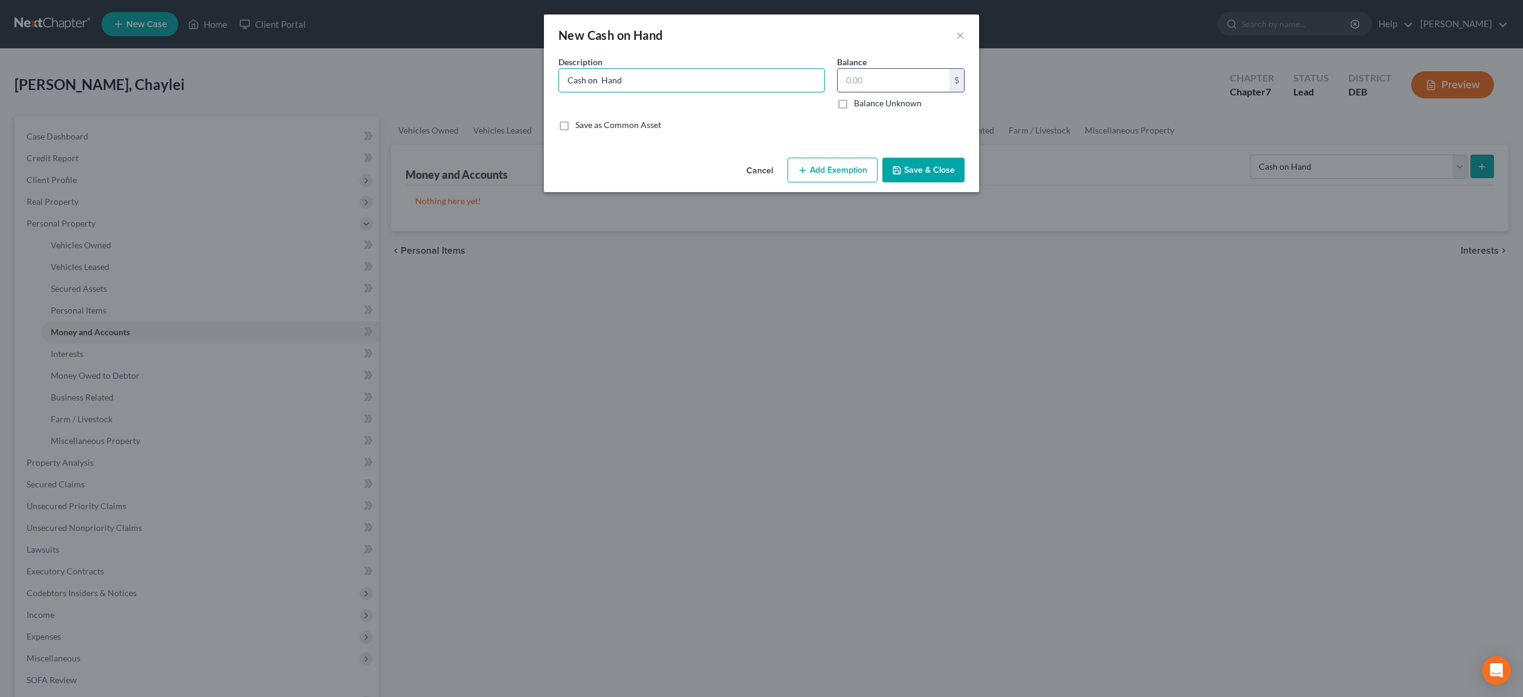
type input "Cash on Hand"
click at [891, 80] on input "text" at bounding box center [894, 80] width 112 height 23
type input "10.00"
drag, startPoint x: 848, startPoint y: 175, endPoint x: 891, endPoint y: 336, distance: 166.4
click at [849, 176] on button "Add Exemption" at bounding box center [832, 170] width 90 height 25
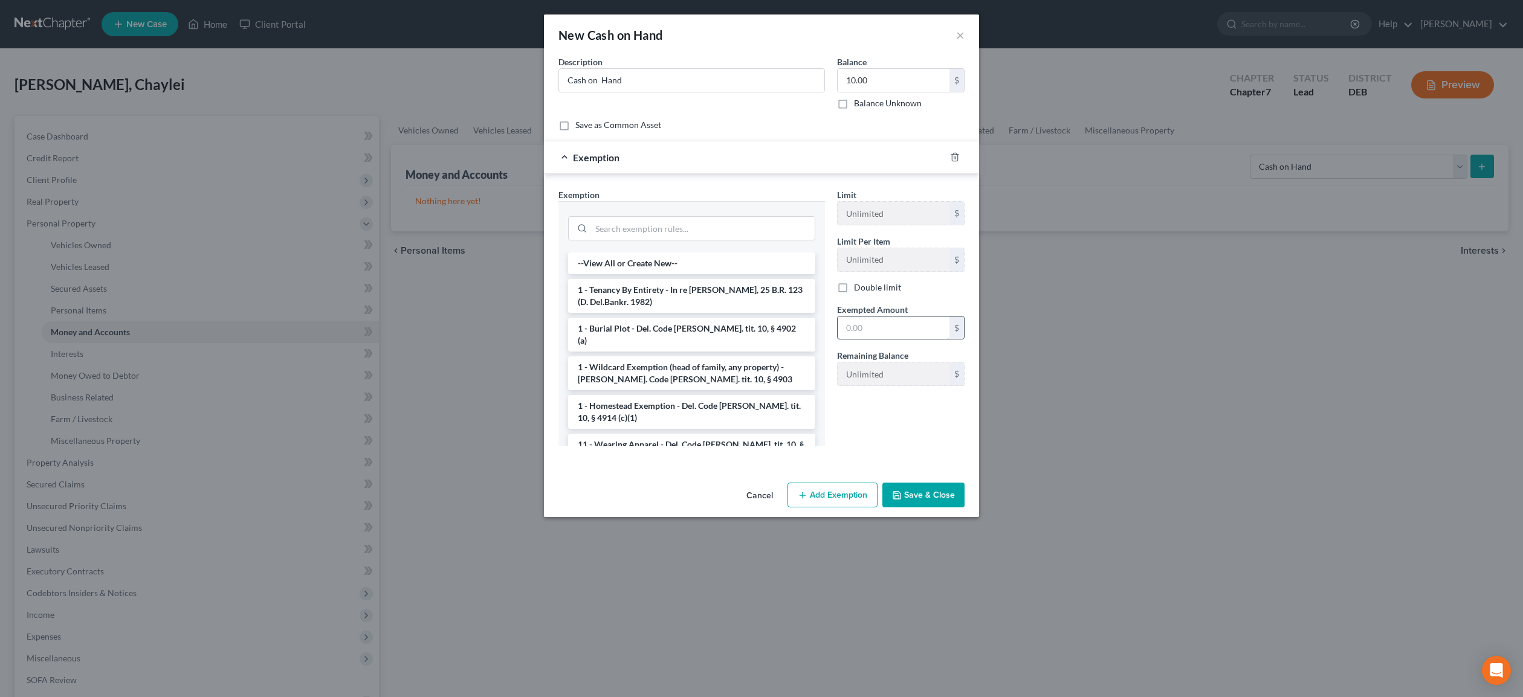
click at [867, 337] on input "text" at bounding box center [894, 328] width 112 height 23
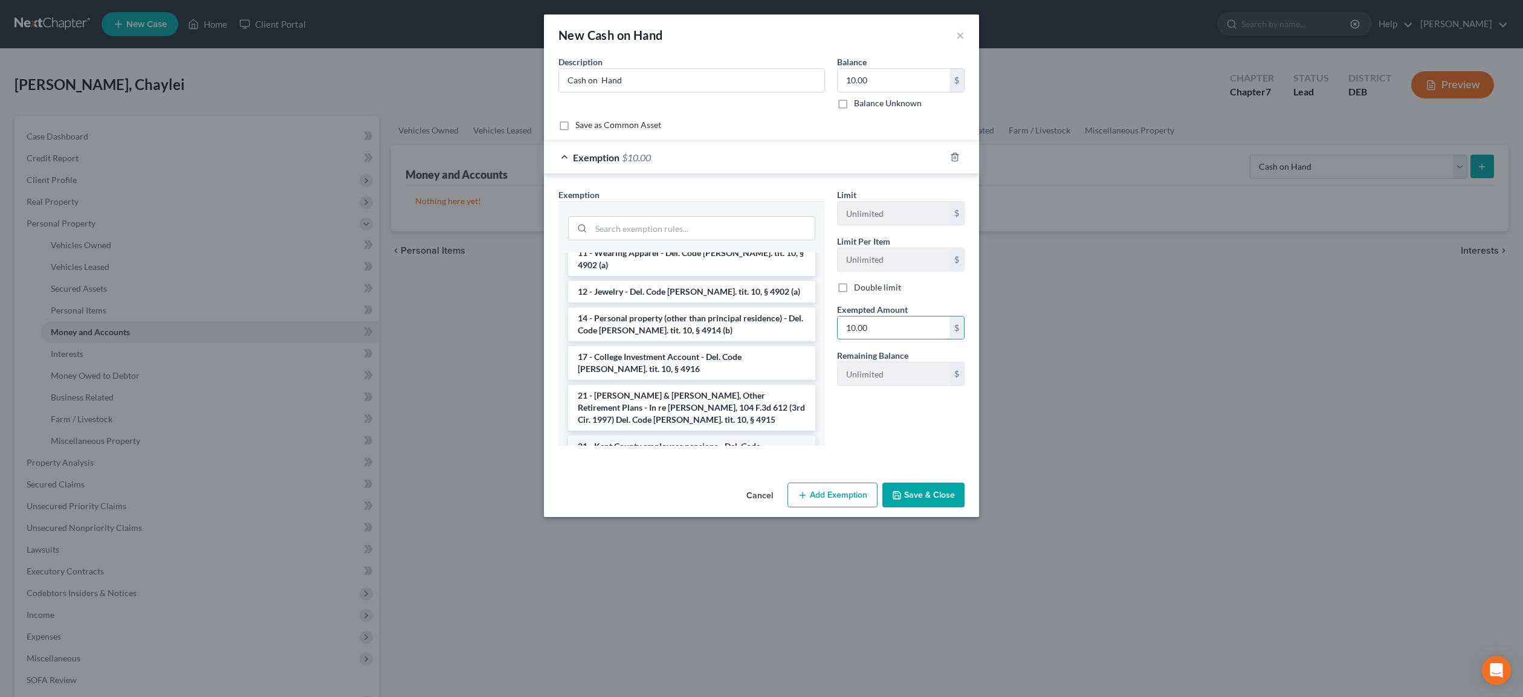
scroll to position [194, 0]
type input "10.00"
click at [671, 305] on li "14 - Personal property (other than principal residence) - Del. Code [PERSON_NAM…" at bounding box center [691, 322] width 247 height 34
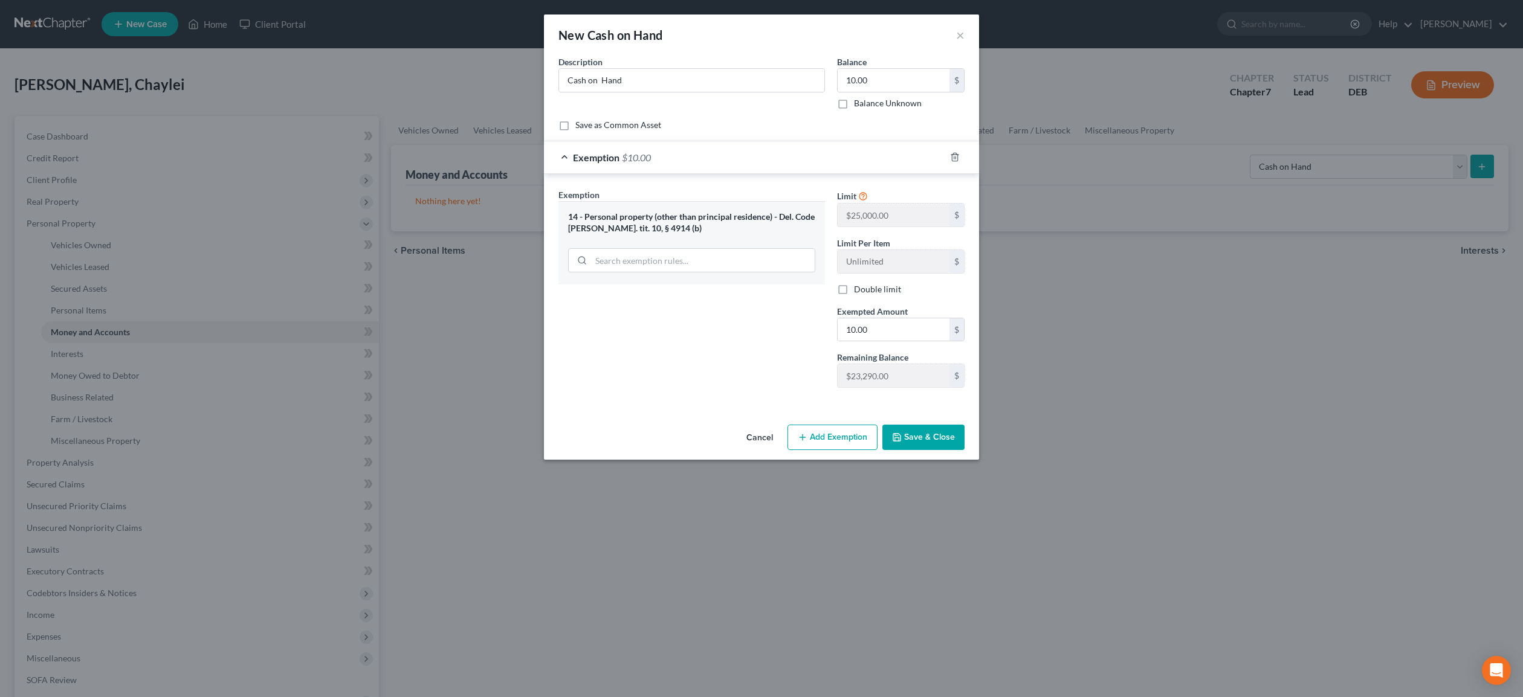
click at [919, 441] on button "Save & Close" at bounding box center [923, 437] width 82 height 25
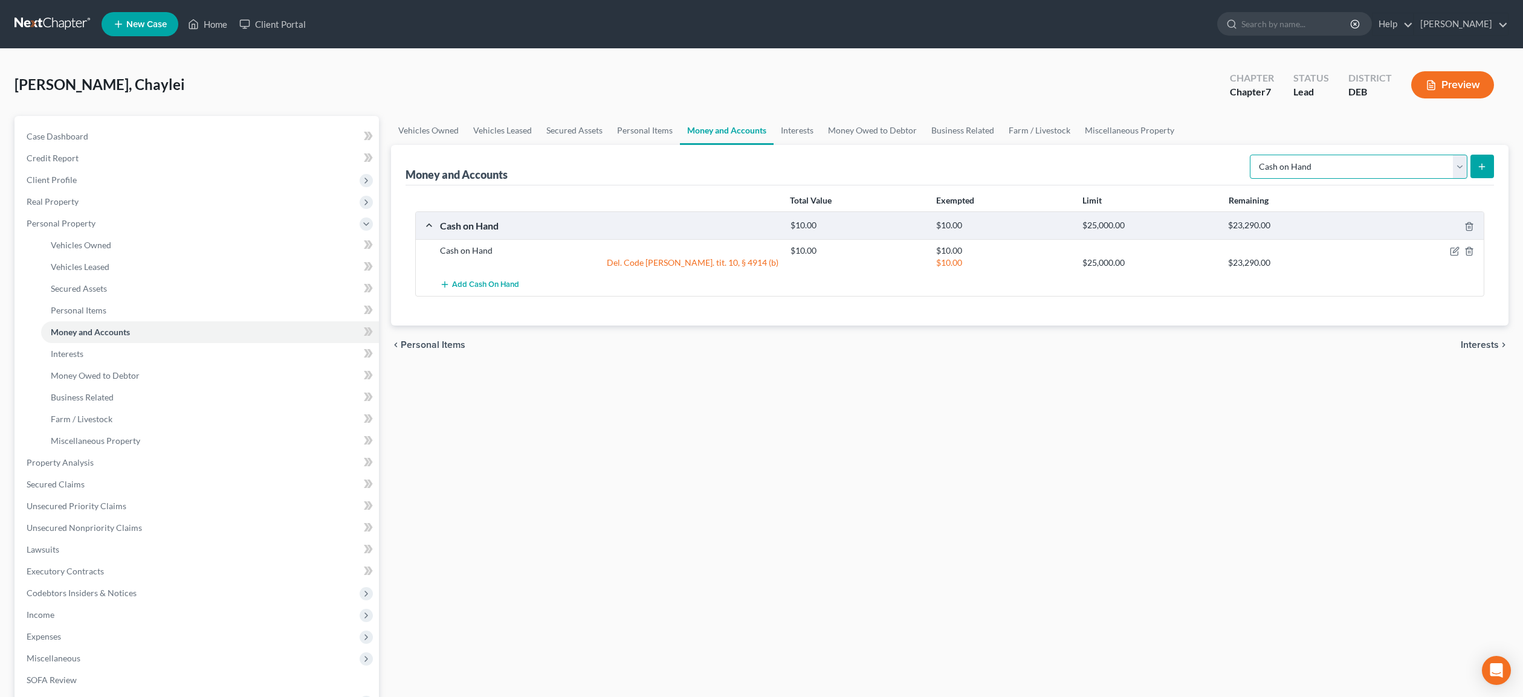
select select "checking"
click option "Checking Account" at bounding box center [0, 0] width 0 height 0
click at [1482, 165] on icon "submit" at bounding box center [1482, 167] width 10 height 10
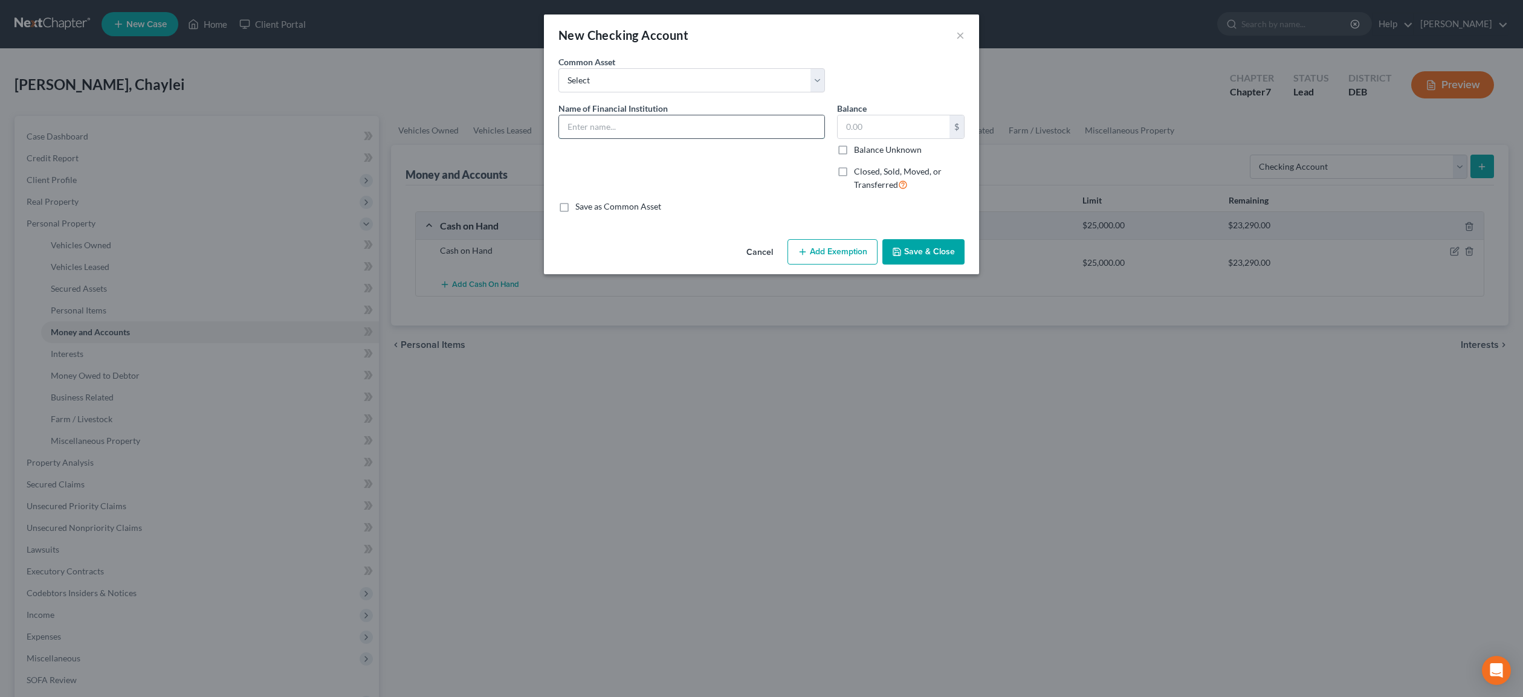
click at [604, 117] on input "text" at bounding box center [691, 126] width 265 height 23
click at [603, 126] on input "USAA CHecking (xxx" at bounding box center [691, 126] width 265 height 23
click at [682, 131] on input "USAA Checking (xxx" at bounding box center [691, 126] width 265 height 23
type input "USAA Checking (xxx )"
click at [867, 130] on input "text" at bounding box center [894, 126] width 112 height 23
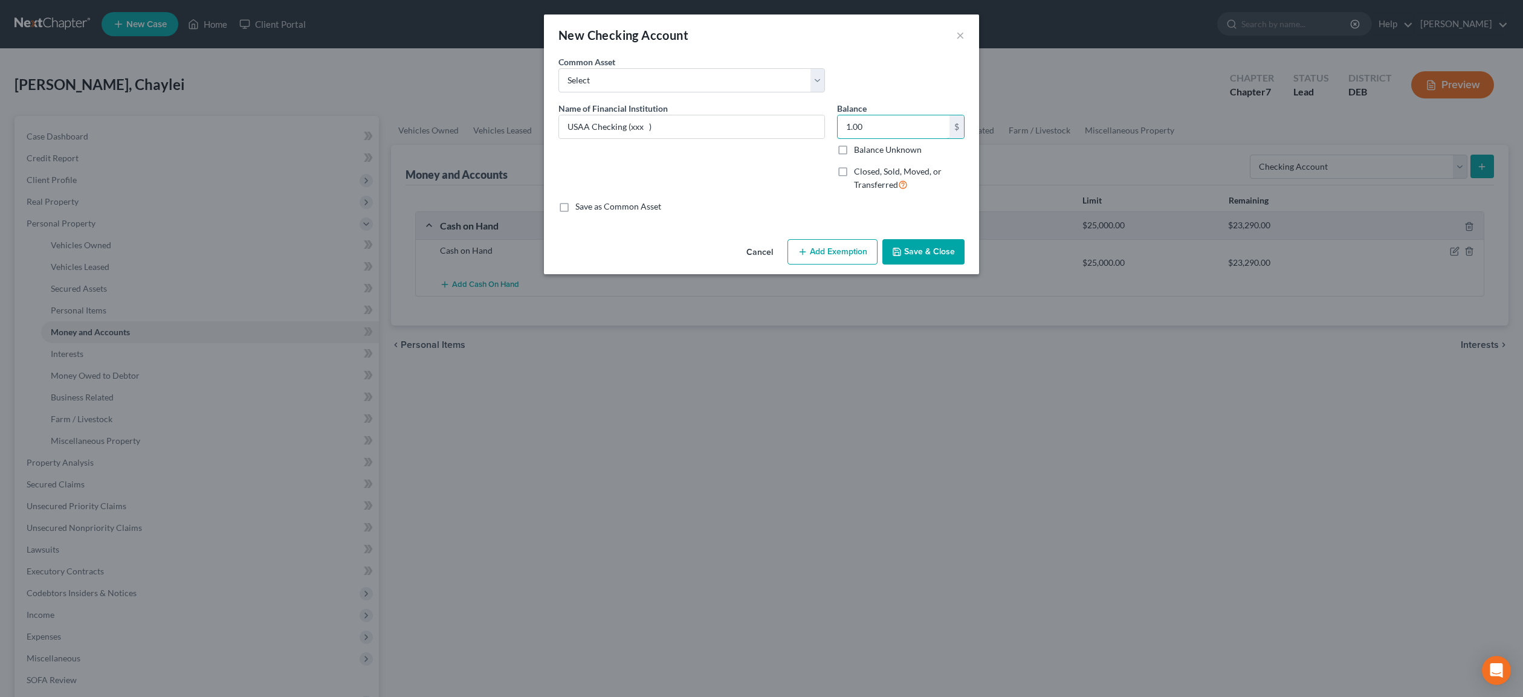
type input "1.00"
click at [829, 252] on button "Add Exemption" at bounding box center [832, 251] width 90 height 25
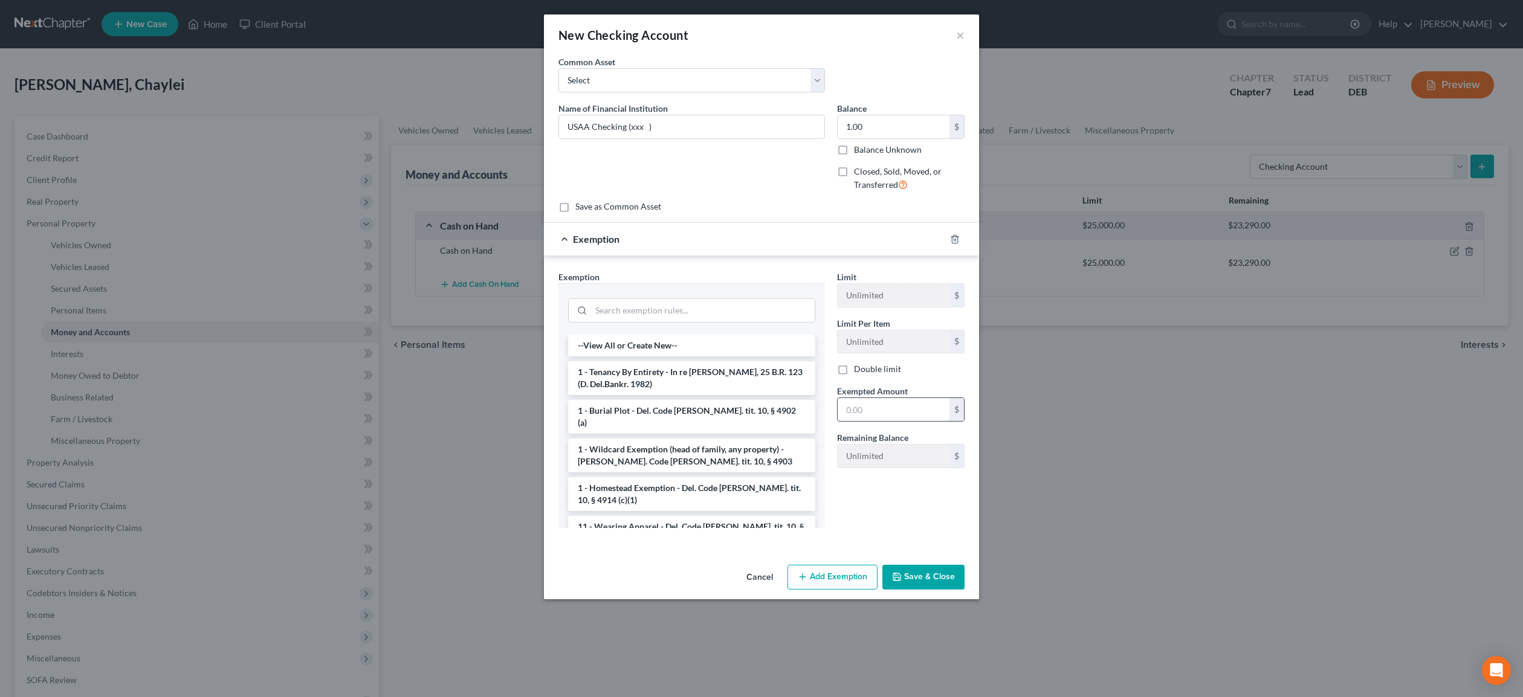
click at [866, 410] on input "text" at bounding box center [894, 409] width 112 height 23
type input "1"
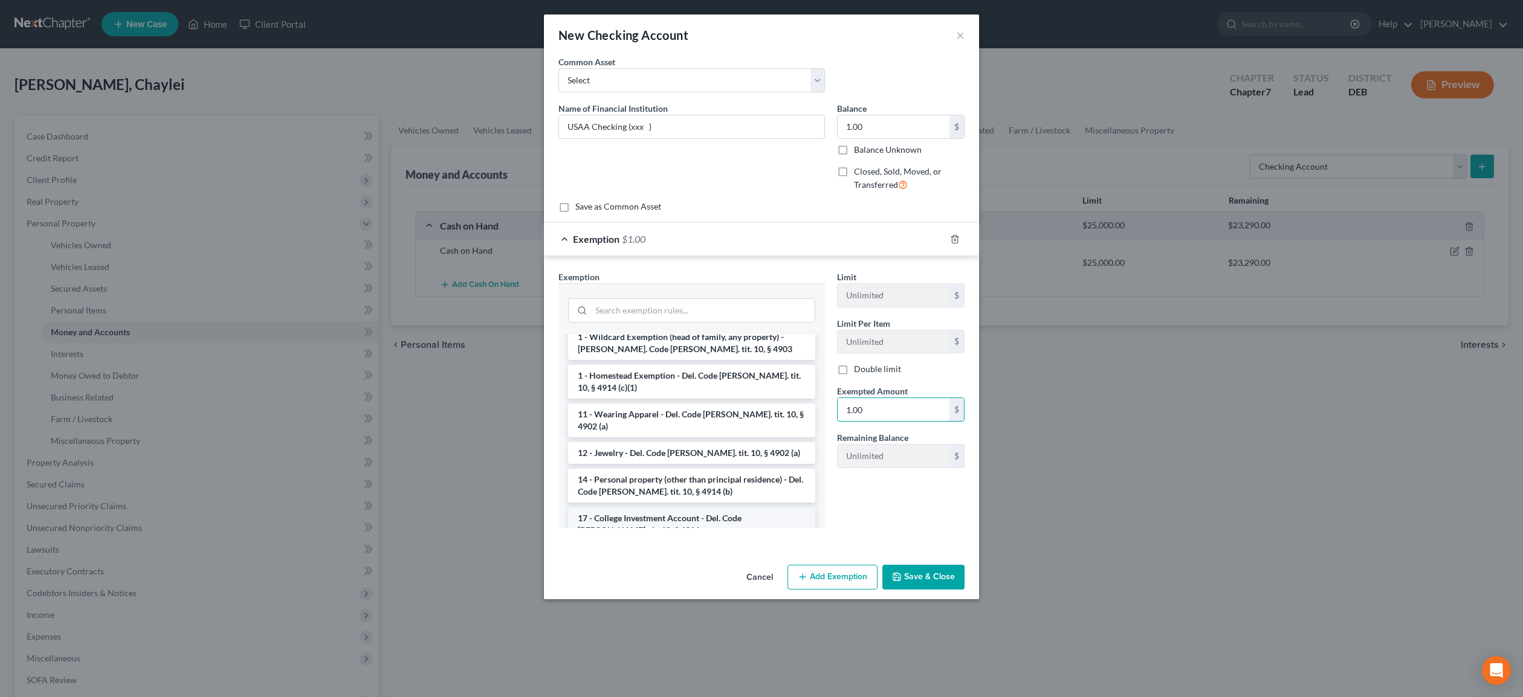
scroll to position [113, 0]
type input "1.00"
click at [642, 468] on li "14 - Personal property (other than principal residence) - Del. Code [PERSON_NAM…" at bounding box center [691, 485] width 247 height 34
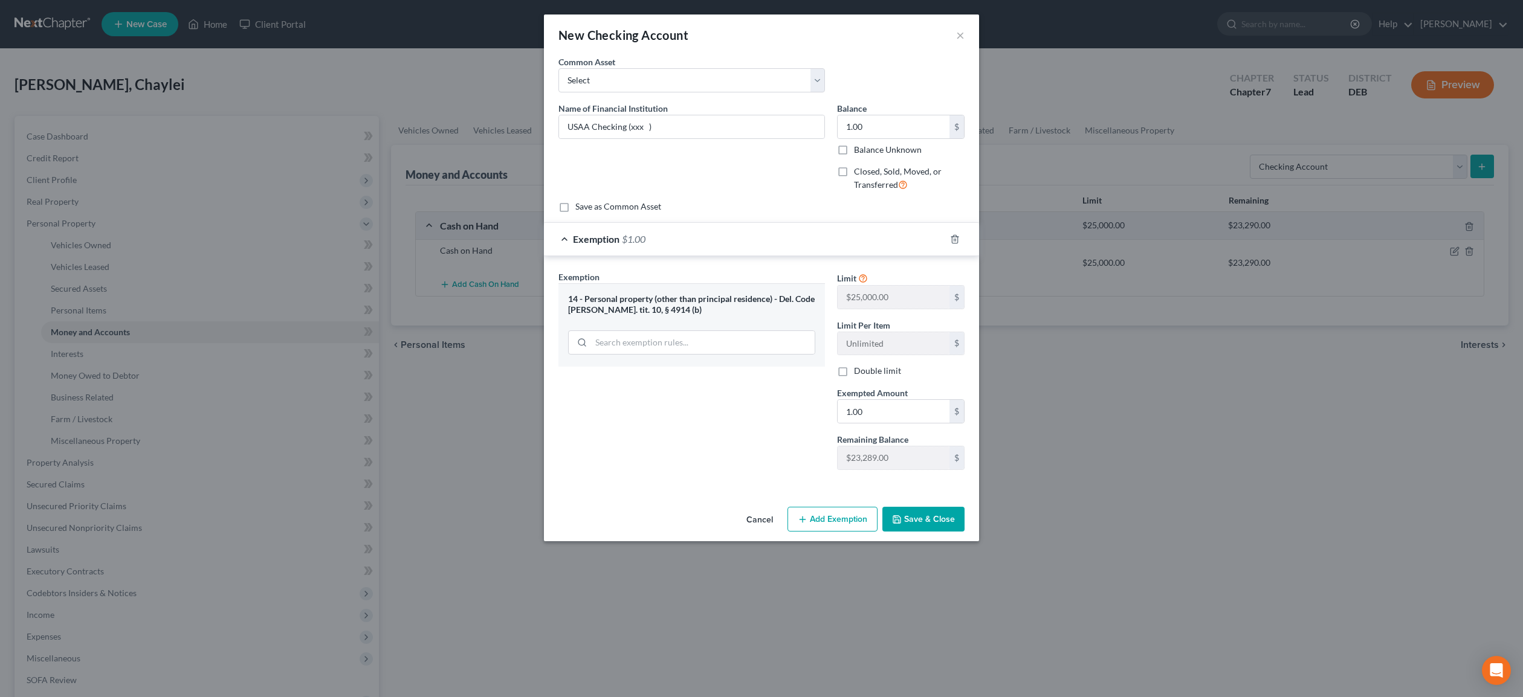
click at [914, 519] on button "Save & Close" at bounding box center [923, 519] width 82 height 25
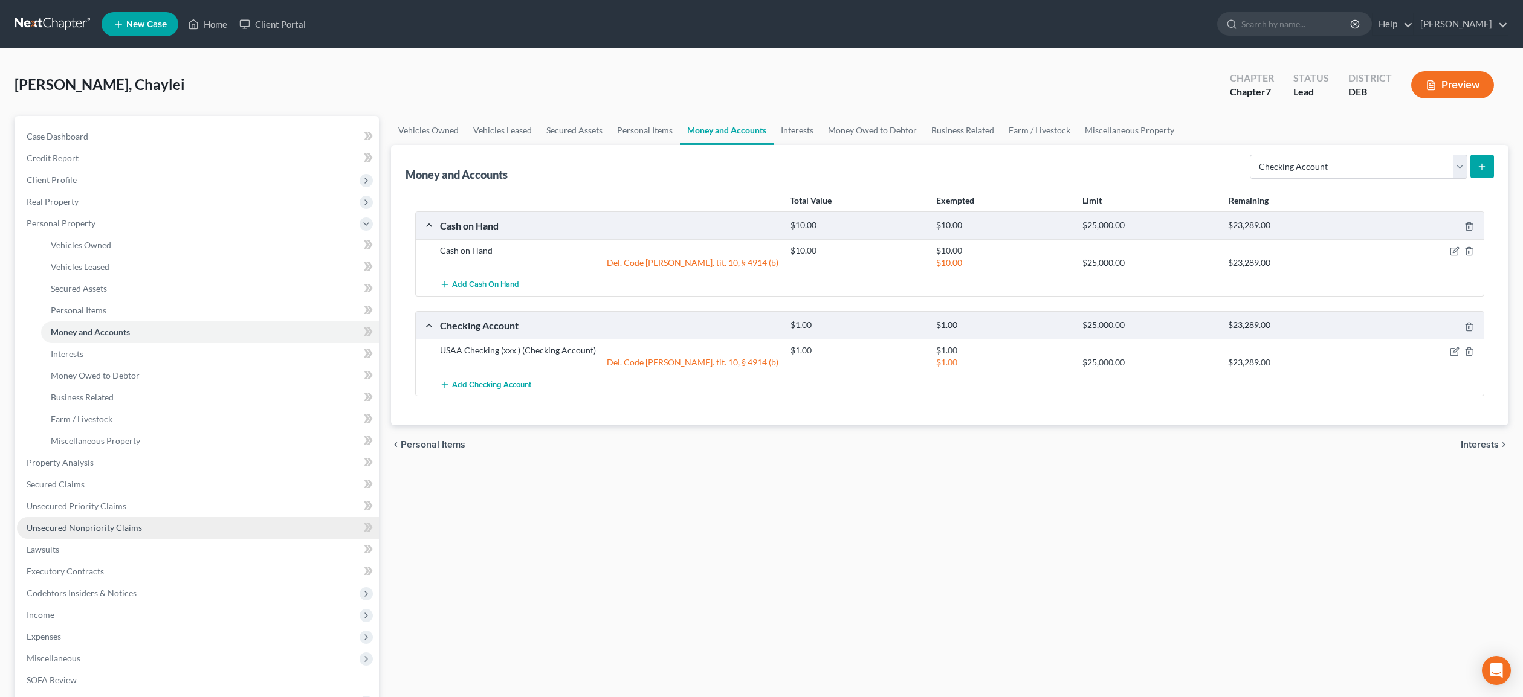
click at [86, 526] on span "Unsecured Nonpriority Claims" at bounding box center [84, 528] width 115 height 10
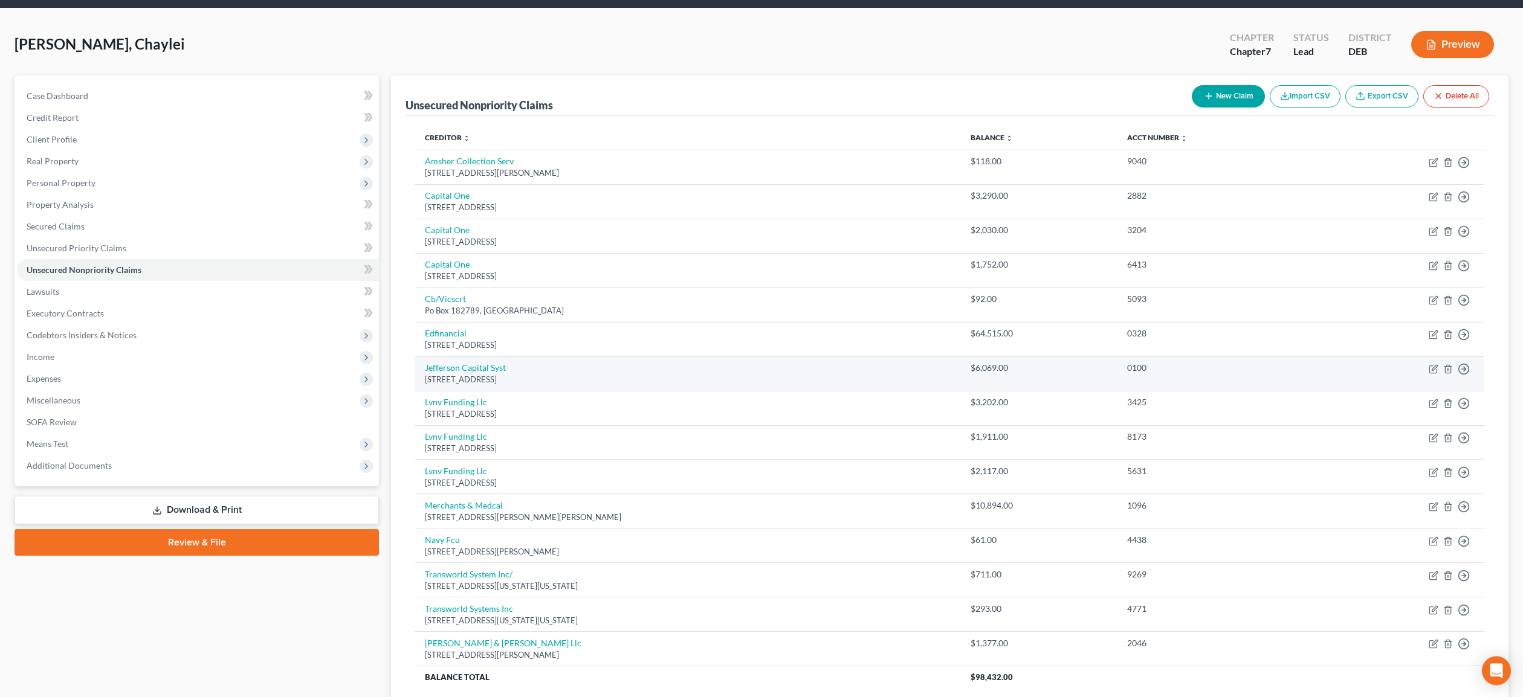
scroll to position [41, 0]
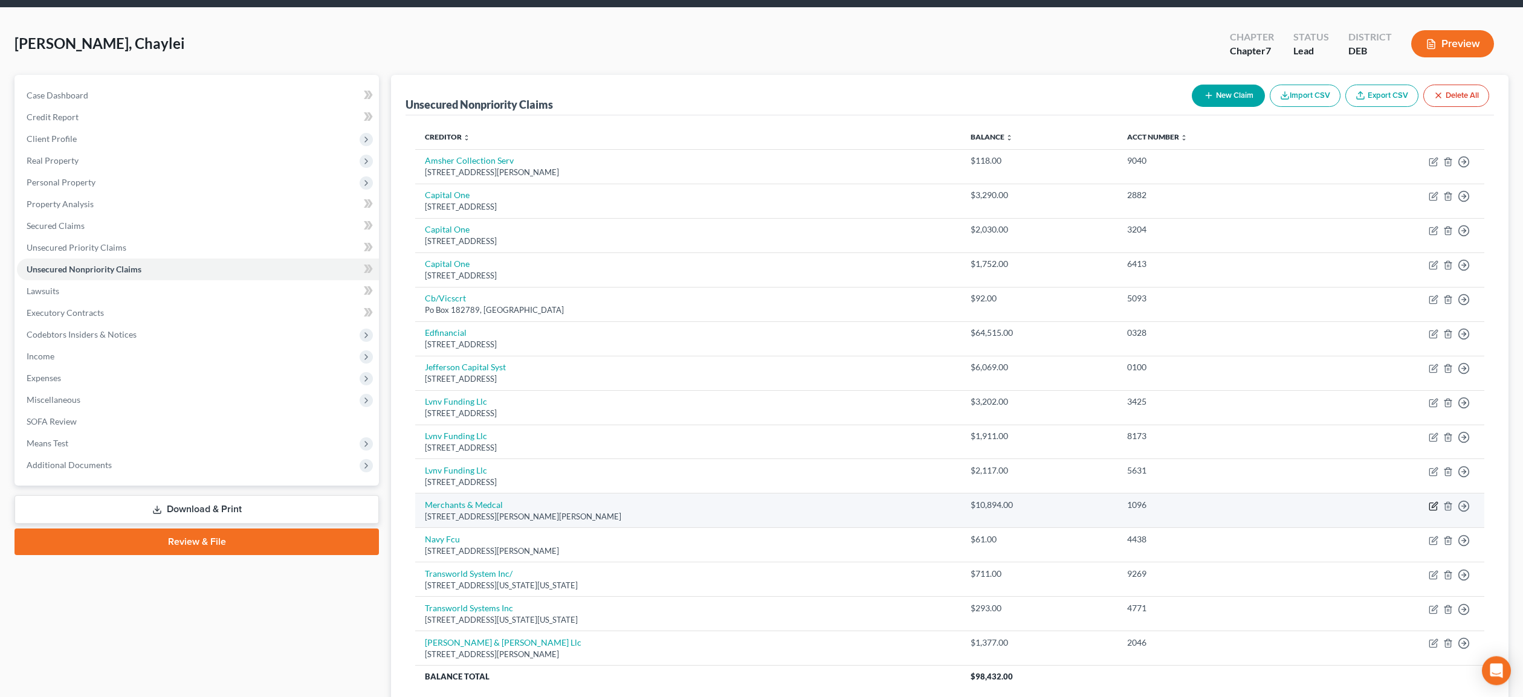
click at [1435, 508] on icon "button" at bounding box center [1434, 507] width 10 height 10
select select "23"
select select "1"
select select "0"
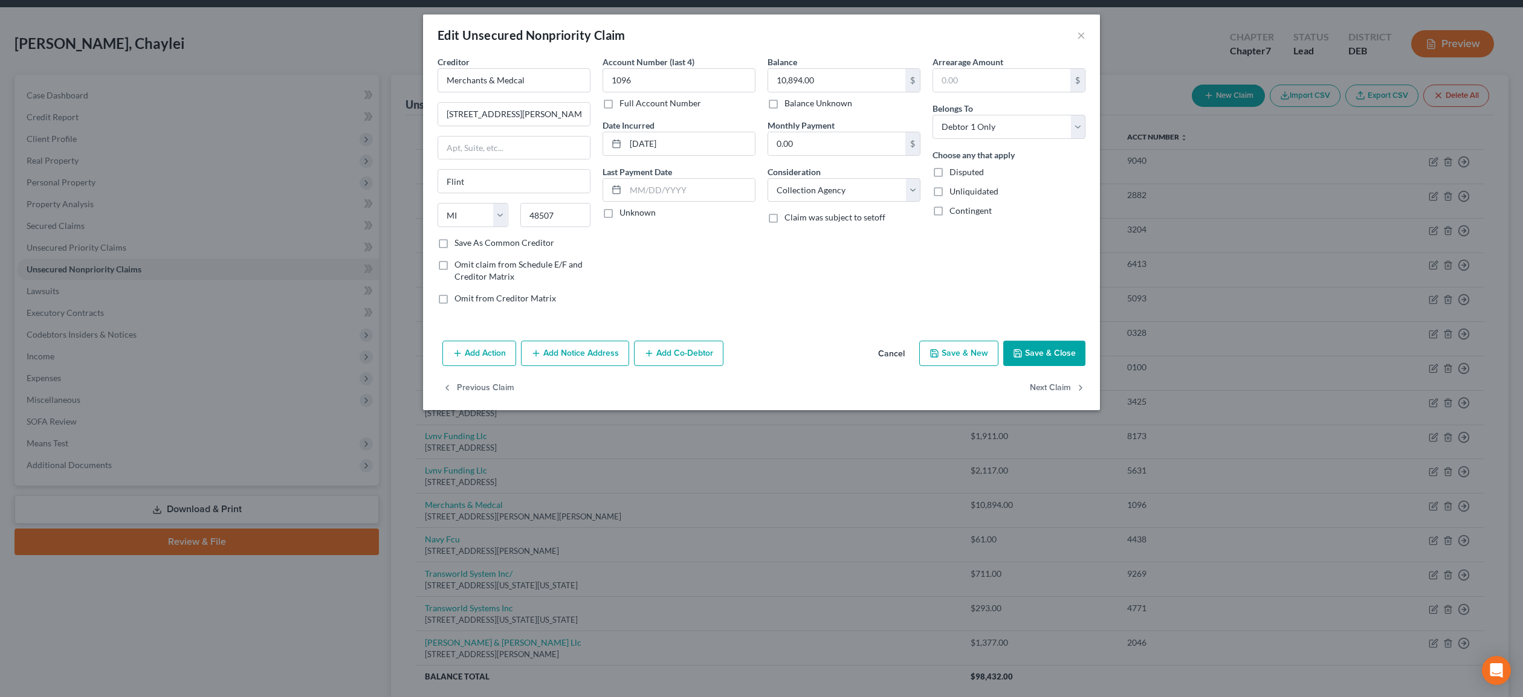
click at [891, 352] on button "Cancel" at bounding box center [891, 354] width 46 height 24
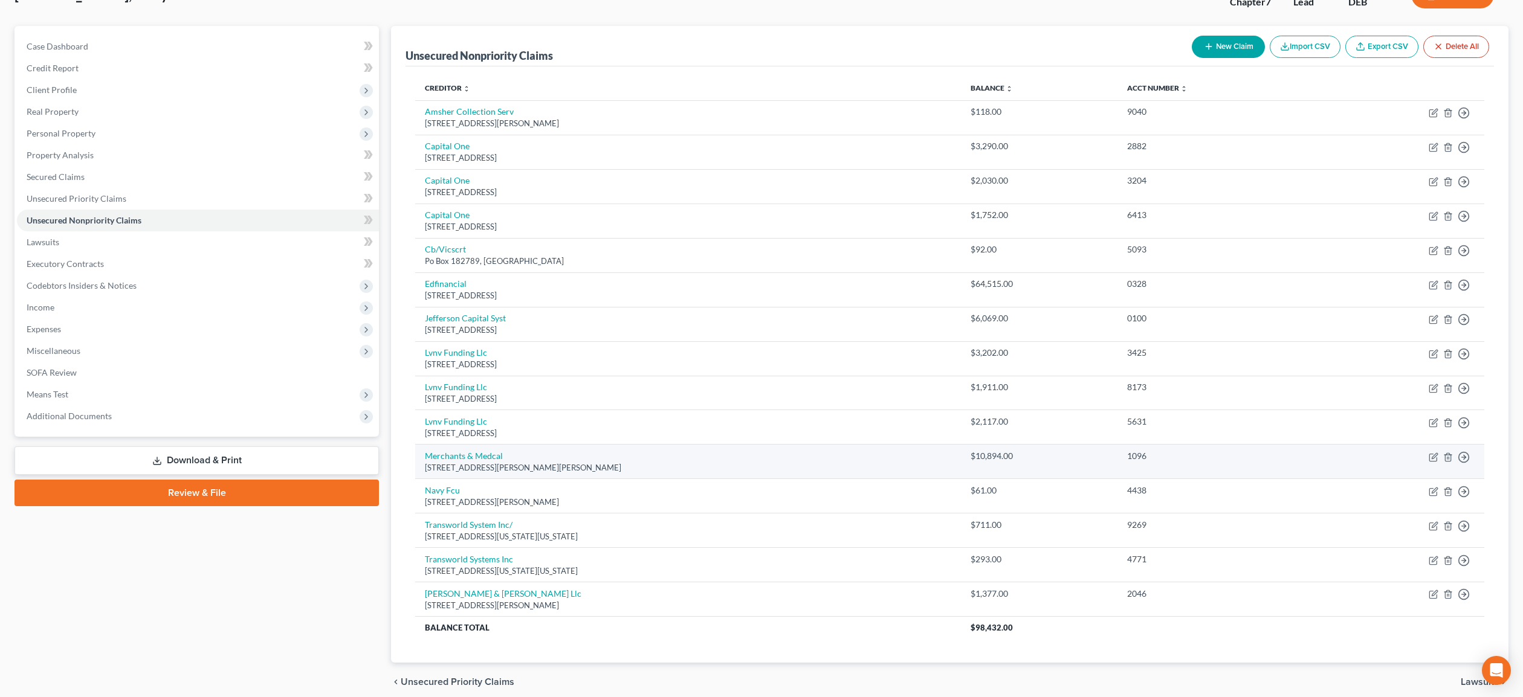
scroll to position [84, 0]
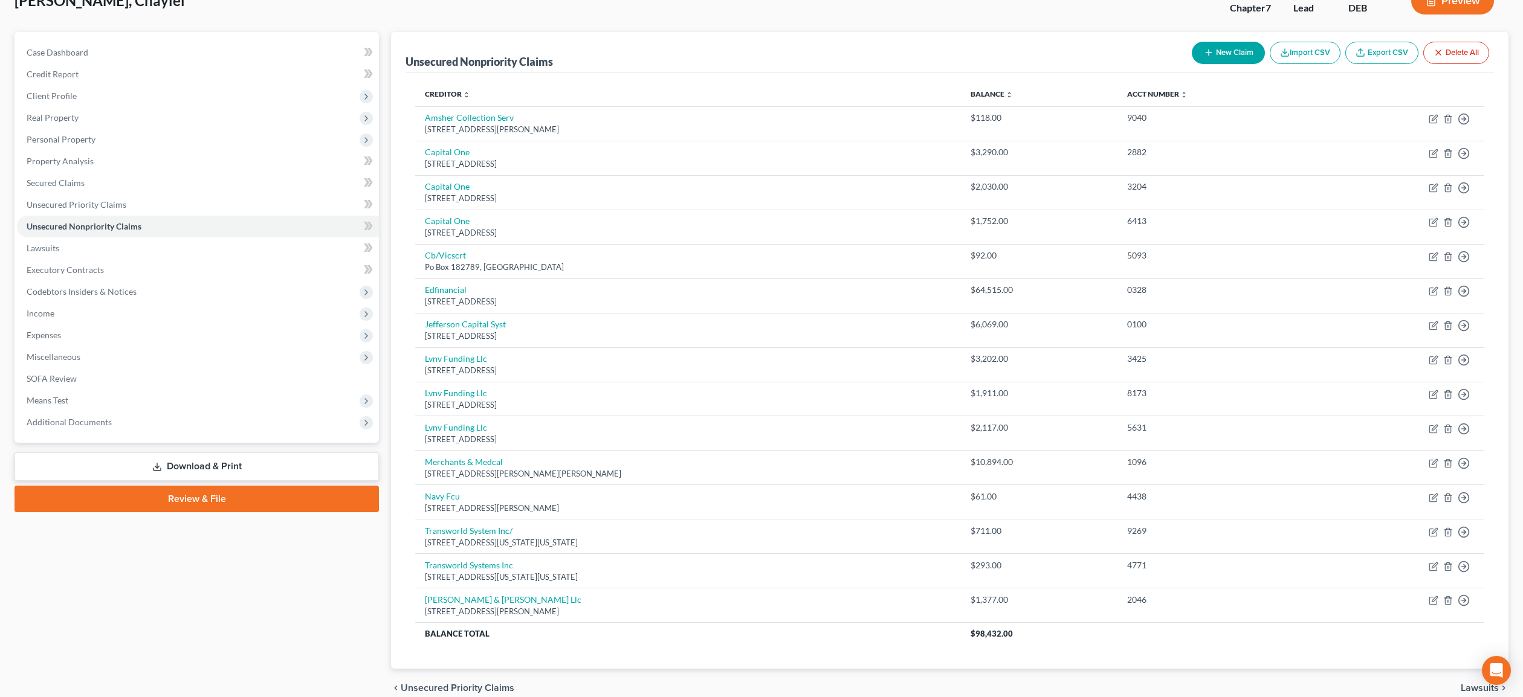
click at [1221, 56] on button "New Claim" at bounding box center [1228, 53] width 73 height 22
select select "0"
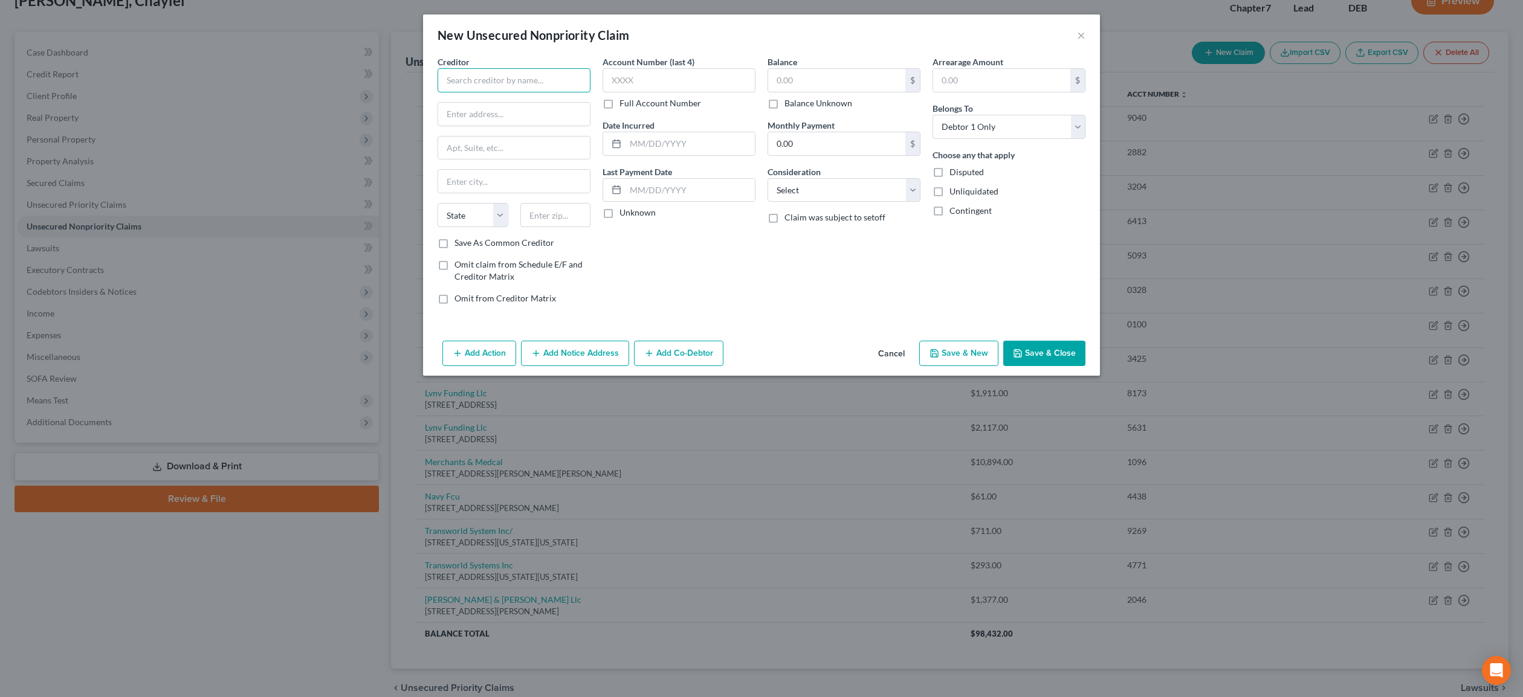
click at [500, 91] on input "text" at bounding box center [514, 80] width 153 height 24
type input "I.C. System, Inc,."
click at [630, 82] on input "text" at bounding box center [679, 80] width 153 height 24
type input "0001"
click at [846, 85] on input "text" at bounding box center [836, 80] width 137 height 23
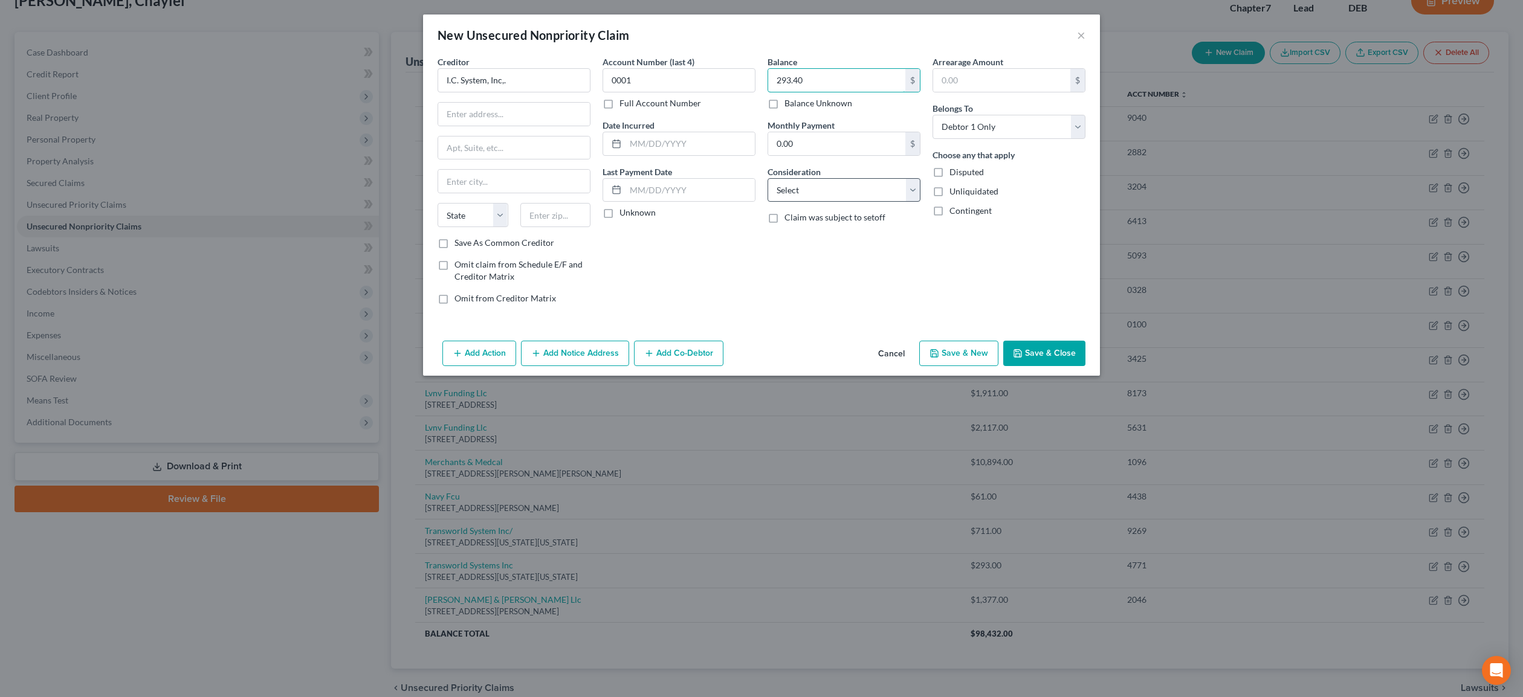
type input "293.40"
select select "19"
click option "Telephone / Internet Services" at bounding box center [0, 0] width 0 height 0
click at [485, 118] on input "text" at bounding box center [514, 114] width 152 height 23
type input "[STREET_ADDRESS]"
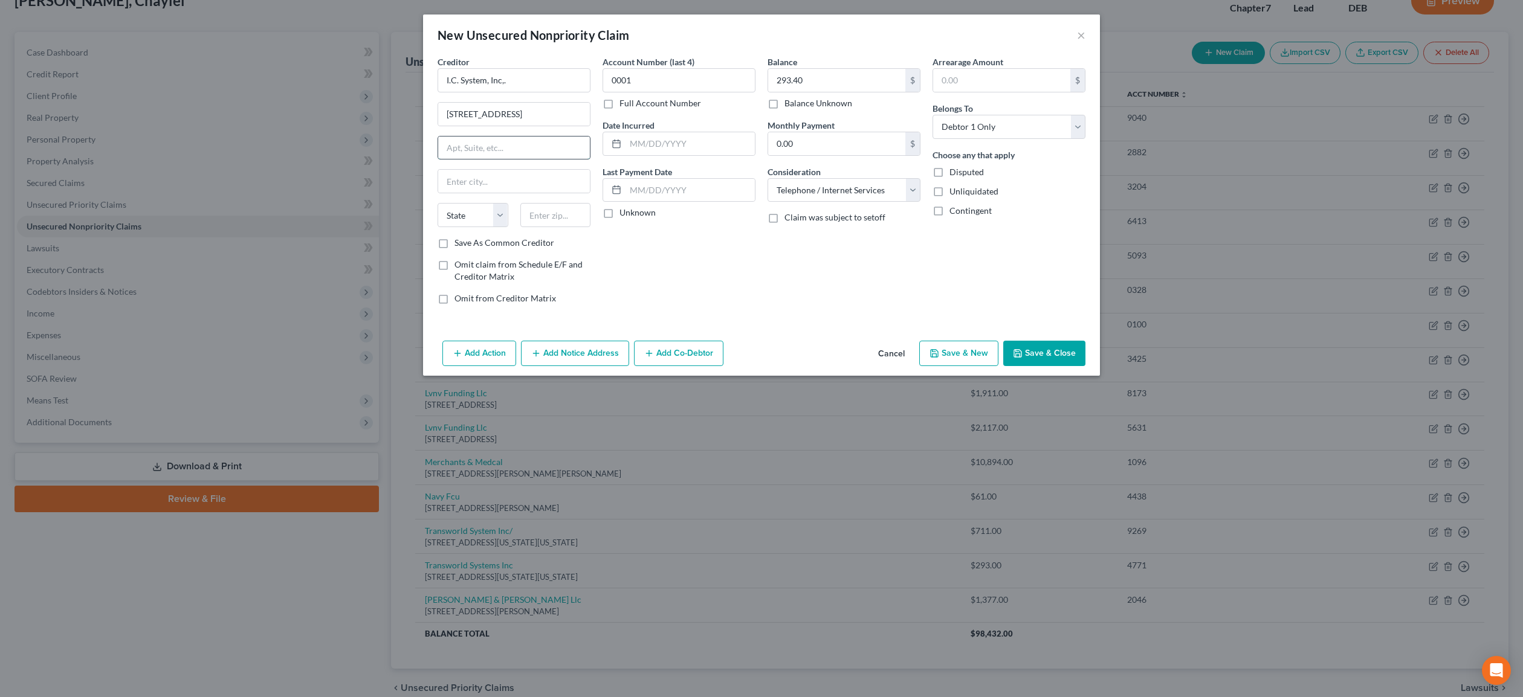
click at [492, 143] on input "text" at bounding box center [514, 148] width 152 height 23
type input "POB 64378"
type input "St. [PERSON_NAME]"
select select "24"
type input "55164-0378"
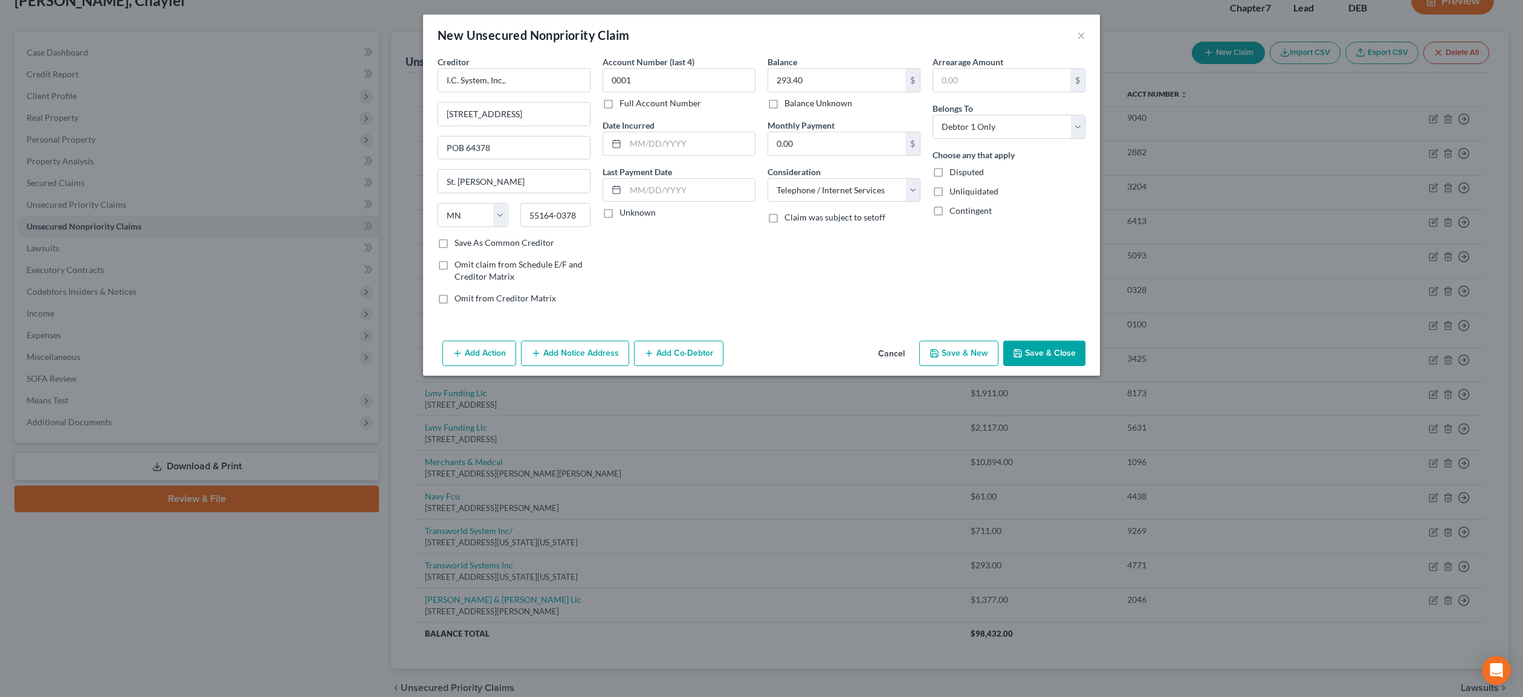
click at [1052, 348] on button "Save & Close" at bounding box center [1044, 353] width 82 height 25
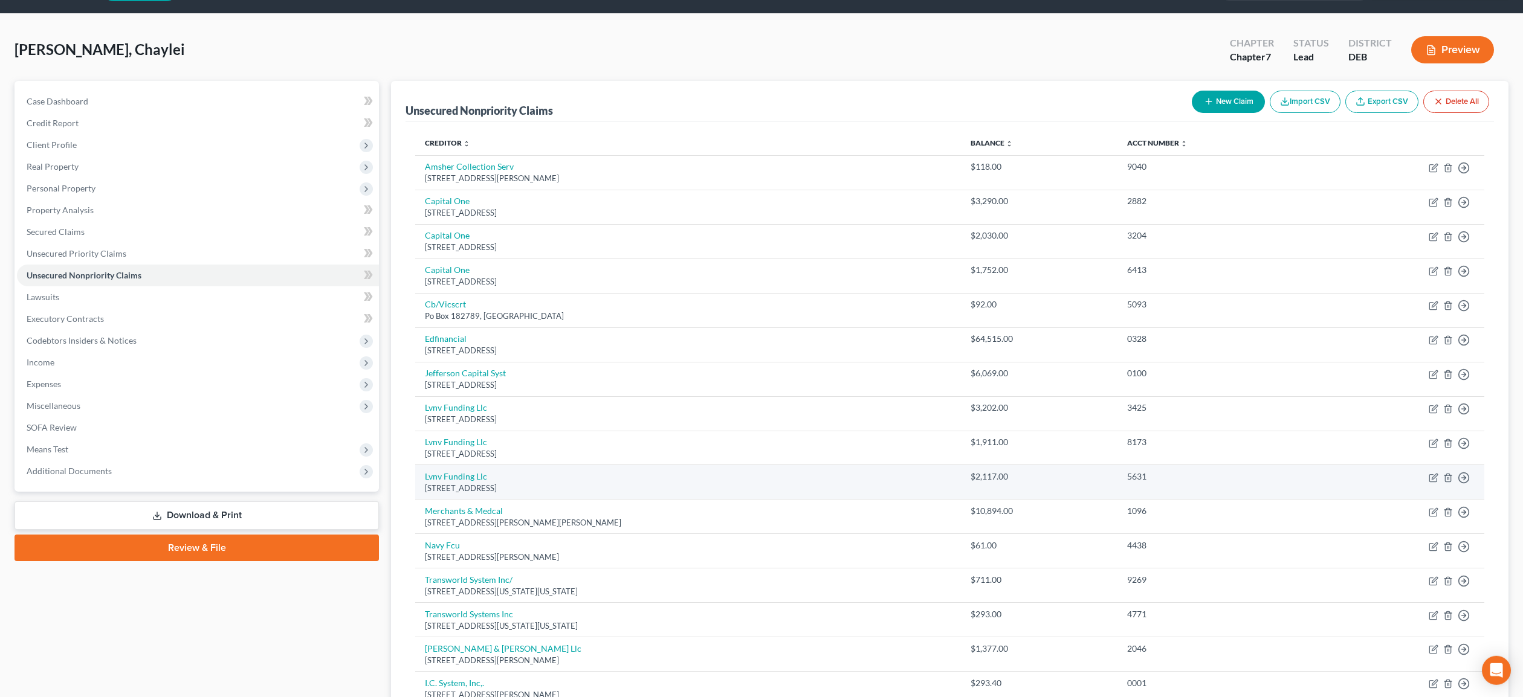
scroll to position [0, 0]
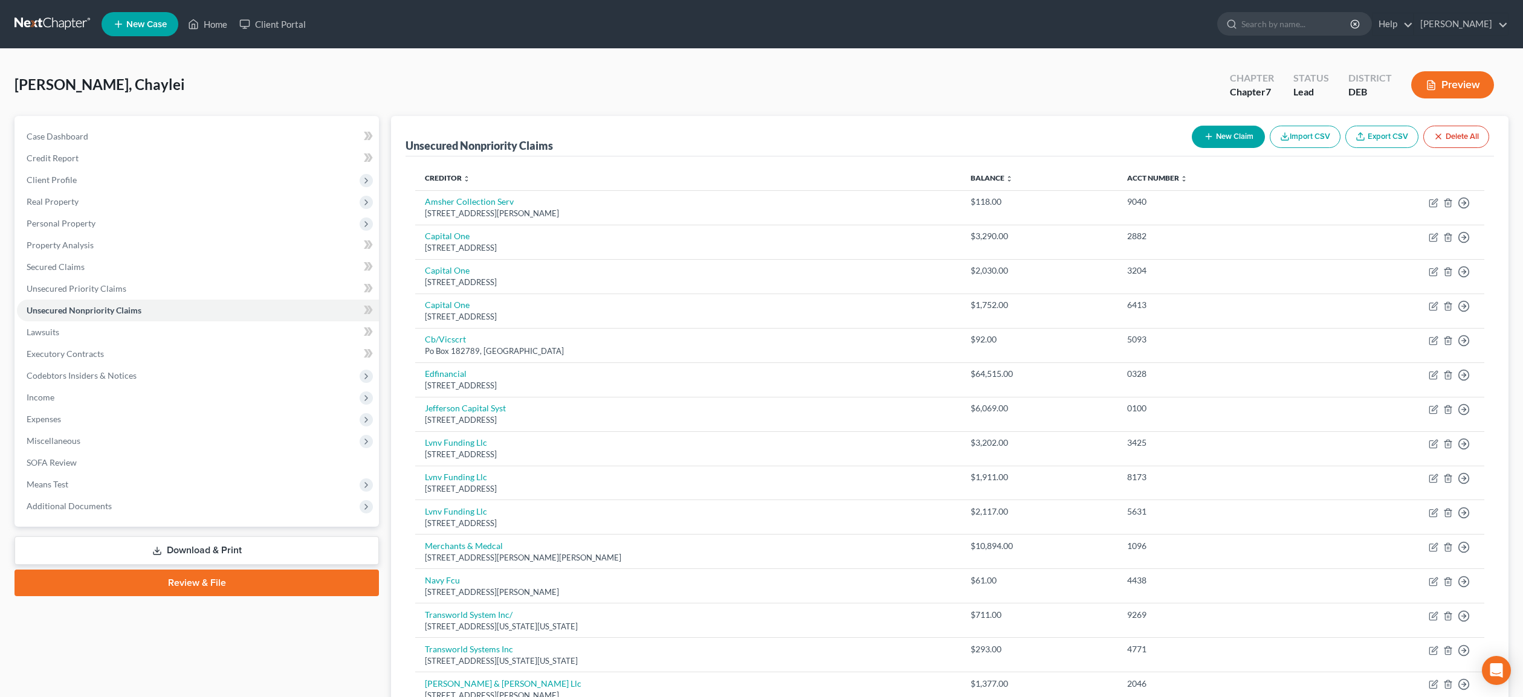
click at [1221, 129] on button "New Claim" at bounding box center [1228, 137] width 73 height 22
select select "0"
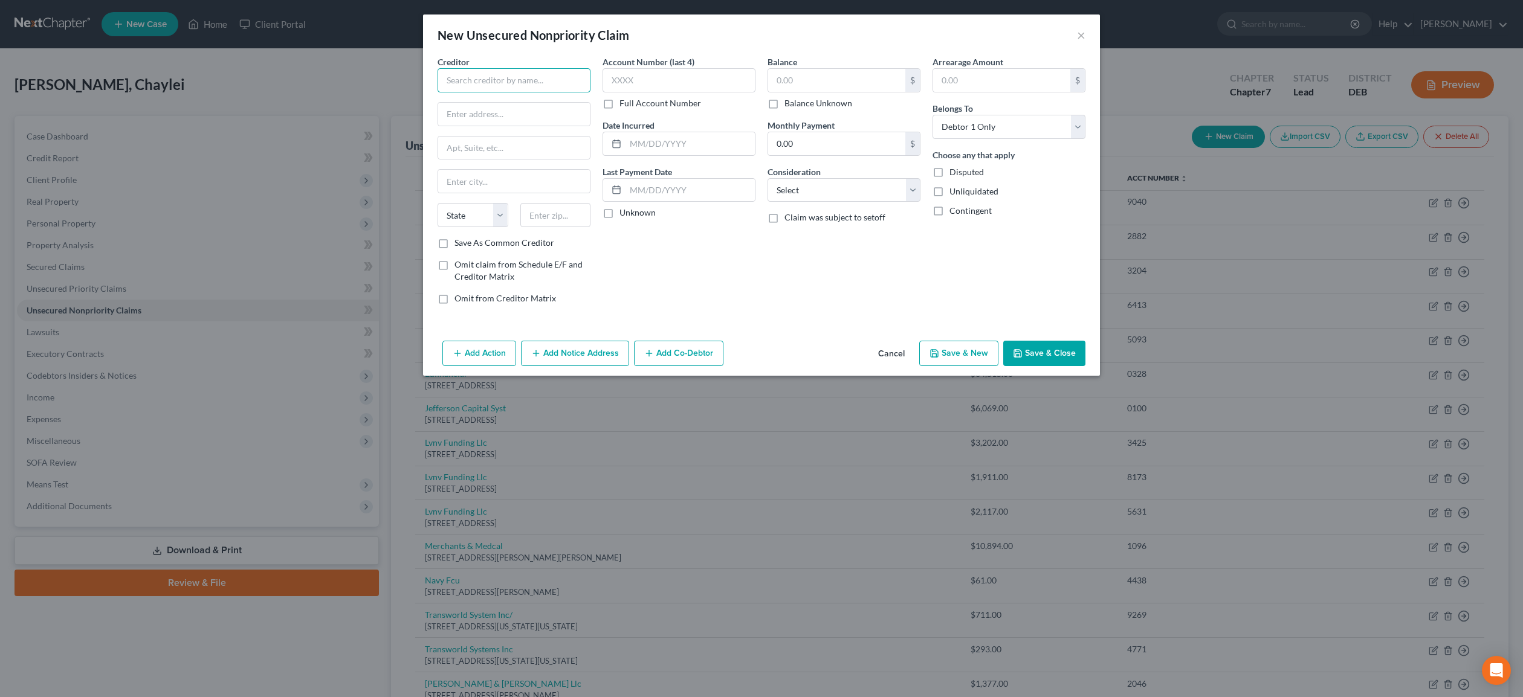
click at [487, 81] on input "text" at bounding box center [514, 80] width 153 height 24
click at [464, 80] on input "AT7T" at bounding box center [514, 80] width 153 height 24
type input "AT&T"
click at [461, 114] on input "text" at bounding box center [514, 114] width 152 height 23
type input "POB 2171"
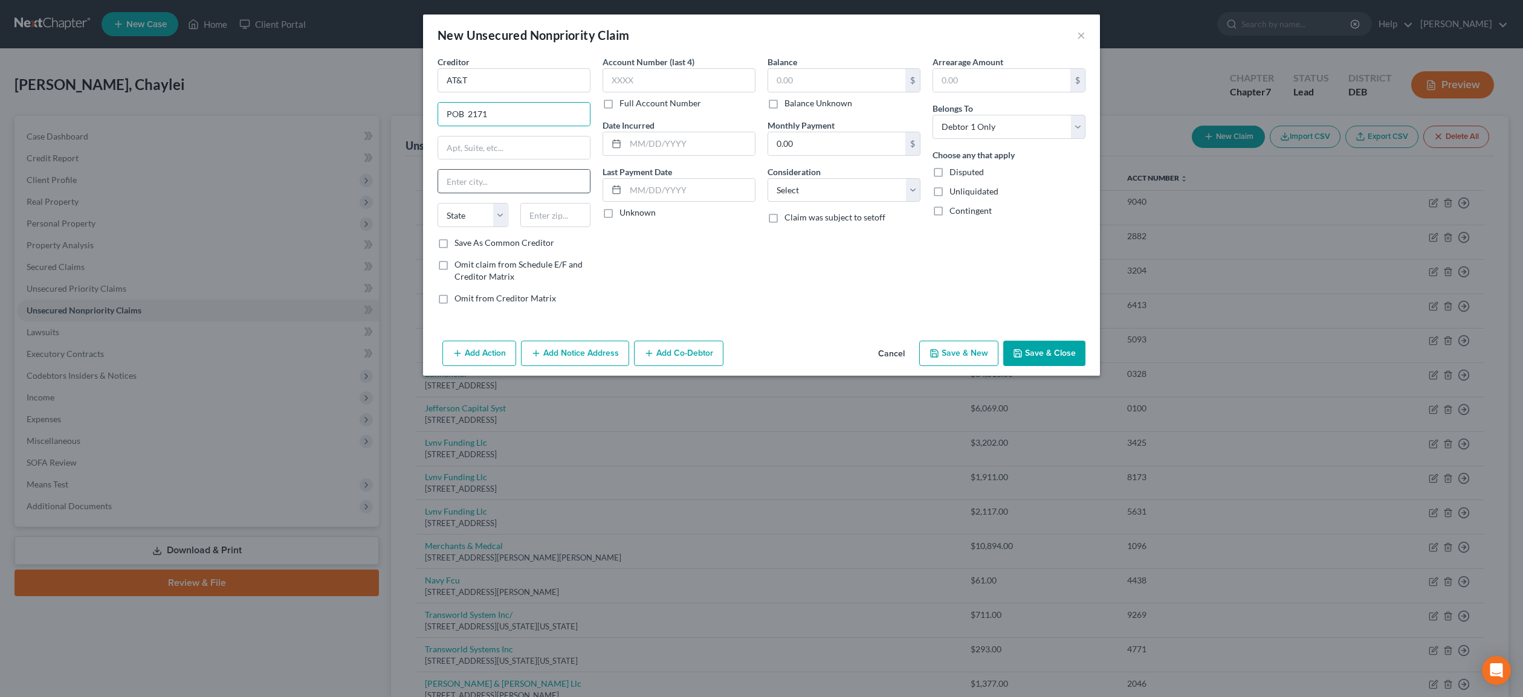
click at [490, 184] on input "text" at bounding box center [514, 181] width 152 height 23
type input "Southgate`"
select select "13"
click at [496, 183] on input "Southgate`" at bounding box center [514, 181] width 152 height 23
type input "Southgate"
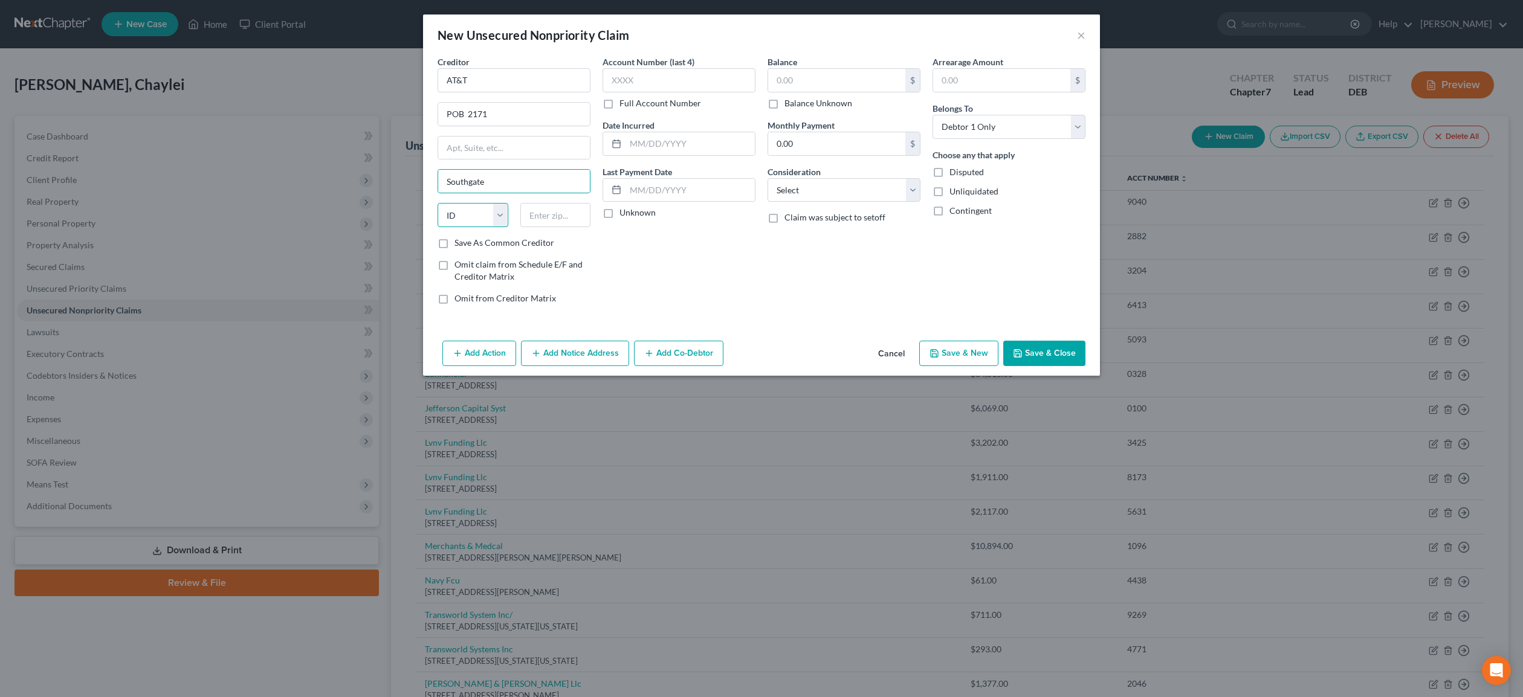
click at [438, 203] on select "State [US_STATE] AK AR AZ CA CO CT DE DC [GEOGRAPHIC_DATA] [GEOGRAPHIC_DATA] GU…" at bounding box center [473, 215] width 71 height 24
select select "23"
click option "MI" at bounding box center [0, 0] width 0 height 0
click at [552, 215] on input "text" at bounding box center [555, 215] width 71 height 24
type input "48195-4171"
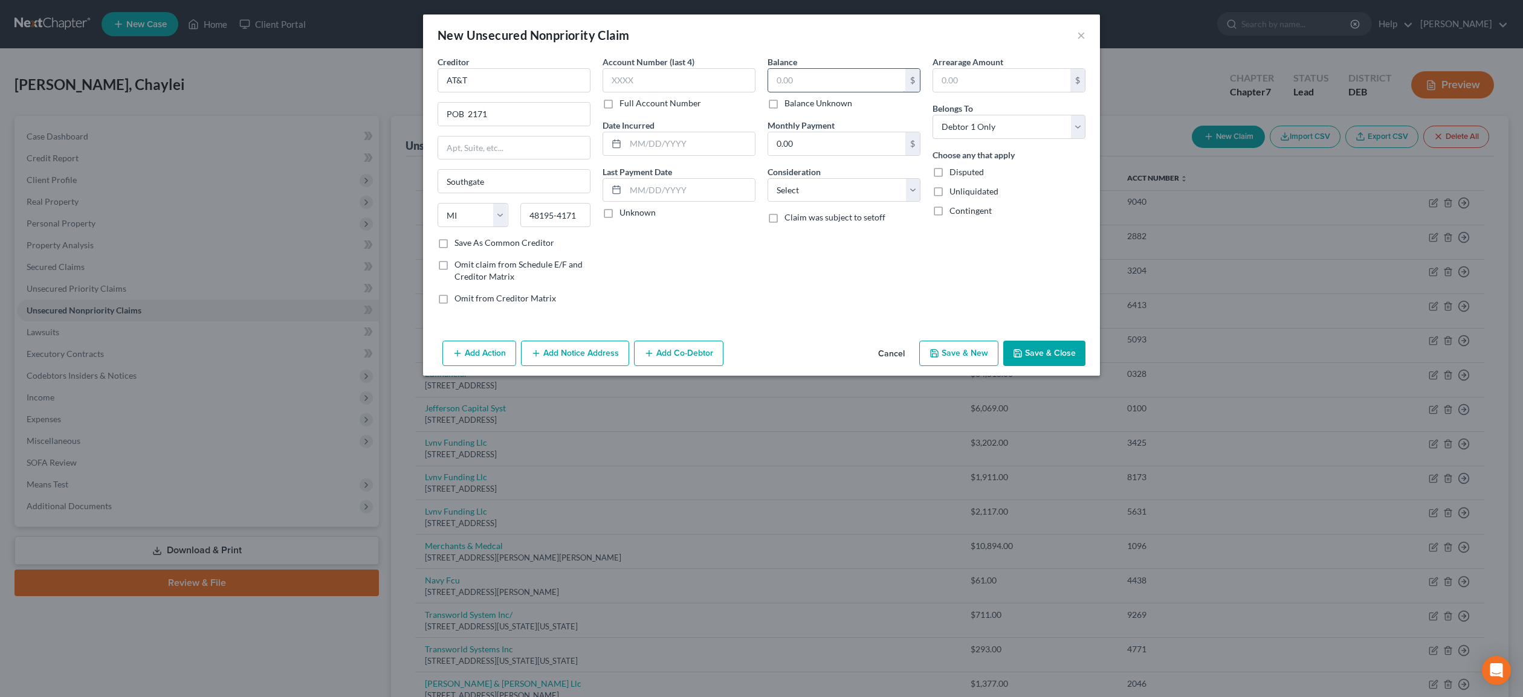
click at [790, 83] on input "text" at bounding box center [836, 80] width 137 height 23
type input "2,924.08"
select select "19"
click option "Telephone / Internet Services" at bounding box center [0, 0] width 0 height 0
click at [626, 88] on input "text" at bounding box center [679, 80] width 153 height 24
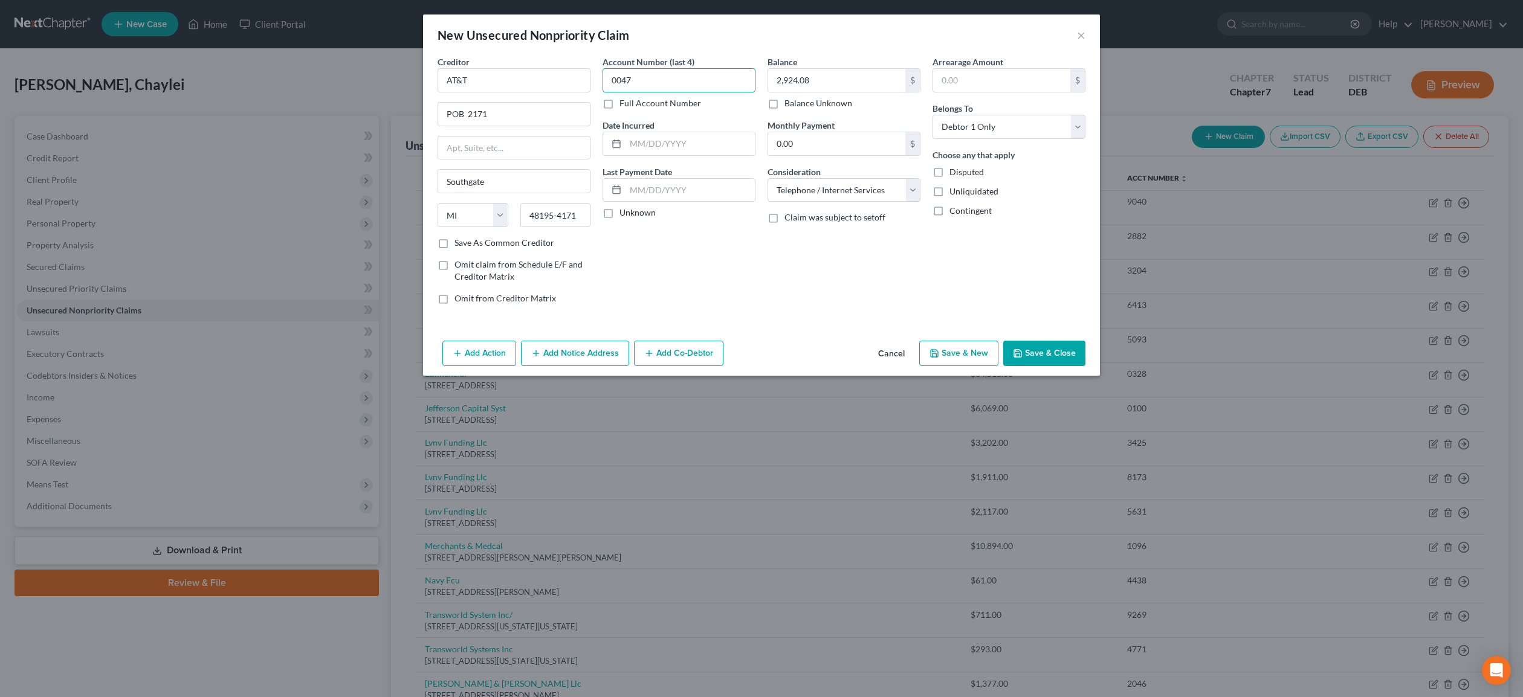
type input "0047"
click at [1020, 356] on polyline "button" at bounding box center [1018, 355] width 4 height 3
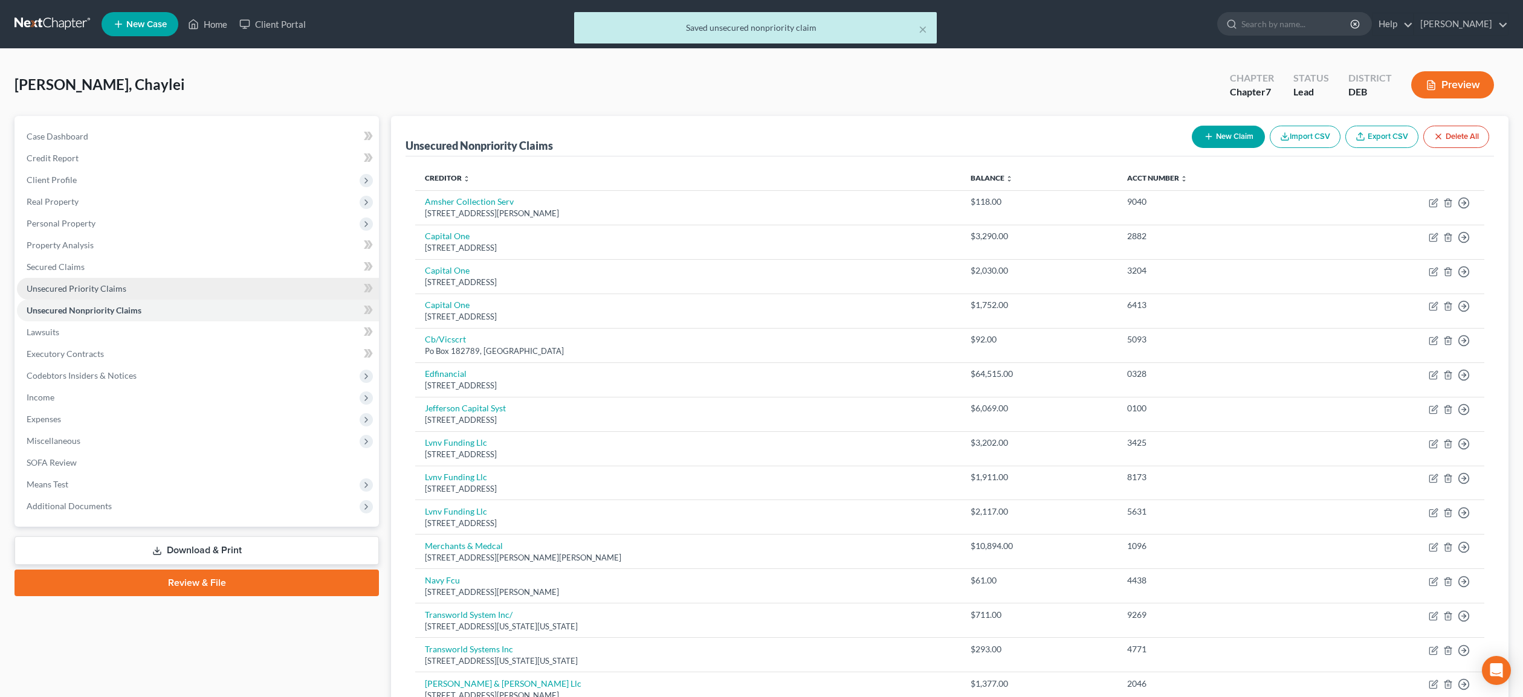
click at [54, 289] on span "Unsecured Priority Claims" at bounding box center [77, 288] width 100 height 10
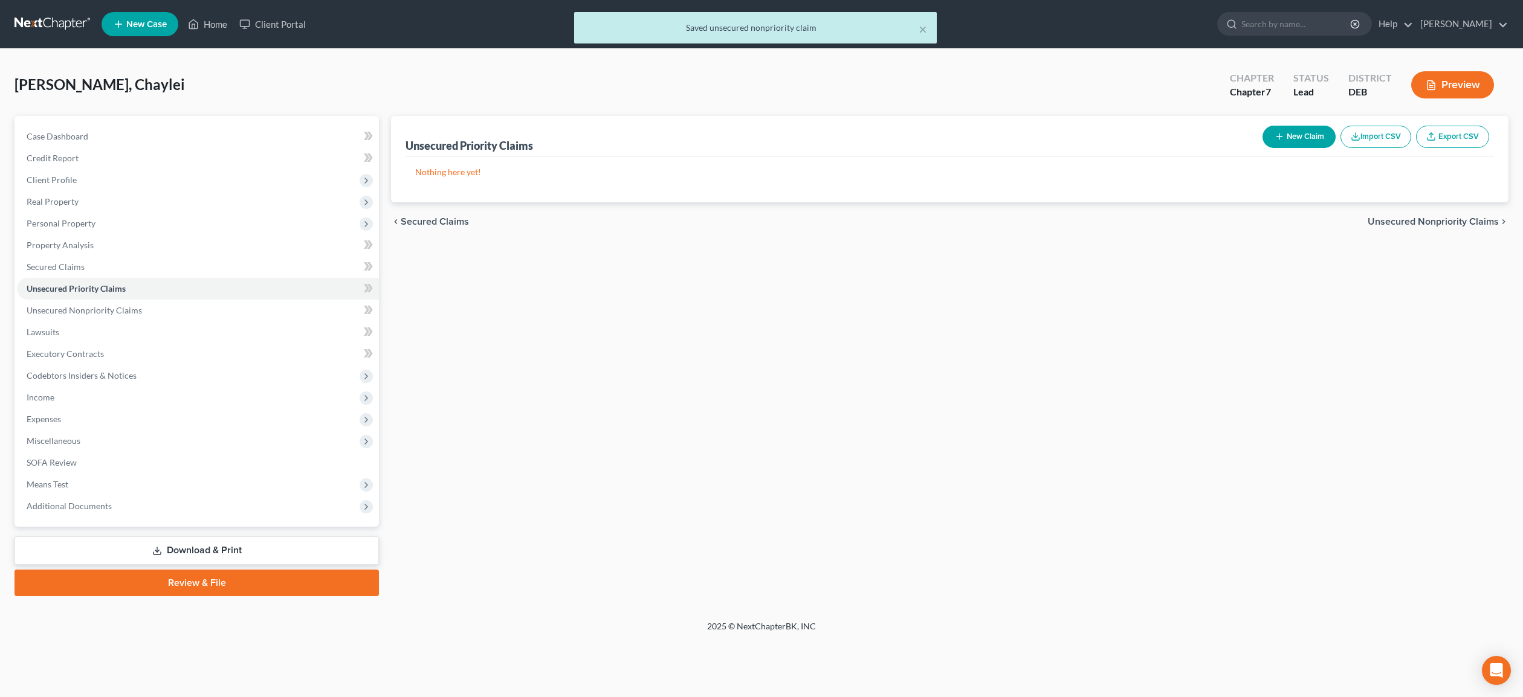
click at [1296, 135] on button "New Claim" at bounding box center [1299, 137] width 73 height 22
select select "0"
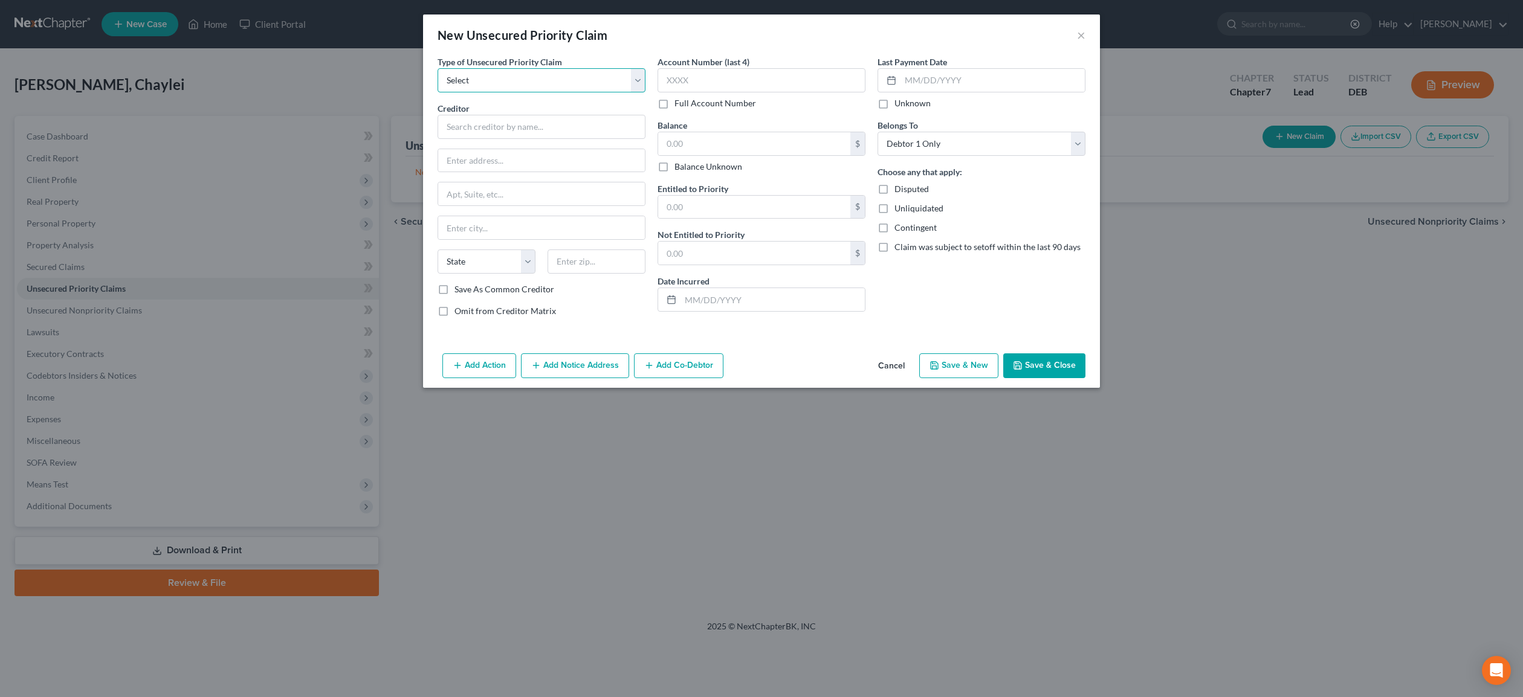
select select "0"
click option "Taxes & Other Government Units" at bounding box center [0, 0] width 0 height 0
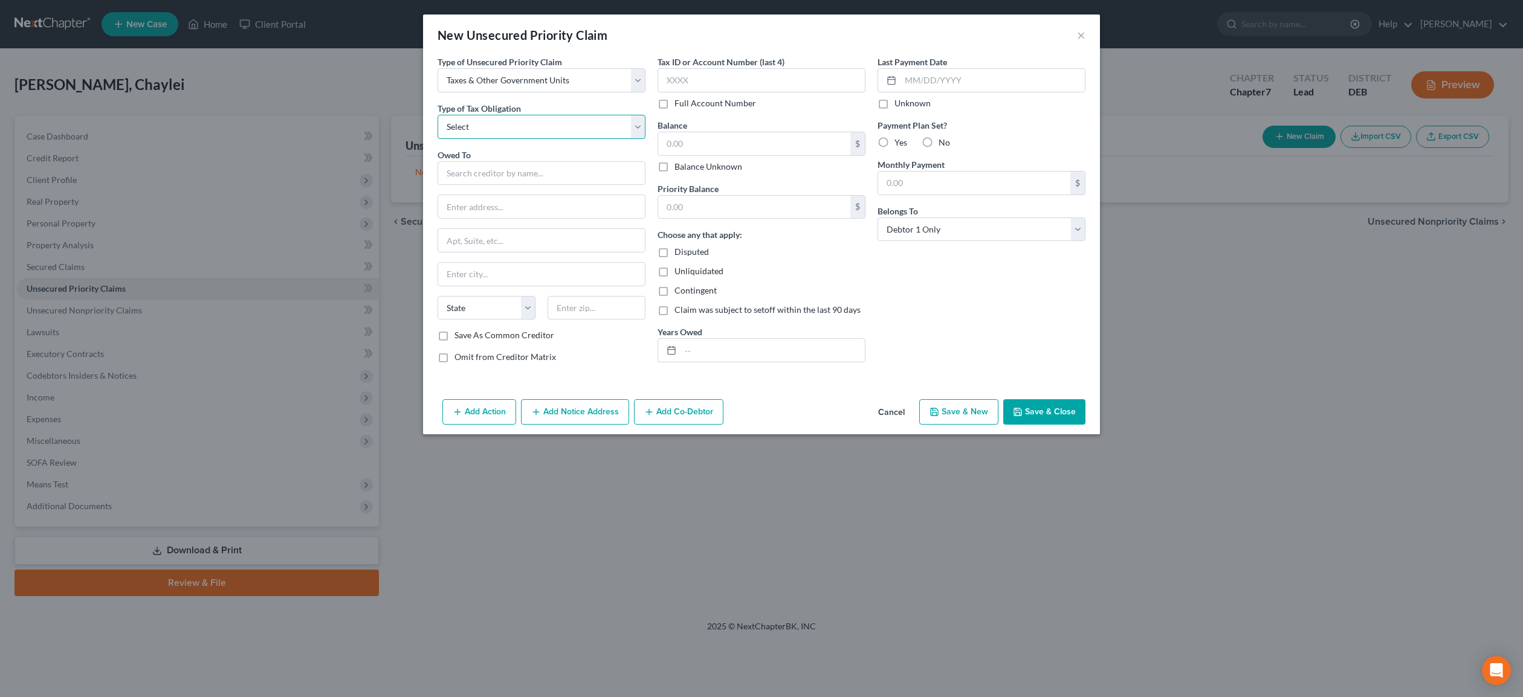
select select "0"
click option "Federal" at bounding box center [0, 0] width 0 height 0
click at [487, 173] on input "text" at bounding box center [542, 173] width 208 height 24
click at [497, 228] on div "Internal Revenue Service" at bounding box center [525, 222] width 157 height 12
type input "Internal Revenue Service"
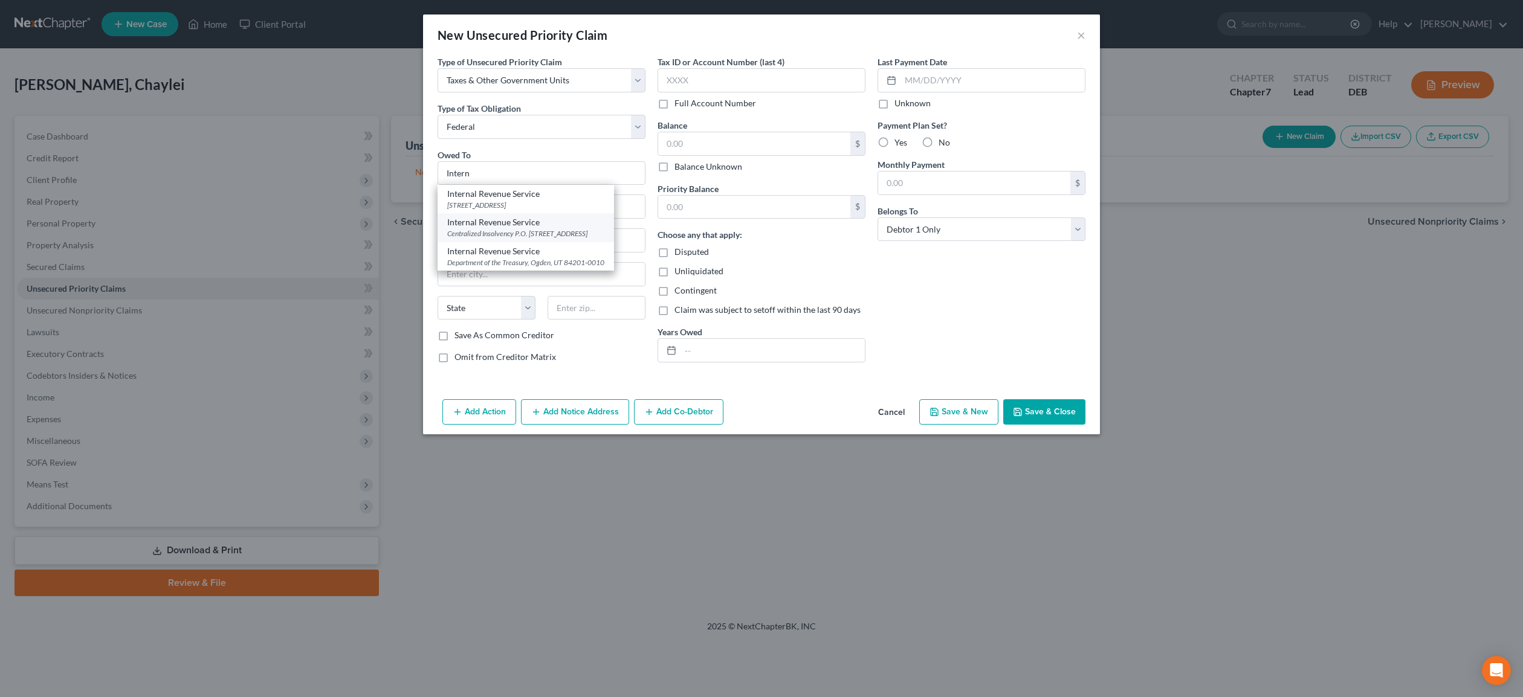
type input "Centralized Insolvency"
type input "P.O. Box 7346"
type input "[GEOGRAPHIC_DATA]"
select select "39"
type input "19101"
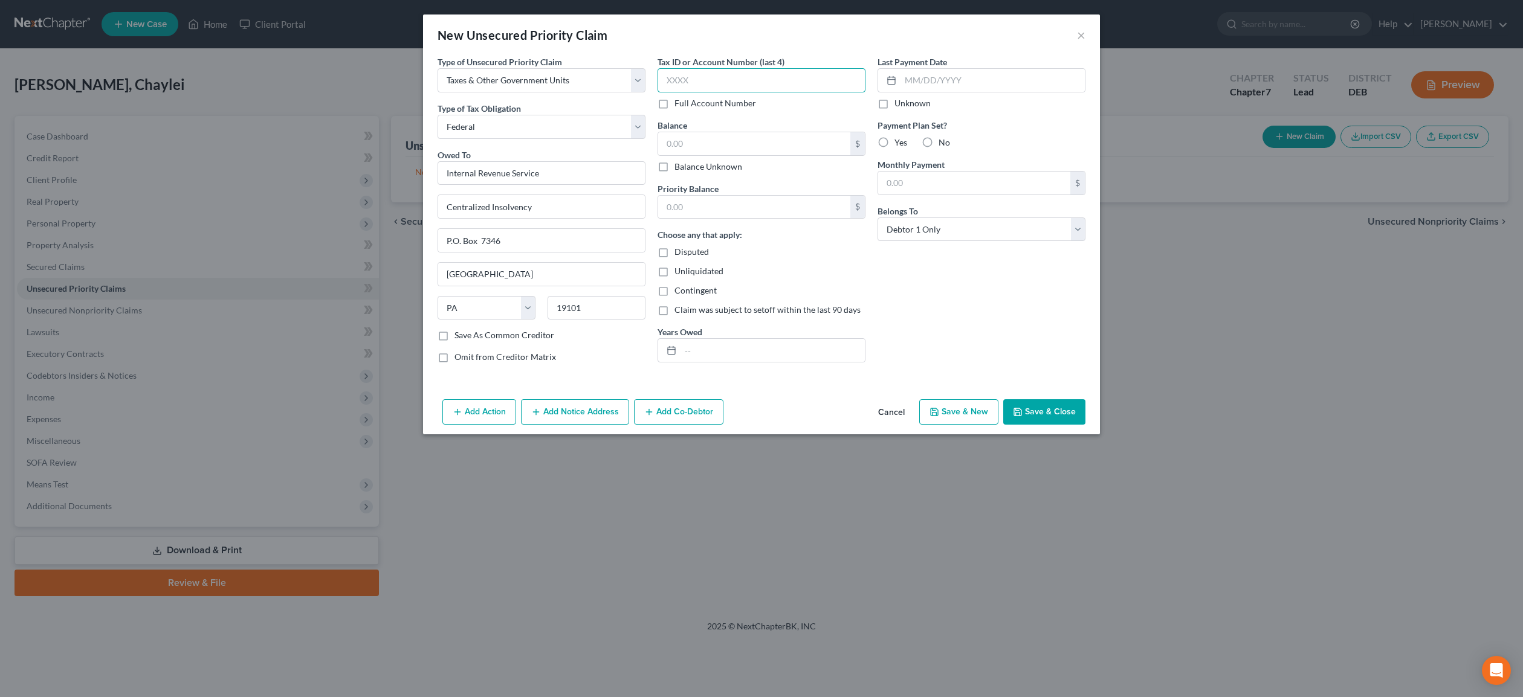
click at [700, 82] on input "text" at bounding box center [762, 80] width 208 height 24
type input "4471"
click at [717, 143] on input "text" at bounding box center [754, 143] width 192 height 23
type input "1,458.03"
click at [894, 143] on label "Yes" at bounding box center [900, 143] width 13 height 12
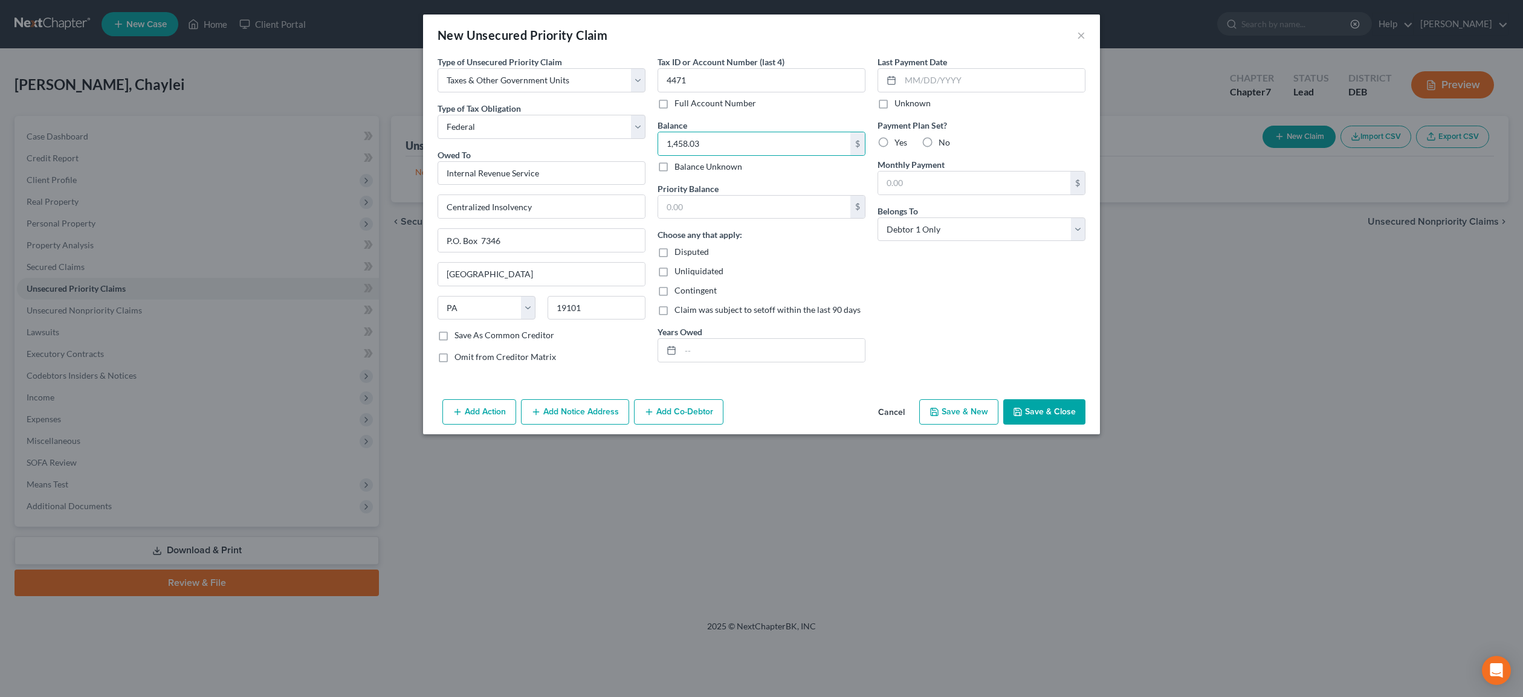
click at [899, 143] on input "Yes" at bounding box center [903, 141] width 8 height 8
radio input "true"
click at [890, 186] on input "text" at bounding box center [974, 183] width 192 height 23
type input "20.00"
click at [576, 406] on button "Add Notice Address" at bounding box center [575, 411] width 108 height 25
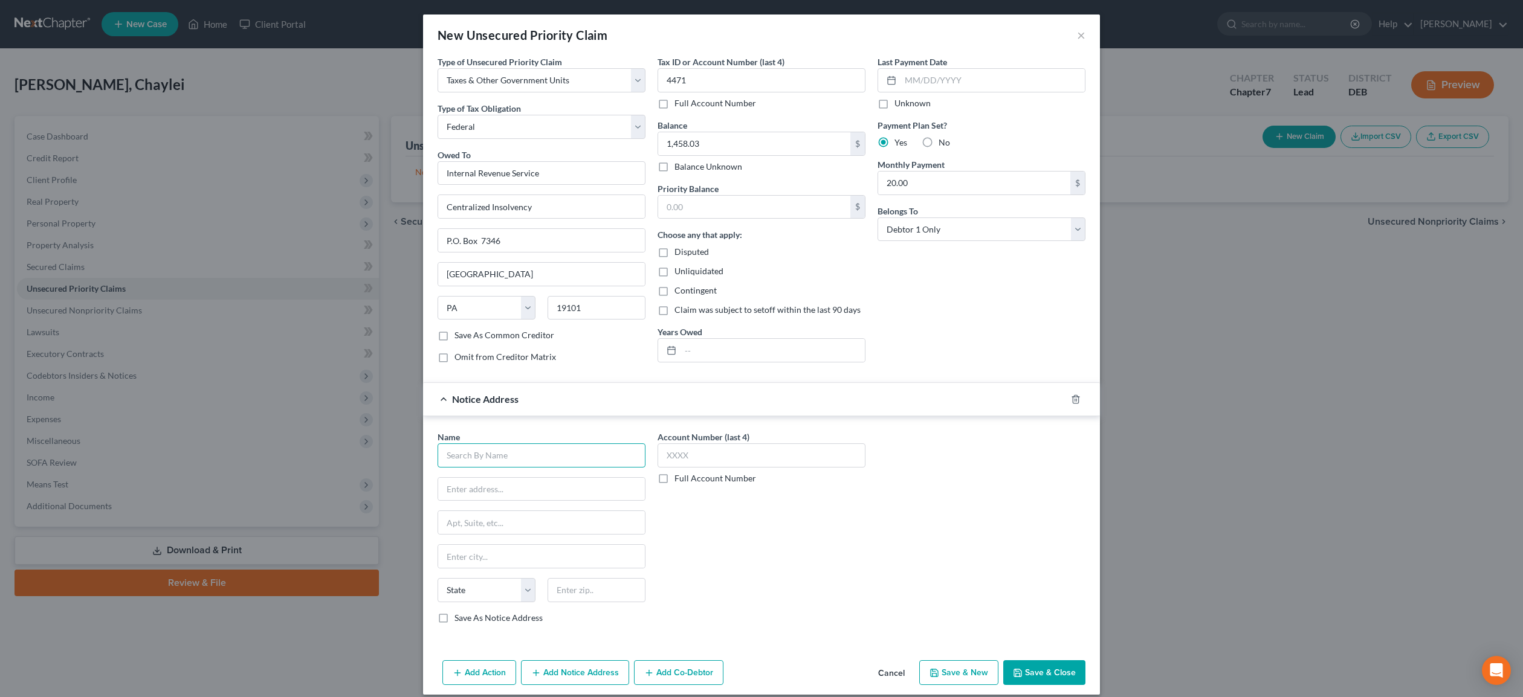
click at [482, 458] on input "text" at bounding box center [542, 456] width 208 height 24
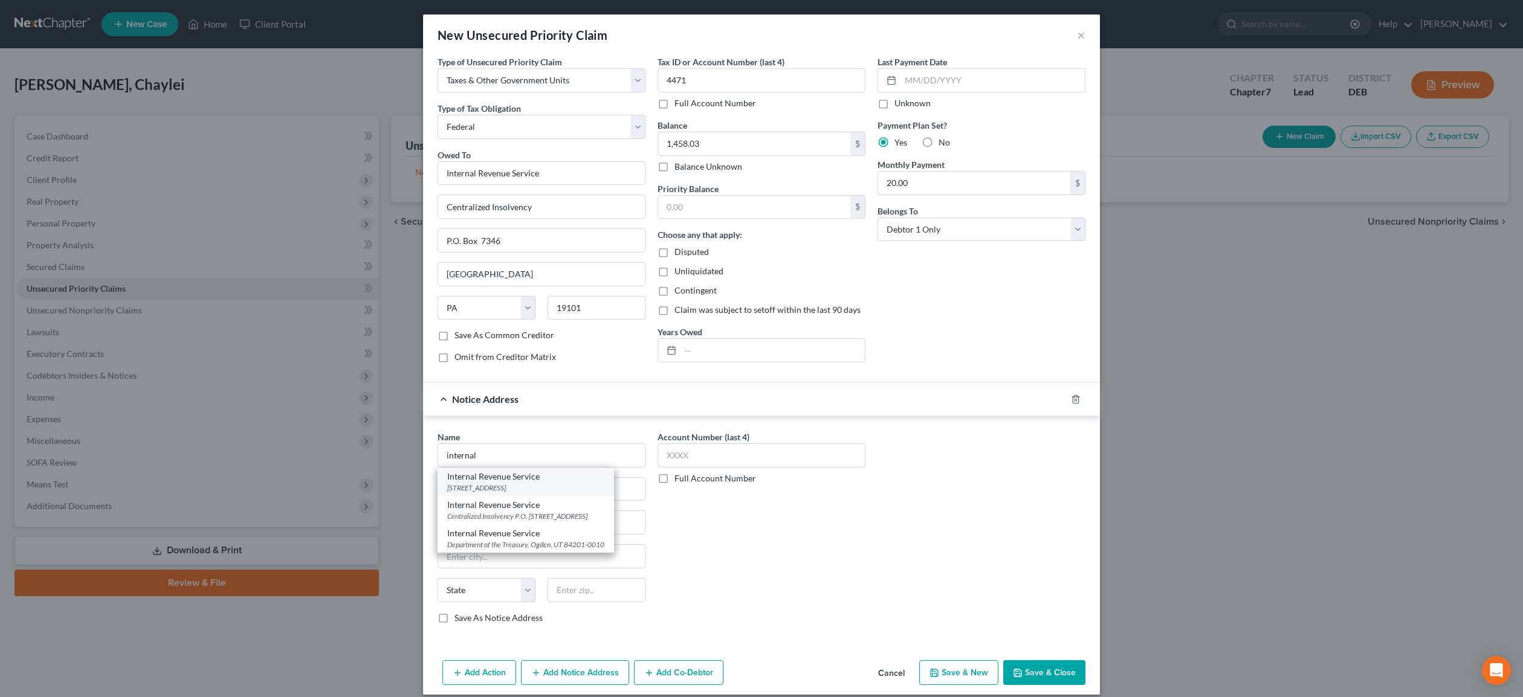
click at [497, 488] on div "[STREET_ADDRESS]" at bounding box center [525, 488] width 157 height 10
type input "Internal Revenue Service"
type input "1352 [GEOGRAPHIC_DATA]"
type input "2nd Floor"
type input "[GEOGRAPHIC_DATA]"
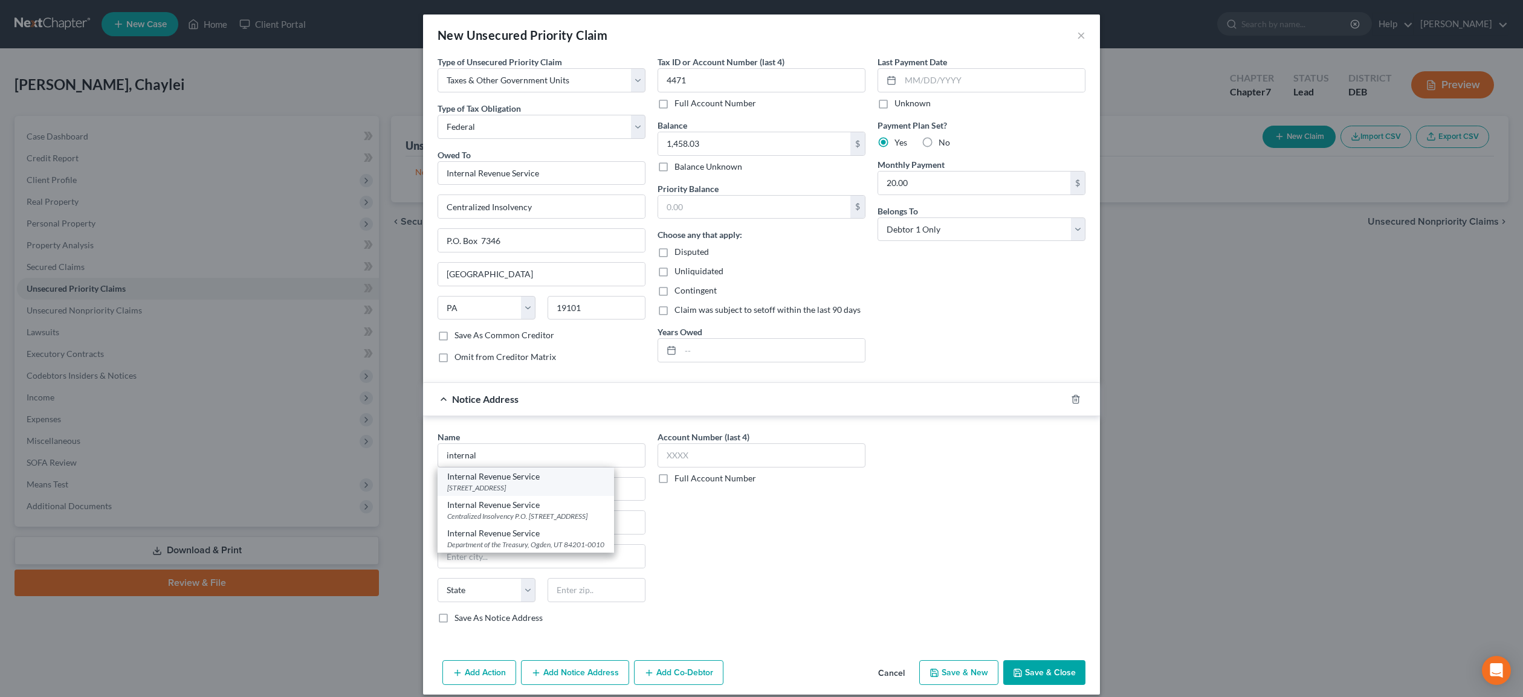
select select "7"
type input "19711"
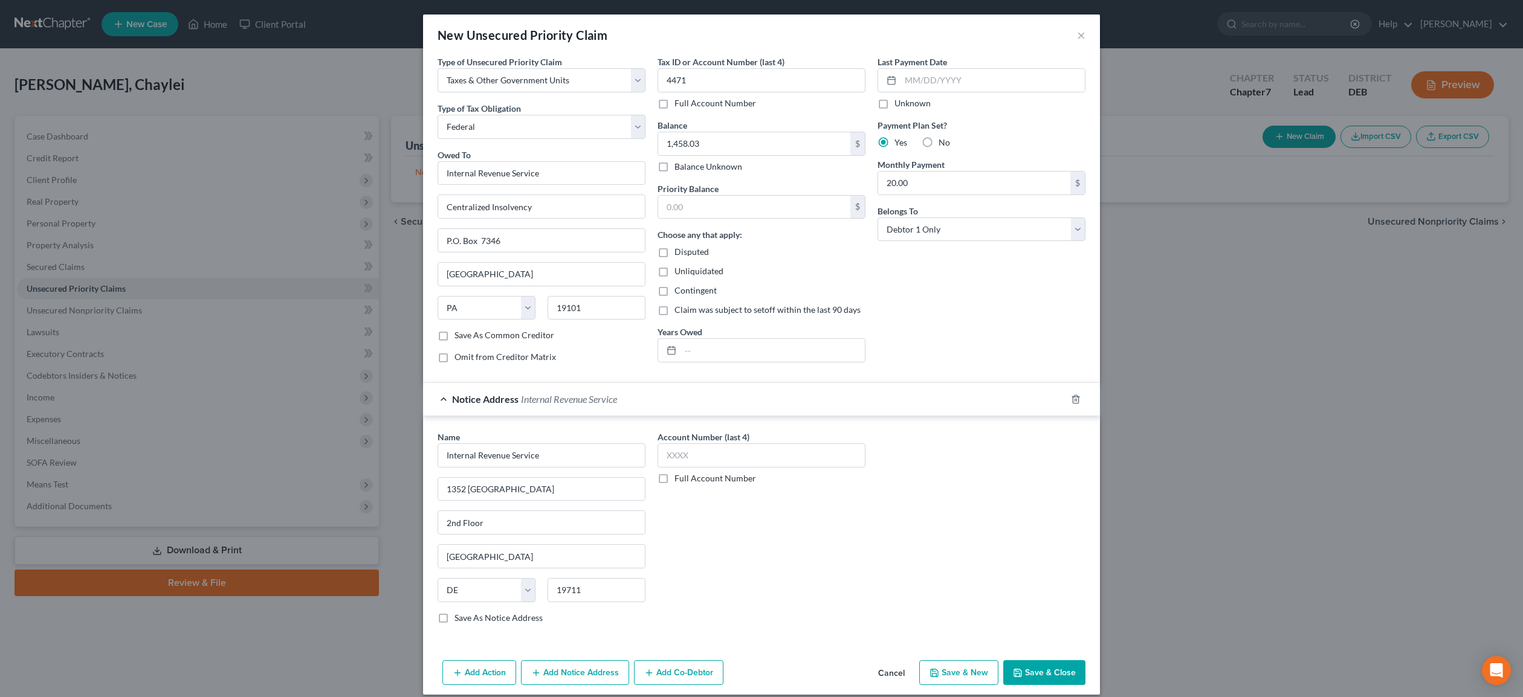
scroll to position [13, 0]
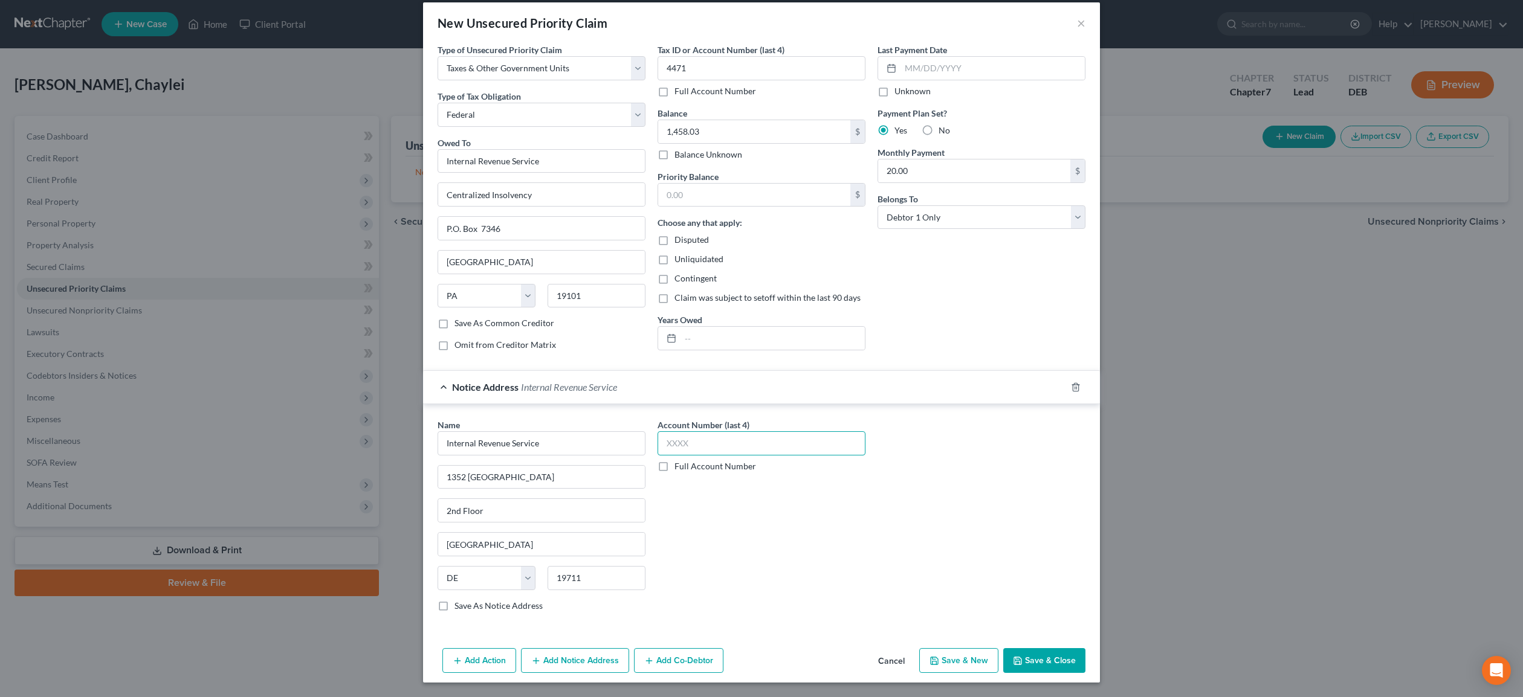
click at [691, 449] on input "text" at bounding box center [762, 444] width 208 height 24
type input "4471"
click at [558, 664] on button "Add Notice Address" at bounding box center [575, 660] width 108 height 25
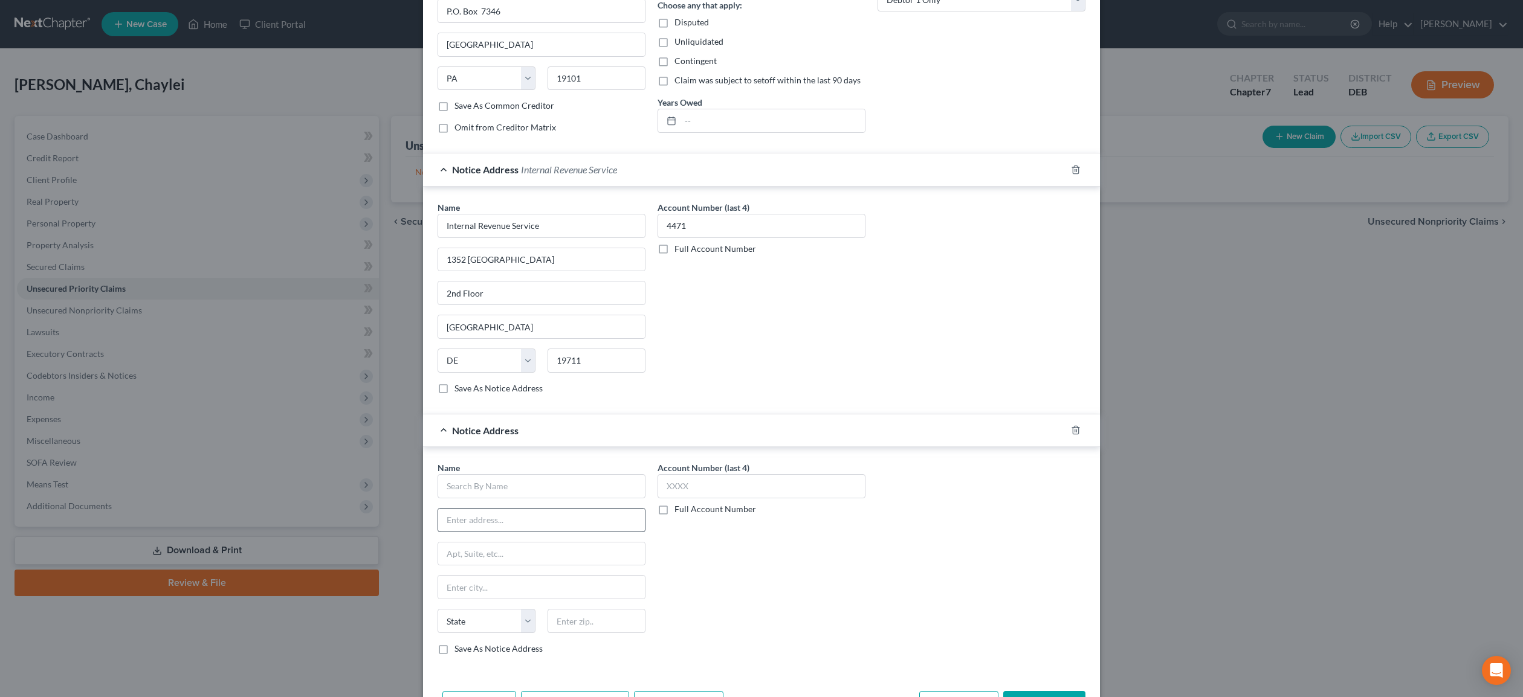
scroll to position [237, 0]
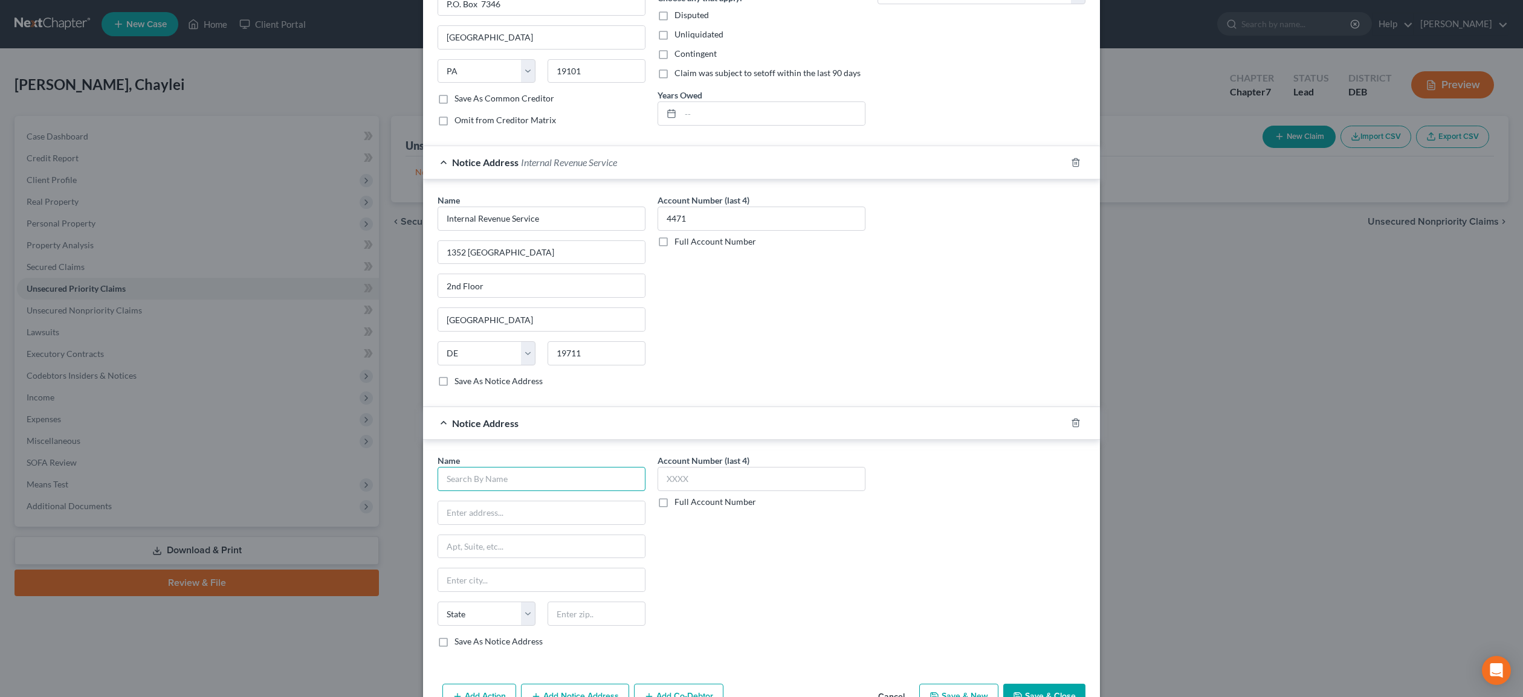
click at [474, 487] on input "text" at bounding box center [542, 479] width 208 height 24
click at [525, 569] on div "Department of the Treasury, Ogden, UT 84201-0010" at bounding box center [525, 569] width 157 height 10
type input "Internal Revenue Service"
click at [691, 478] on input "text" at bounding box center [762, 480] width 208 height 24
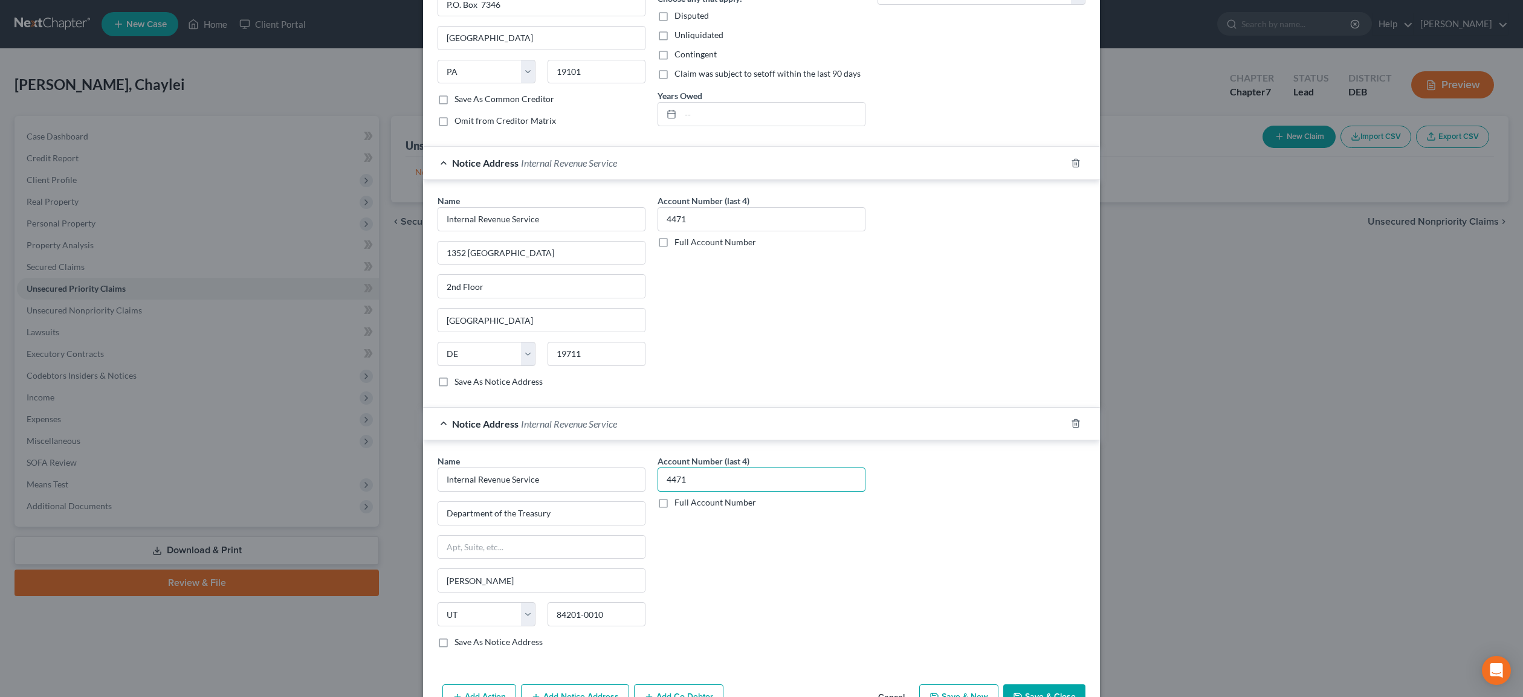
scroll to position [273, 0]
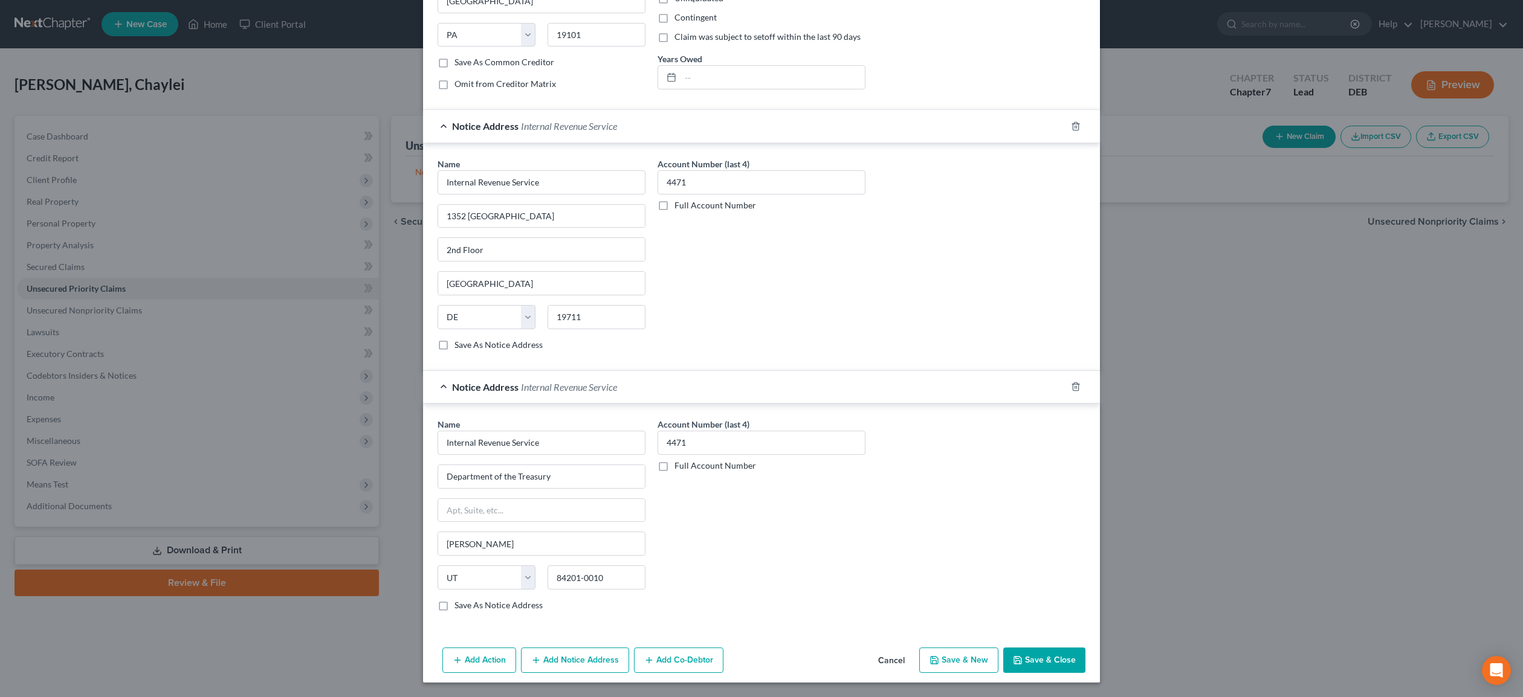
click at [1058, 660] on button "Save & Close" at bounding box center [1044, 660] width 82 height 25
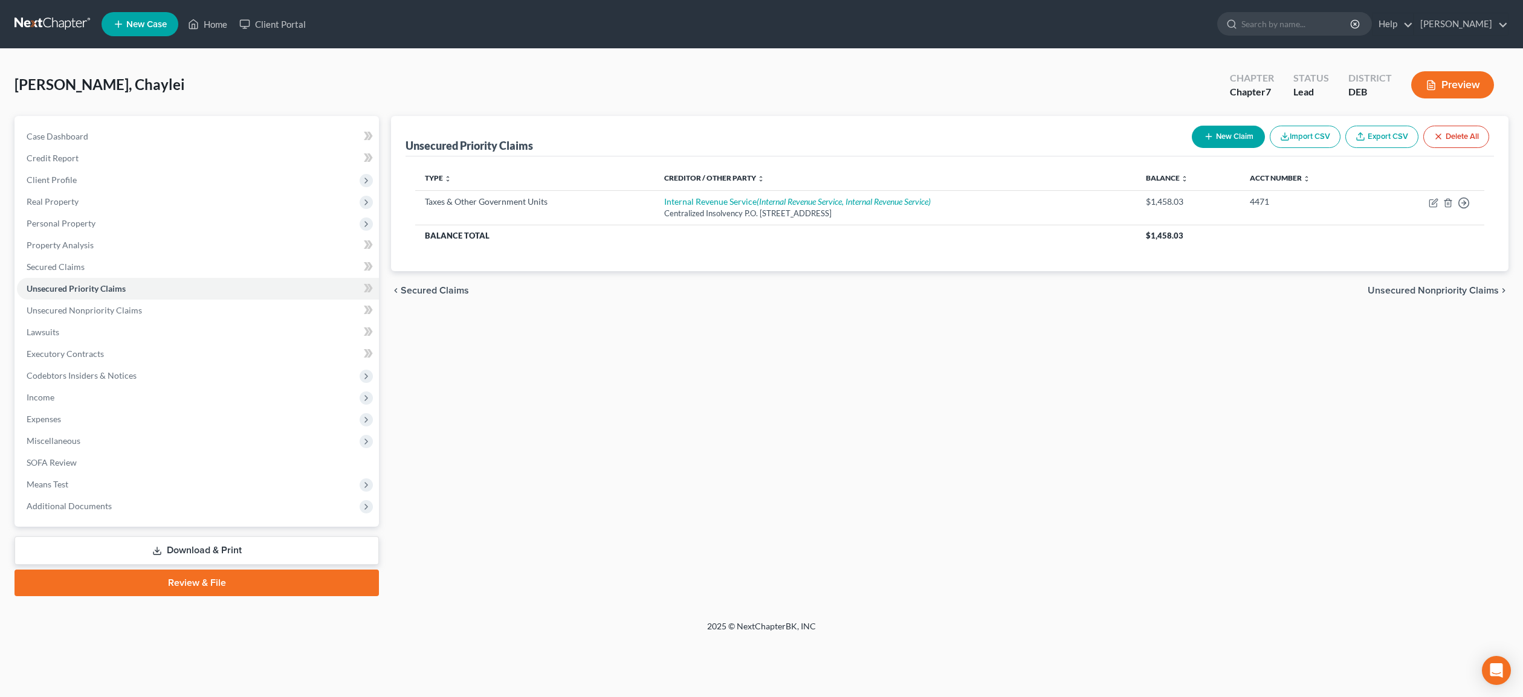
click at [208, 551] on link "Download & Print" at bounding box center [197, 551] width 364 height 28
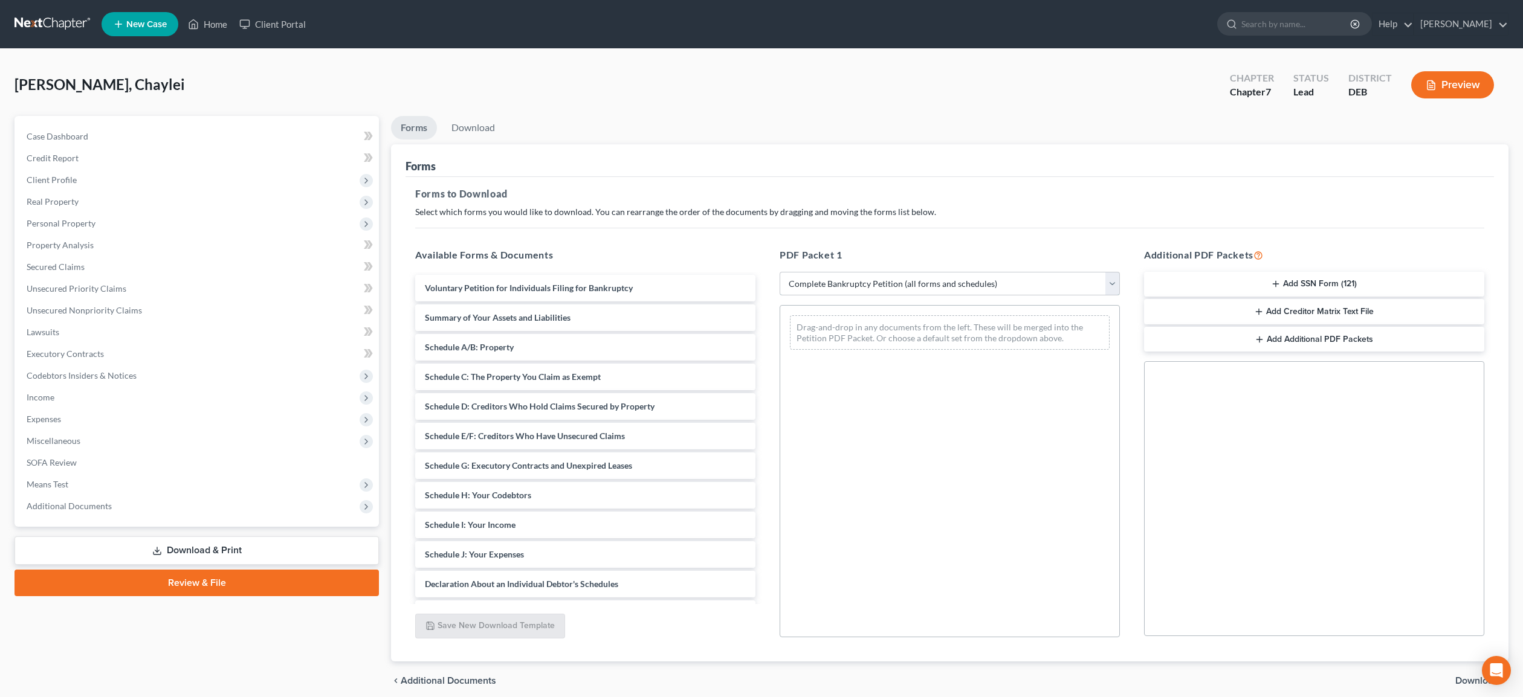
click option "Complete Bankruptcy Petition (all forms and schedules)" at bounding box center [0, 0] width 0 height 0
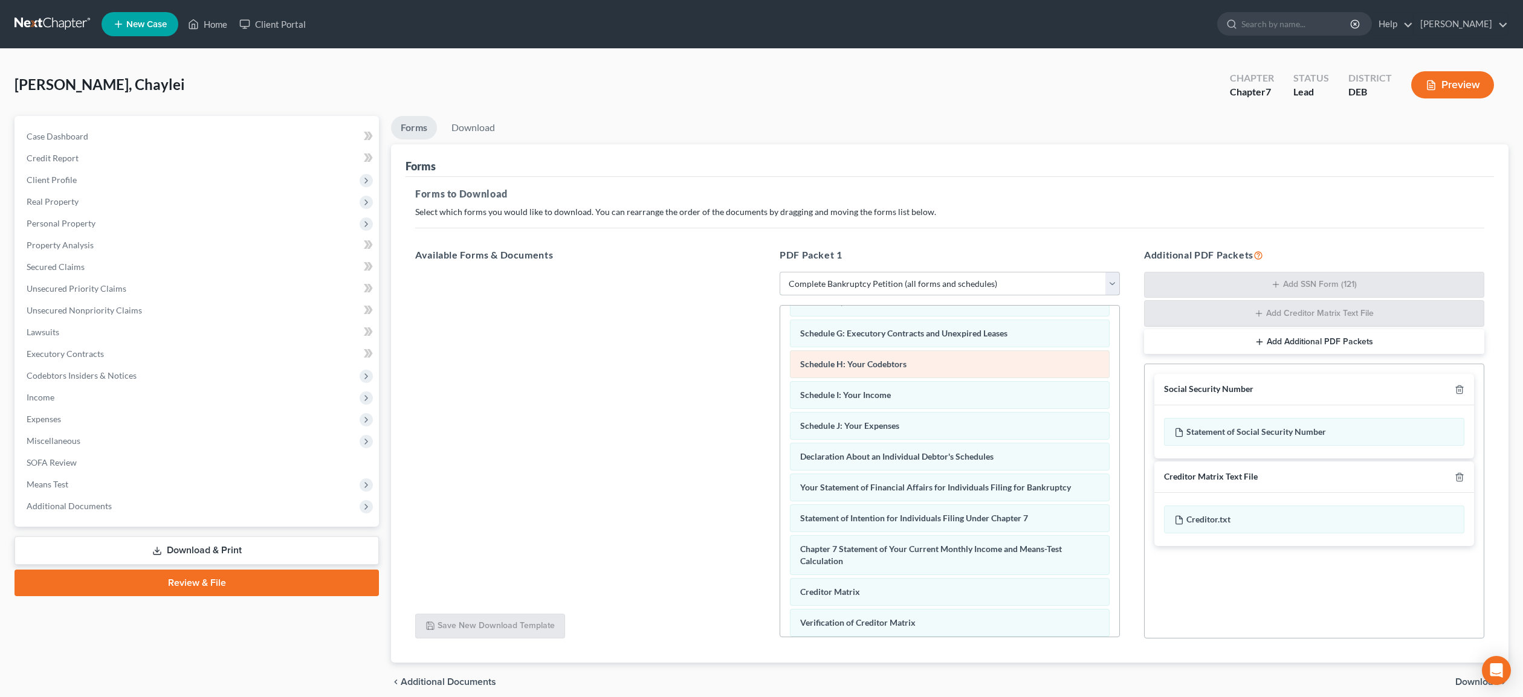
scroll to position [289, 0]
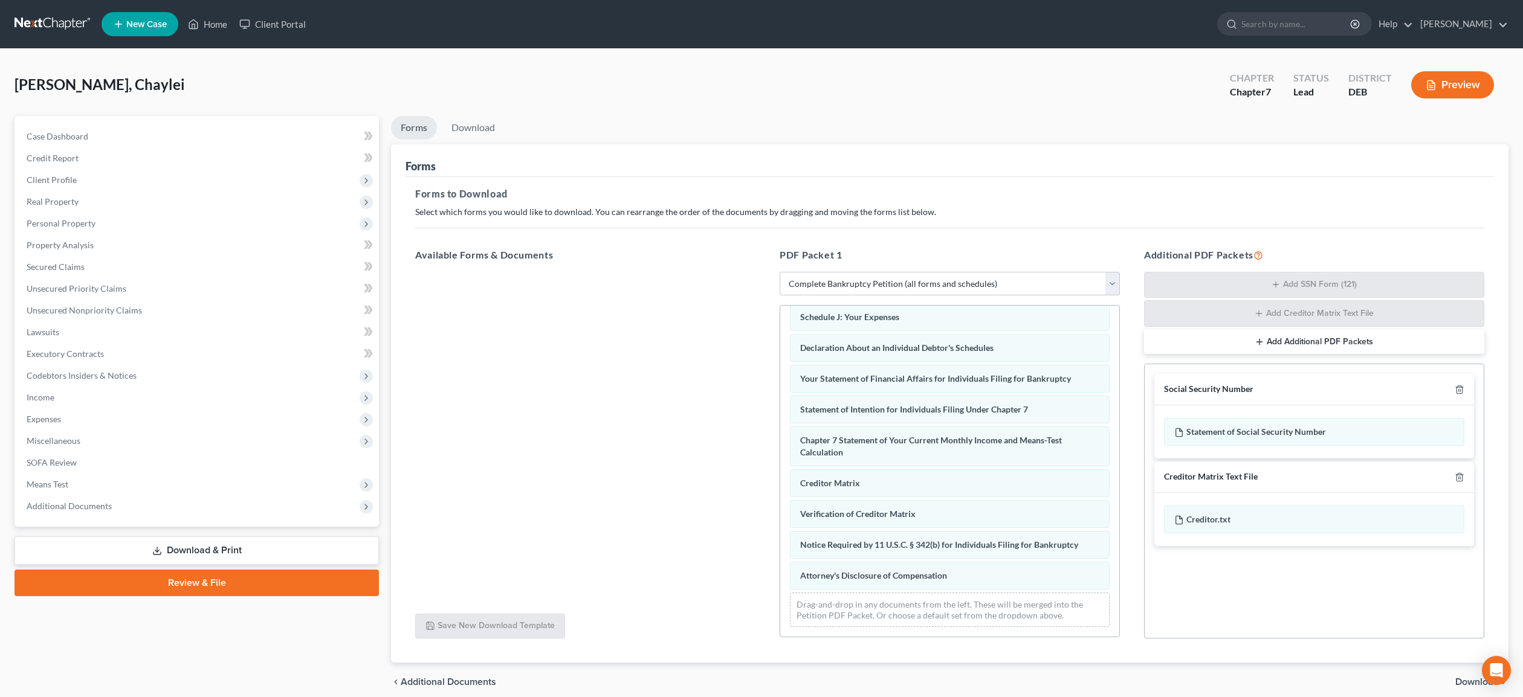
click at [1464, 682] on span "Download" at bounding box center [1477, 682] width 44 height 10
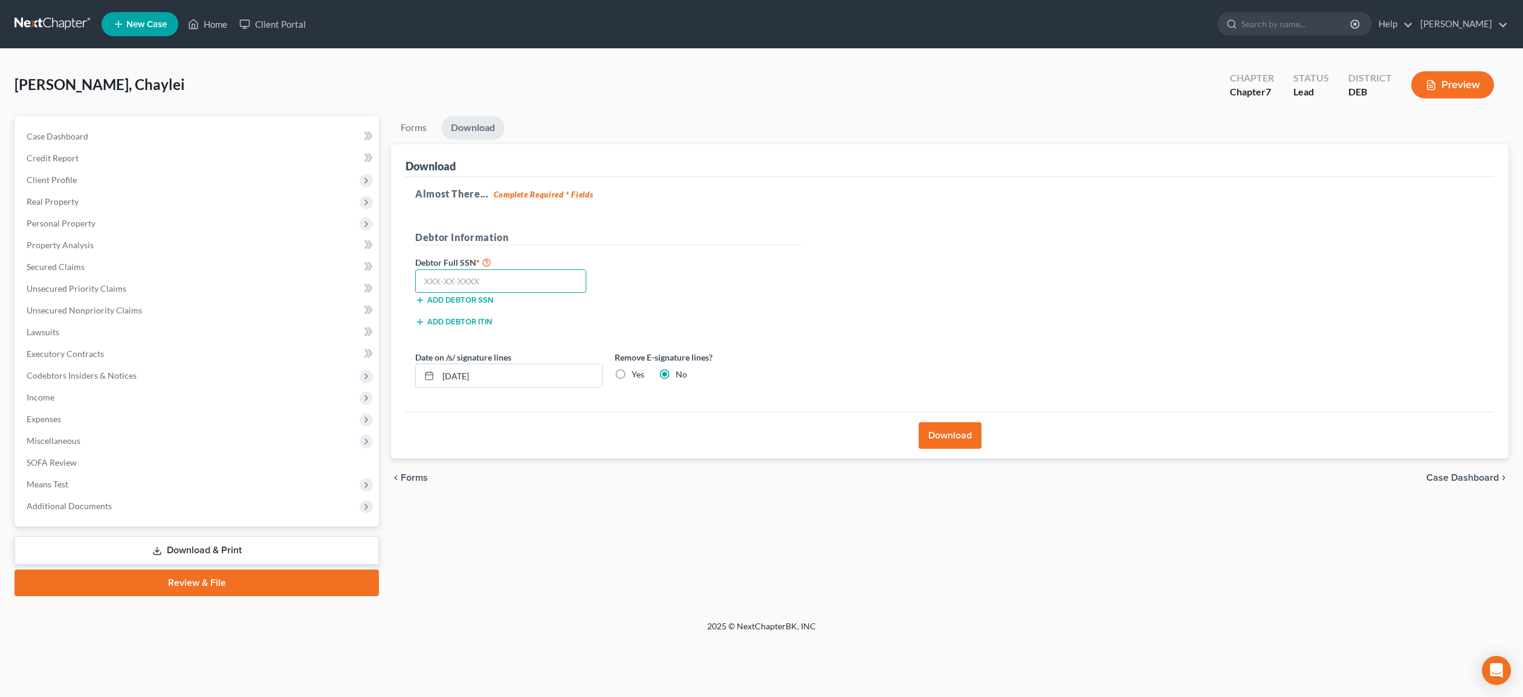
click at [445, 280] on input "text" at bounding box center [500, 282] width 171 height 24
drag, startPoint x: 619, startPoint y: 372, endPoint x: 929, endPoint y: 402, distance: 310.9
click at [632, 372] on label "Yes" at bounding box center [638, 375] width 13 height 12
click at [636, 372] on input "Yes" at bounding box center [640, 373] width 8 height 8
click at [948, 435] on button "Download" at bounding box center [950, 435] width 63 height 27
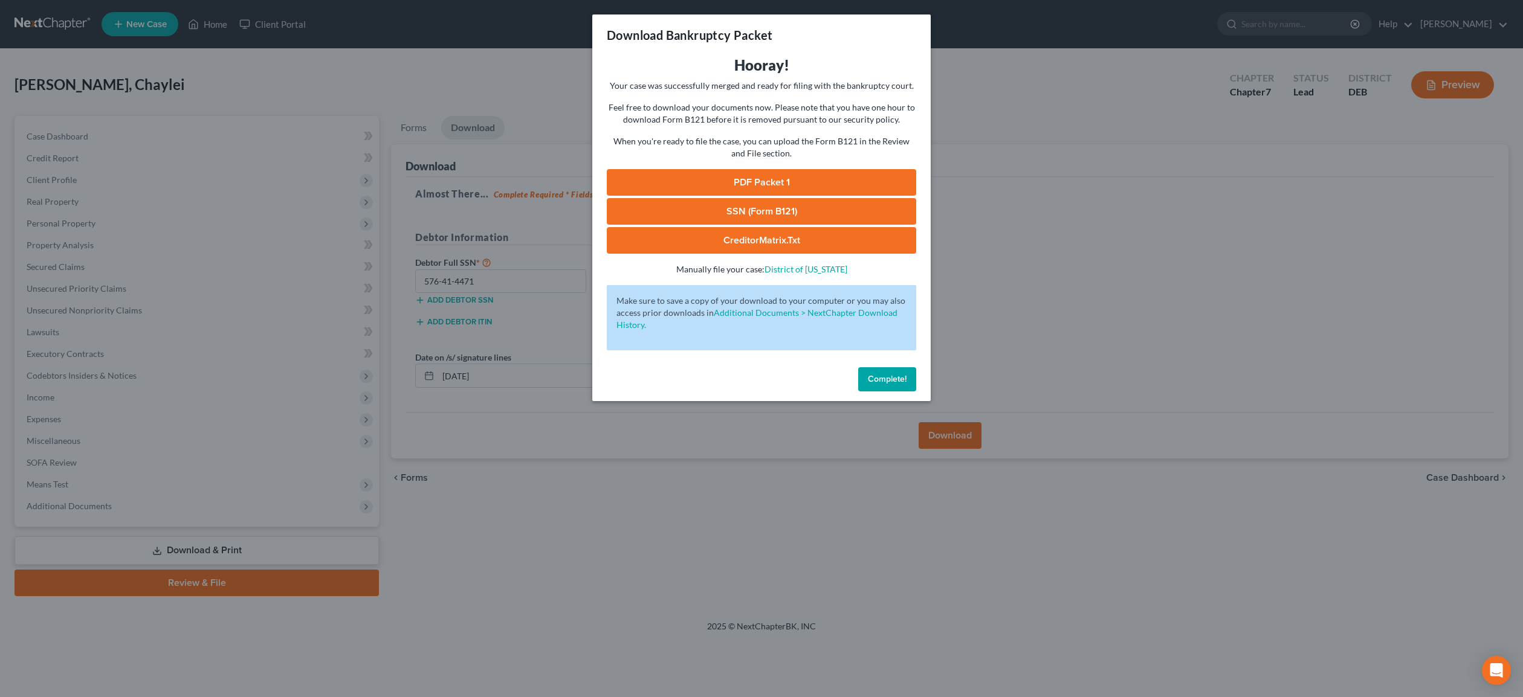
click at [729, 189] on link "PDF Packet 1" at bounding box center [761, 182] width 309 height 27
click at [758, 219] on link "SSN (Form B121)" at bounding box center [761, 211] width 309 height 27
click at [766, 240] on link "CreditorMatrix.txt" at bounding box center [761, 240] width 309 height 27
click at [807, 240] on link "CreditorMatrix.txt" at bounding box center [761, 240] width 309 height 27
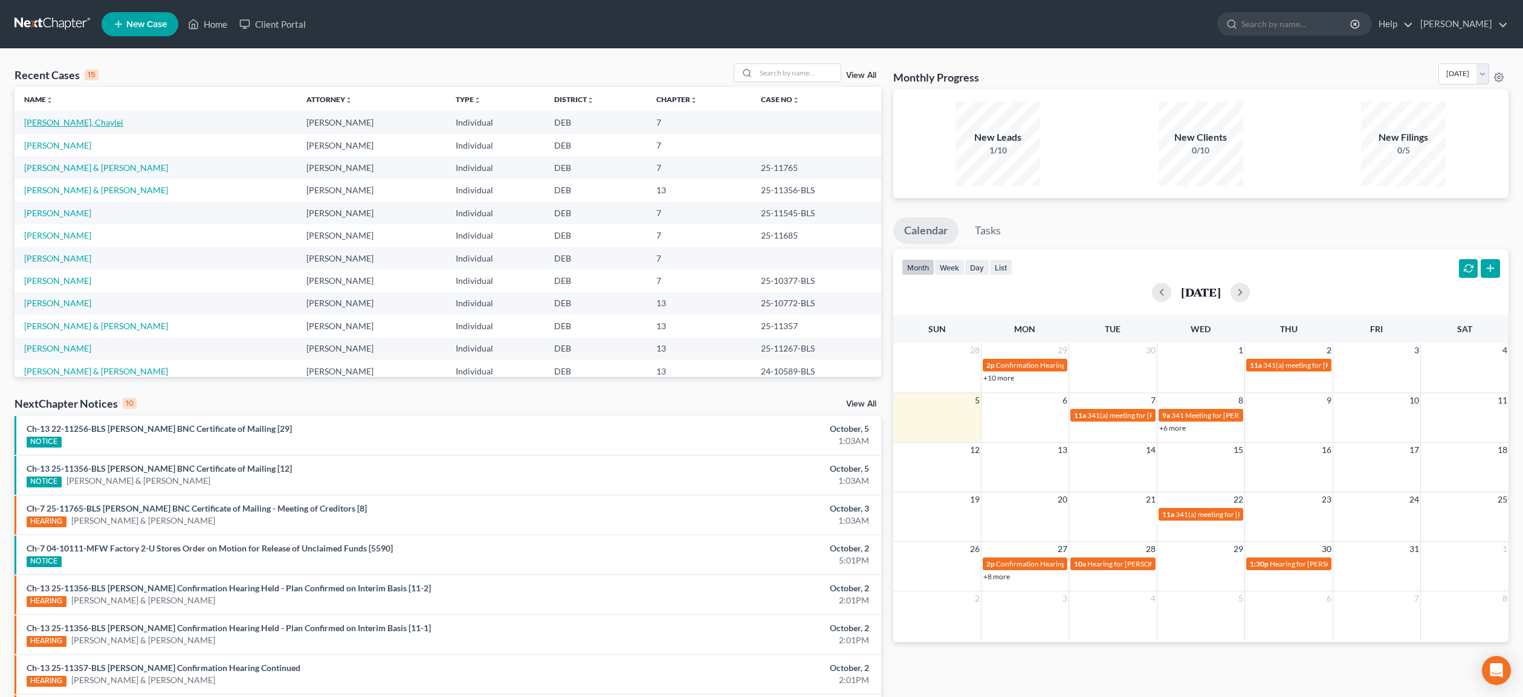
click at [77, 122] on link "[PERSON_NAME], Chaylei" at bounding box center [73, 122] width 99 height 10
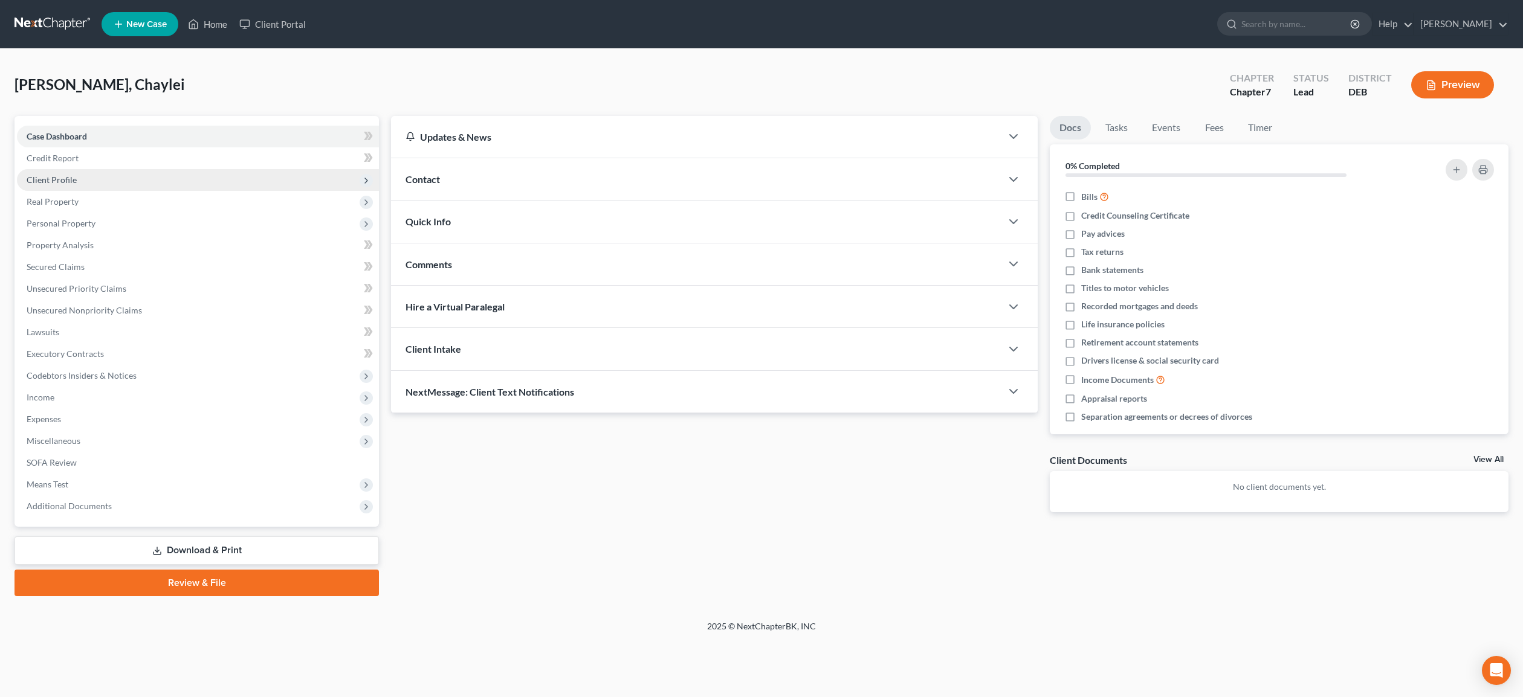
click at [56, 183] on span "Client Profile" at bounding box center [52, 180] width 50 height 10
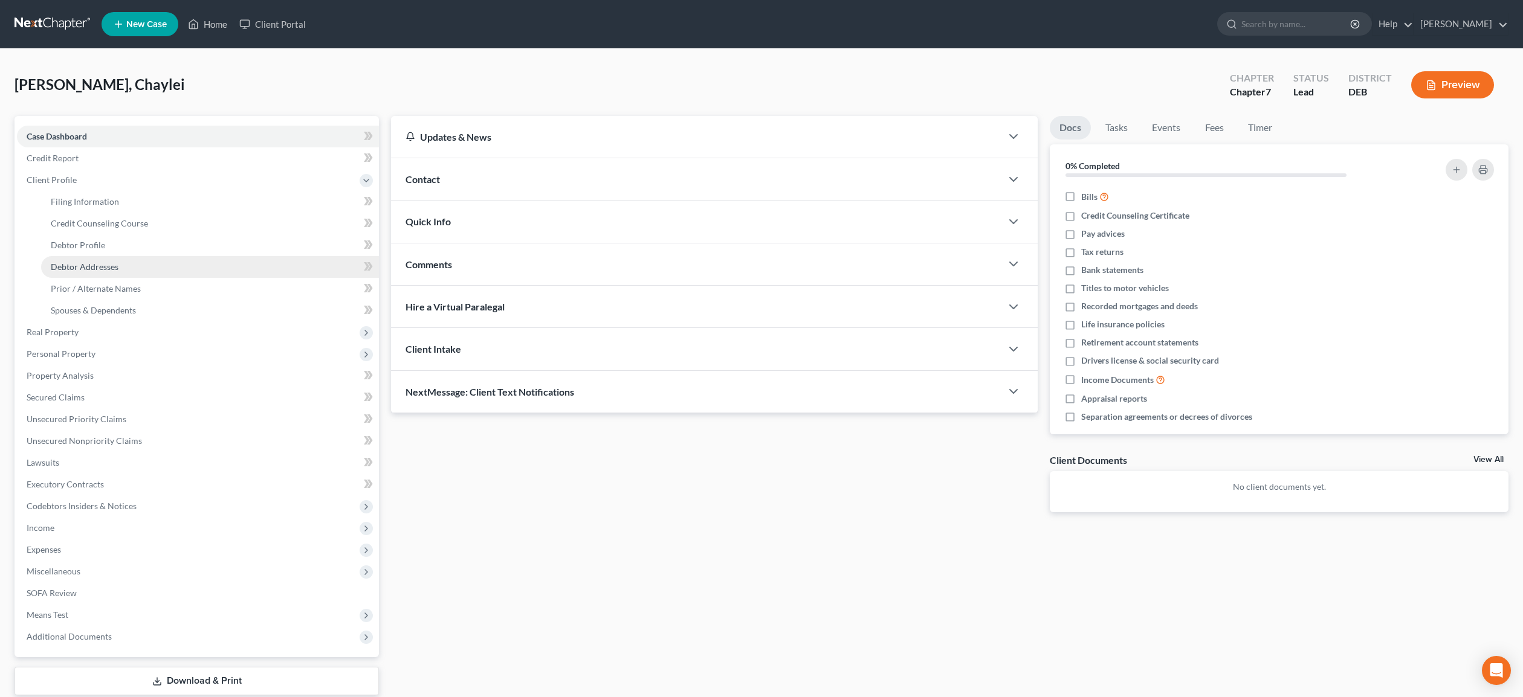
click at [105, 265] on span "Debtor Addresses" at bounding box center [85, 267] width 68 height 10
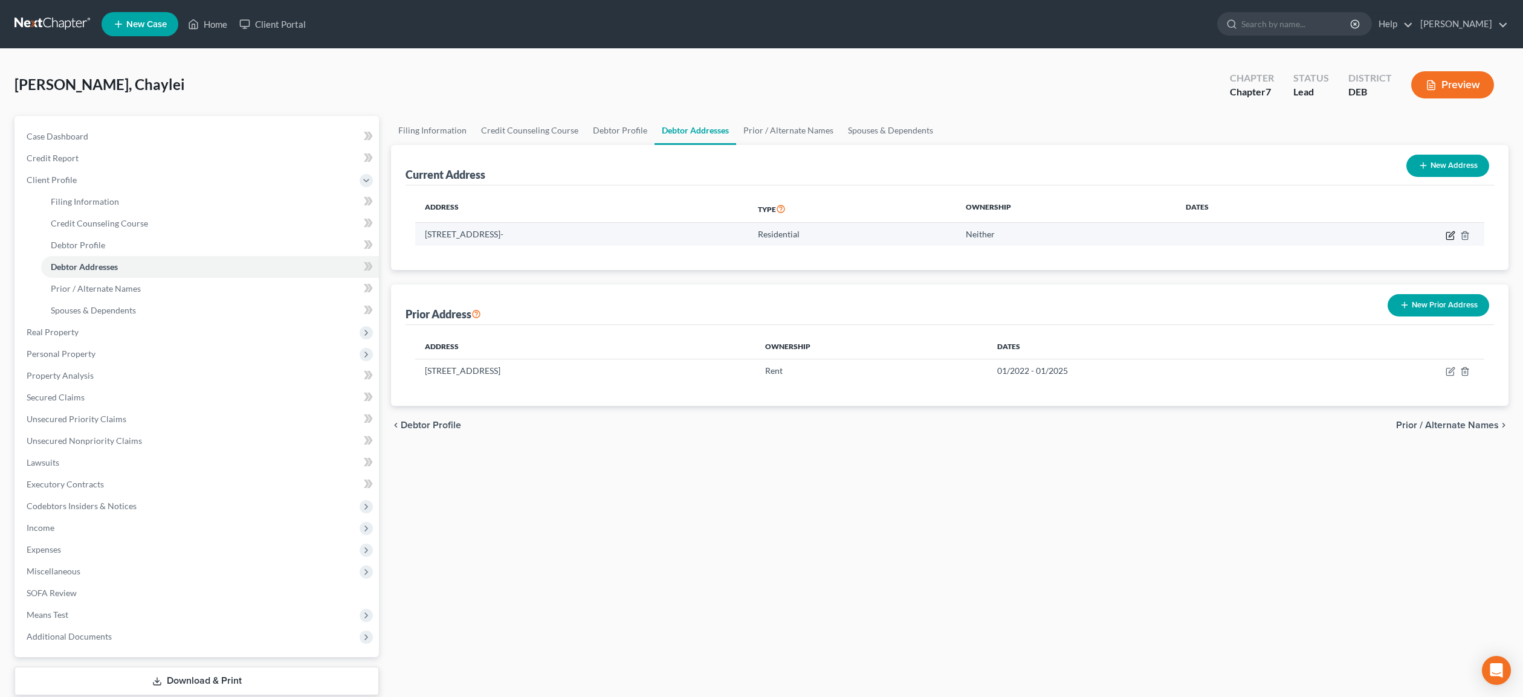
click at [1450, 235] on icon "button" at bounding box center [1451, 236] width 10 height 10
select select "7"
select select "0"
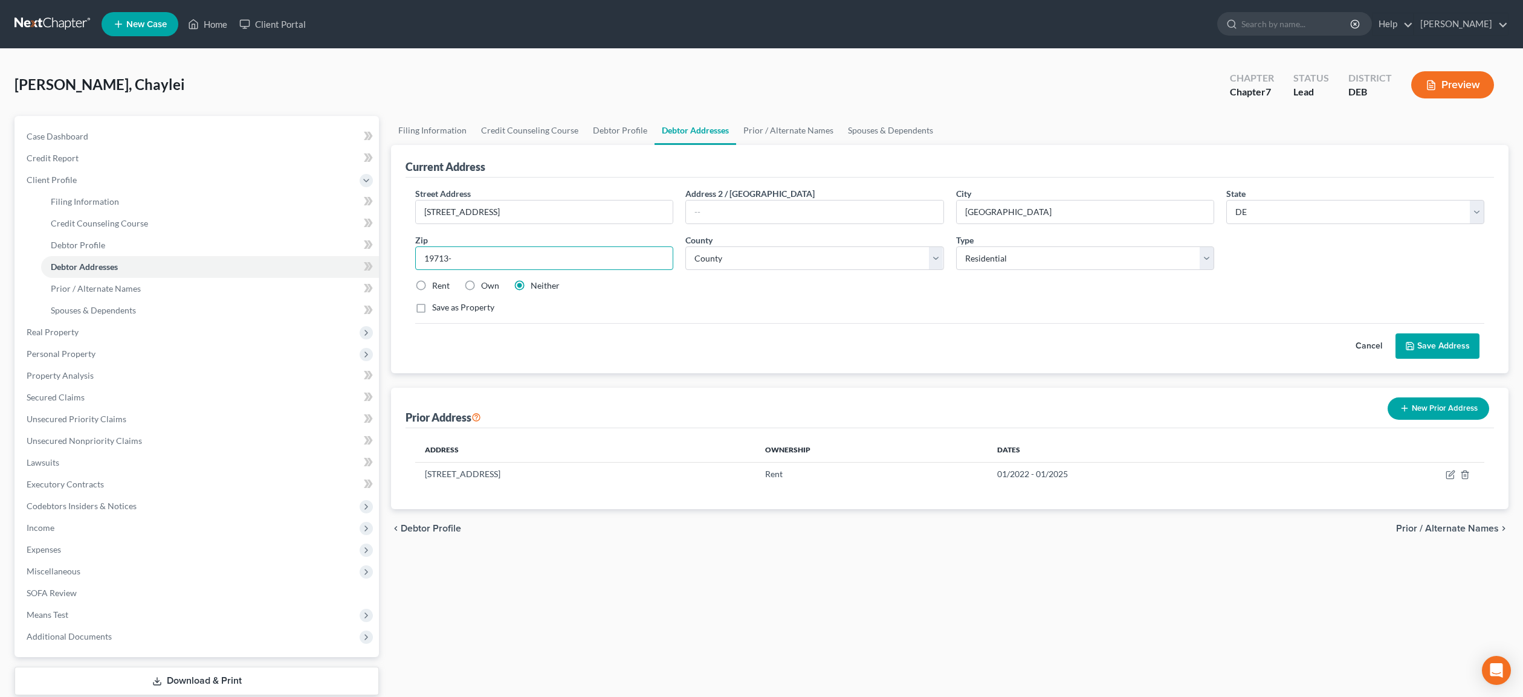
click at [464, 258] on input "19713-" at bounding box center [544, 259] width 258 height 24
type input "19713-2929"
click at [1437, 346] on button "Save Address" at bounding box center [1437, 346] width 84 height 25
